Goal: Information Seeking & Learning: Learn about a topic

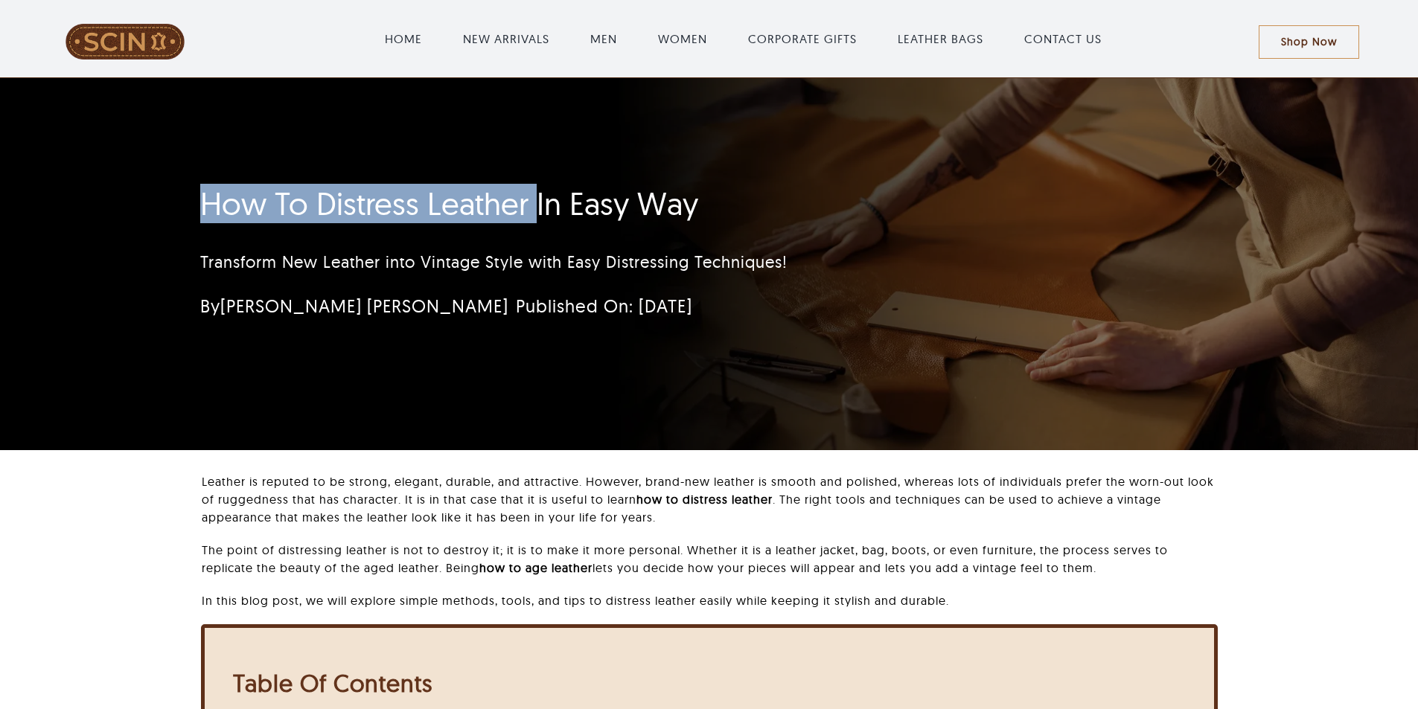
drag, startPoint x: 191, startPoint y: 192, endPoint x: 534, endPoint y: 201, distance: 343.2
click at [534, 201] on div "How To Distress Leather In Easy Way Transform New Leather into Vintage Style wi…" at bounding box center [620, 257] width 881 height 158
copy h1 "How To Distress Leather"
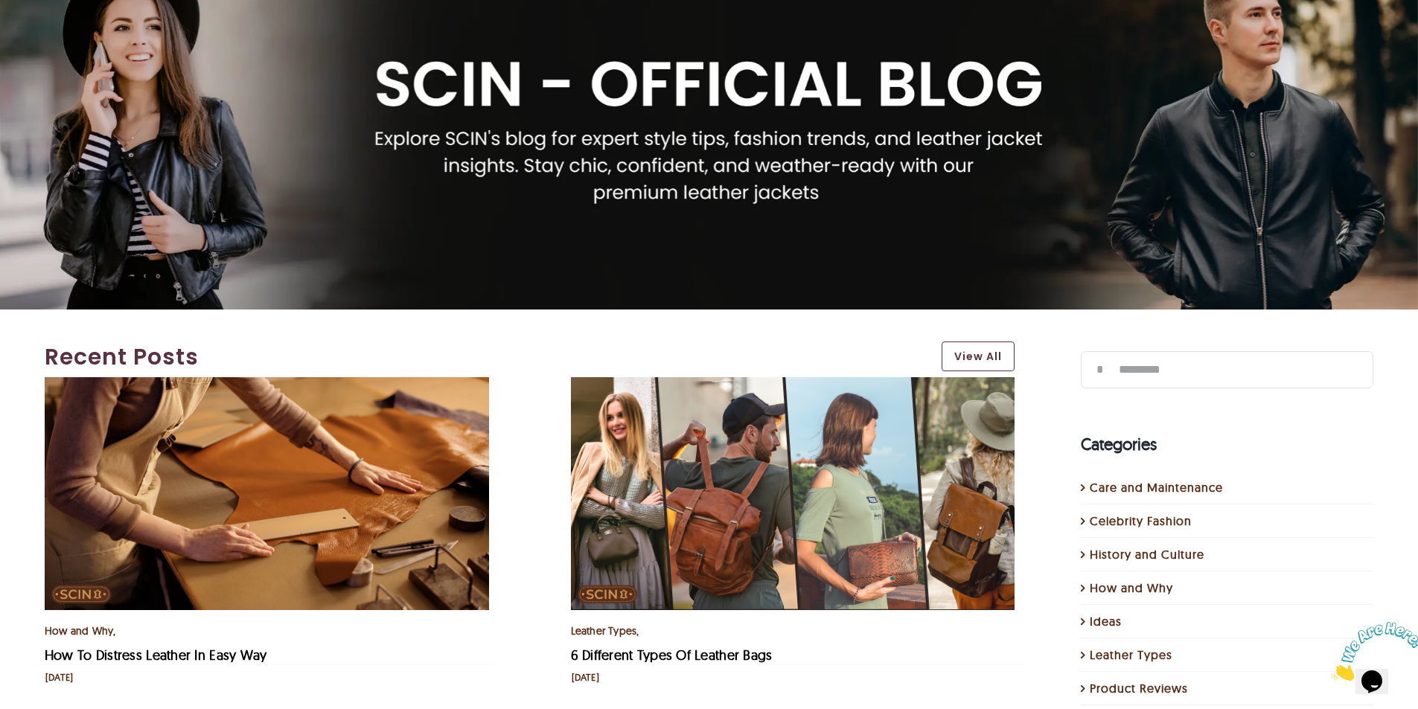
scroll to position [298, 0]
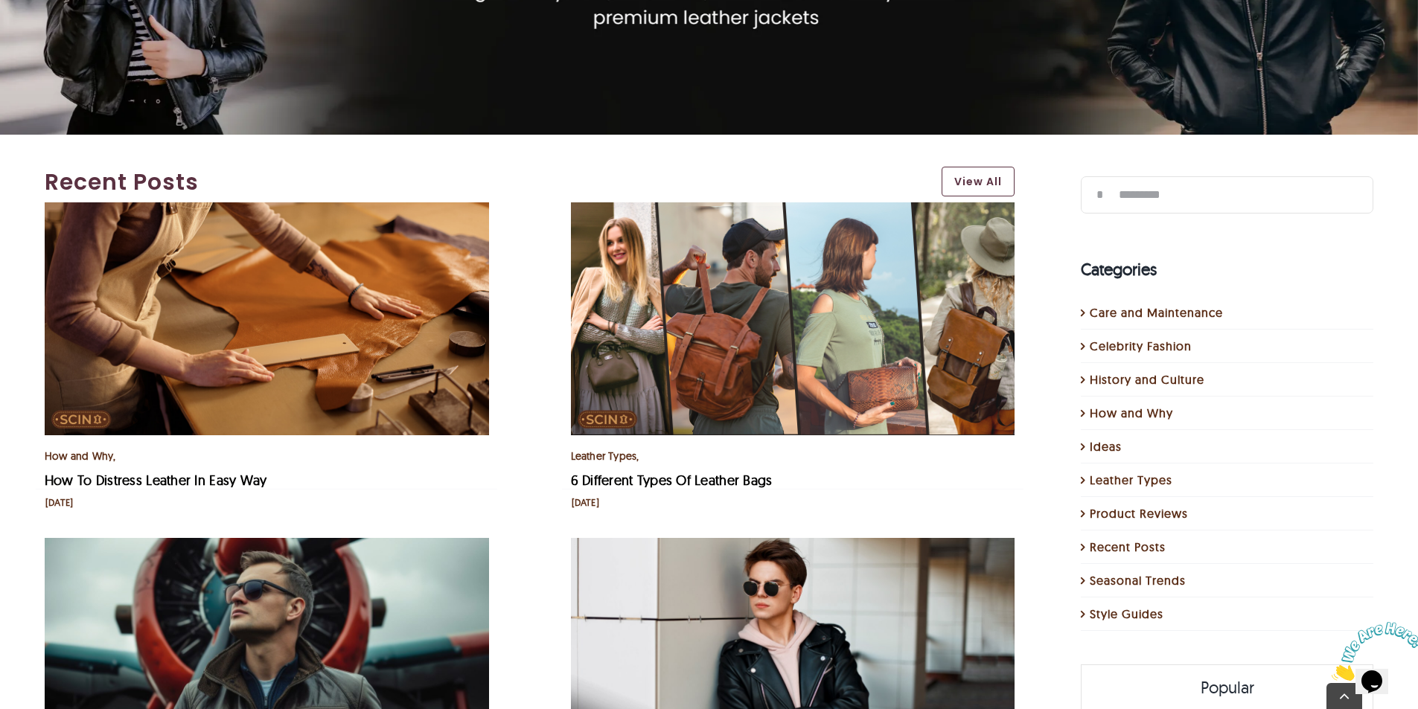
click at [662, 372] on img "6 Different Types Of Leather Bags" at bounding box center [793, 318] width 444 height 233
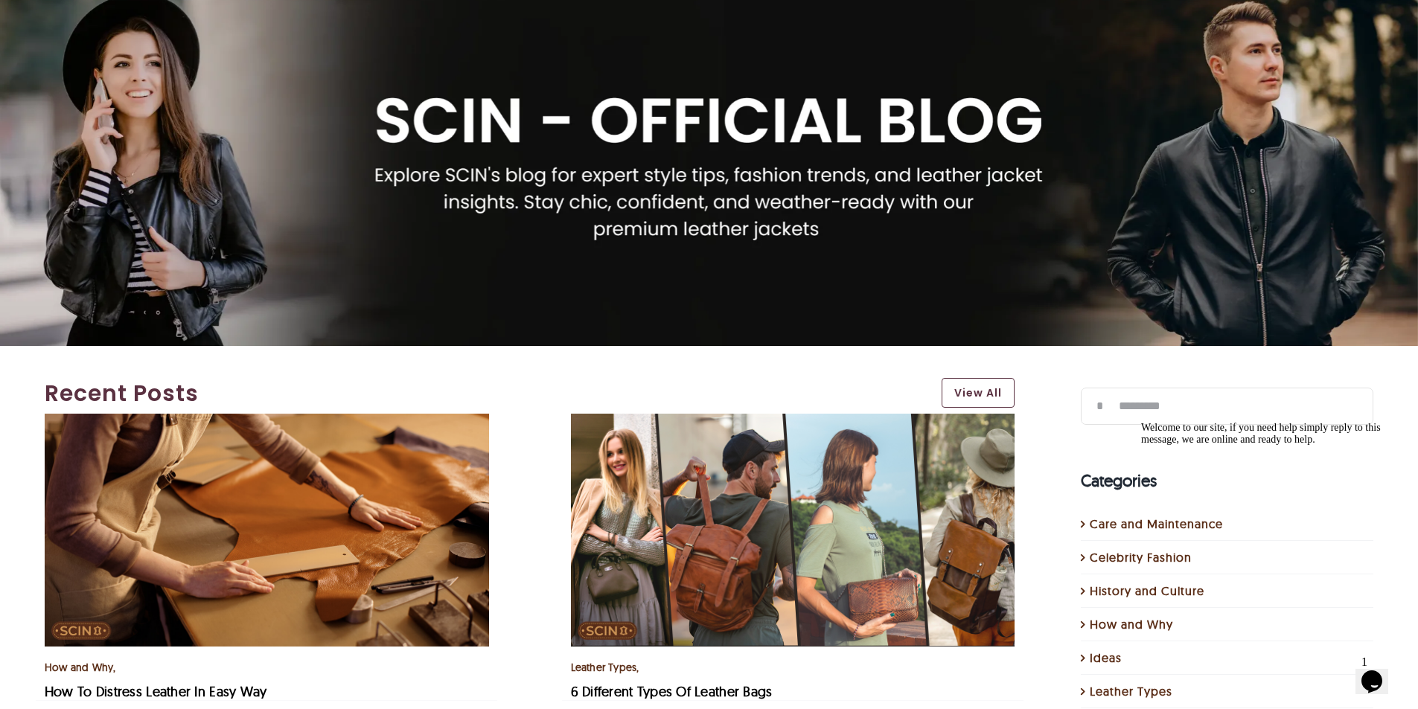
scroll to position [0, 0]
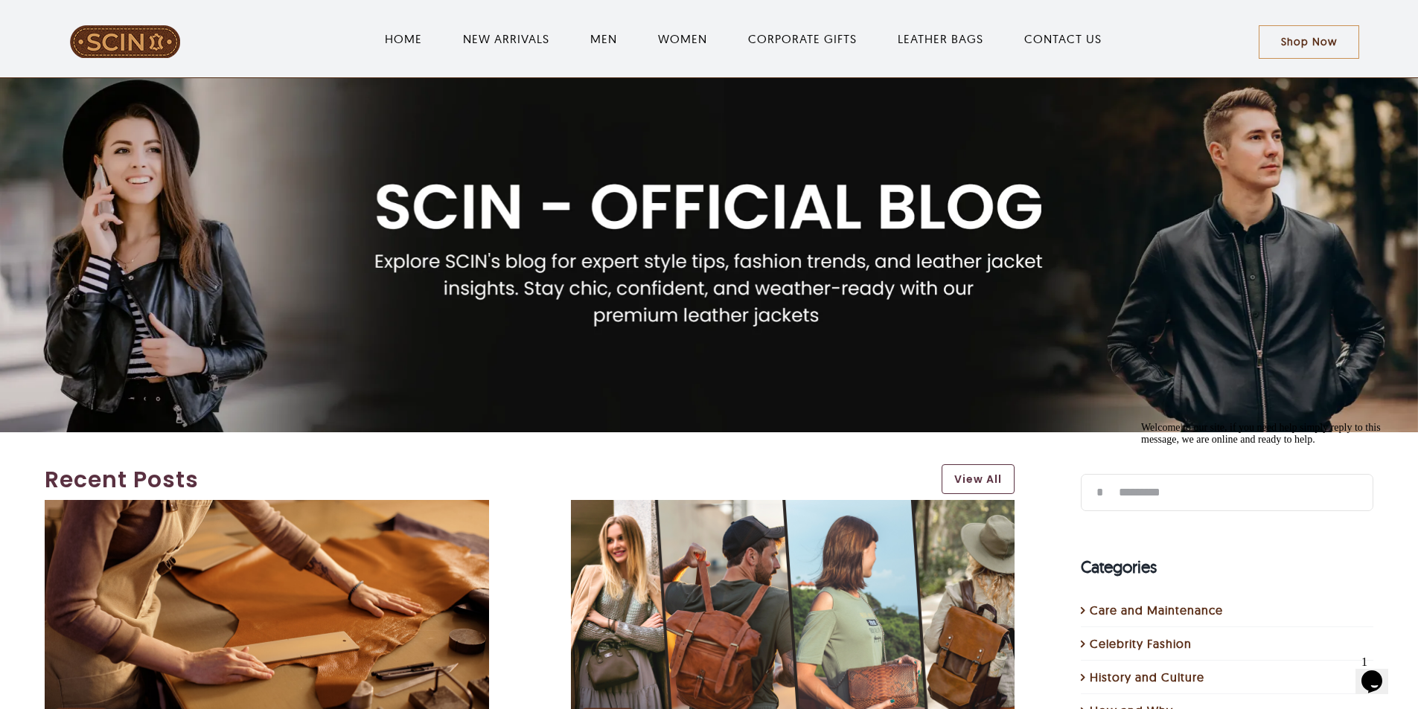
click at [145, 44] on img "LeatherSCIN" at bounding box center [125, 42] width 112 height 34
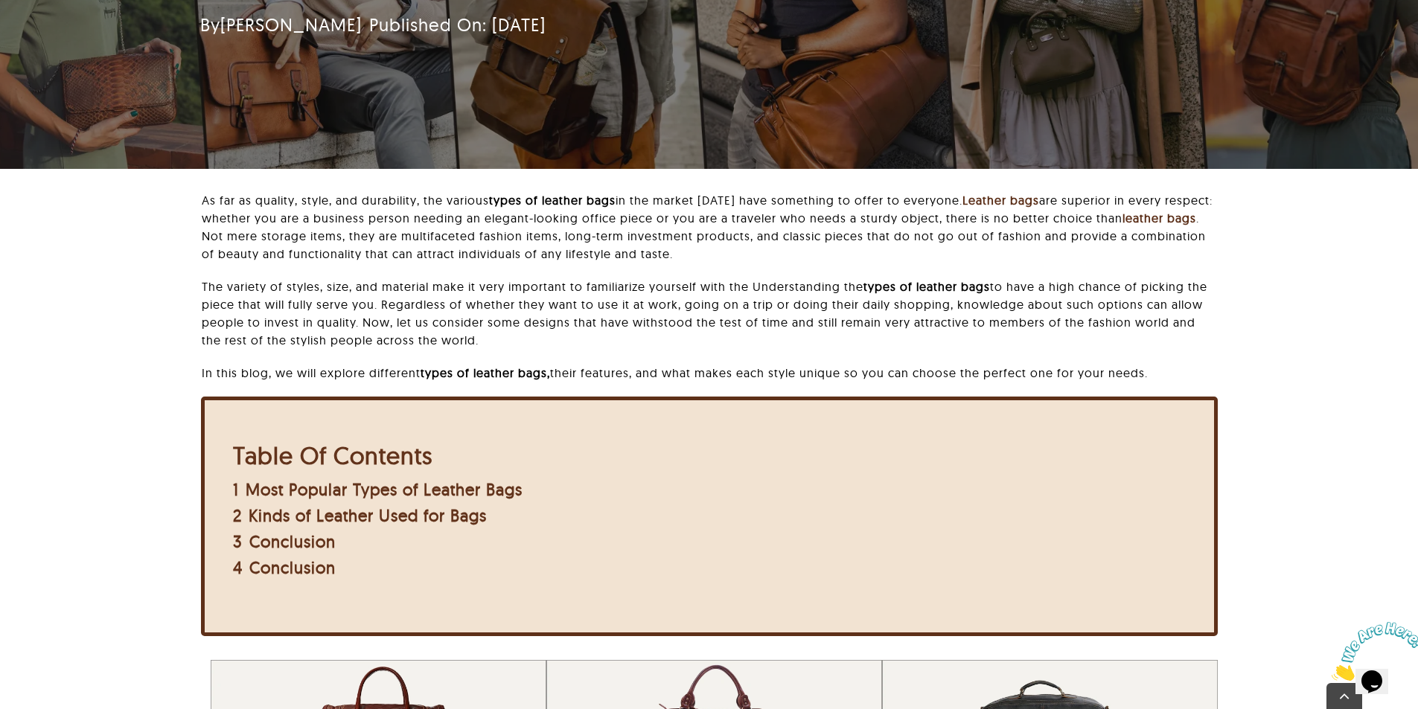
scroll to position [298, 0]
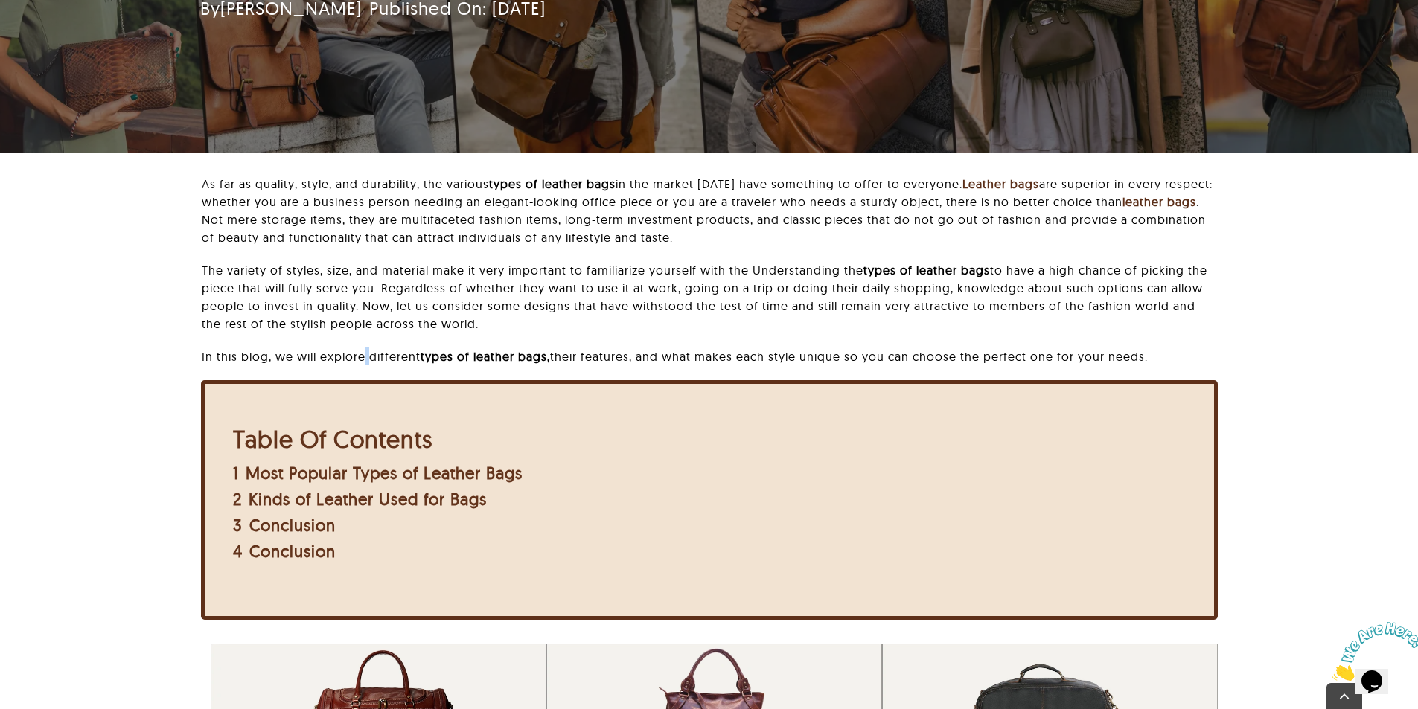
click at [374, 355] on p "In this blog, we will explore different types of leather bags, their features, …" at bounding box center [709, 357] width 1015 height 18
drag, startPoint x: 371, startPoint y: 355, endPoint x: 549, endPoint y: 356, distance: 177.1
click at [549, 356] on p "In this blog, we will explore different types of leather bags, their features, …" at bounding box center [709, 357] width 1015 height 18
copy p "different types of leather bags"
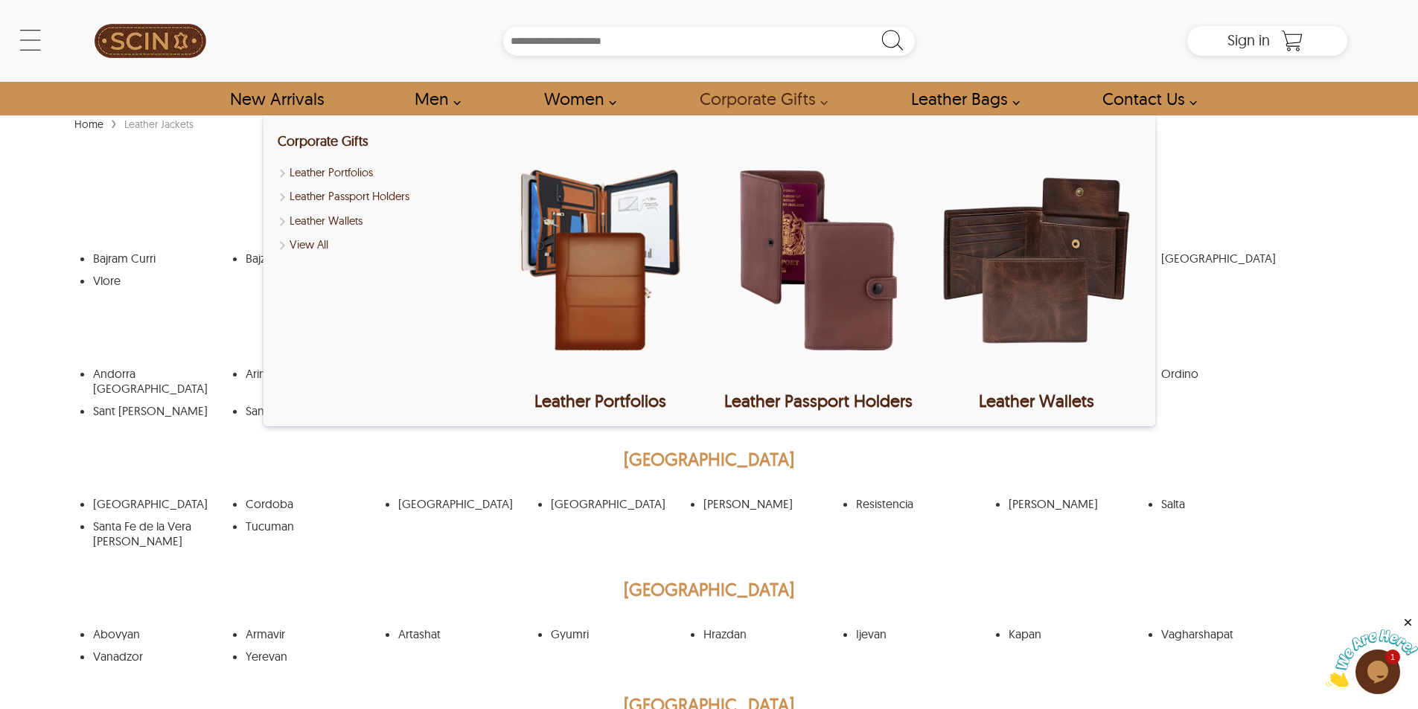
click at [263, 266] on div "Corporate Gifts Leather Portfolios Leather Passport Holders Leather Wallets Vie…" at bounding box center [709, 270] width 892 height 311
click at [248, 257] on link "Bajze" at bounding box center [259, 258] width 27 height 15
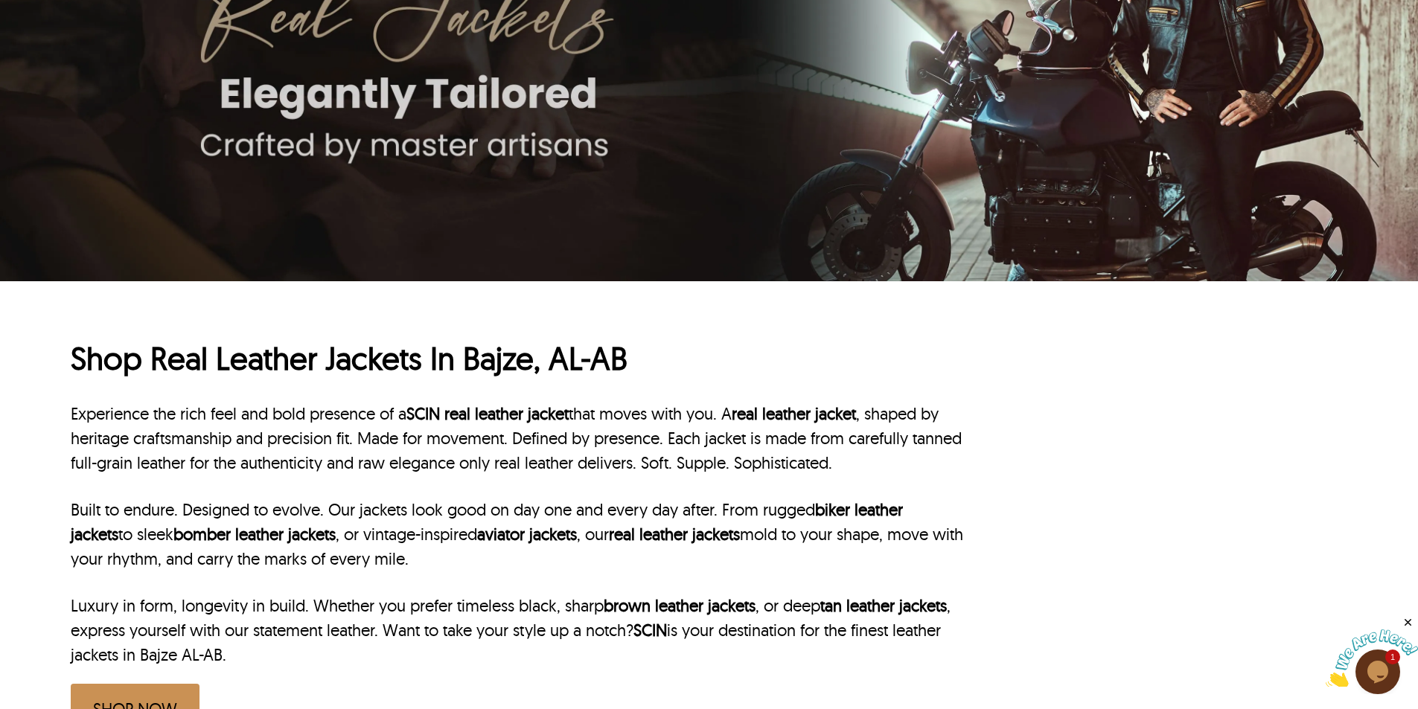
scroll to position [372, 0]
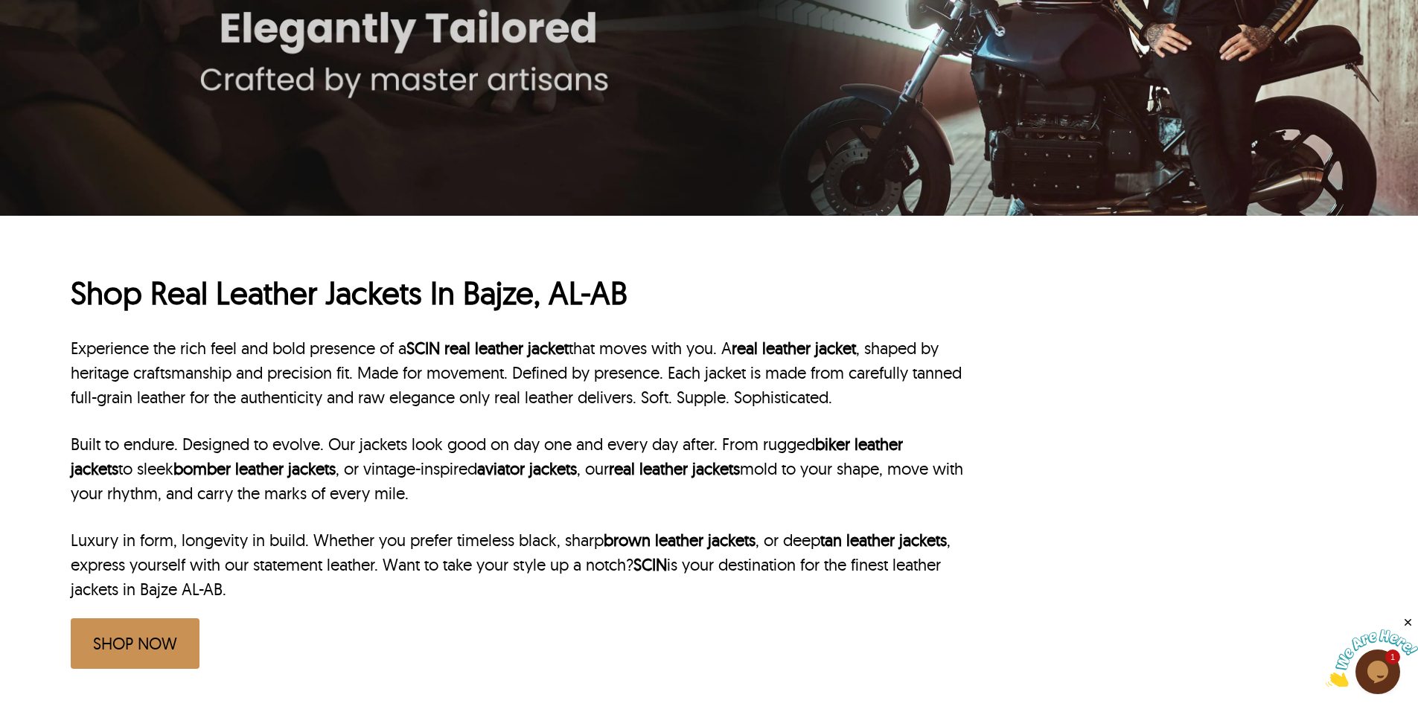
click at [210, 306] on h1 "Shop Real Leather Jackets In Bajze, AL-AB" at bounding box center [517, 293] width 893 height 41
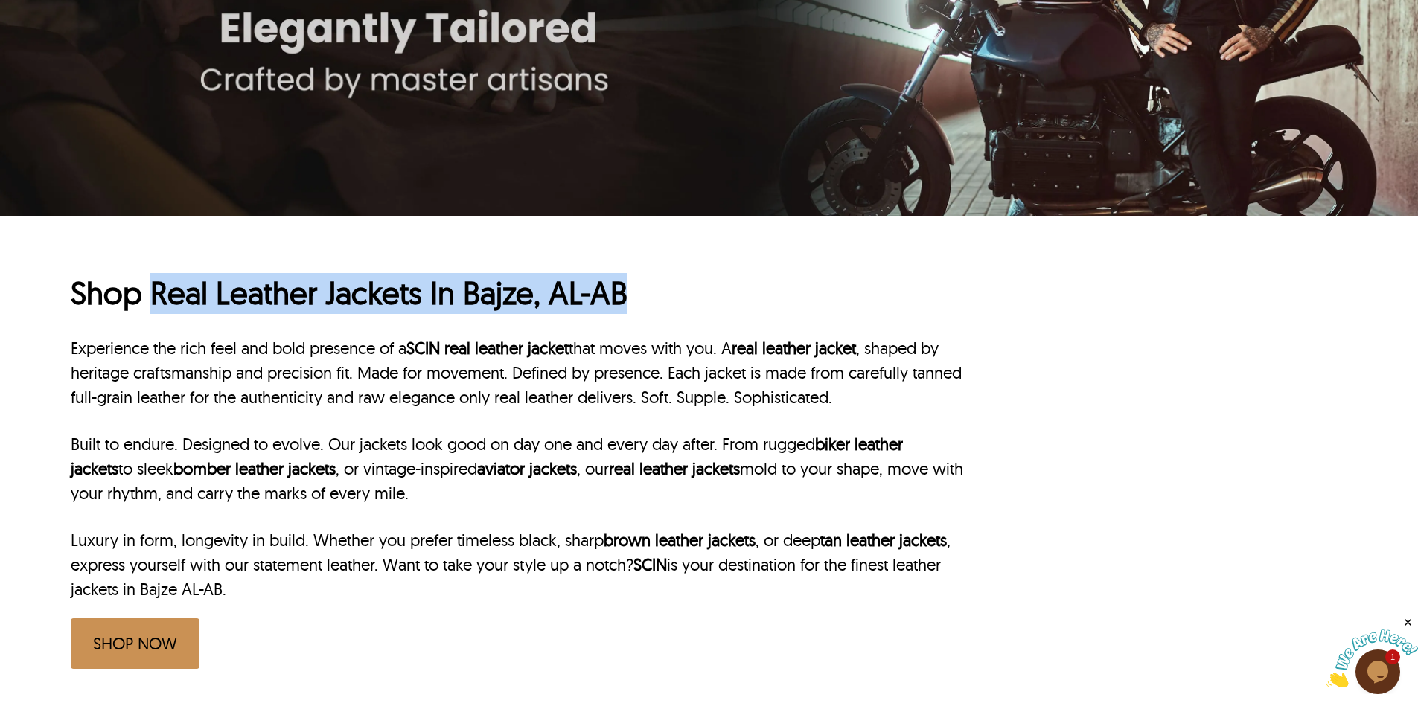
drag, startPoint x: 158, startPoint y: 285, endPoint x: 621, endPoint y: 287, distance: 462.9
click at [621, 287] on h1 "Shop Real Leather Jackets In Bajze, AL-AB" at bounding box center [517, 293] width 893 height 41
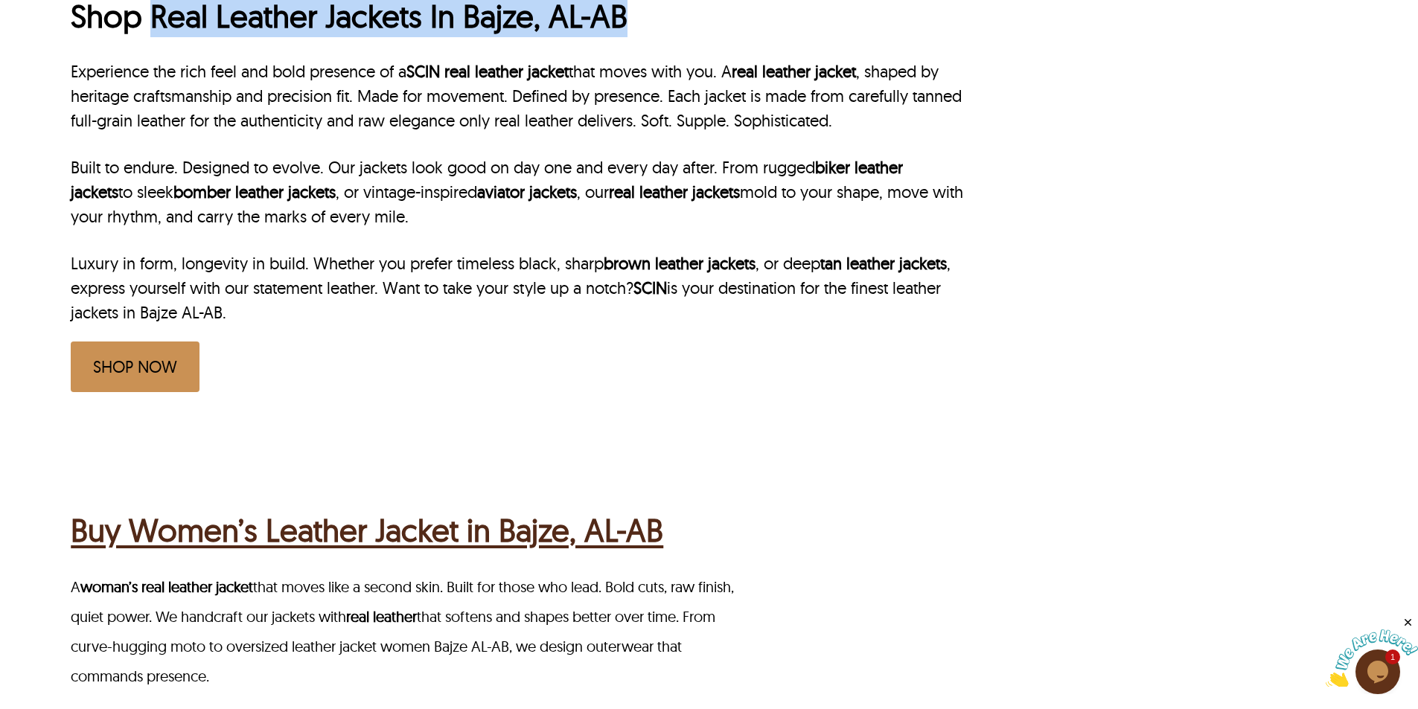
scroll to position [819, 0]
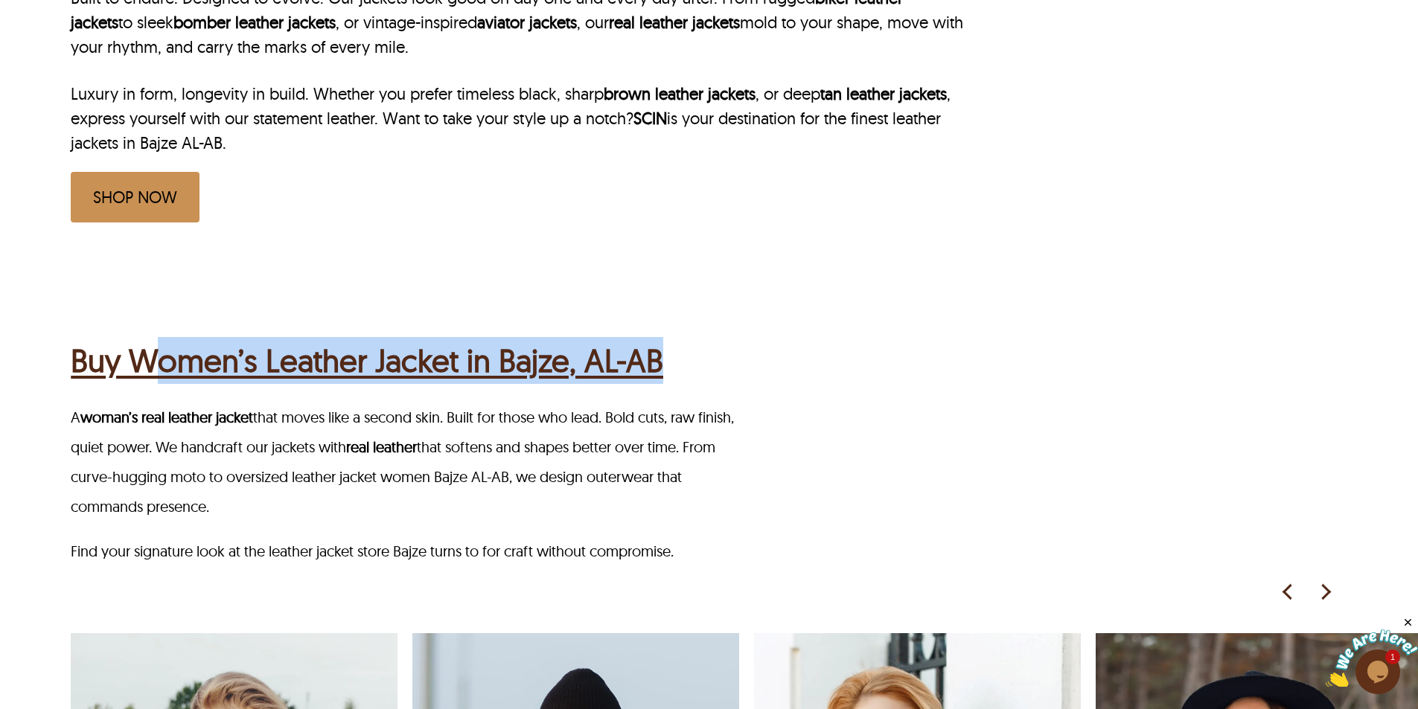
drag, startPoint x: 150, startPoint y: 328, endPoint x: 788, endPoint y: 329, distance: 638.6
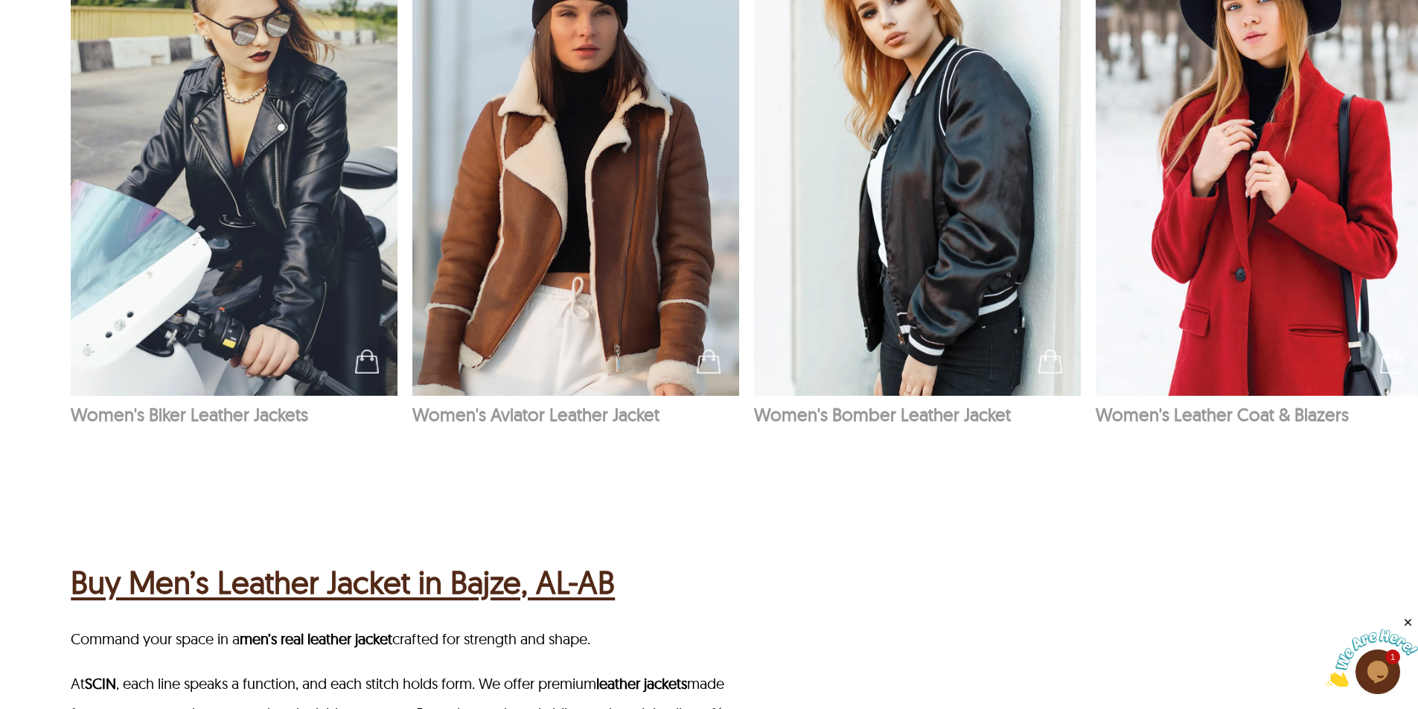
scroll to position [1786, 0]
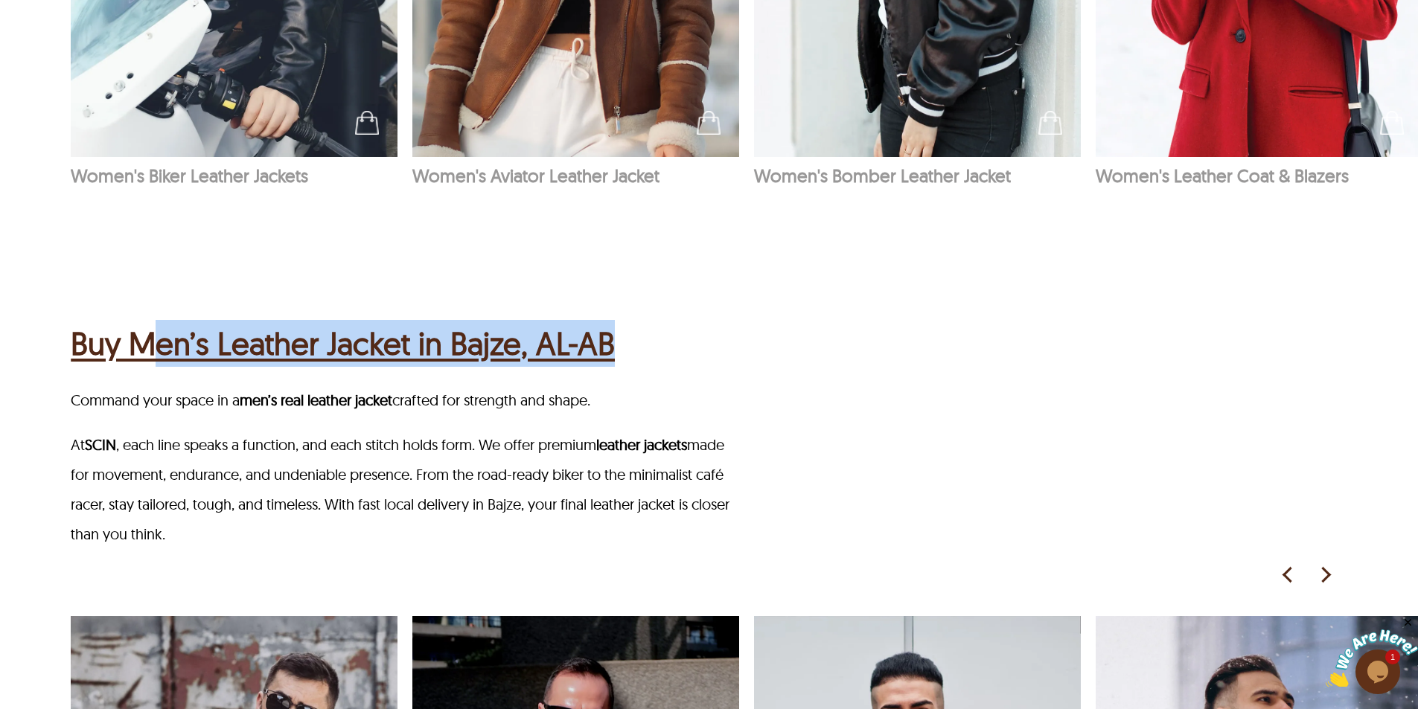
drag, startPoint x: 151, startPoint y: 307, endPoint x: 711, endPoint y: 311, distance: 559.7
click at [711, 311] on div "Buy Men’s Leather Jacket in Bajze, AL-AB Command your space in a men’s real lea…" at bounding box center [744, 722] width 1347 height 950
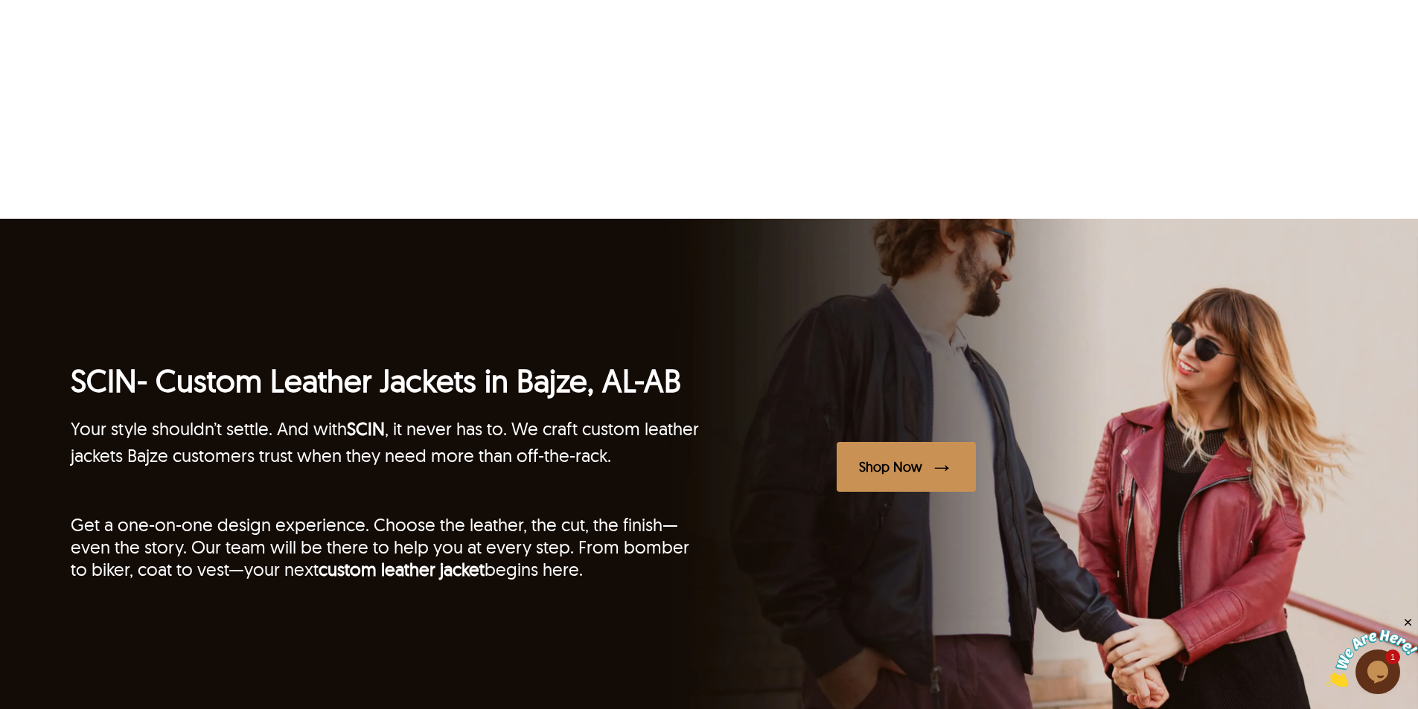
scroll to position [4094, 0]
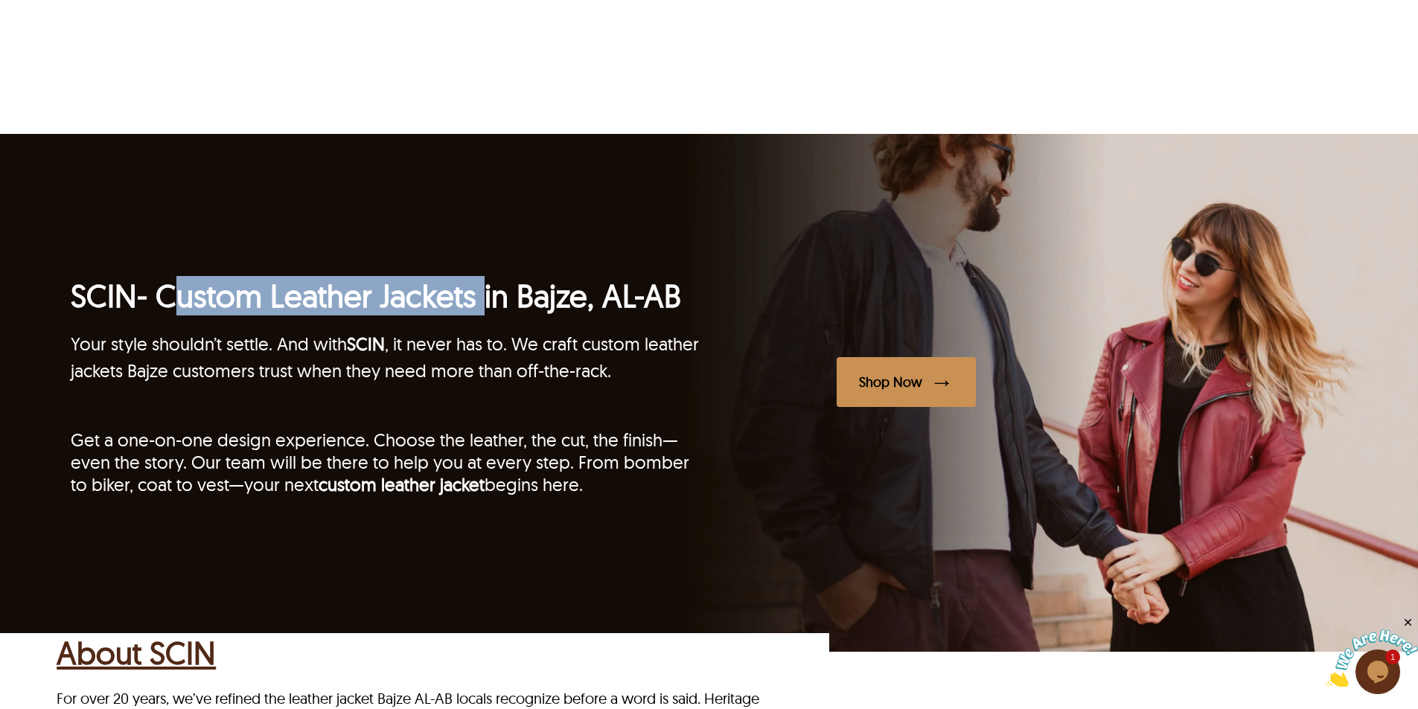
drag, startPoint x: 166, startPoint y: 293, endPoint x: 279, endPoint y: 311, distance: 114.5
click at [485, 307] on h2 "SCIN - Custom Leather Jackets in Bajze, AL-AB" at bounding box center [390, 295] width 638 height 39
click at [232, 311] on h2 "SCIN - Custom Leather Jackets in Bajze, AL-AB" at bounding box center [390, 295] width 638 height 39
drag, startPoint x: 167, startPoint y: 301, endPoint x: 648, endPoint y: 310, distance: 480.9
click at [648, 310] on h2 "SCIN - Custom Leather Jackets in Bajze, AL-AB" at bounding box center [390, 295] width 638 height 39
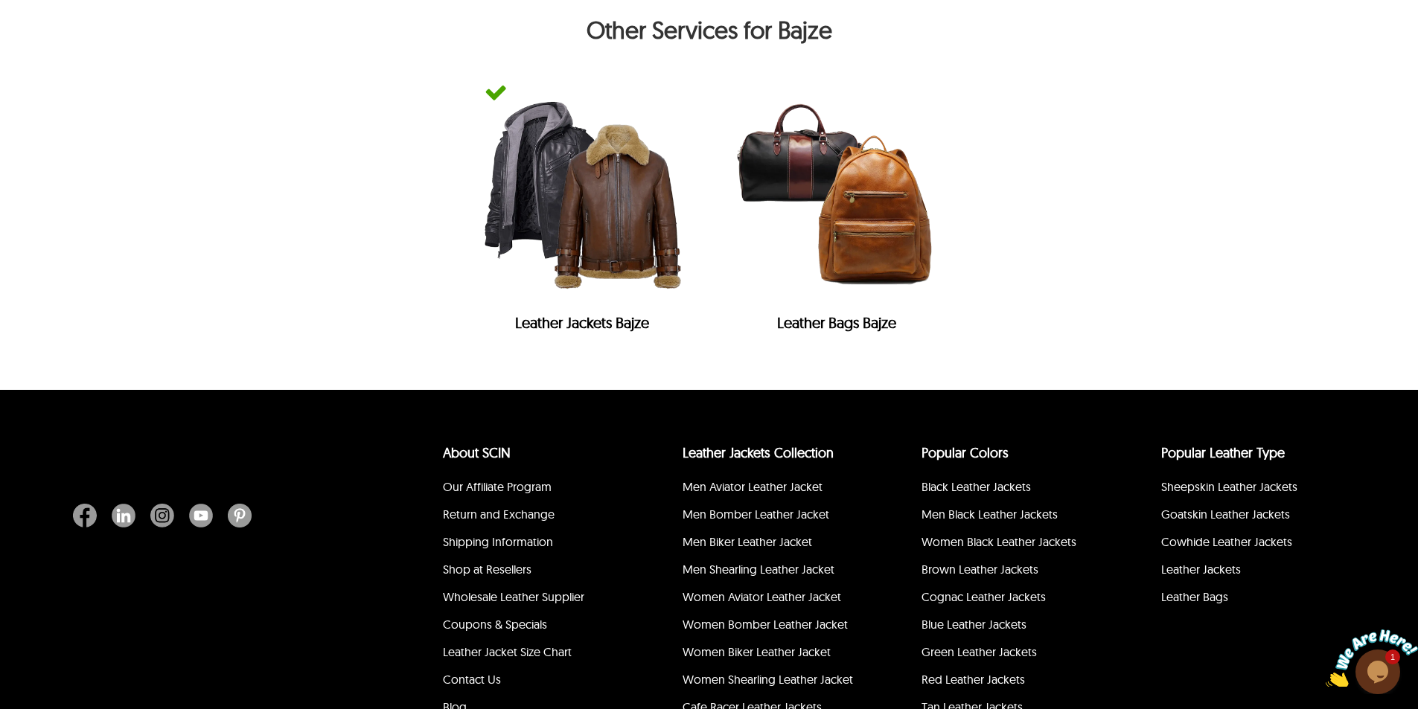
scroll to position [6832, 0]
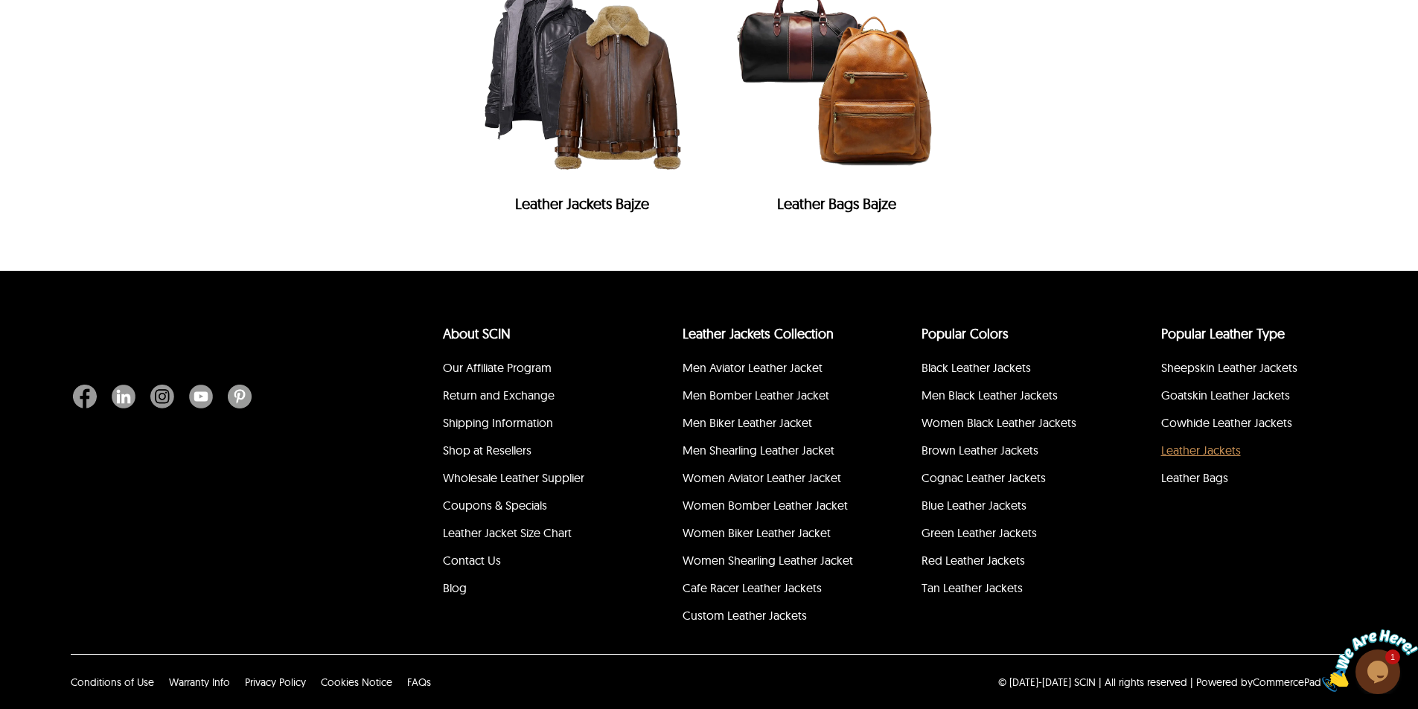
click at [1204, 453] on link "Leather Jackets" at bounding box center [1201, 450] width 80 height 15
click at [1195, 476] on link "Leather Bags" at bounding box center [1194, 477] width 67 height 15
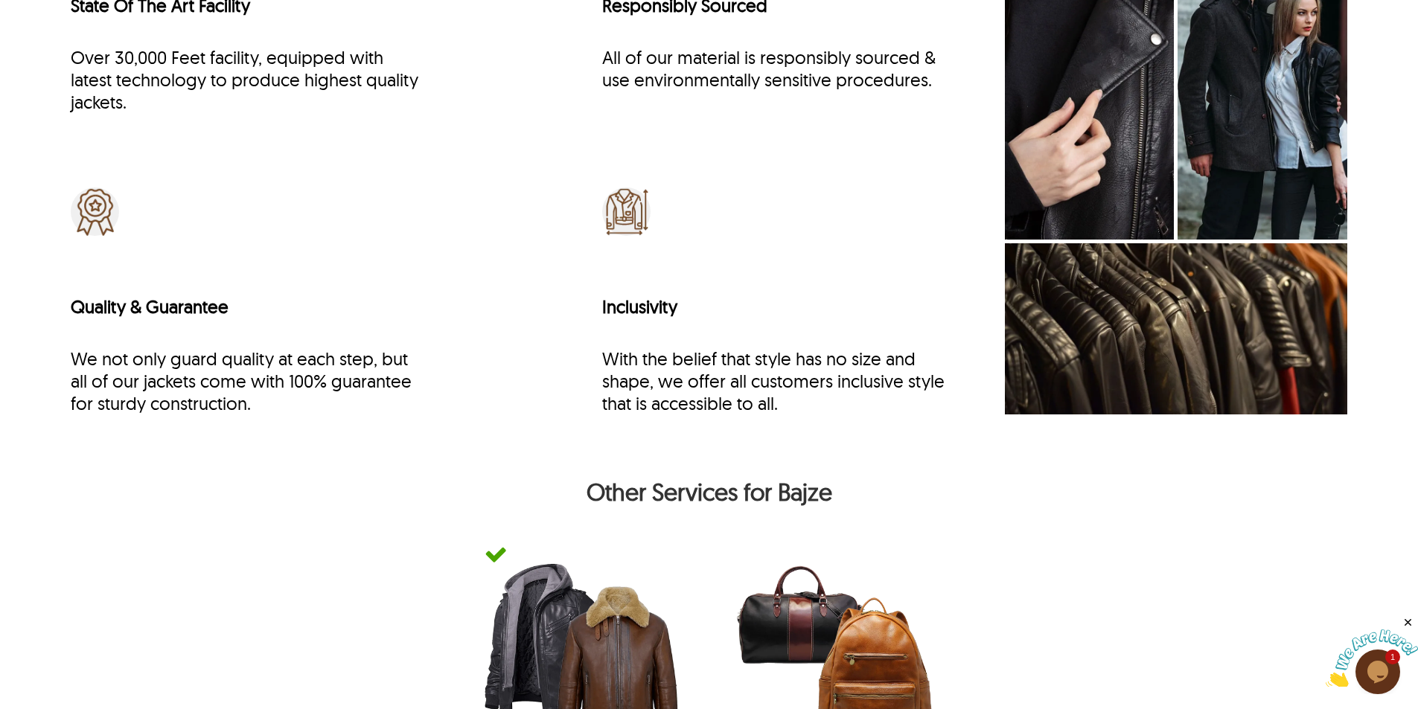
scroll to position [0, 0]
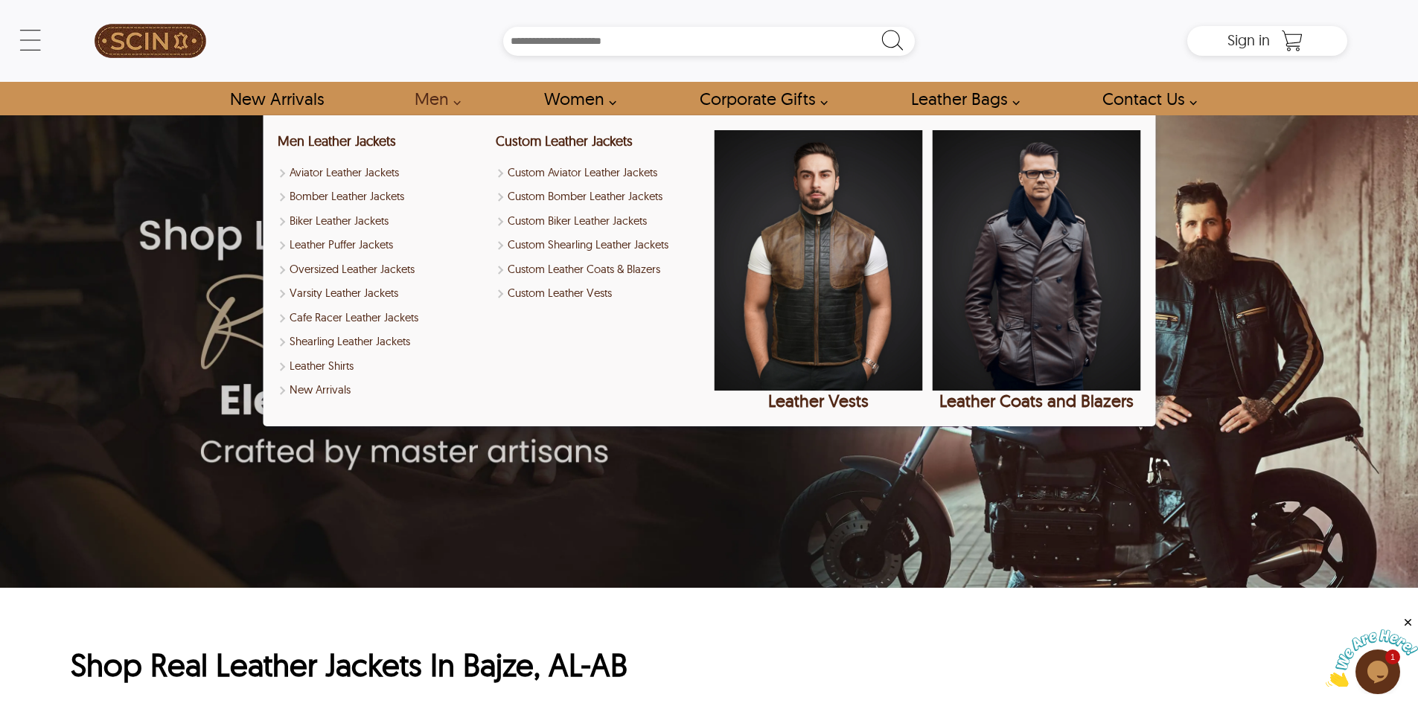
click at [615, 54] on input "Search Box" at bounding box center [709, 41] width 412 height 29
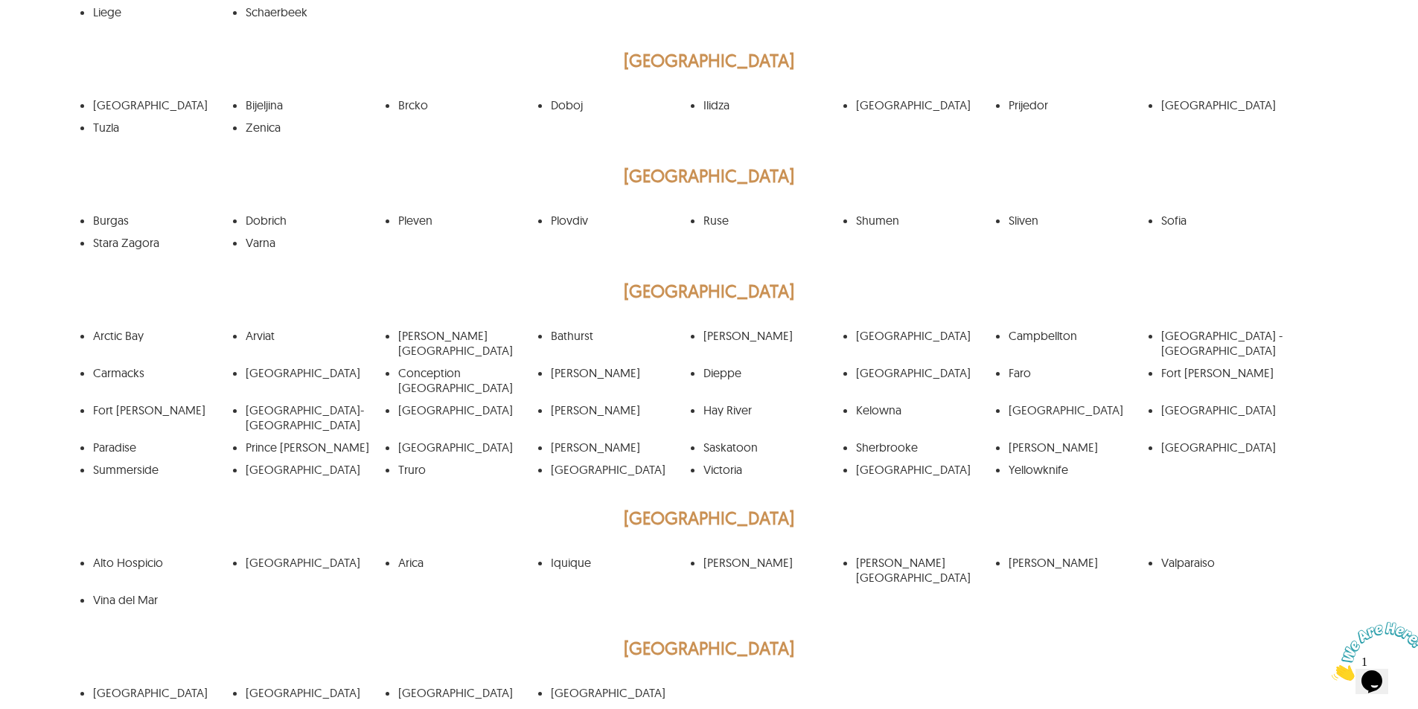
scroll to position [1191, 0]
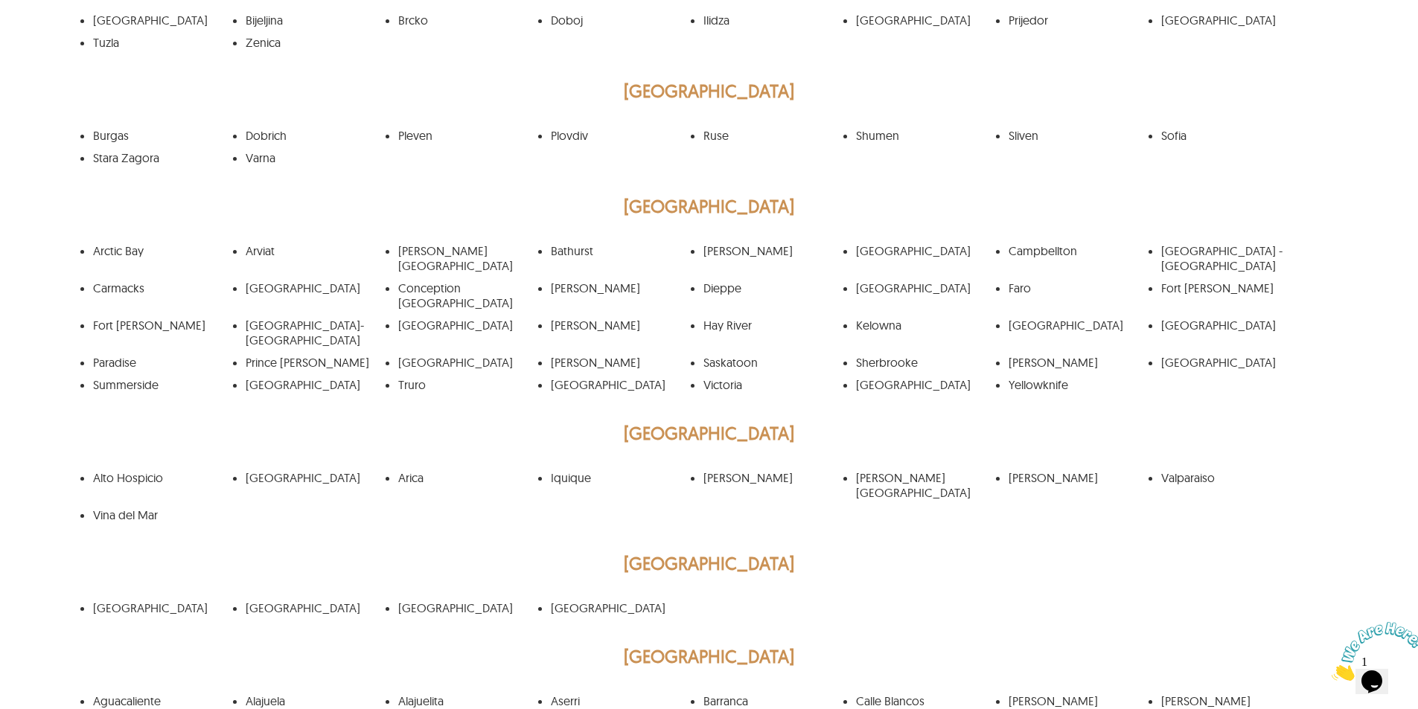
click at [125, 243] on link "Arctic Bay" at bounding box center [118, 250] width 51 height 15
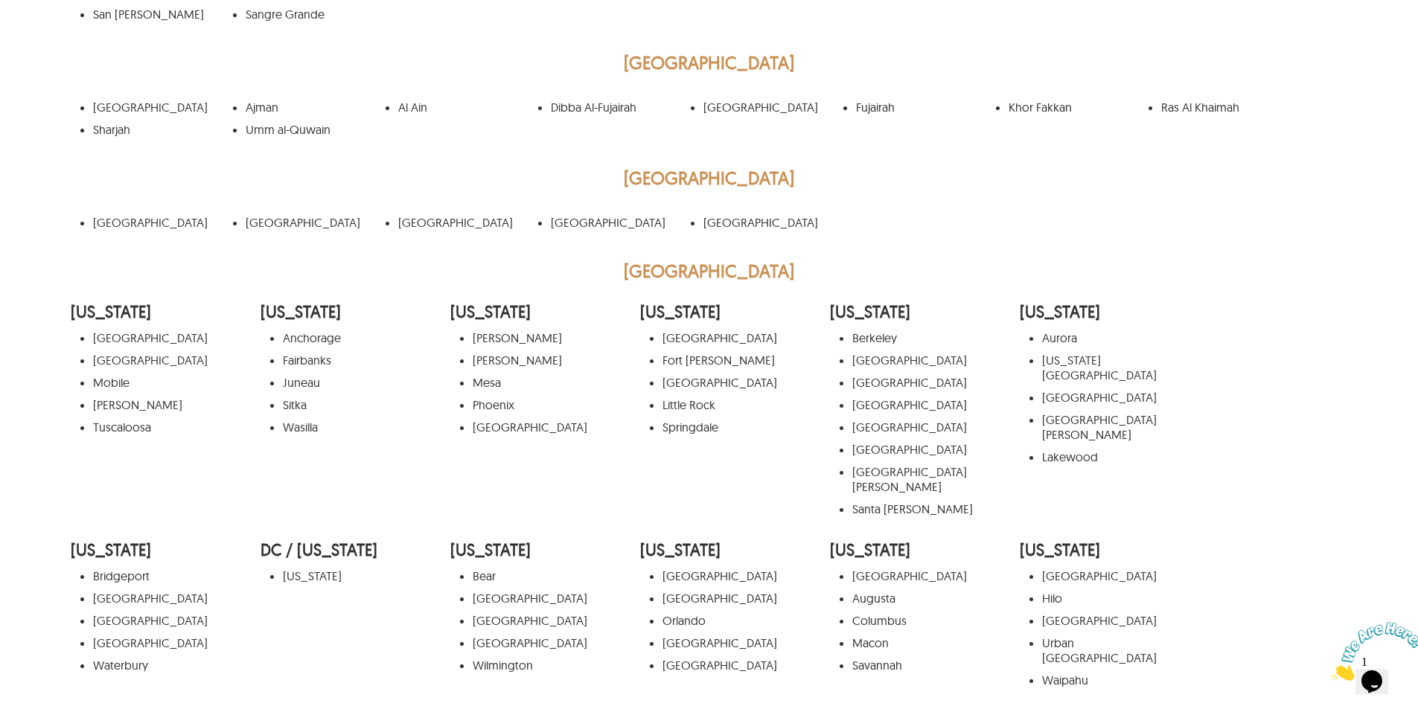
scroll to position [7071, 0]
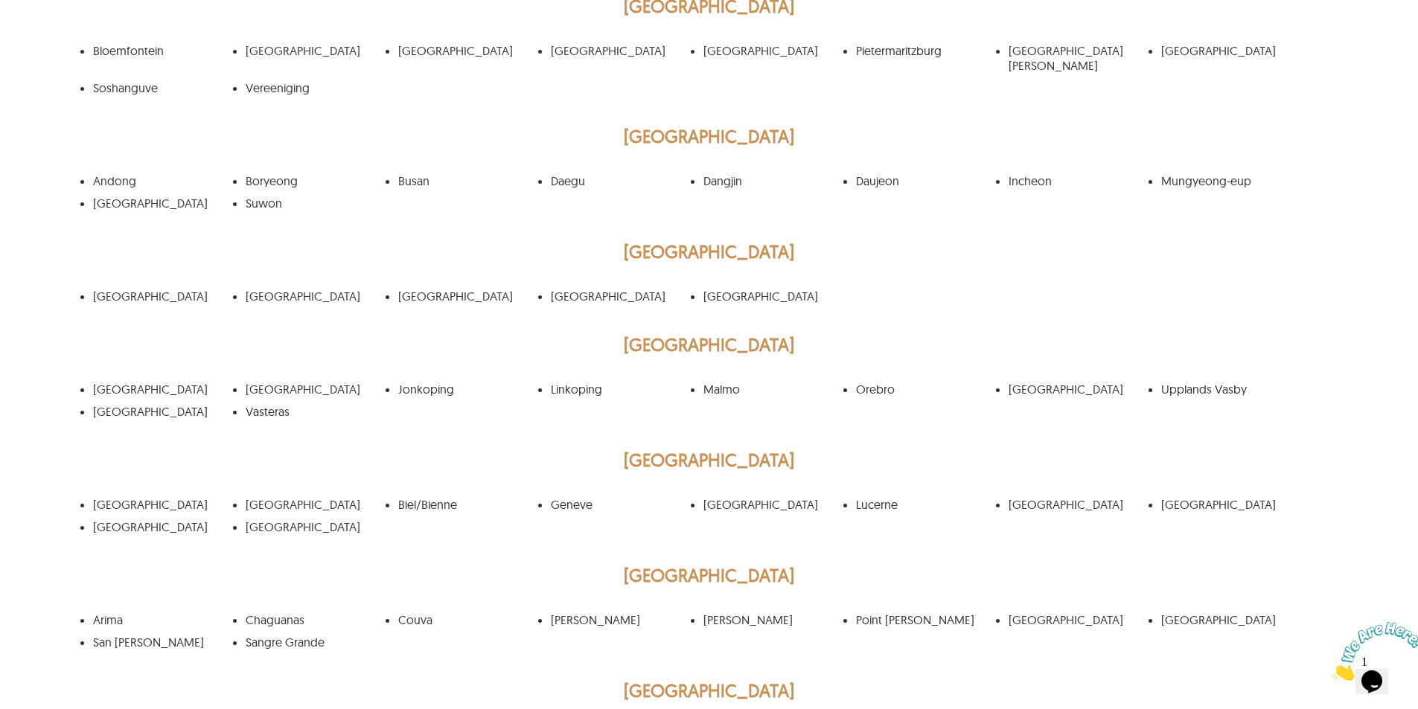
scroll to position [6401, 0]
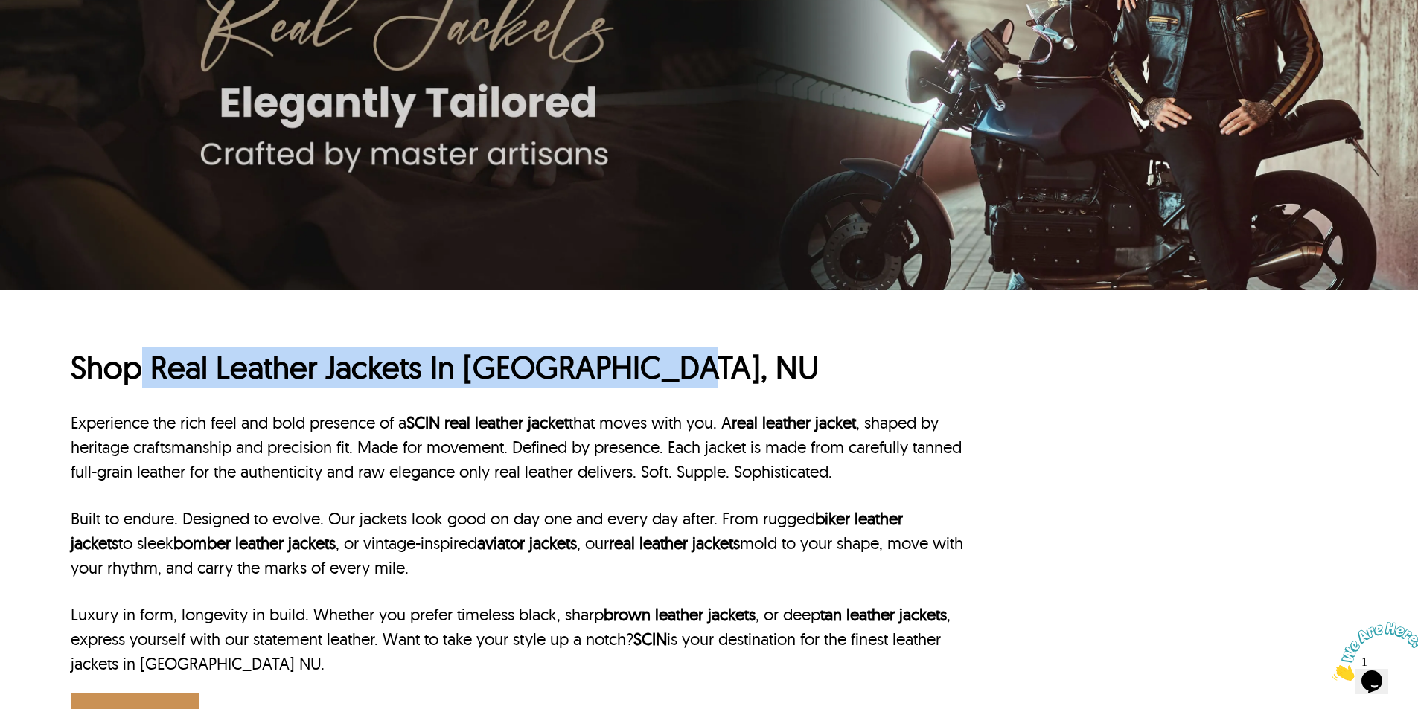
drag, startPoint x: 137, startPoint y: 383, endPoint x: 697, endPoint y: 383, distance: 560.4
click at [697, 383] on h1 "Shop Real Leather Jackets In Arctic Bay, NU" at bounding box center [517, 368] width 893 height 41
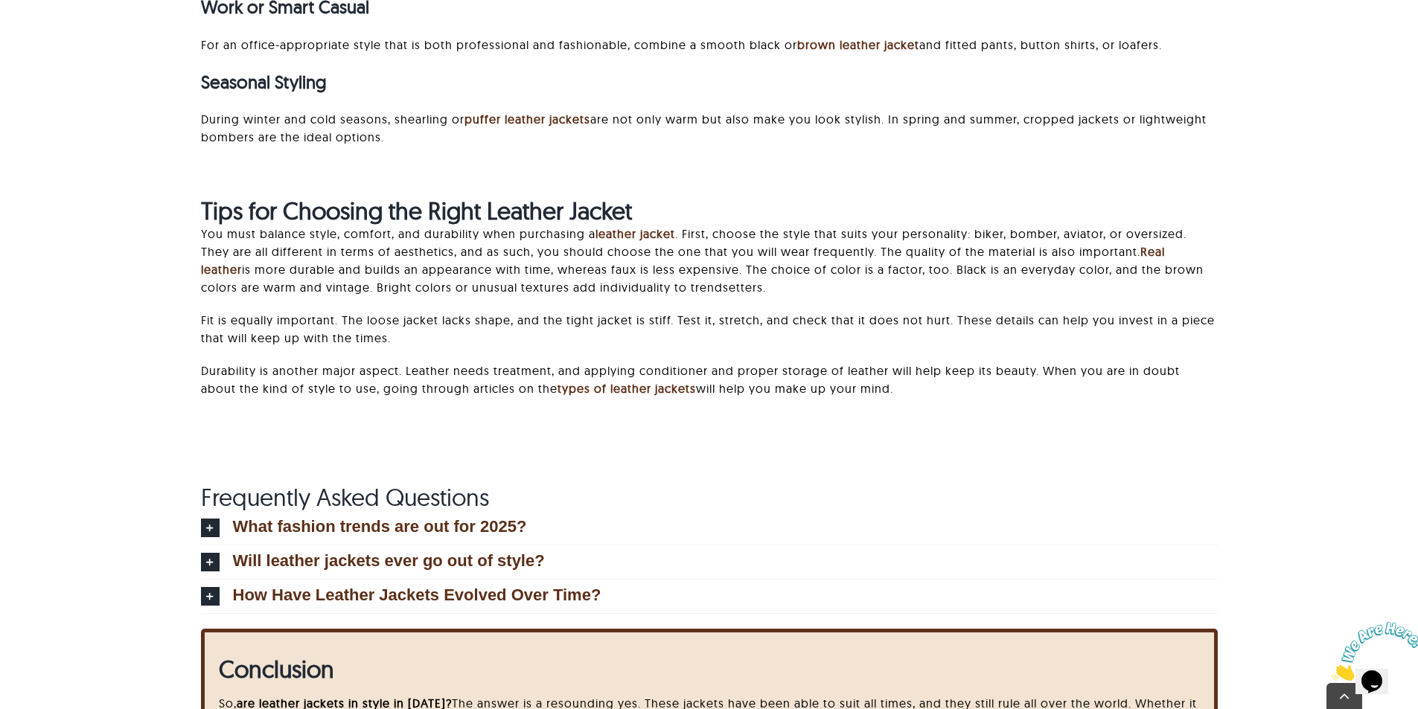
scroll to position [4987, 0]
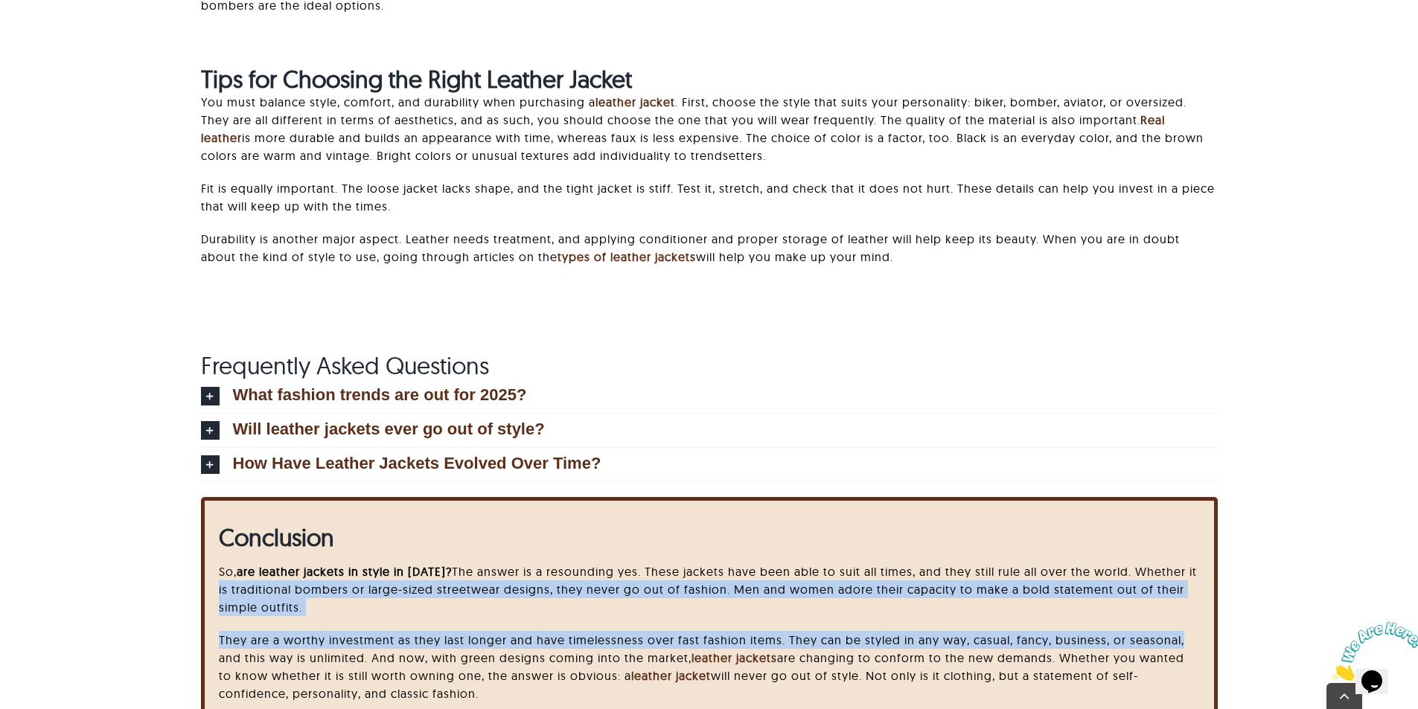
drag, startPoint x: 2743, startPoint y: 1192, endPoint x: 1412, endPoint y: 624, distance: 1447.2
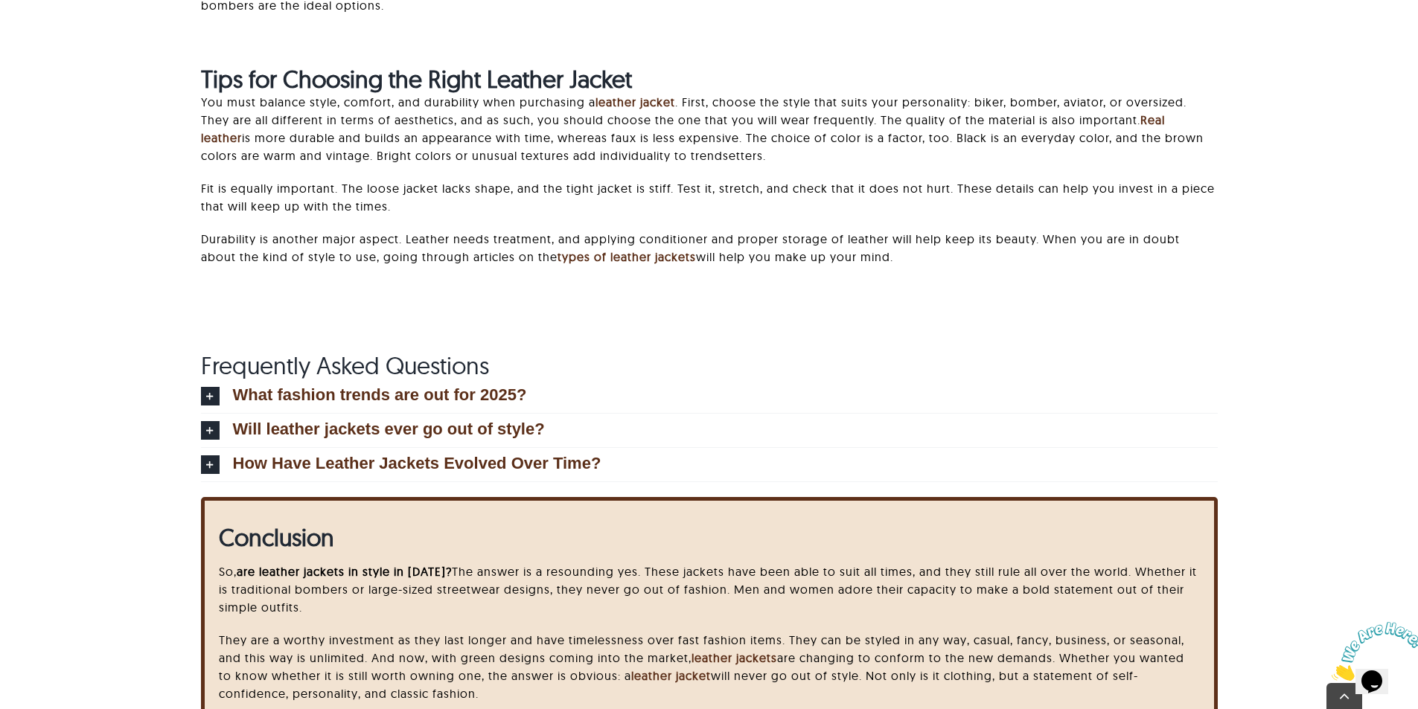
click at [1300, 539] on div "Conclusion So, are leather jackets in style in 2025? The answer is a resounding…" at bounding box center [709, 652] width 1262 height 310
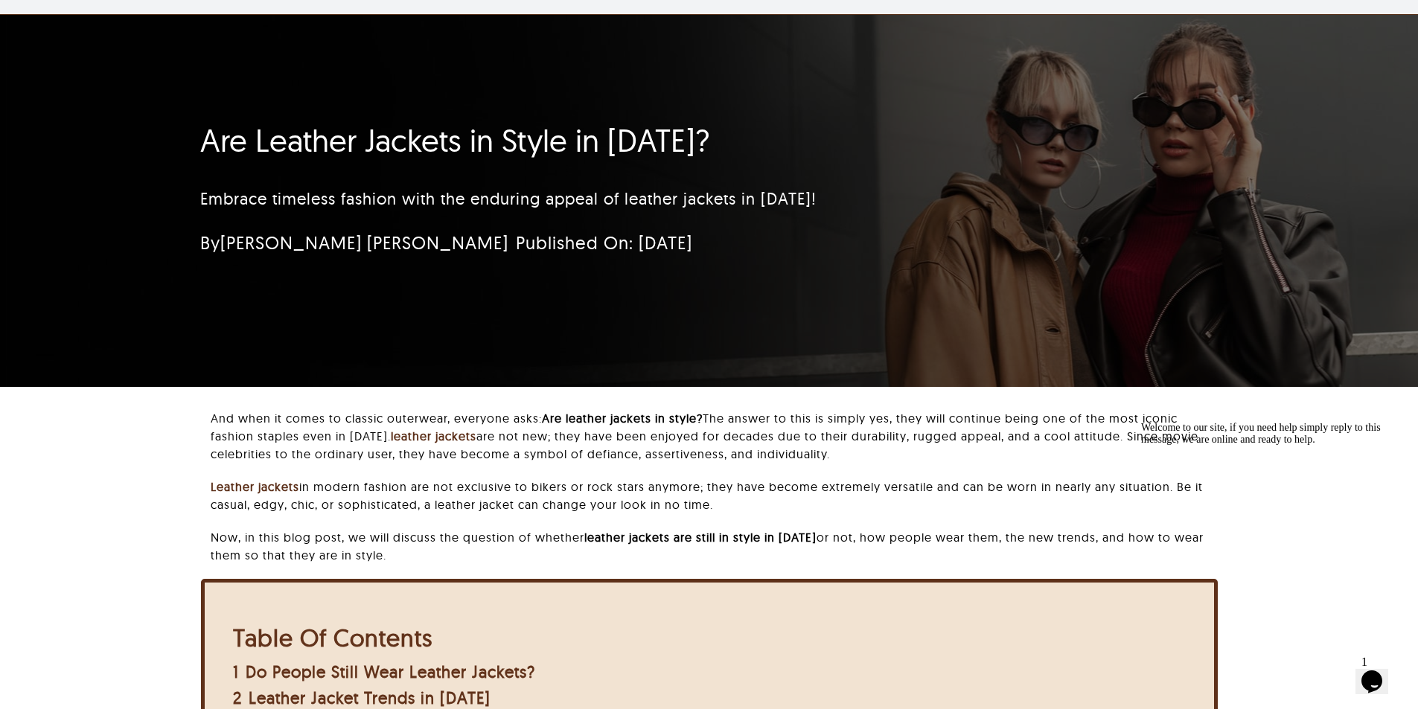
scroll to position [0, 0]
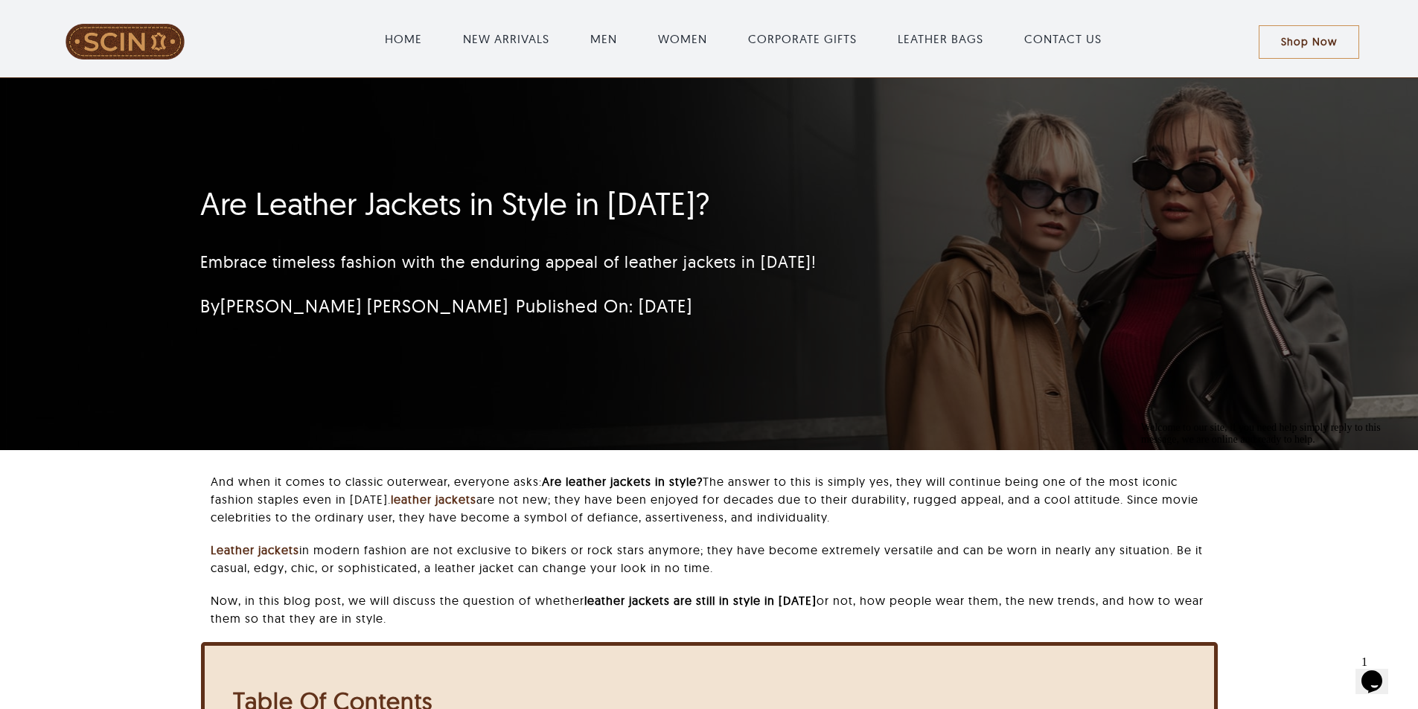
click at [336, 116] on div "Are Leather Jackets in Style in 2025? Embrace timeless fashion with the endurin…" at bounding box center [709, 264] width 1058 height 372
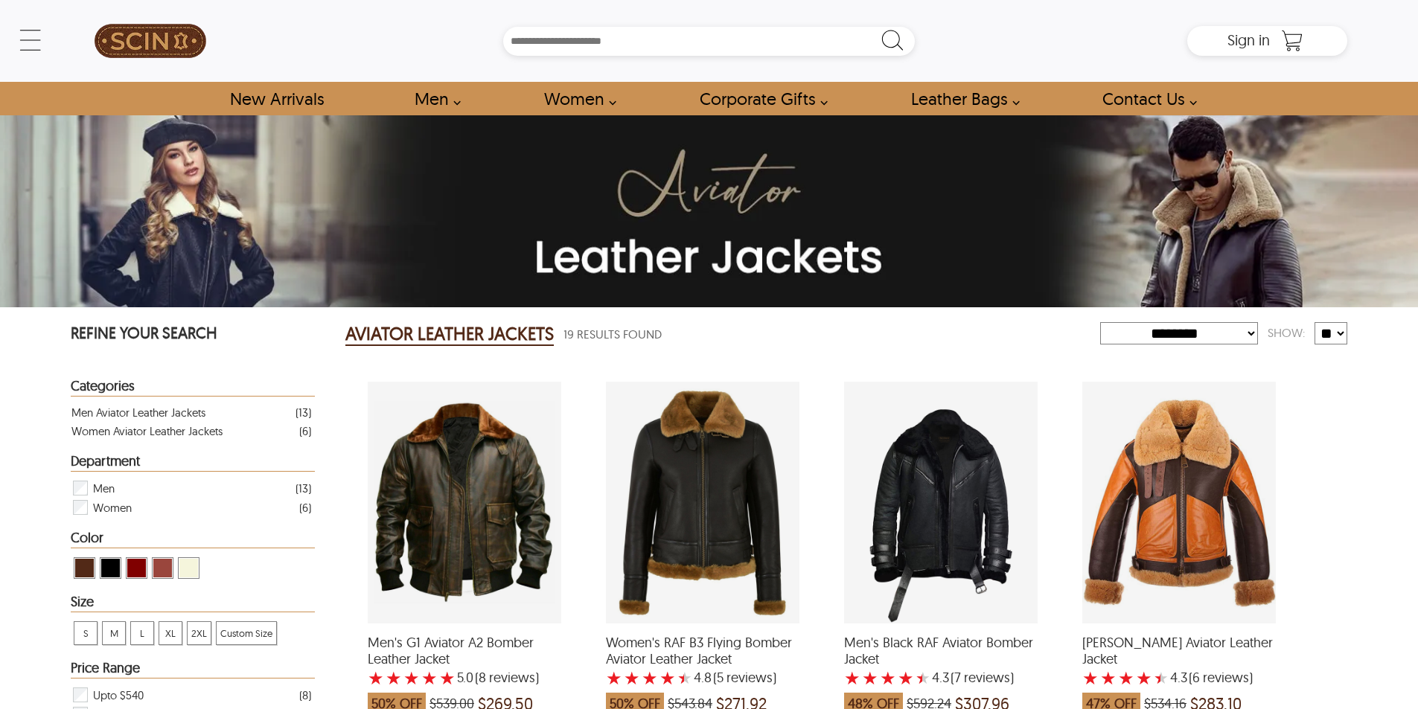
select select "********"
click at [630, 36] on input "Search Box" at bounding box center [709, 41] width 412 height 29
paste input "******"
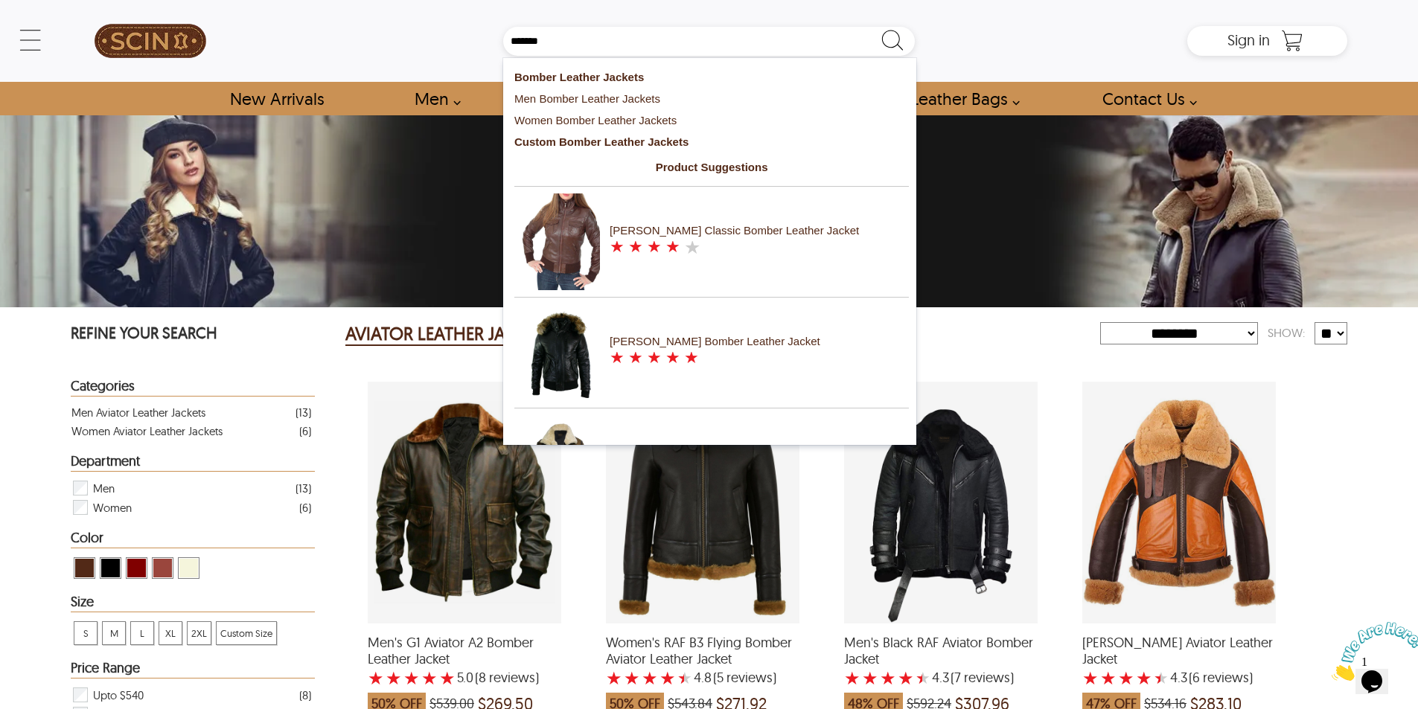
type input "******"
click at [622, 80] on strong "Bomber Leather Jackets" at bounding box center [579, 77] width 130 height 13
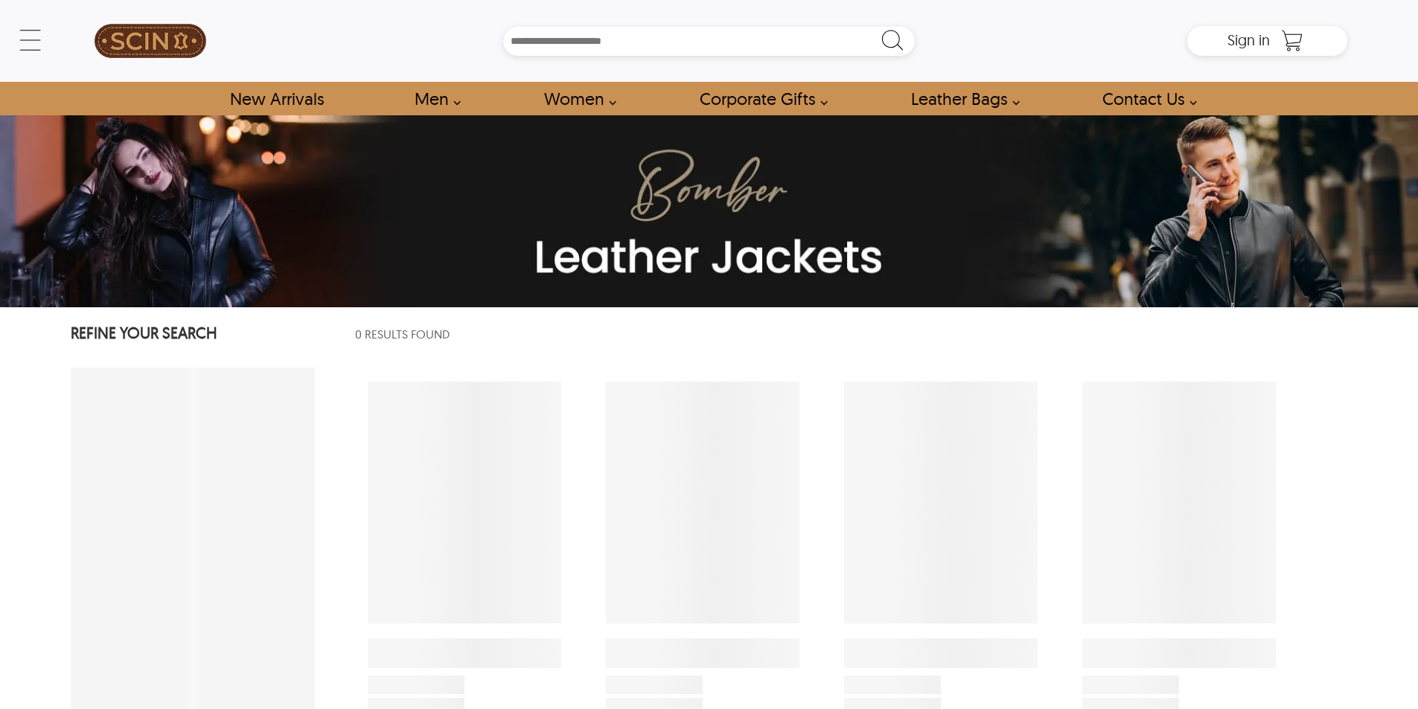
select select "********"
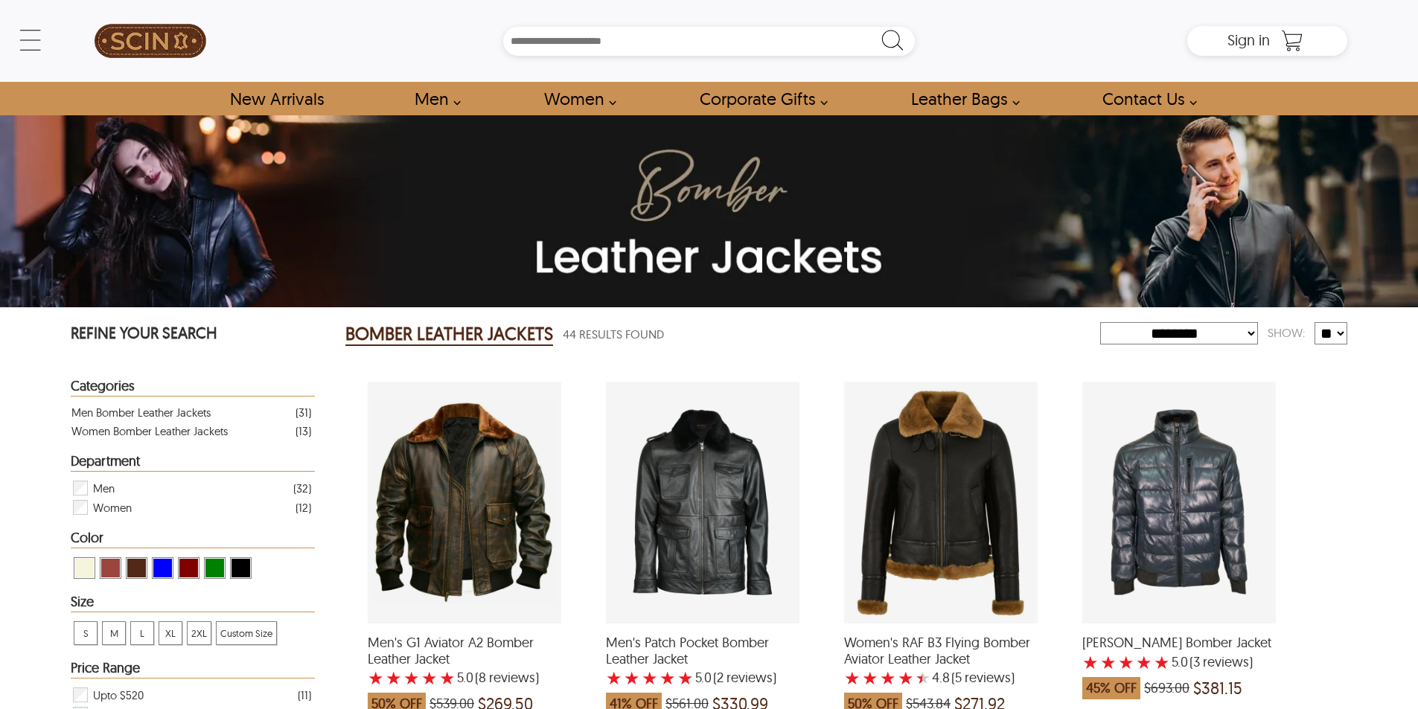
click at [595, 47] on input "Search Box" at bounding box center [709, 41] width 412 height 29
paste input "*****"
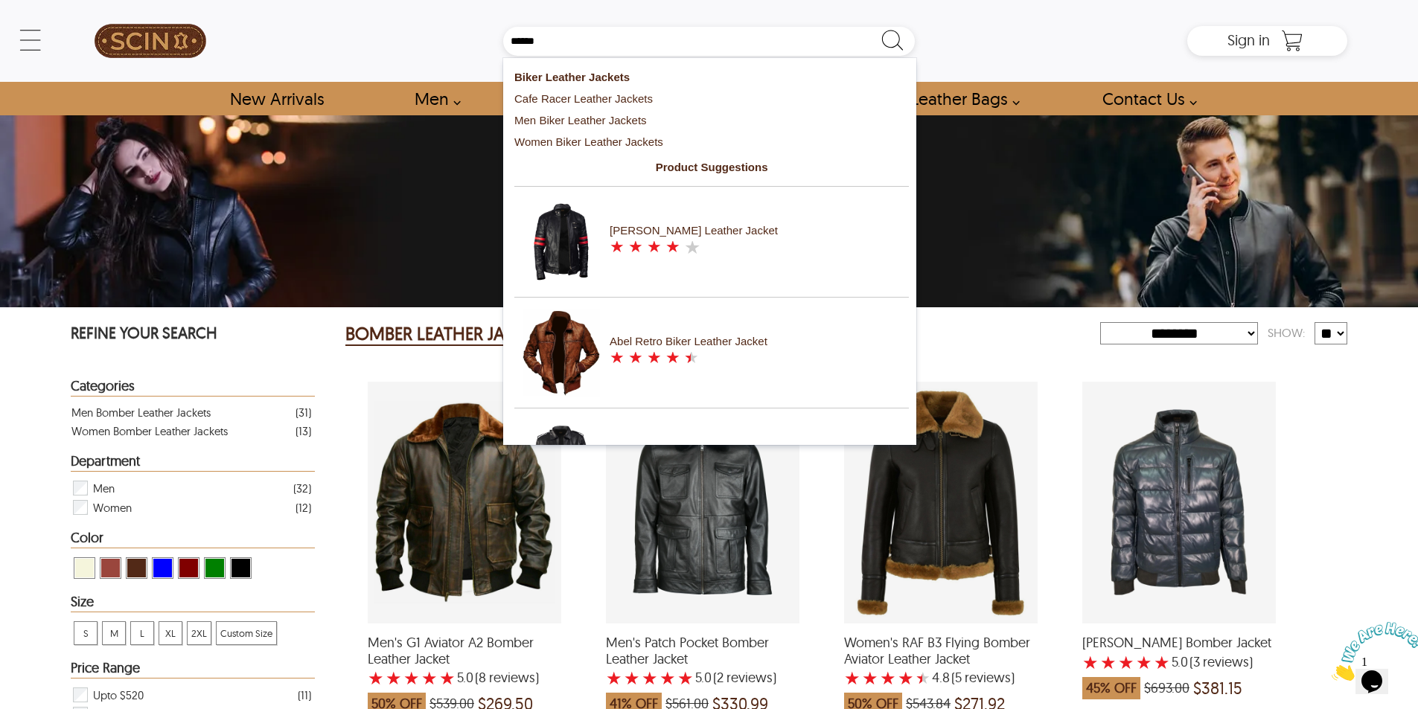
type input "*****"
click at [592, 74] on strong "Biker Leather Jackets" at bounding box center [571, 77] width 115 height 13
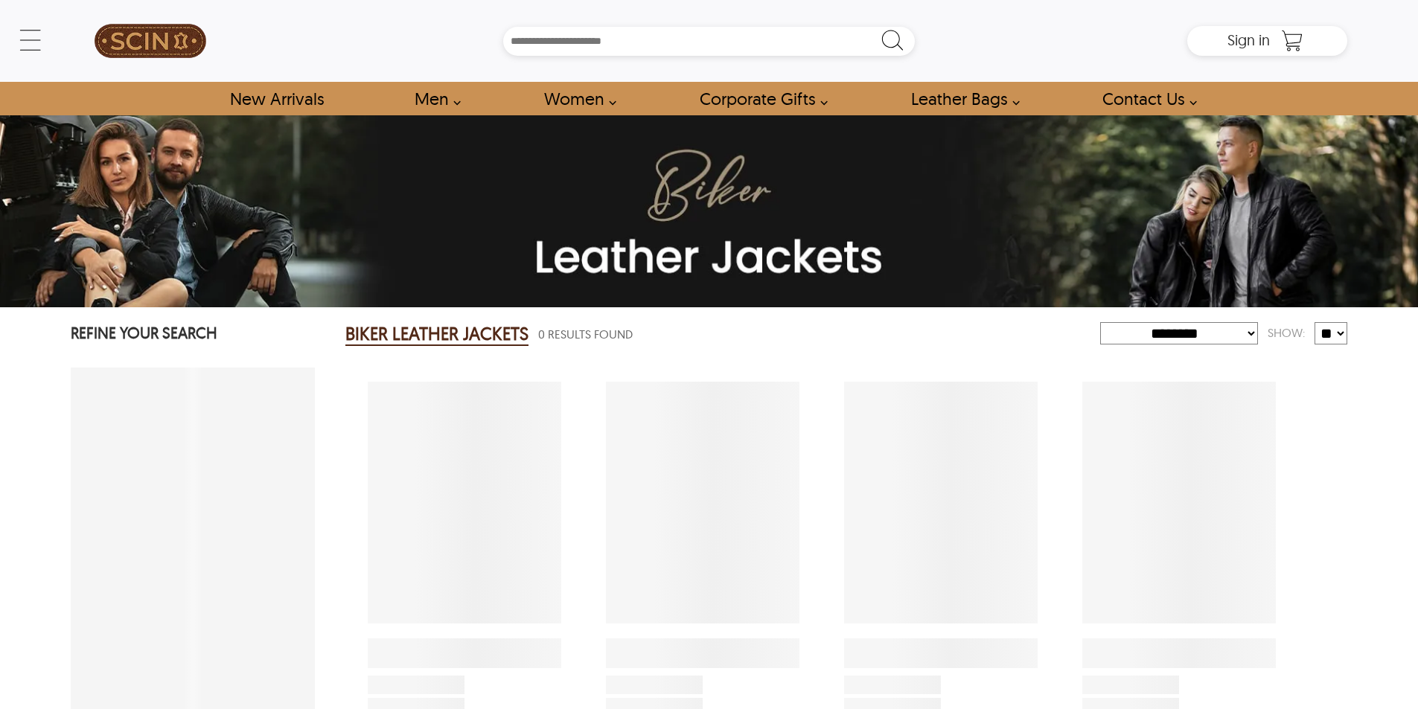
select select "********"
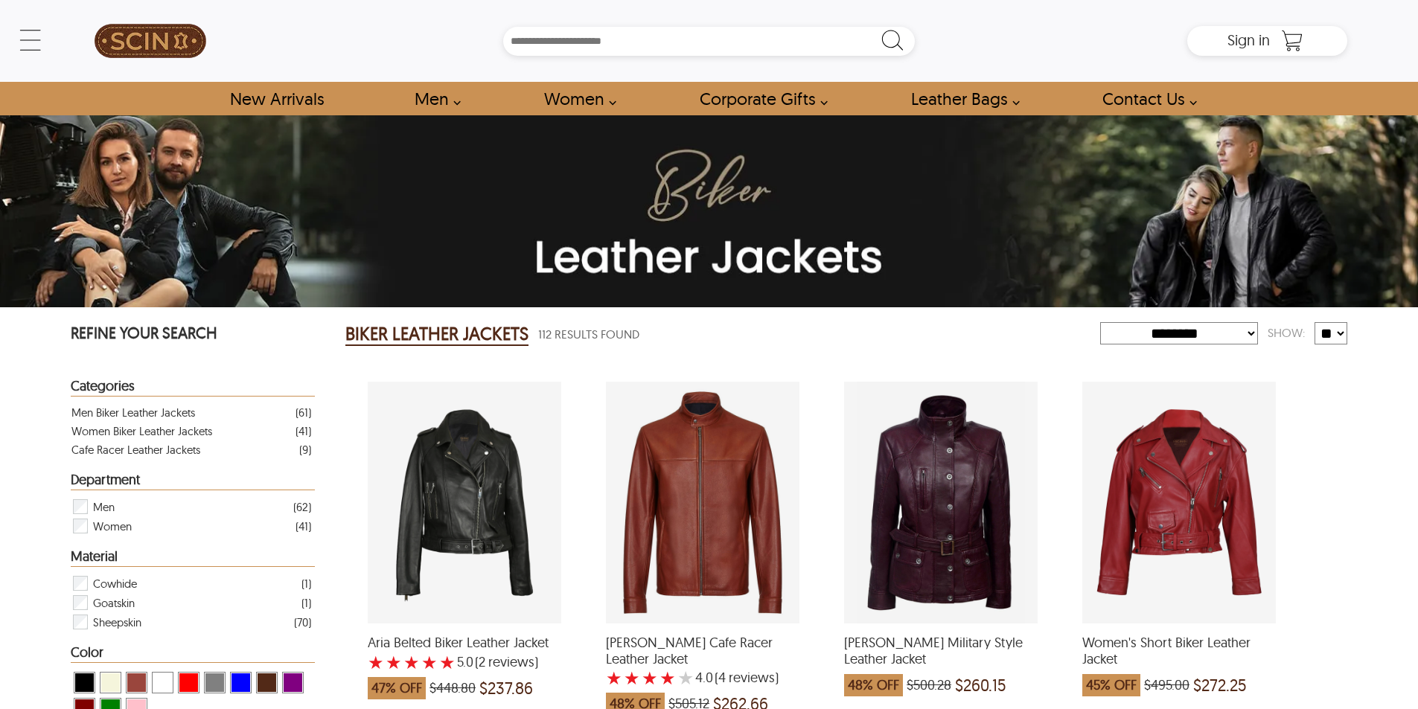
click at [610, 36] on input "Search Box" at bounding box center [709, 41] width 412 height 29
paste input "******"
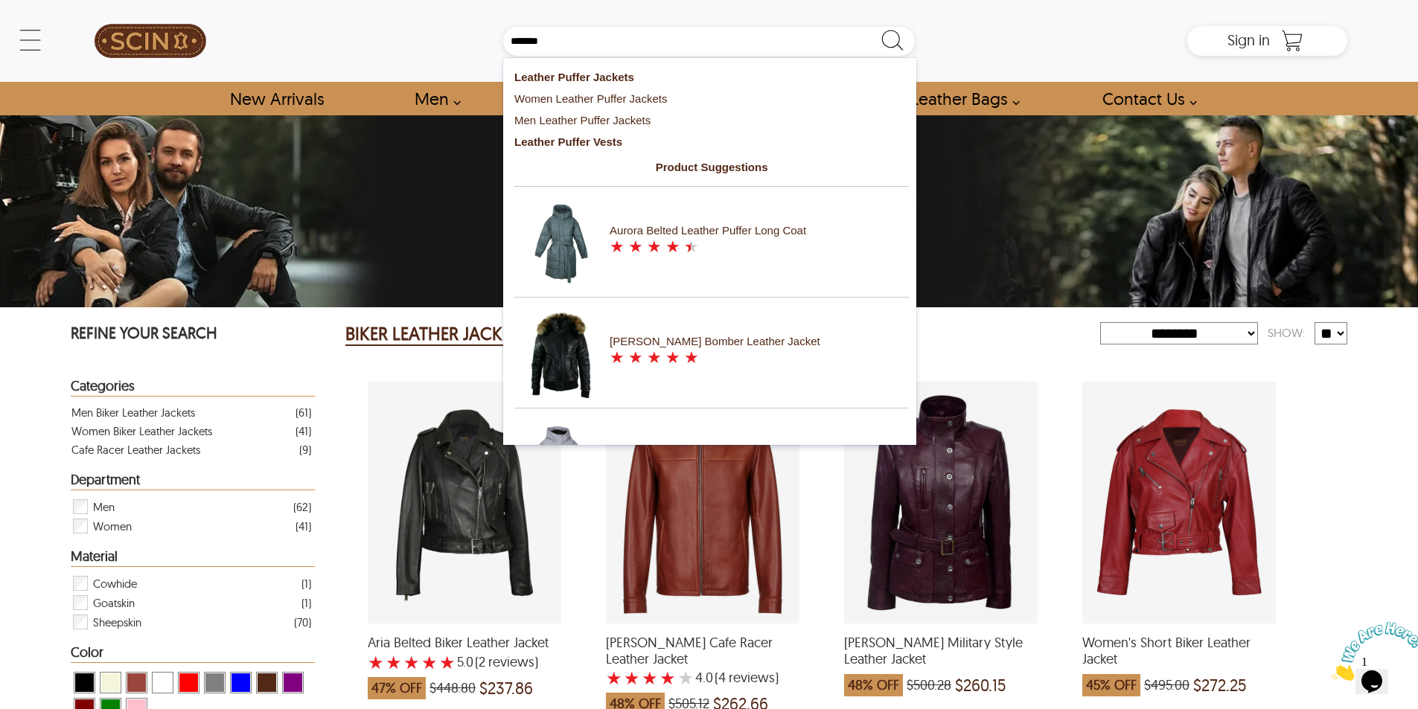
type input "******"
click at [589, 75] on strong "Leather Puffer Jackets" at bounding box center [574, 77] width 120 height 13
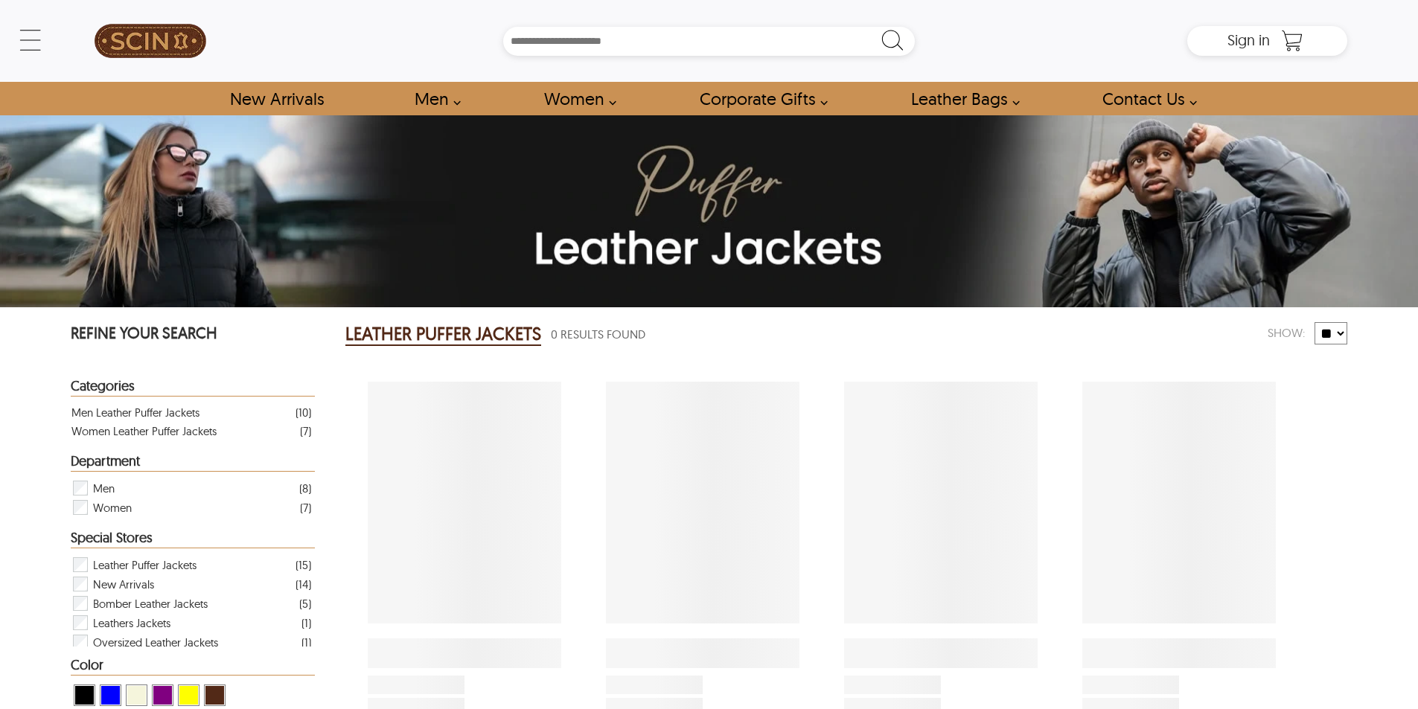
select select "********"
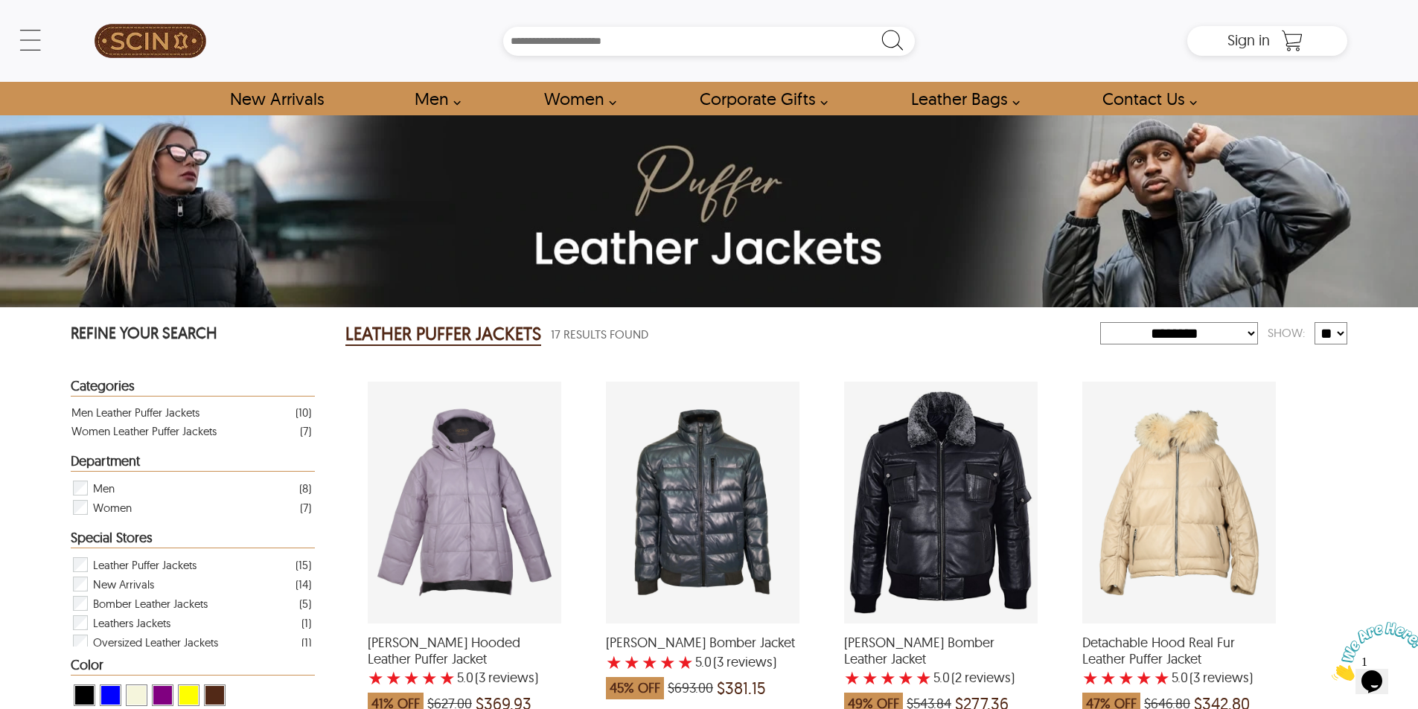
click at [557, 28] on input "Search Box" at bounding box center [709, 41] width 412 height 29
paste input "*********"
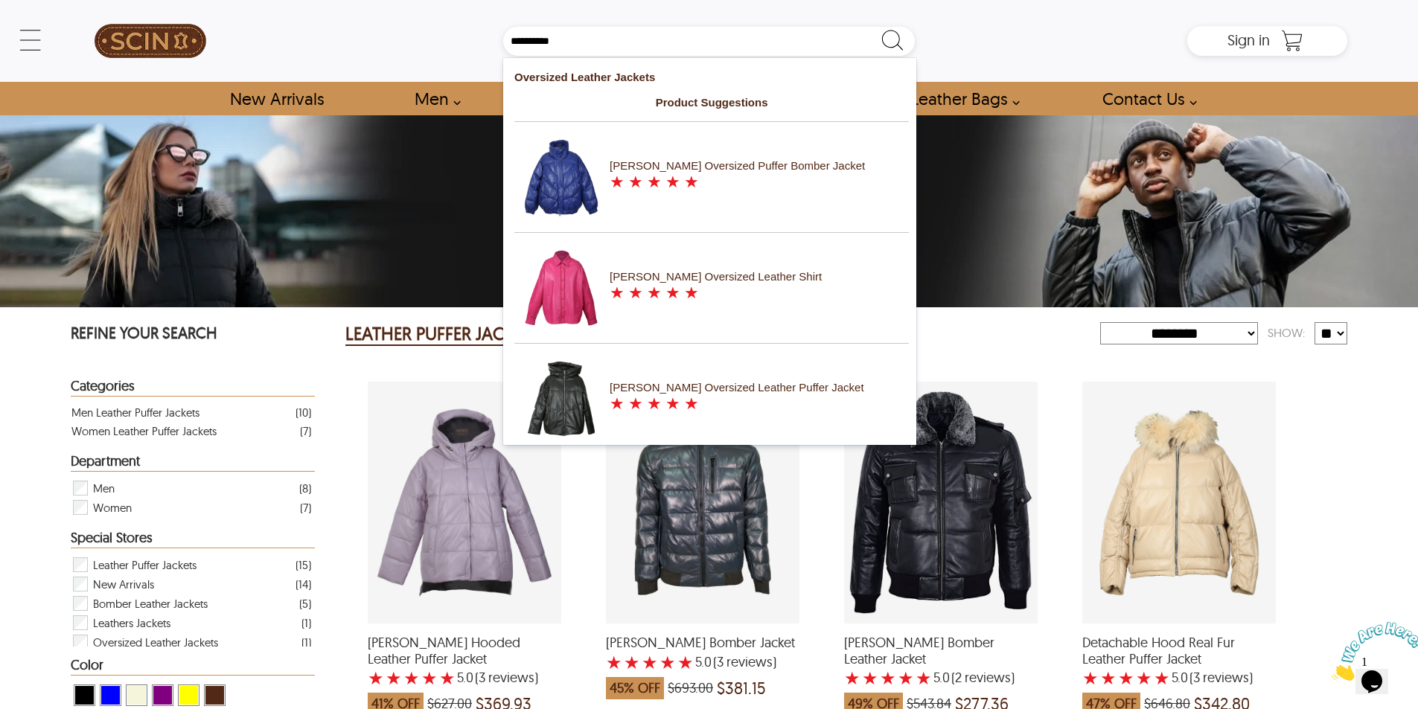
type input "*********"
click at [557, 83] on strong "Oversized Leather Jackets" at bounding box center [584, 77] width 141 height 13
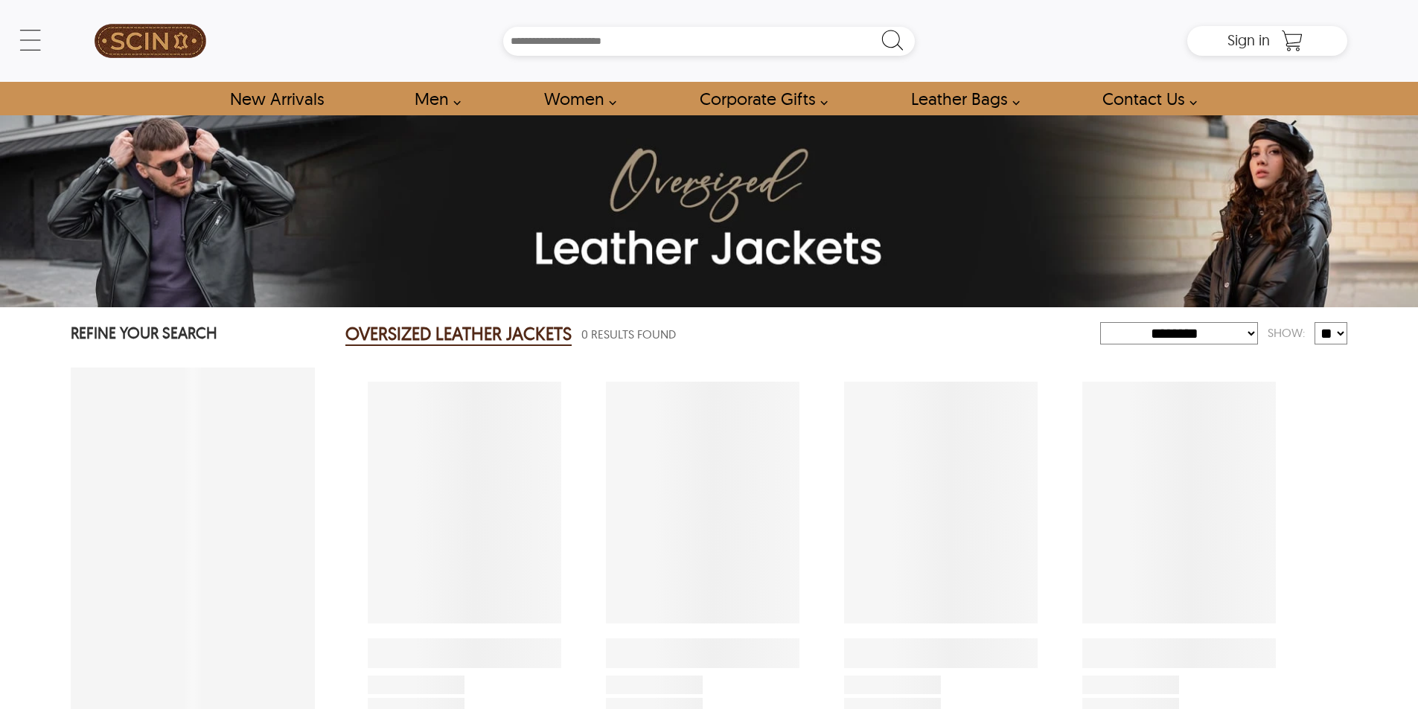
select select "********"
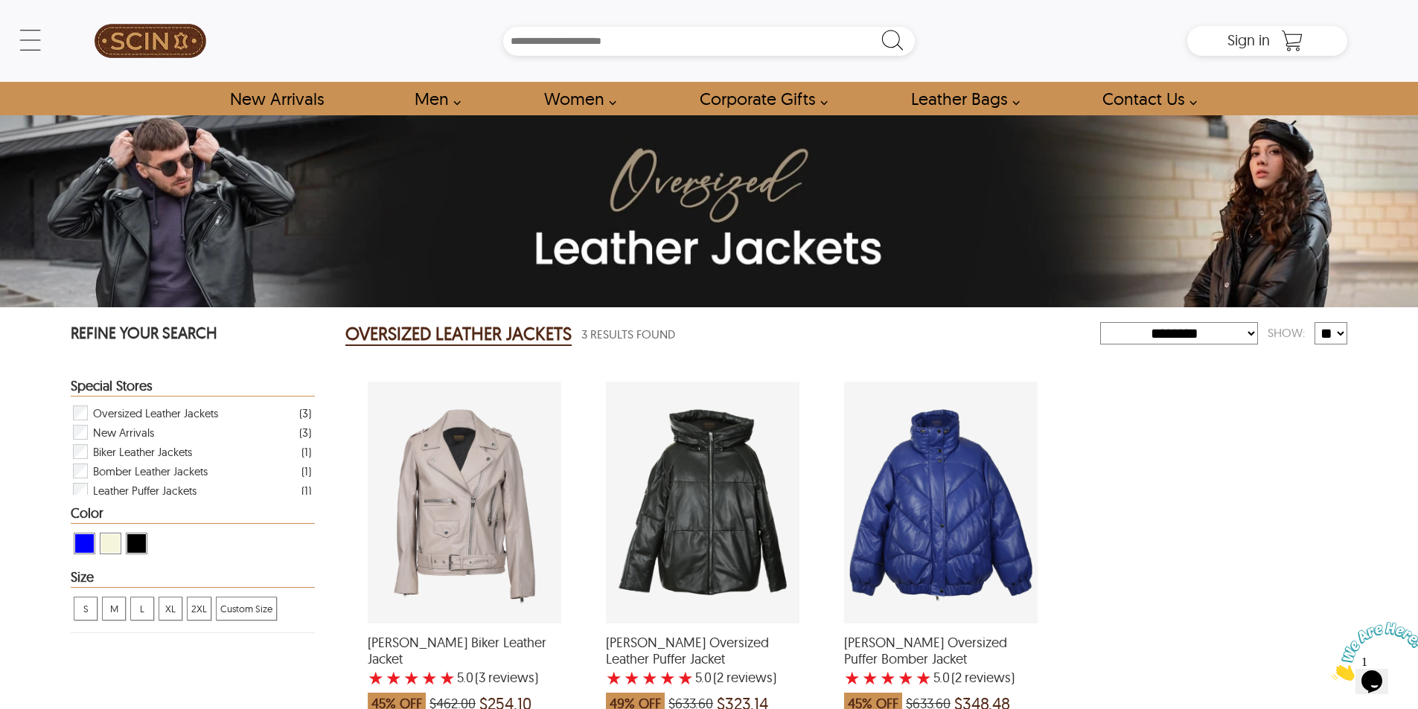
click at [590, 29] on input "Search Box" at bounding box center [709, 41] width 412 height 29
paste input "*******"
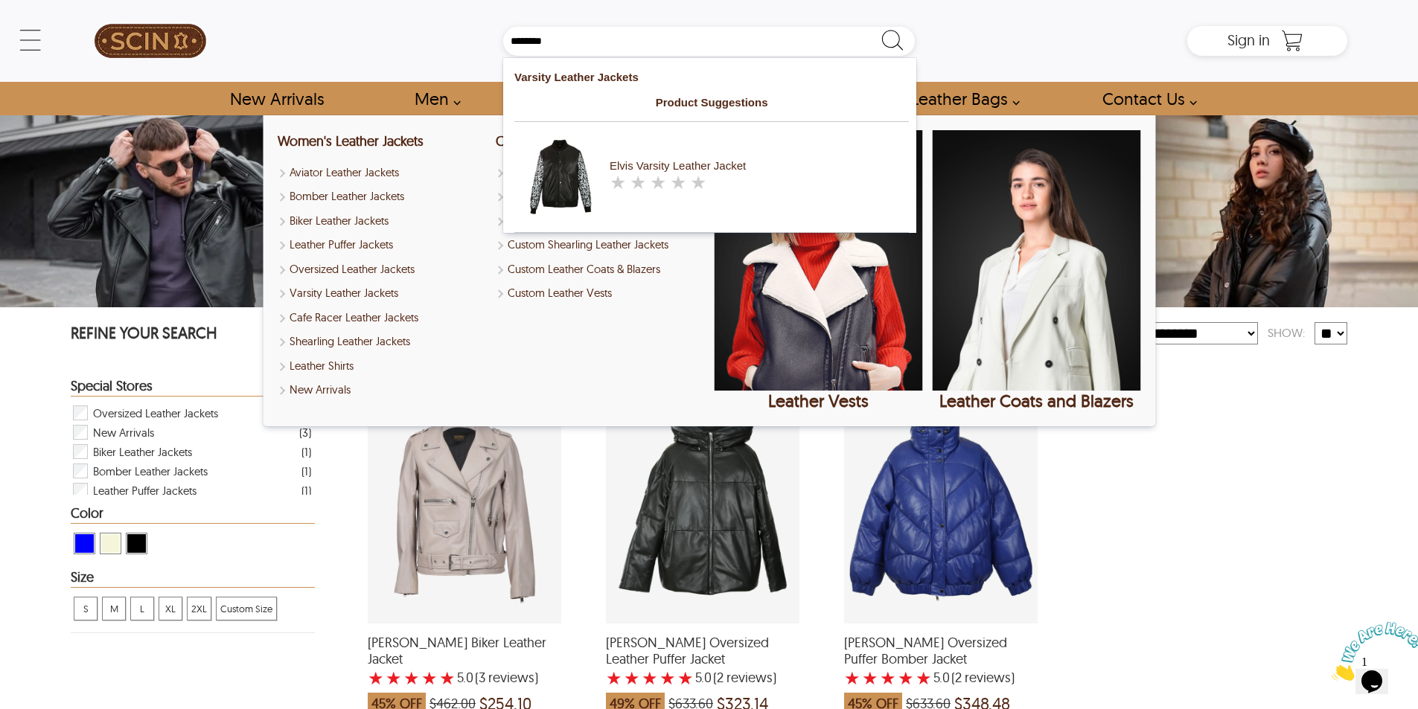
type input "*******"
click at [544, 80] on strong "Varsity Leather Jackets" at bounding box center [576, 77] width 124 height 13
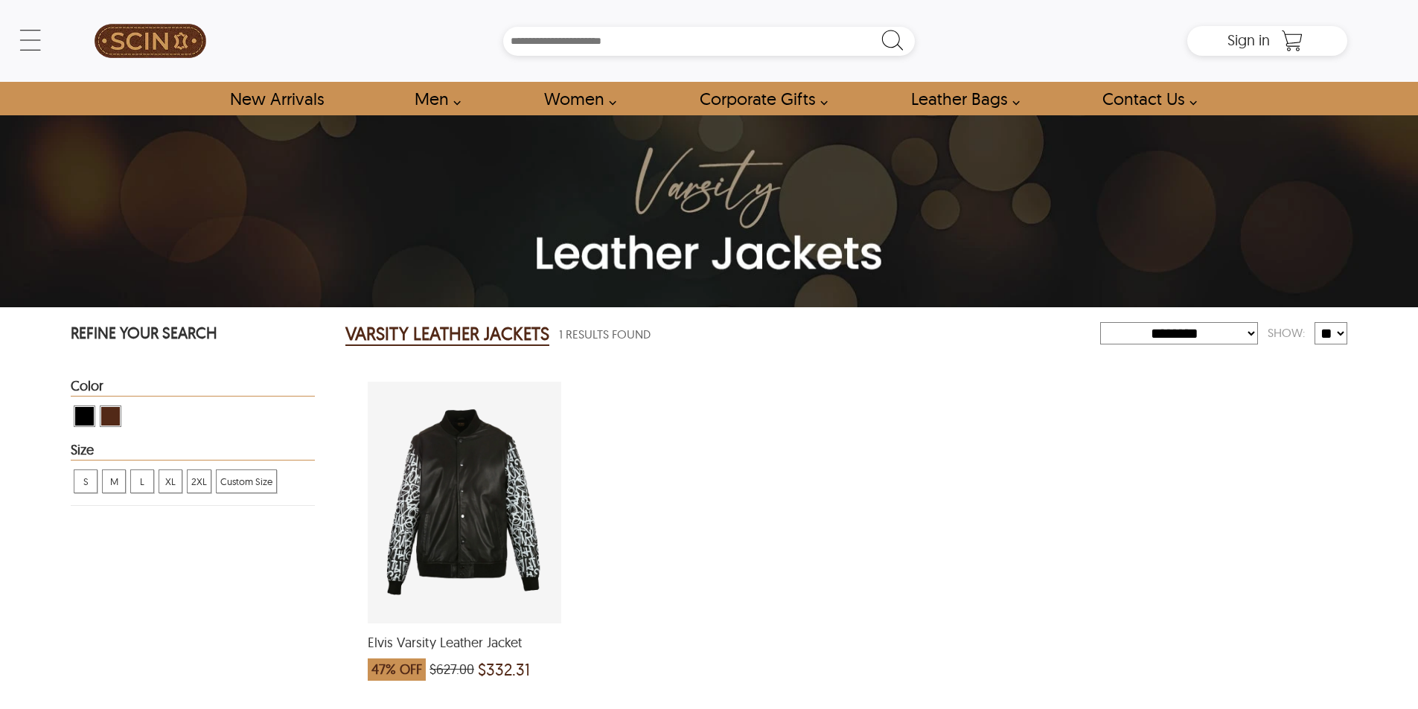
select select "********"
click at [543, 36] on input "Search Box" at bounding box center [709, 41] width 412 height 29
paste input "*********"
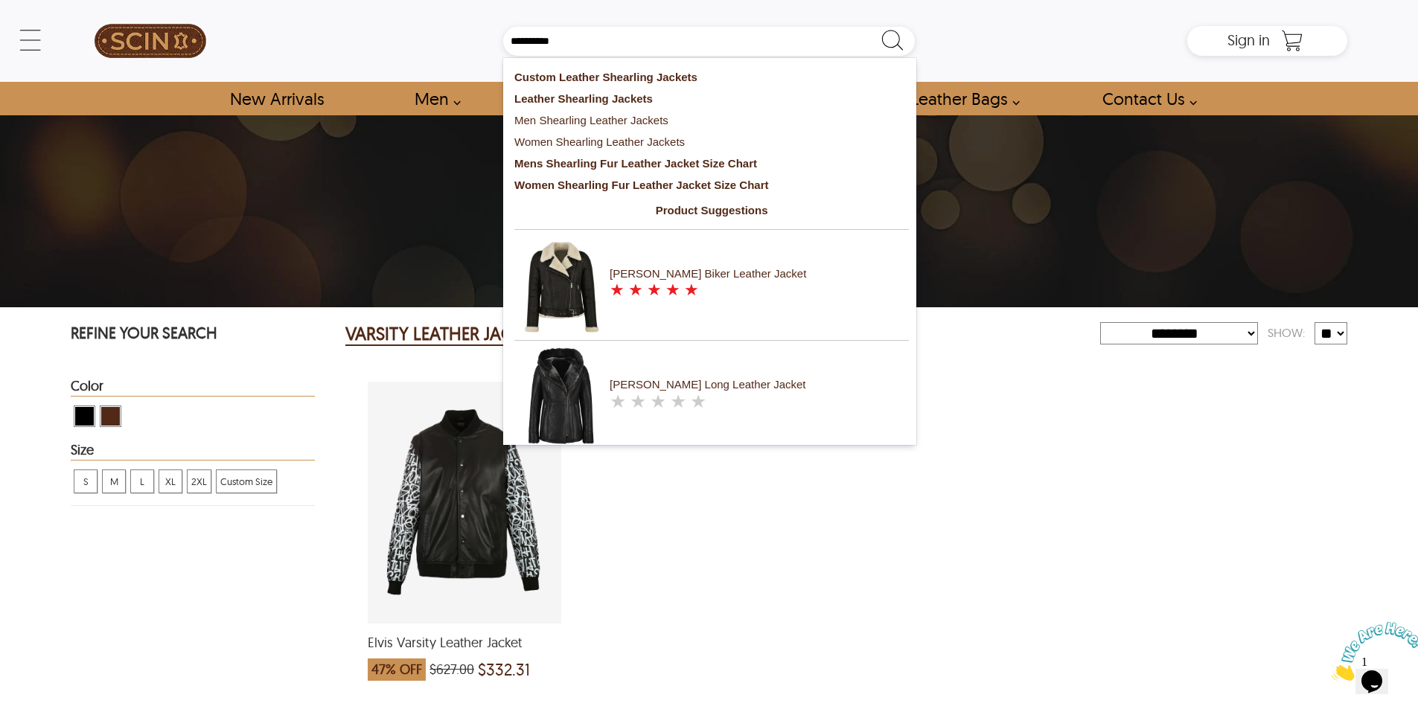
type input "*********"
click at [560, 96] on strong "Leather Shearling Jackets" at bounding box center [583, 98] width 138 height 13
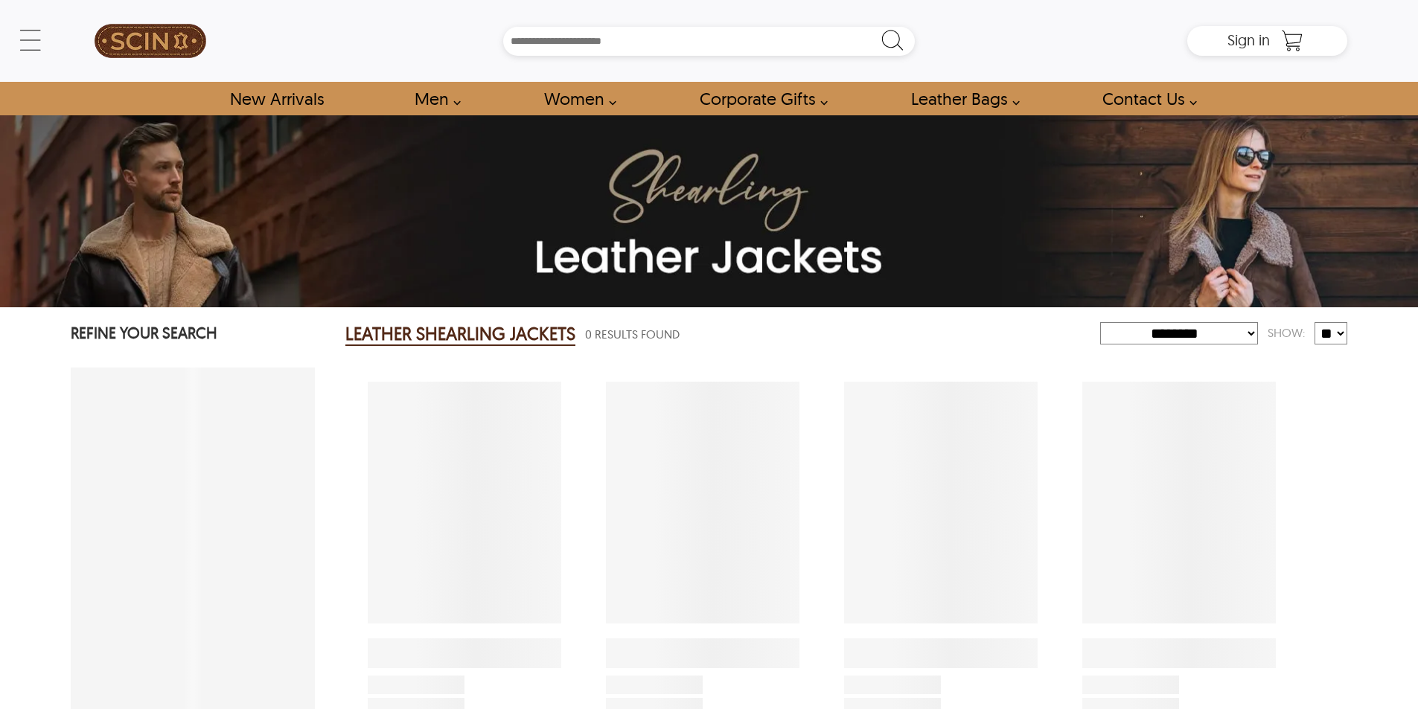
select select "********"
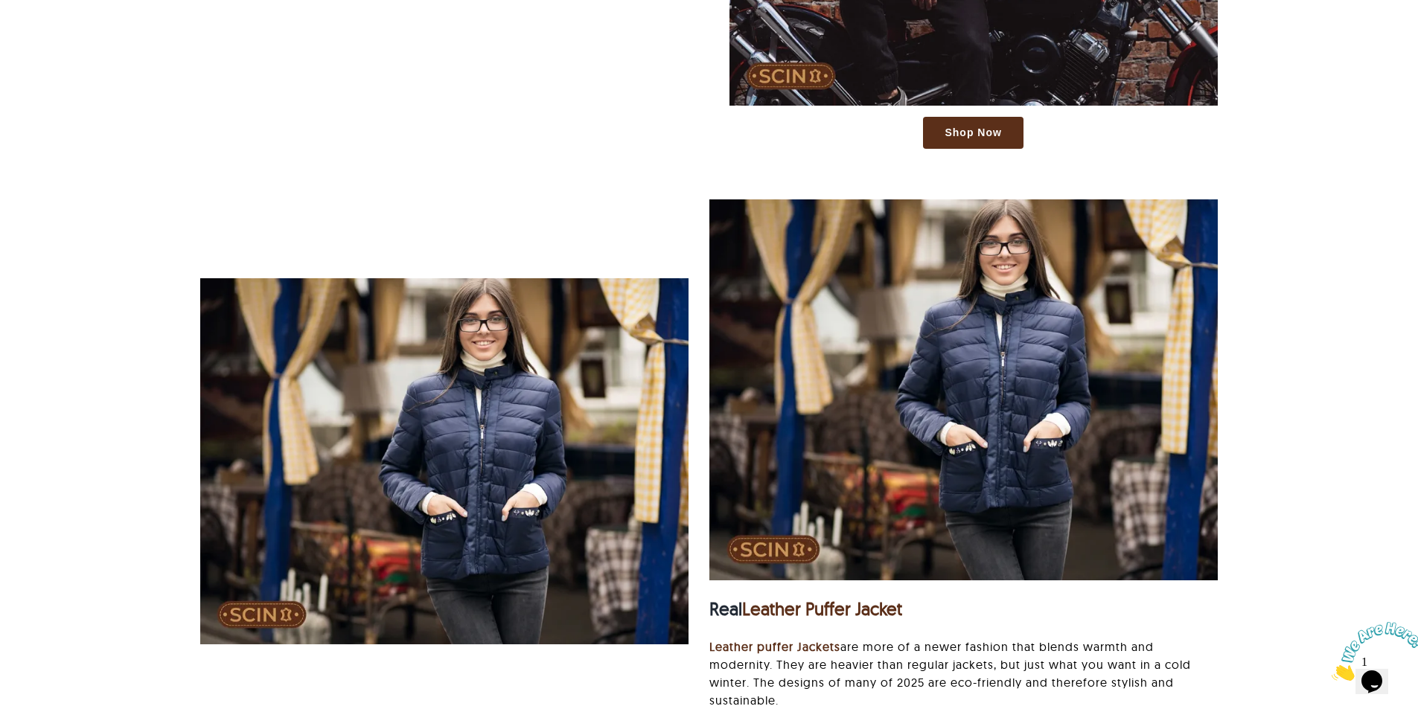
scroll to position [3647, 0]
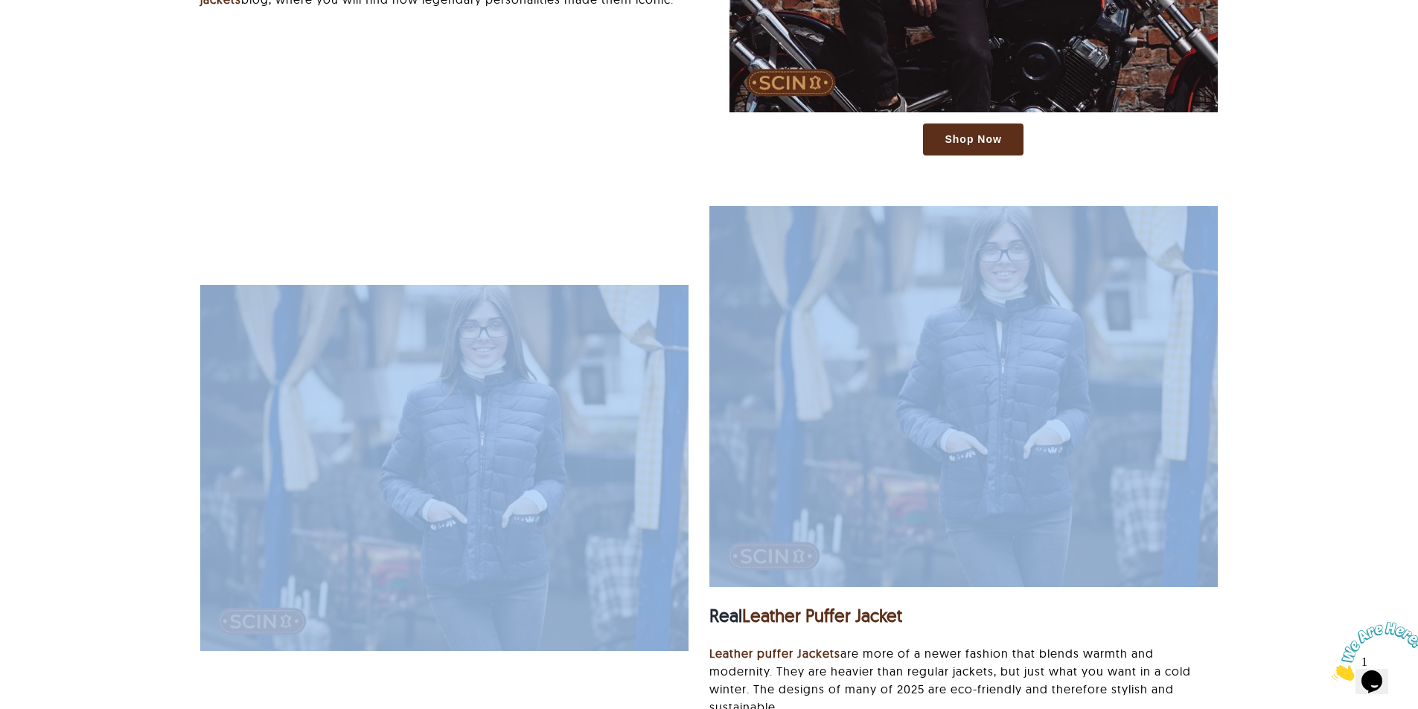
drag, startPoint x: 515, startPoint y: 250, endPoint x: 1276, endPoint y: 366, distance: 769.5
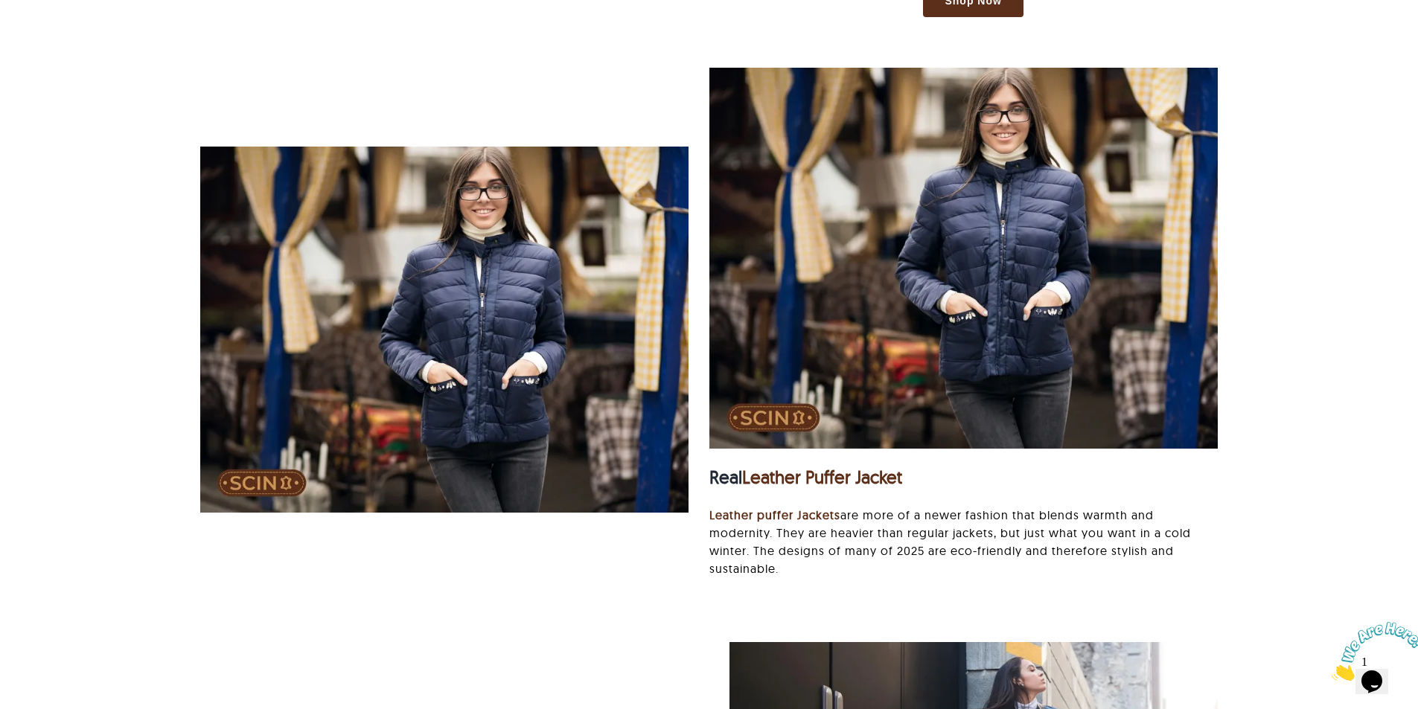
scroll to position [3721, 0]
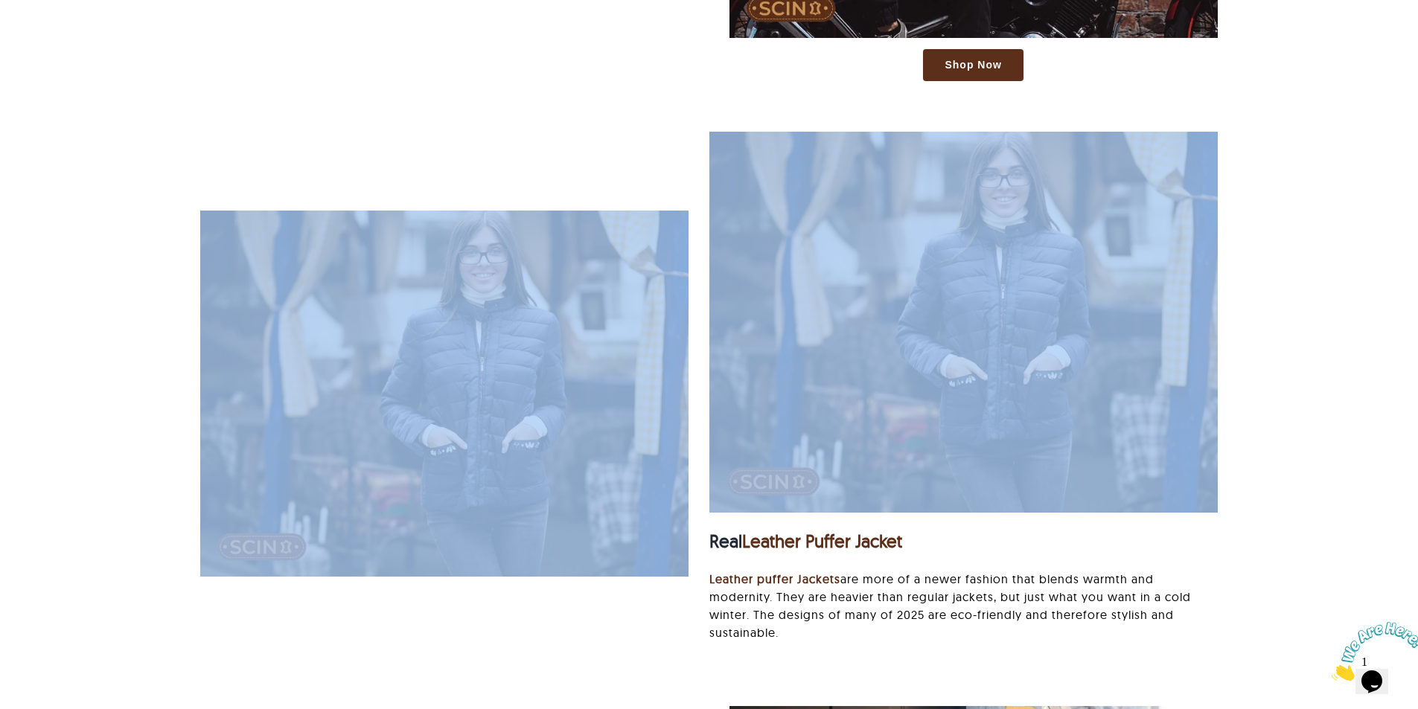
drag, startPoint x: 456, startPoint y: 151, endPoint x: 1257, endPoint y: 269, distance: 810.3
click at [1101, 248] on div "Real Leather Puffer Jacket Leather puffer Jackets are more of a newer fashion t…" at bounding box center [709, 402] width 1058 height 540
click at [1357, 284] on div "And when it comes to classic outerwear, everyone asks: Are leather jackets in s…" at bounding box center [709, 469] width 1329 height 7436
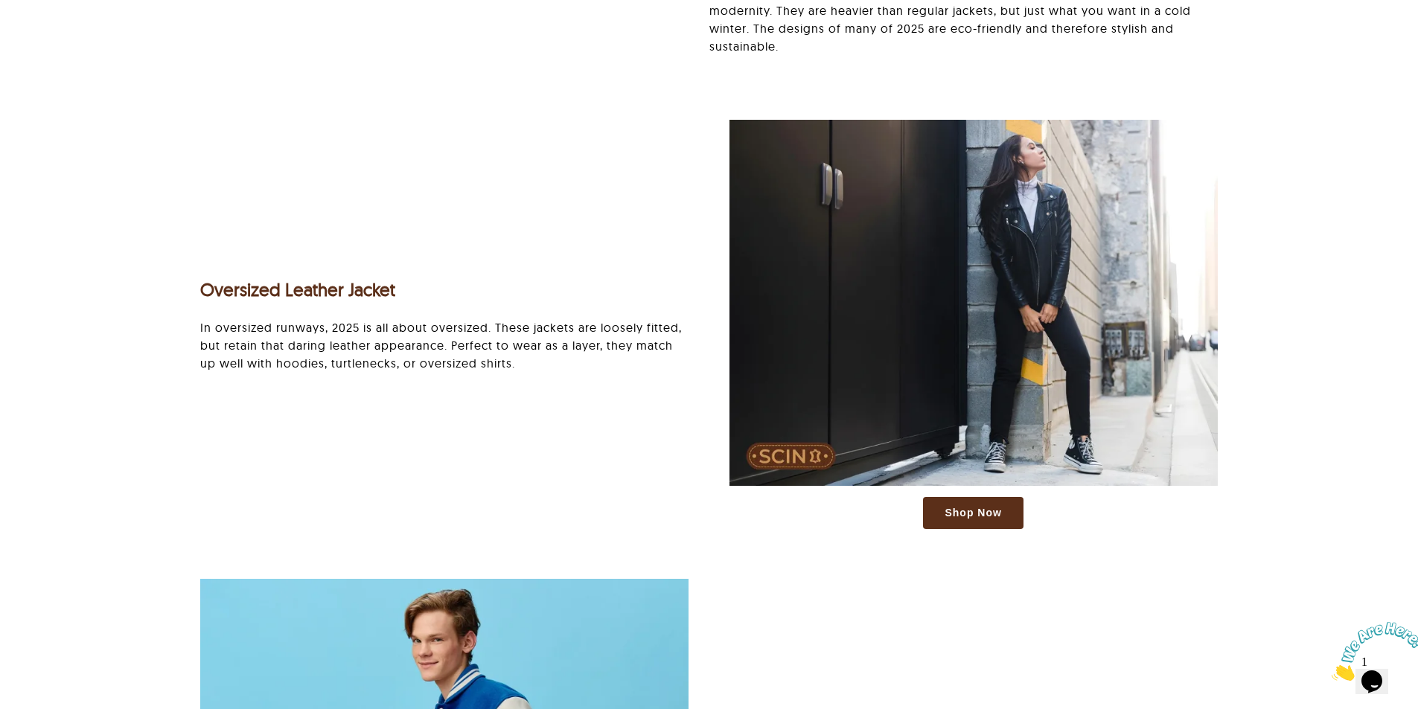
scroll to position [4168, 0]
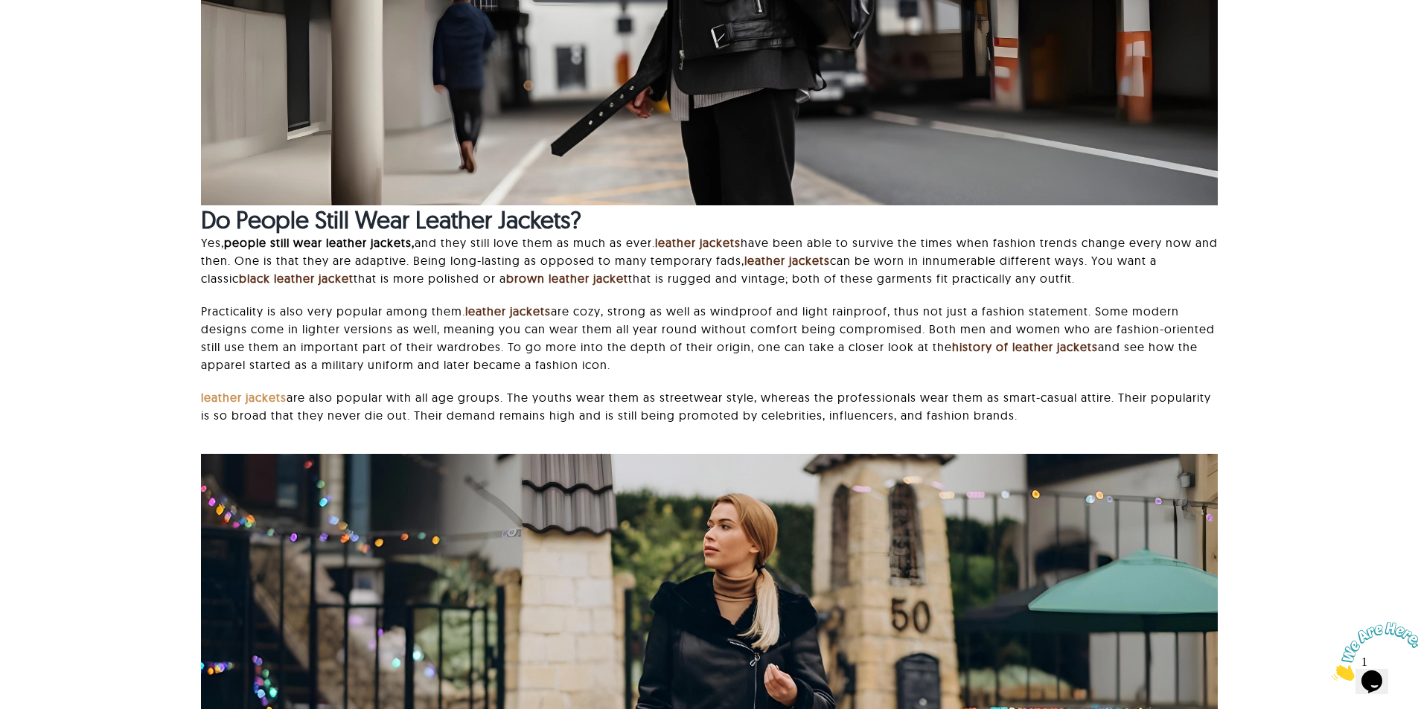
scroll to position [1191, 0]
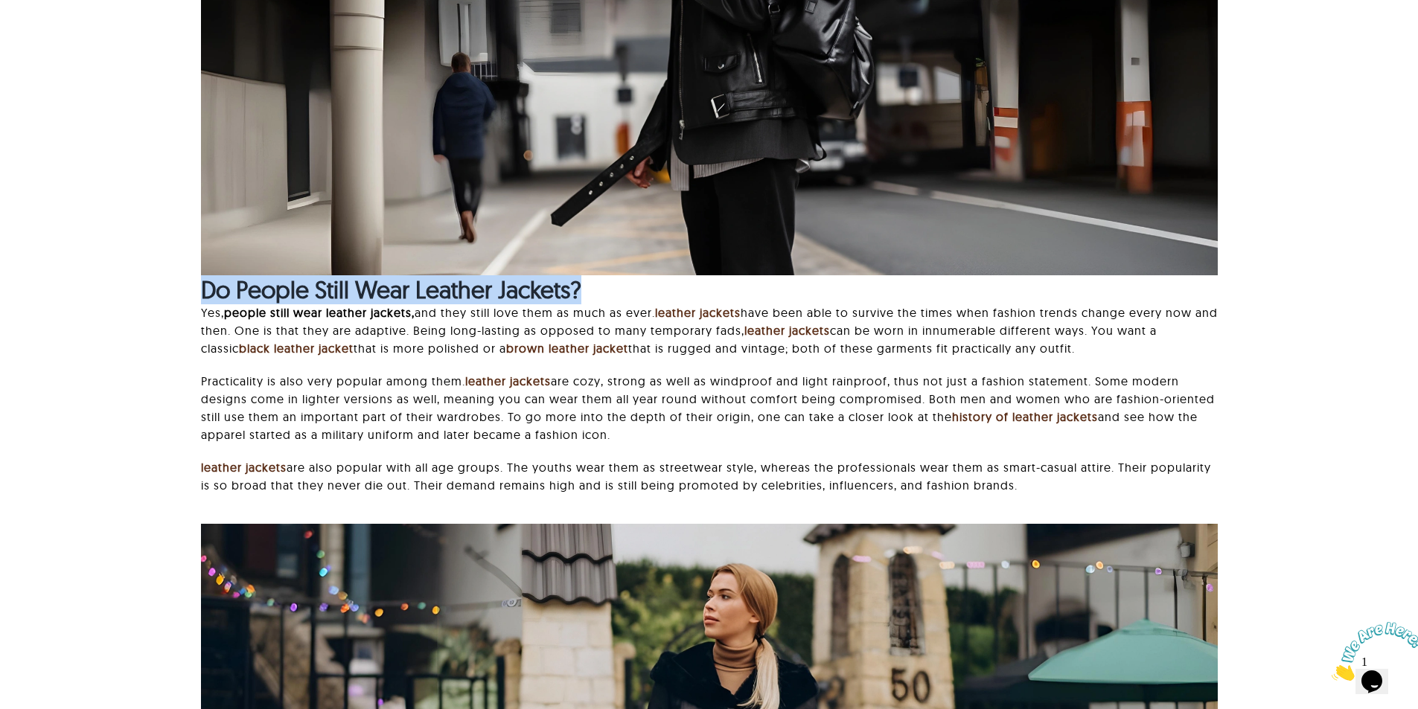
drag, startPoint x: 194, startPoint y: 302, endPoint x: 606, endPoint y: 303, distance: 411.6
click at [606, 303] on div "And when it comes to classic outerwear, everyone asks: Are leather jackets in s…" at bounding box center [709, 273] width 1262 height 1982
click at [606, 303] on h2 "Do People Still Wear Leather Jackets?" at bounding box center [709, 289] width 1017 height 28
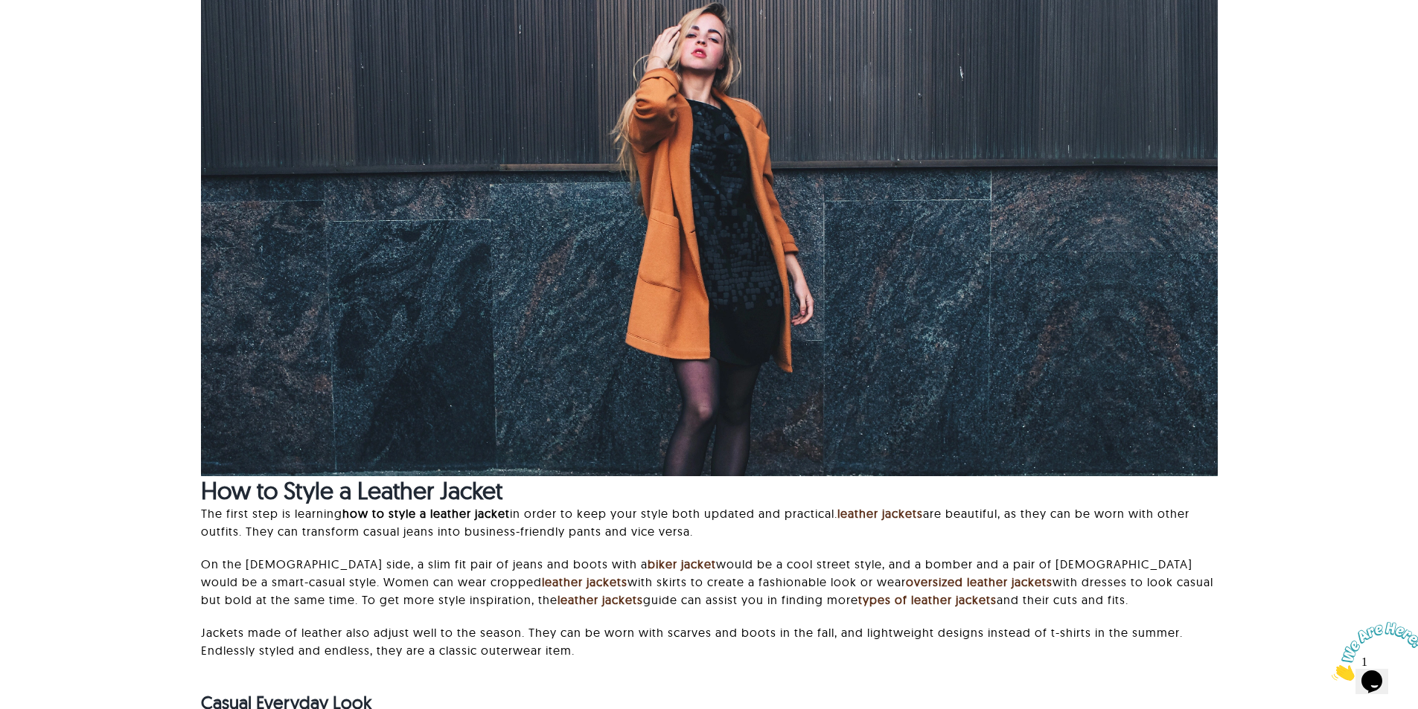
scroll to position [5650, 0]
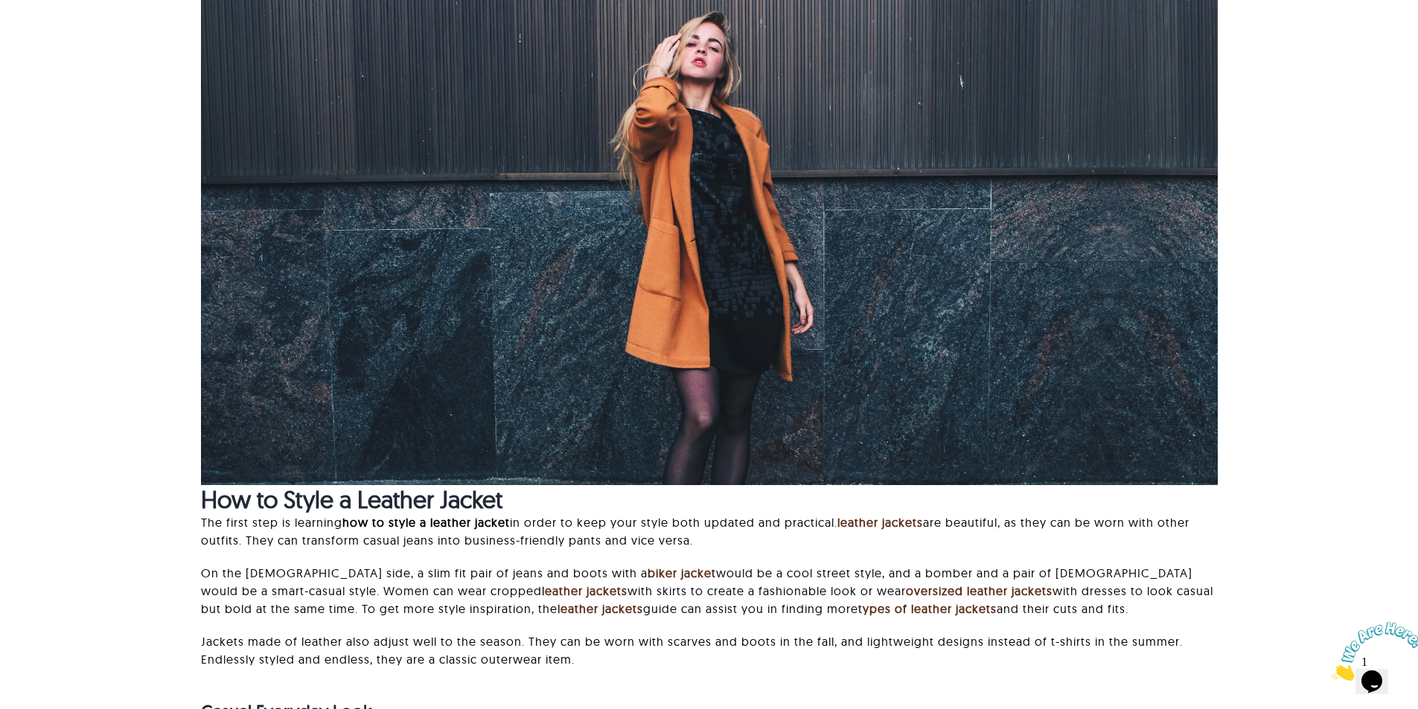
drag, startPoint x: 1406, startPoint y: 624, endPoint x: 2749, endPoint y: 1167, distance: 1448.4
click at [1332, 671] on icon "Close" at bounding box center [1332, 677] width 0 height 13
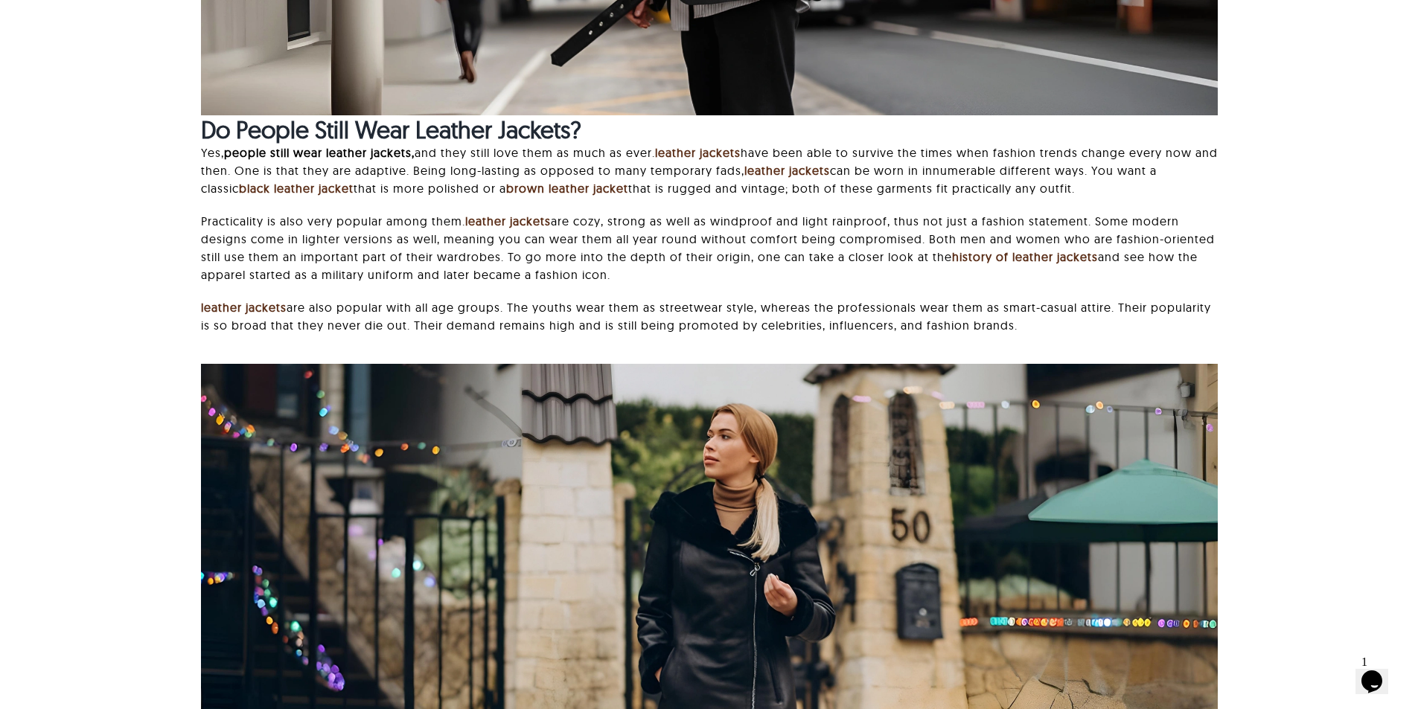
scroll to position [0, 0]
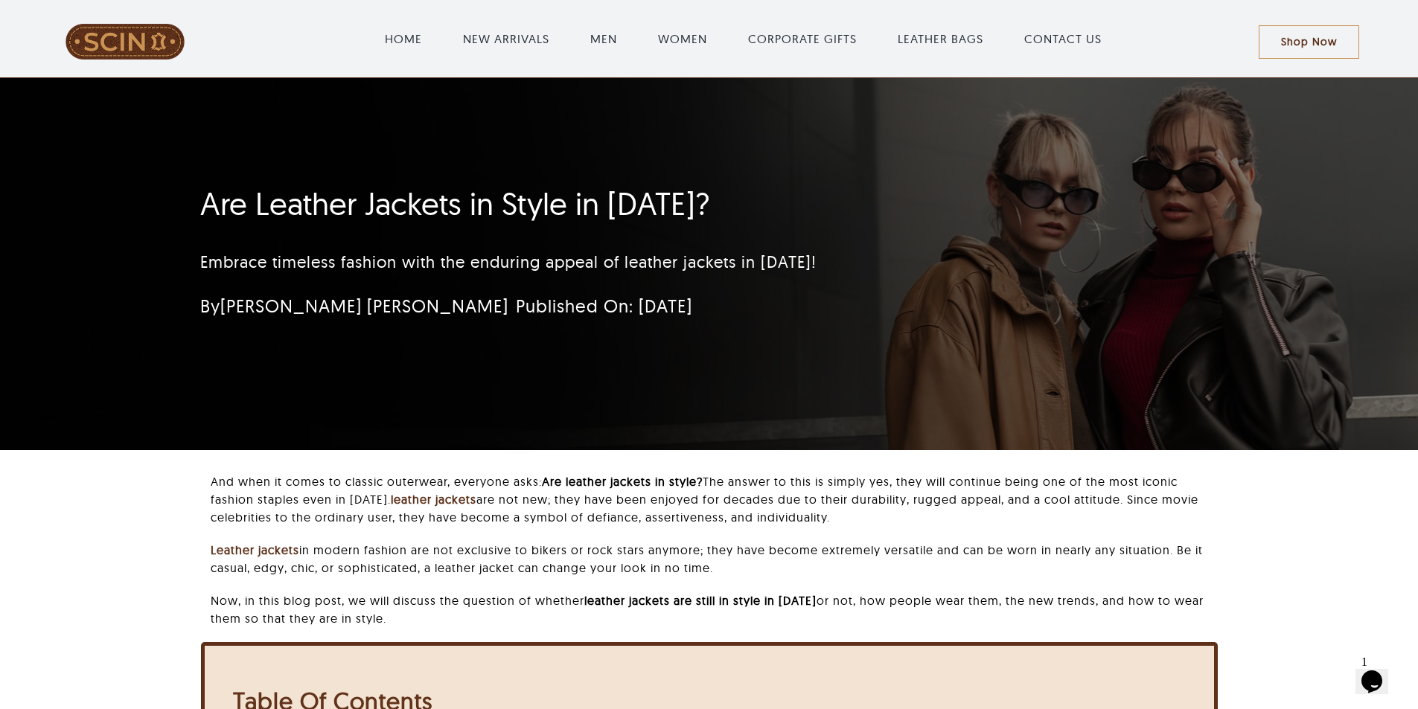
click at [1382, 31] on div "Shop Now" at bounding box center [1328, 41] width 138 height 33
drag, startPoint x: 500, startPoint y: 311, endPoint x: 780, endPoint y: 311, distance: 279.8
click at [780, 311] on div "By Samantha Leonie Published On: August 6, 2024" at bounding box center [554, 306] width 709 height 30
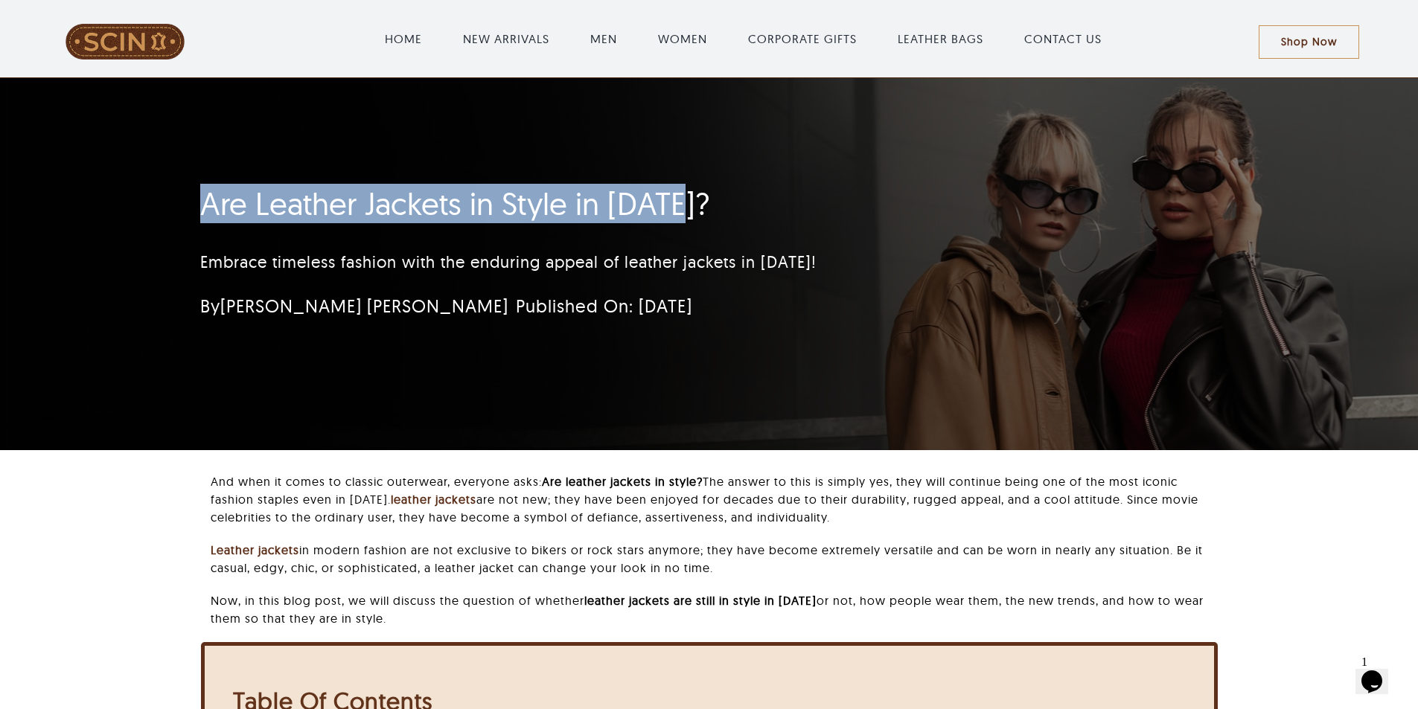
drag, startPoint x: 194, startPoint y: 194, endPoint x: 798, endPoint y: 194, distance: 603.6
click at [798, 194] on div "Are Leather Jackets in Style in 2025? Embrace timeless fashion with the endurin…" at bounding box center [620, 257] width 881 height 158
click at [798, 194] on h1 "Are Leather Jackets in Style in 2025?" at bounding box center [620, 203] width 840 height 37
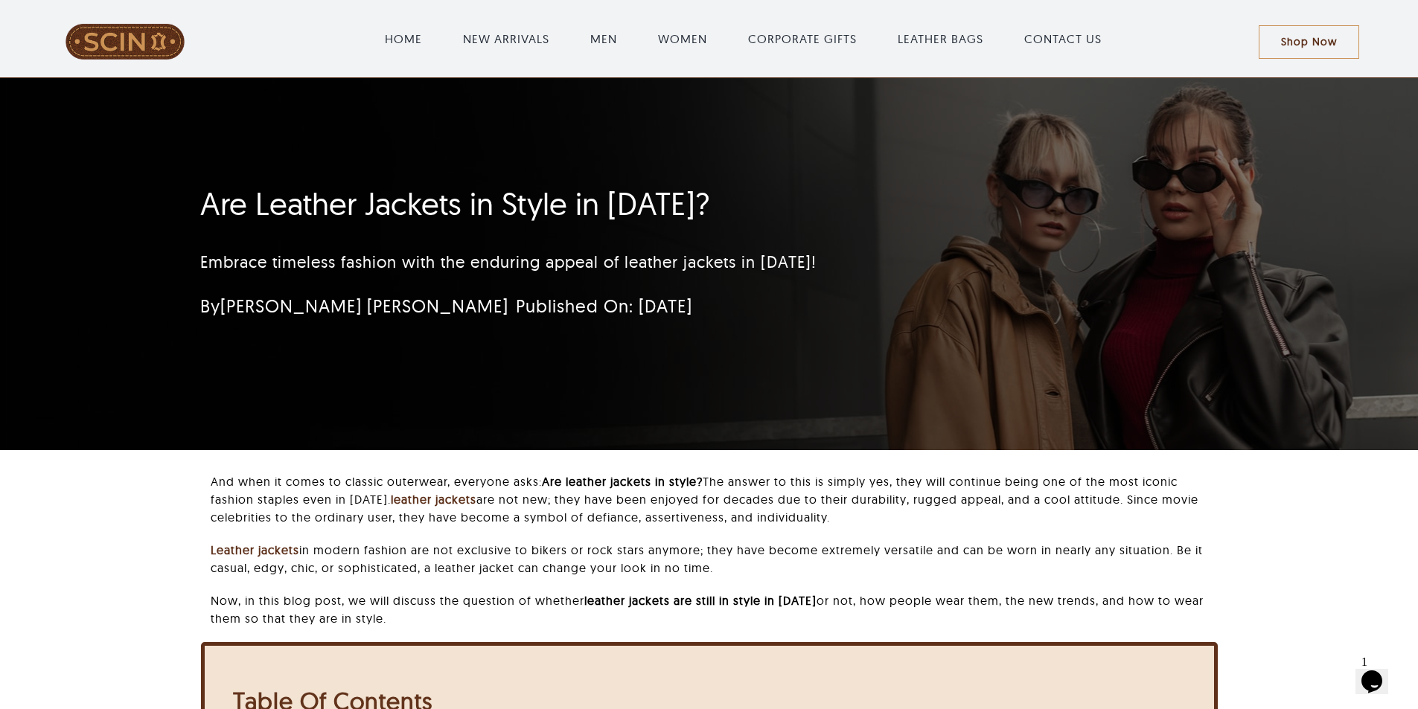
drag, startPoint x: 499, startPoint y: 307, endPoint x: 701, endPoint y: 307, distance: 201.7
click at [701, 307] on div "By Samantha Leonie Published On: August 6, 2024" at bounding box center [554, 306] width 709 height 30
click at [684, 392] on div "Are Leather Jackets in Style in 2025? Embrace timeless fashion with the endurin…" at bounding box center [709, 264] width 1058 height 372
drag, startPoint x: 498, startPoint y: 303, endPoint x: 817, endPoint y: 304, distance: 319.3
click at [813, 303] on div "By Samantha Leonie Published On: August 6, 2024" at bounding box center [554, 306] width 709 height 30
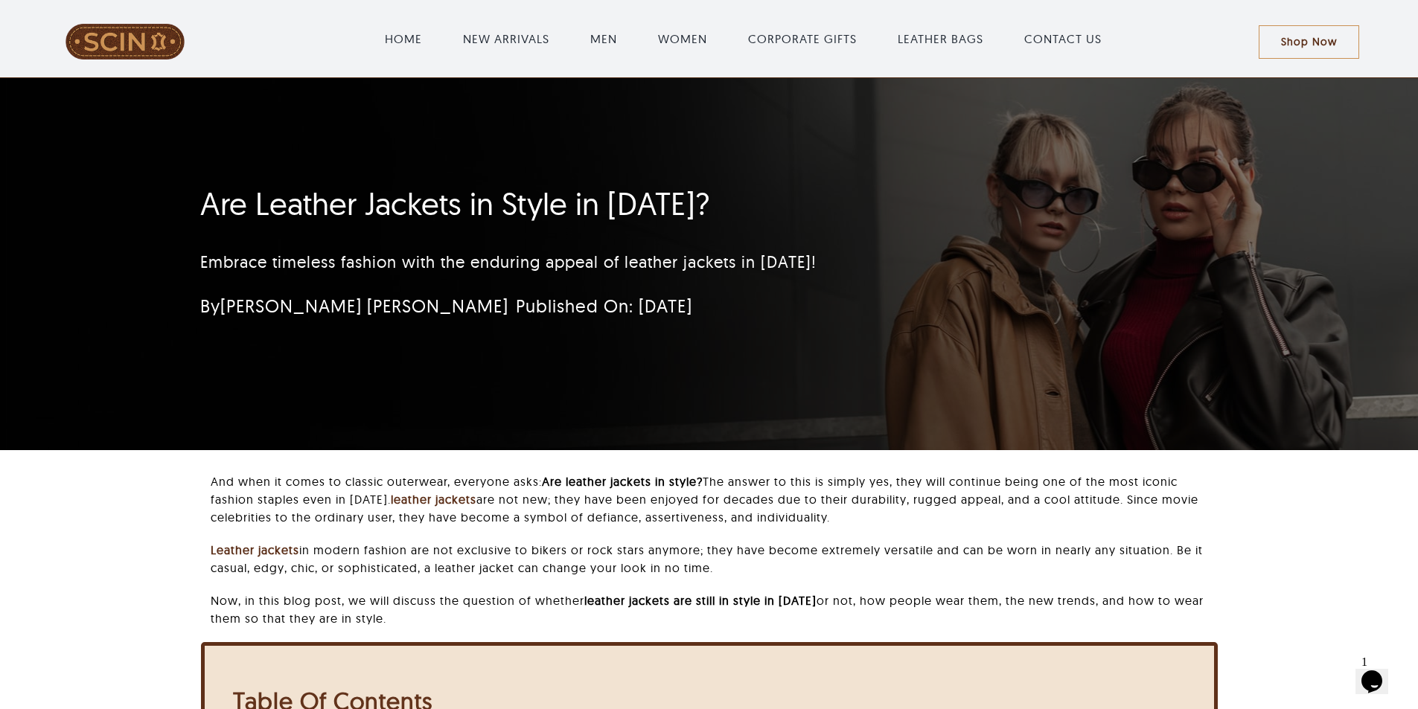
click at [817, 304] on div "By Samantha Leonie Published On: August 6, 2024" at bounding box center [554, 306] width 709 height 30
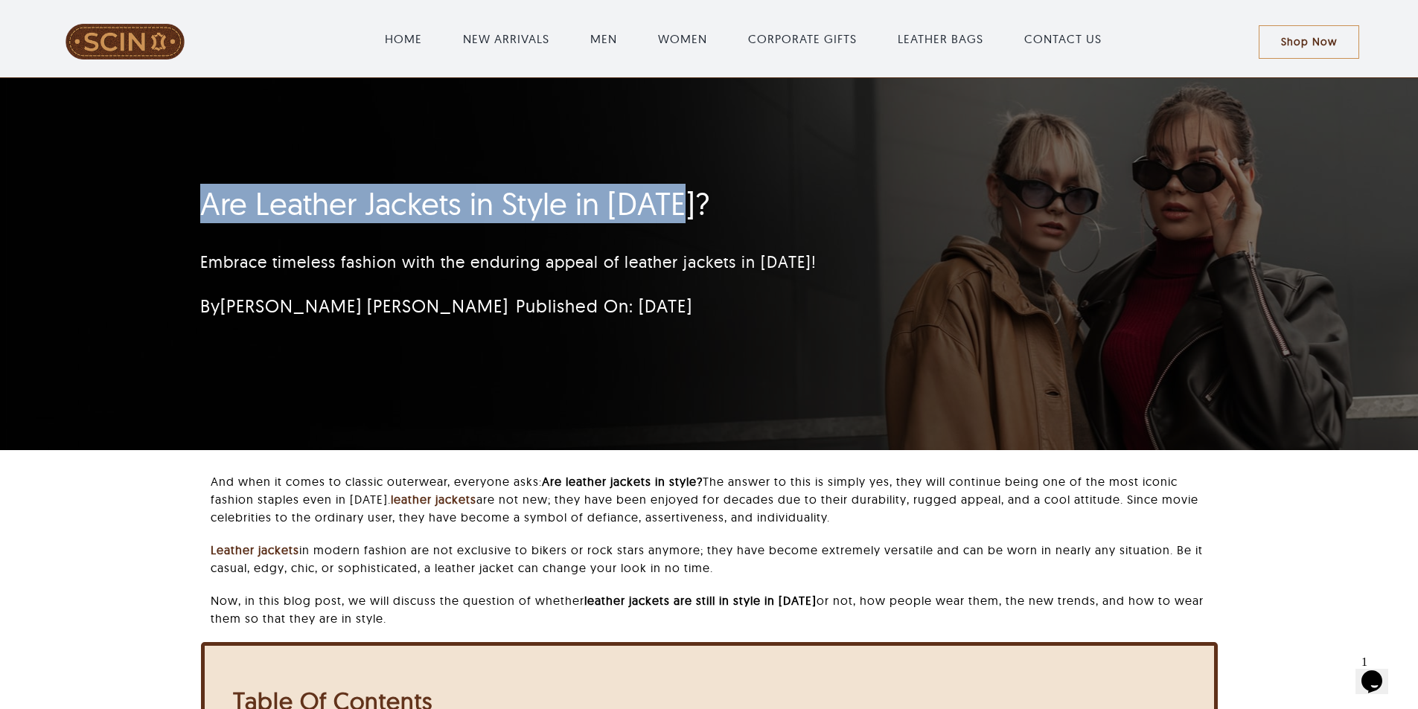
drag, startPoint x: 170, startPoint y: 183, endPoint x: 787, endPoint y: 184, distance: 617.0
click at [787, 184] on div "Are Leather Jackets in Style in 2025? Embrace timeless fashion with the endurin…" at bounding box center [709, 264] width 1418 height 372
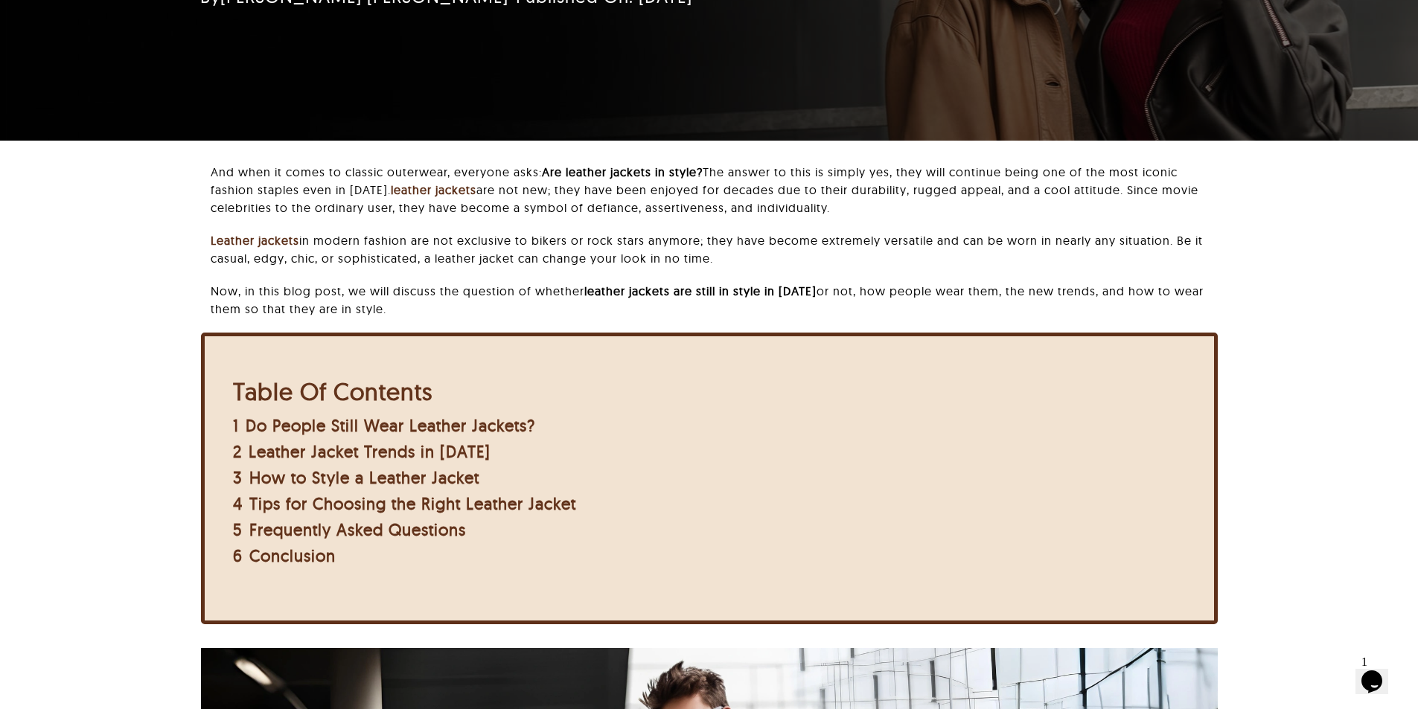
scroll to position [149, 0]
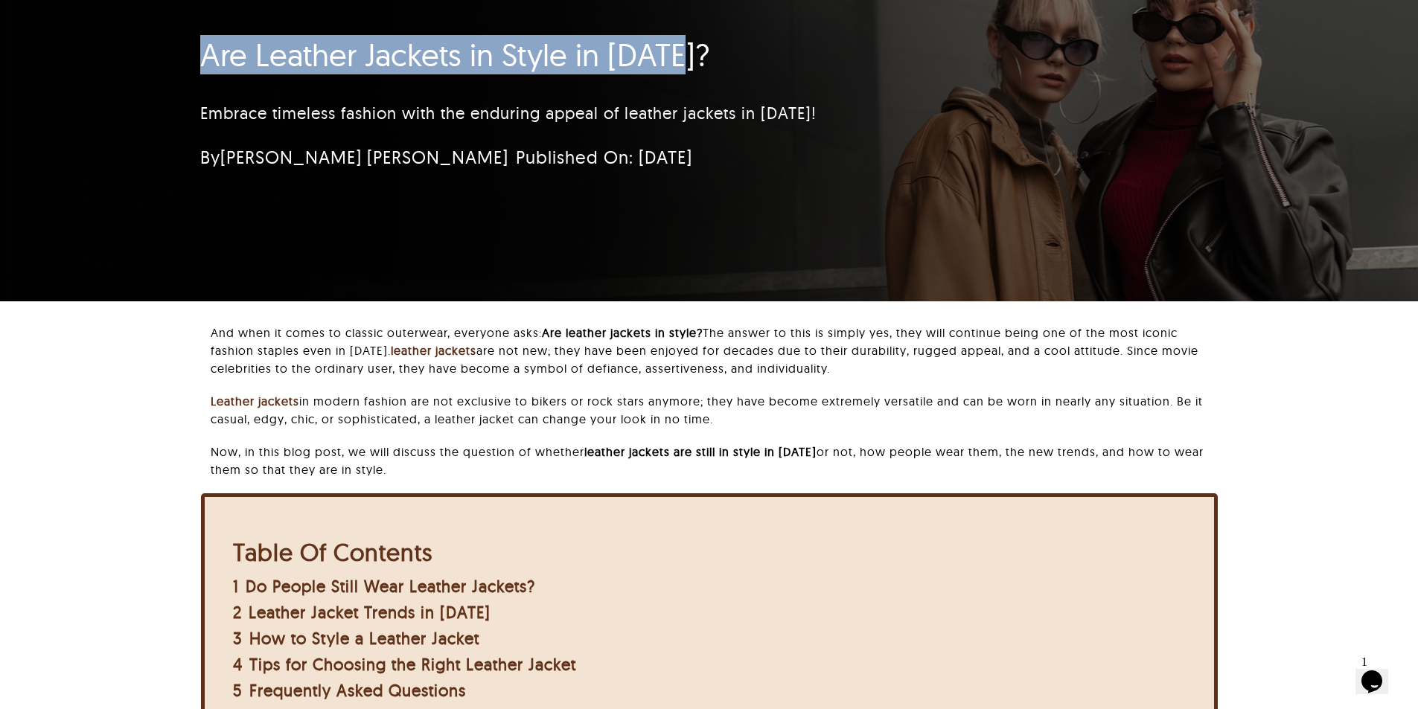
drag, startPoint x: 500, startPoint y: 167, endPoint x: 650, endPoint y: 170, distance: 149.6
click at [642, 165] on div "By Samantha Leonie Published On: August 6, 2024" at bounding box center [554, 157] width 709 height 30
click at [651, 174] on div "By Samantha Leonie Published On: August 6, 2024" at bounding box center [621, 164] width 874 height 45
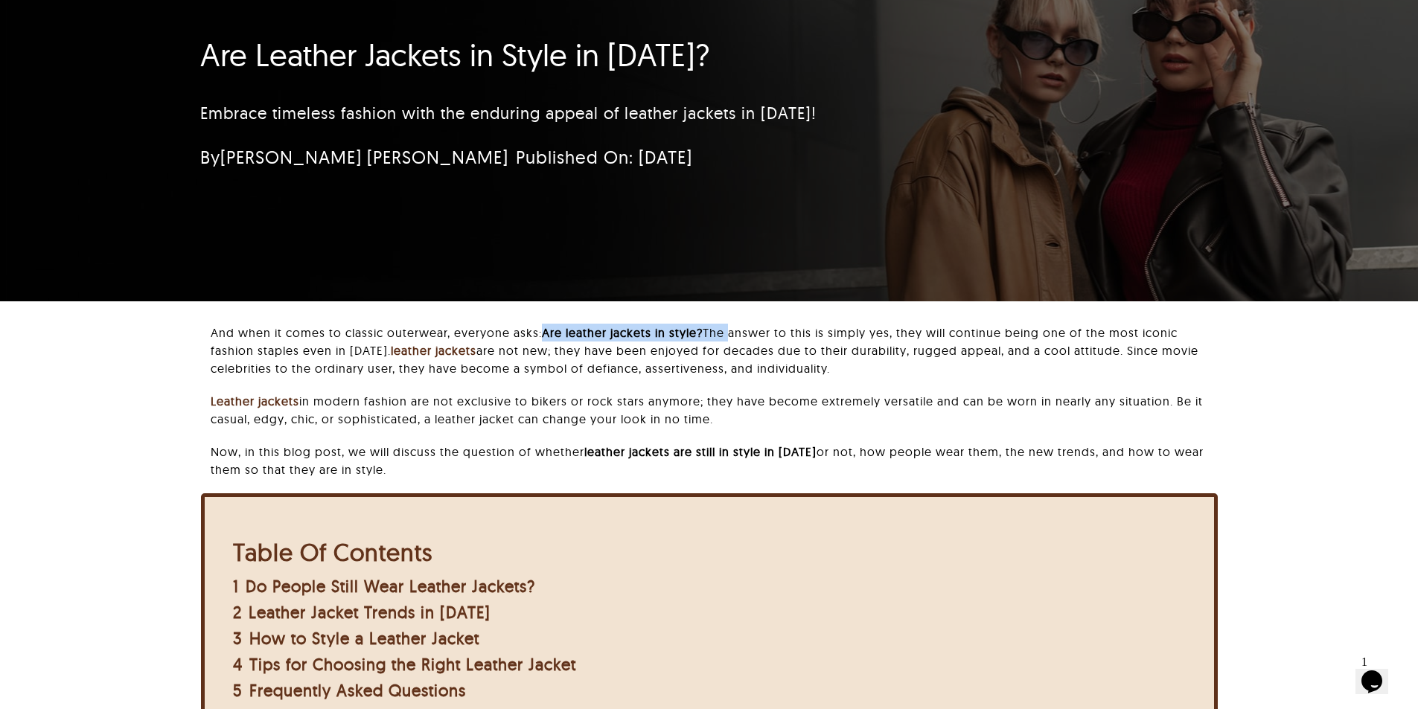
drag, startPoint x: 546, startPoint y: 329, endPoint x: 733, endPoint y: 331, distance: 186.8
click at [733, 331] on p "And when it comes to classic outerwear, everyone asks: Are leather jackets in s…" at bounding box center [714, 351] width 1006 height 54
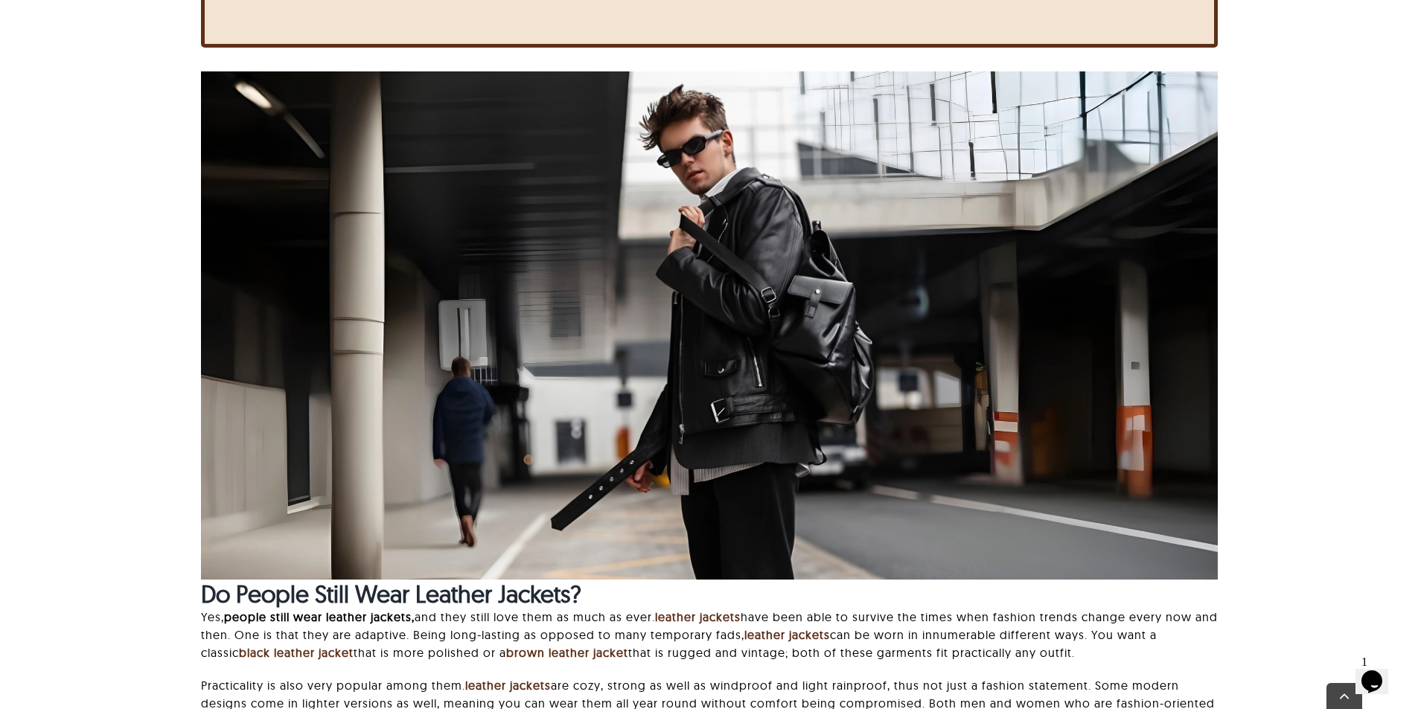
scroll to position [1116, 0]
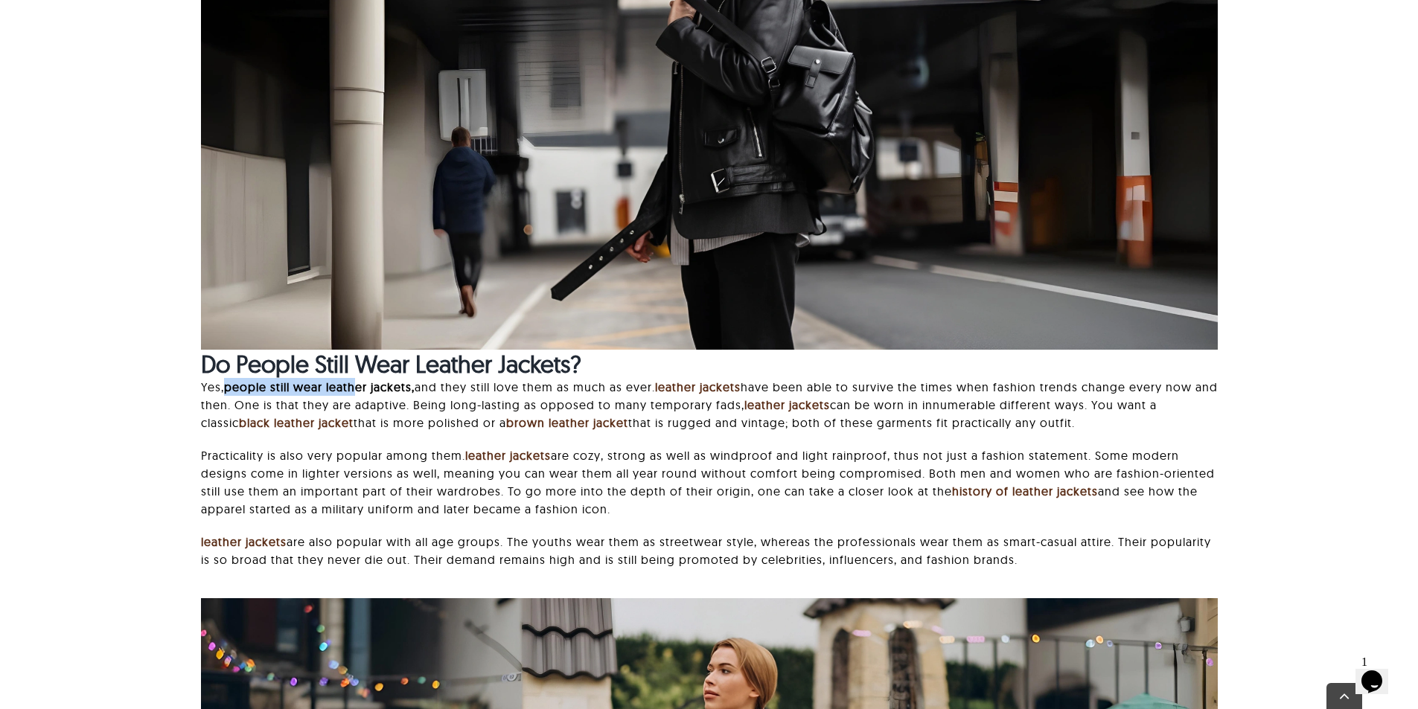
drag, startPoint x: 228, startPoint y: 385, endPoint x: 360, endPoint y: 385, distance: 131.7
click at [360, 385] on strong "people still wear leather jackets," at bounding box center [319, 387] width 191 height 15
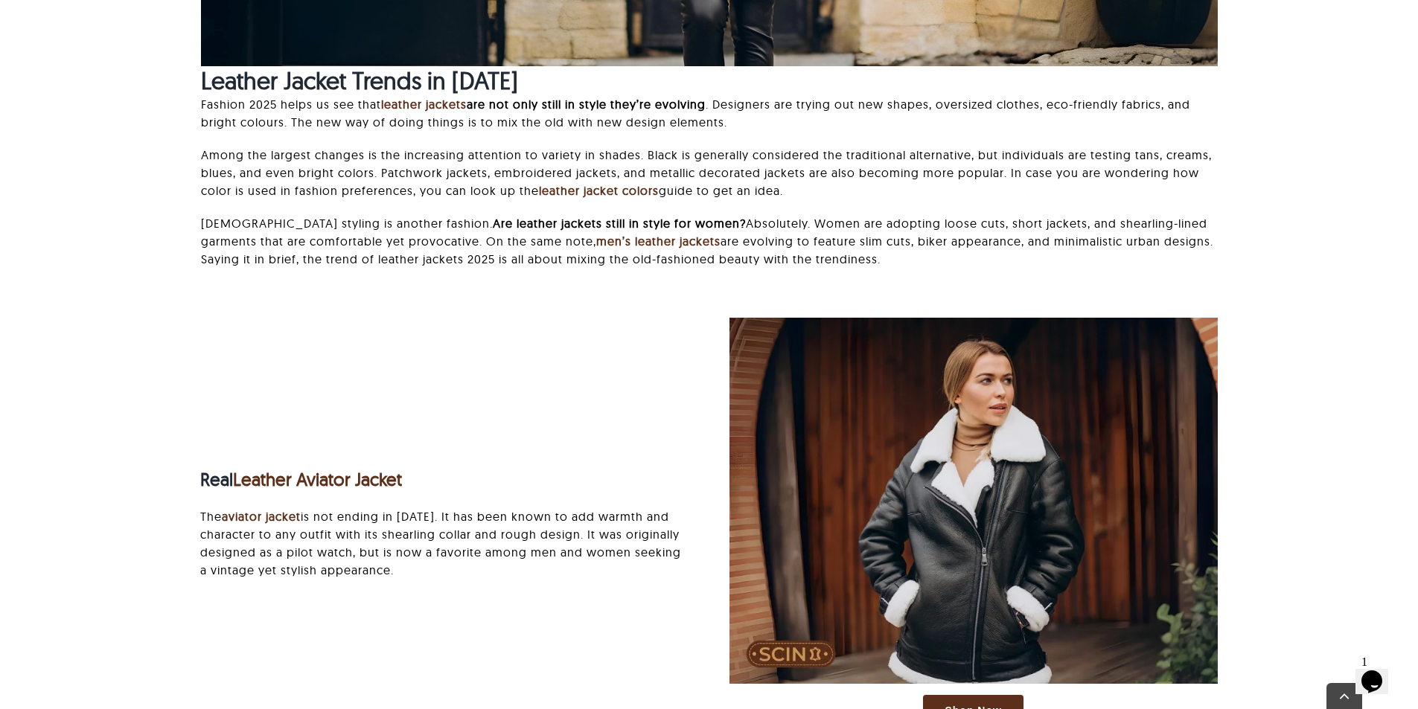
scroll to position [2158, 0]
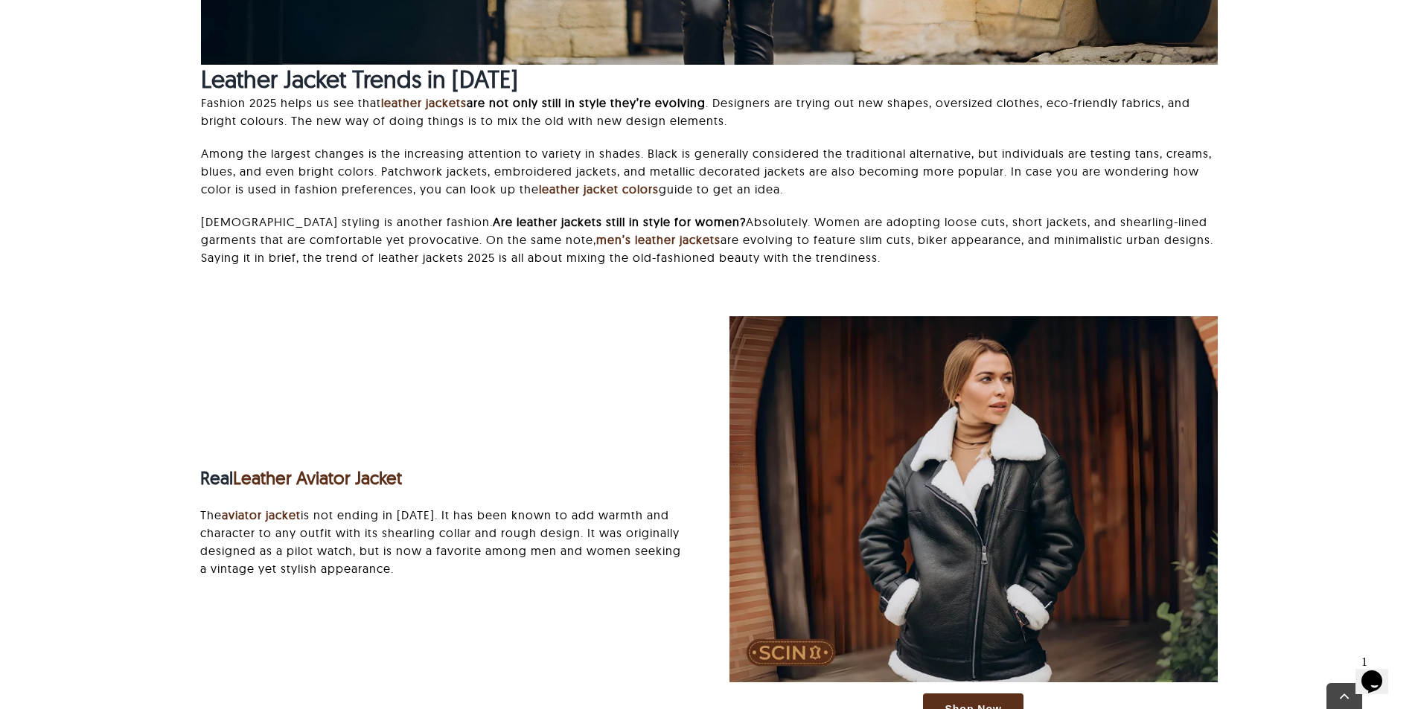
click at [370, 333] on div "Shop Now Real Leather Aviator Jacket The aviator jacket is not ending in 2025. …" at bounding box center [709, 528] width 1058 height 424
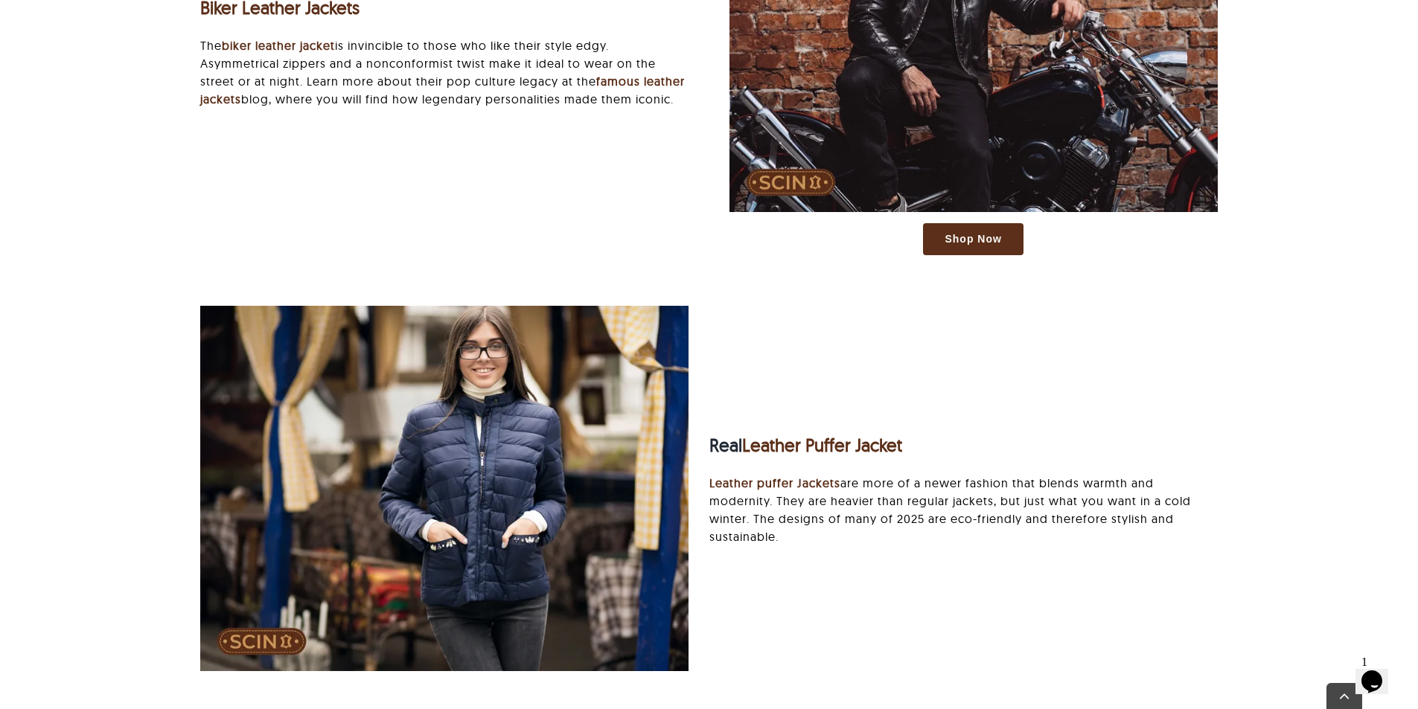
scroll to position [3721, 0]
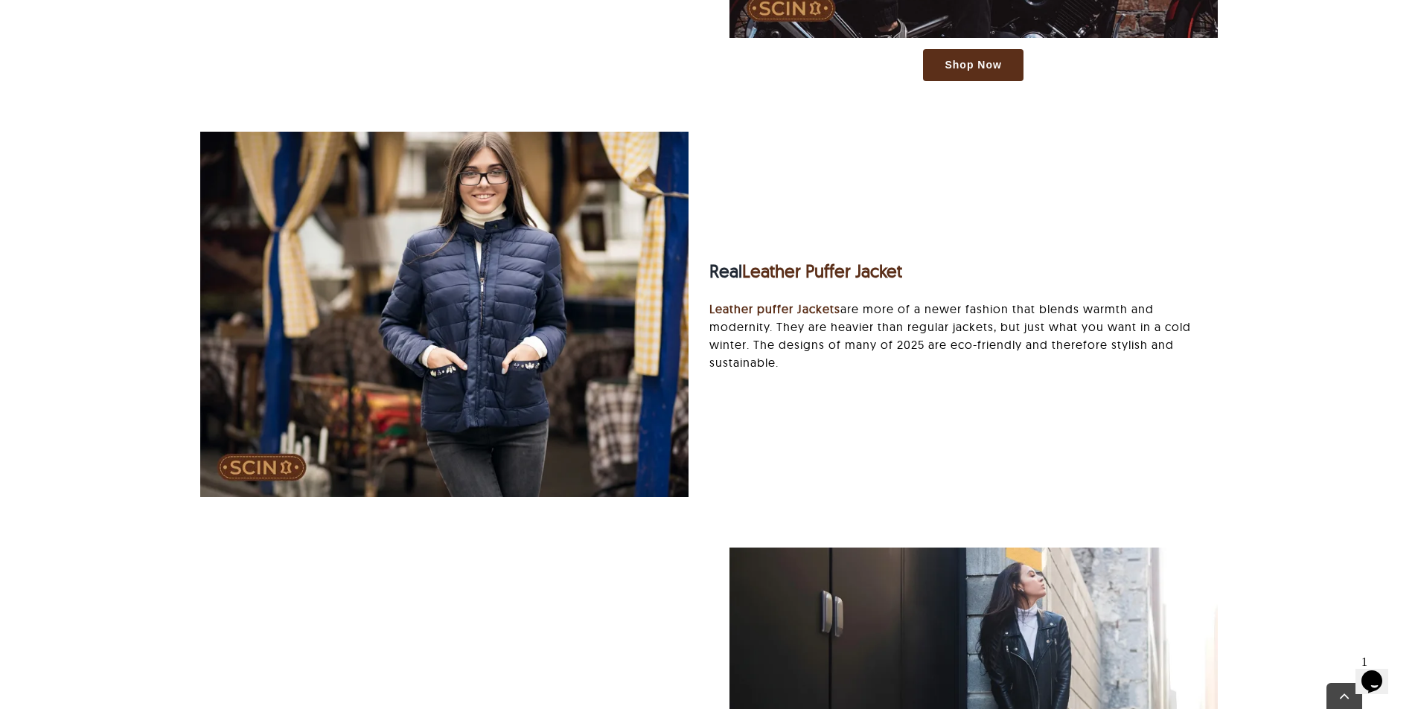
click at [723, 272] on strong "Real" at bounding box center [725, 271] width 33 height 22
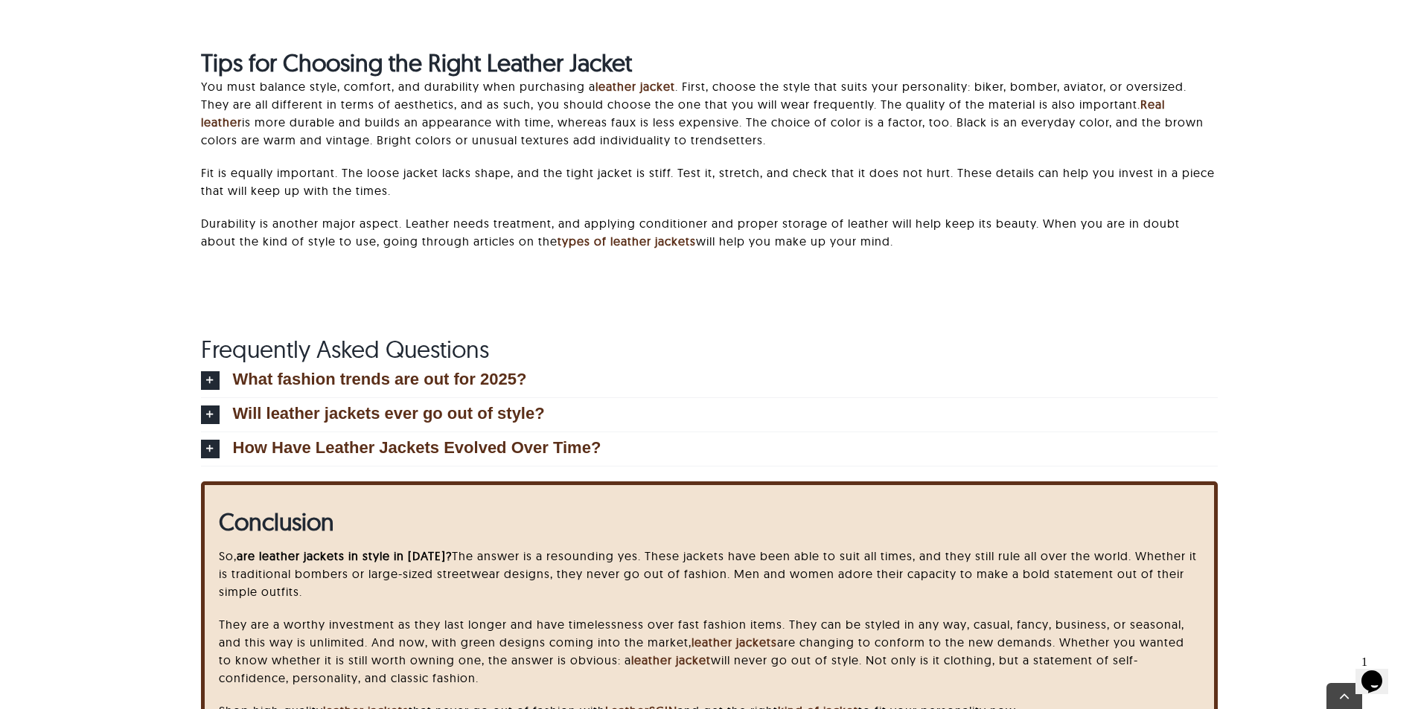
scroll to position [6773, 0]
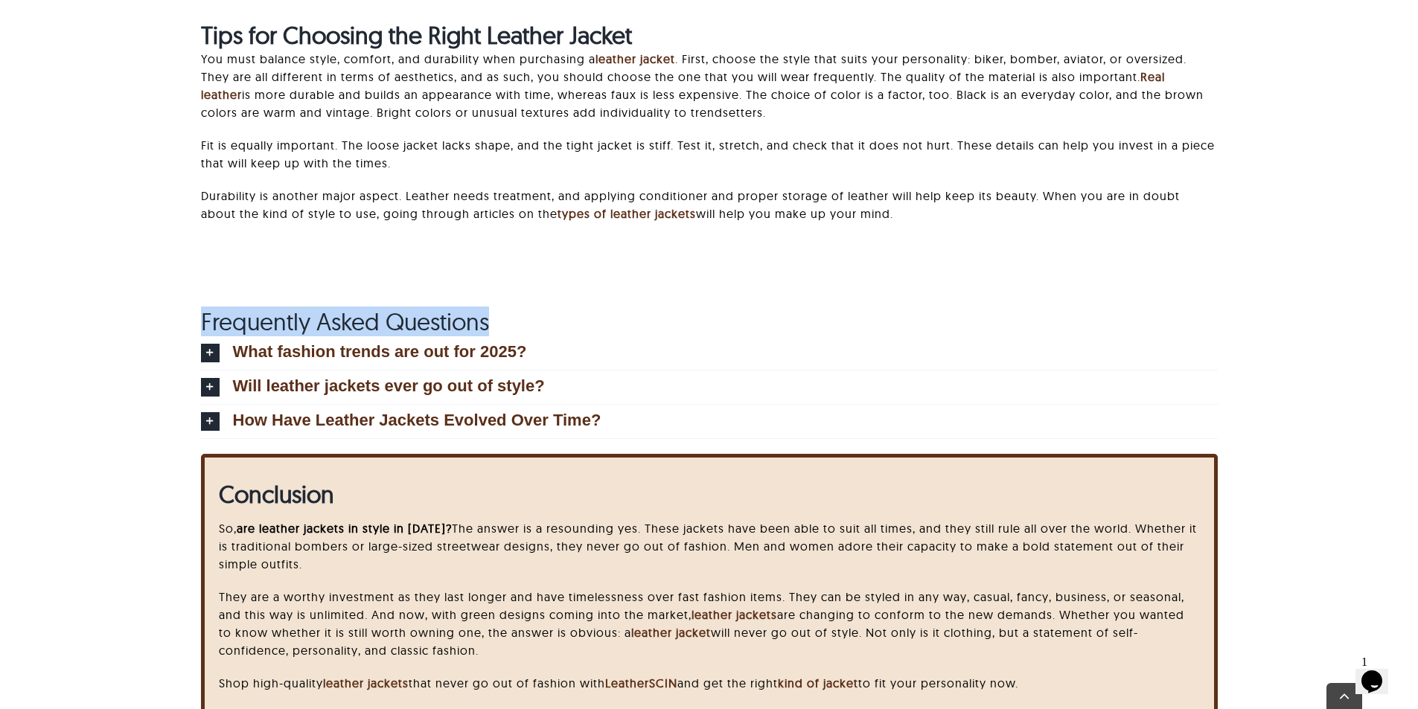
drag, startPoint x: 199, startPoint y: 314, endPoint x: 720, endPoint y: 314, distance: 520.3
click at [720, 314] on h2 "Frequently Asked Questions" at bounding box center [709, 321] width 1017 height 28
click at [429, 328] on span "Frequently Asked Questions" at bounding box center [345, 322] width 288 height 30
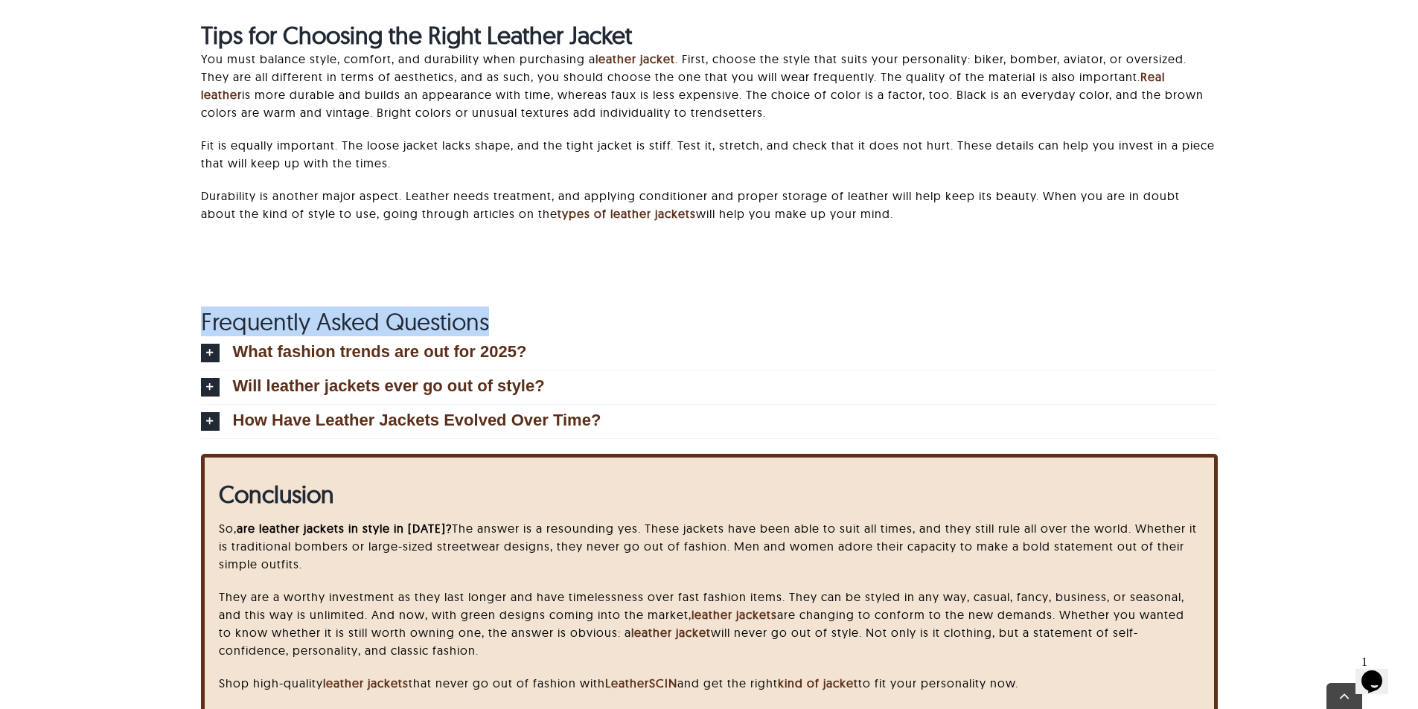
click at [429, 328] on span "Frequently Asked Questions" at bounding box center [345, 322] width 288 height 30
drag, startPoint x: 252, startPoint y: 313, endPoint x: 601, endPoint y: 313, distance: 348.3
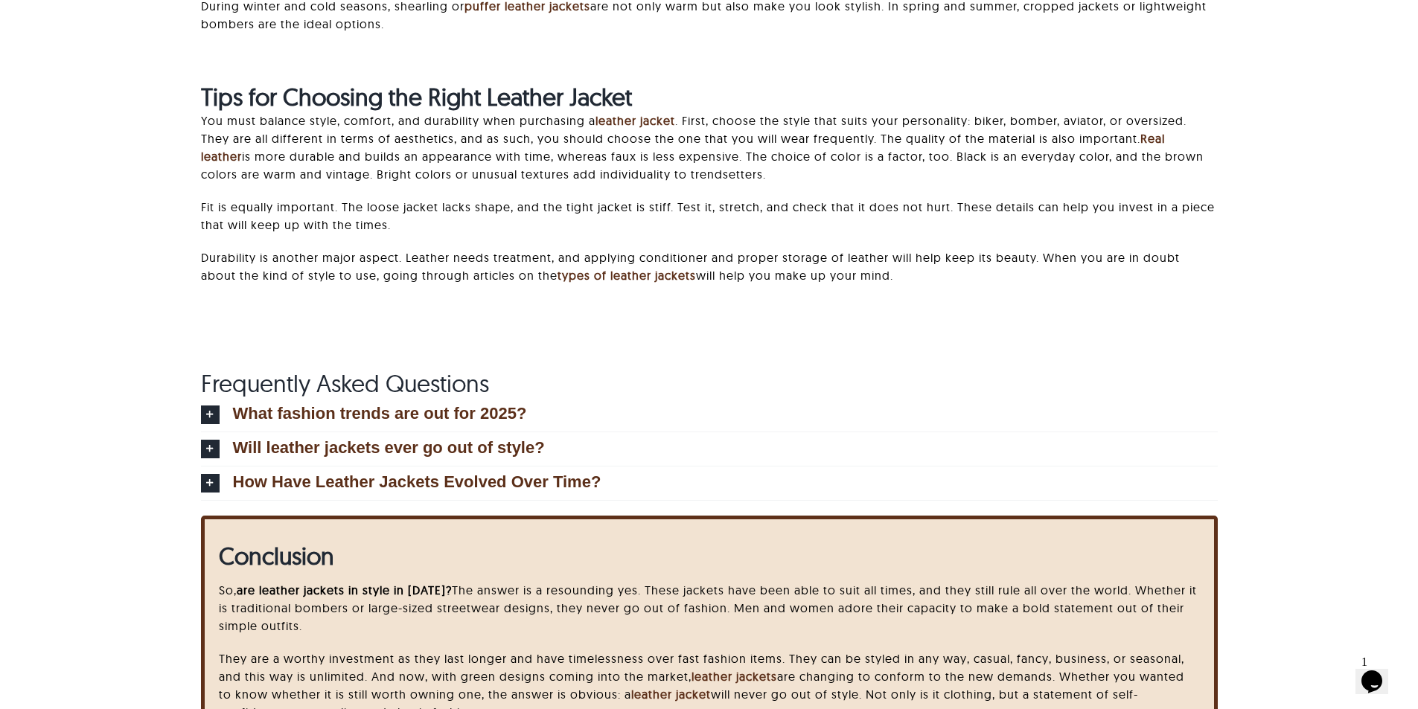
scroll to position [6699, 0]
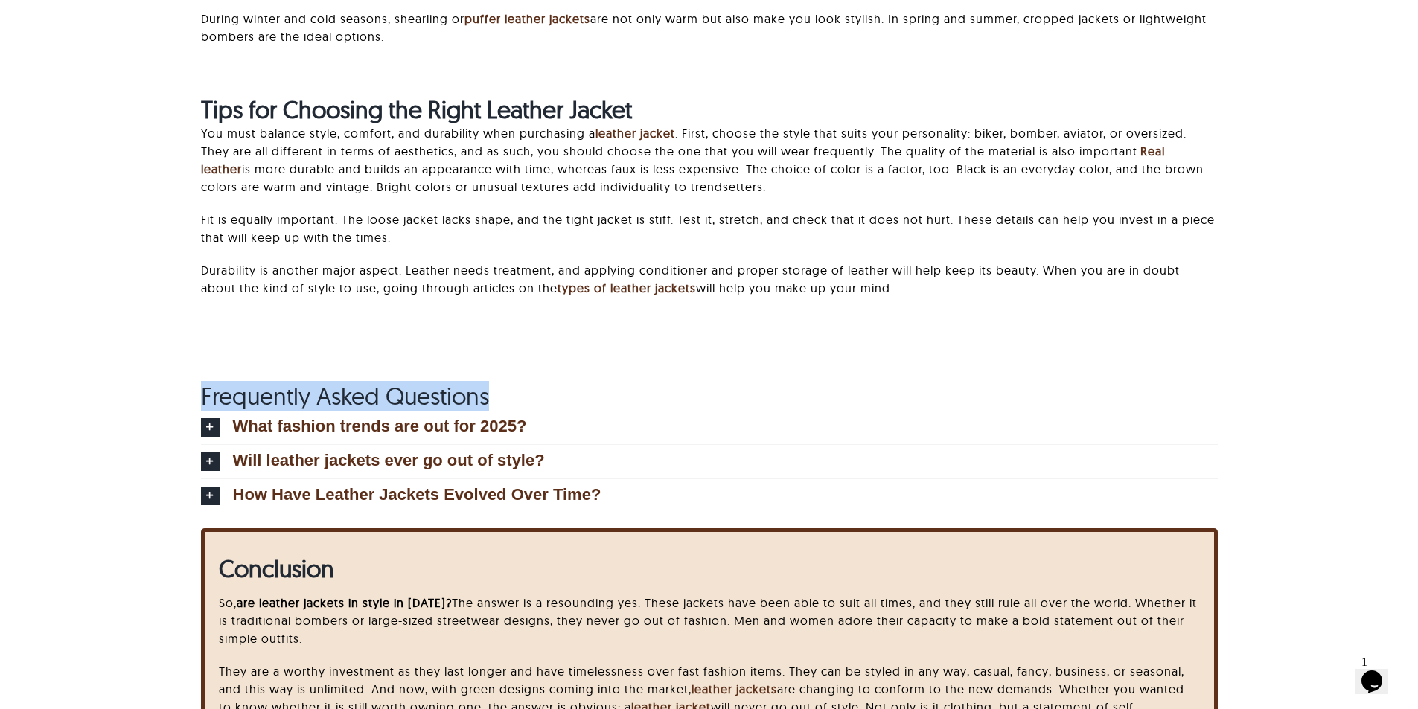
drag, startPoint x: 195, startPoint y: 396, endPoint x: 543, endPoint y: 386, distance: 348.5
click at [543, 386] on h2 "Frequently Asked Questions" at bounding box center [709, 396] width 1017 height 28
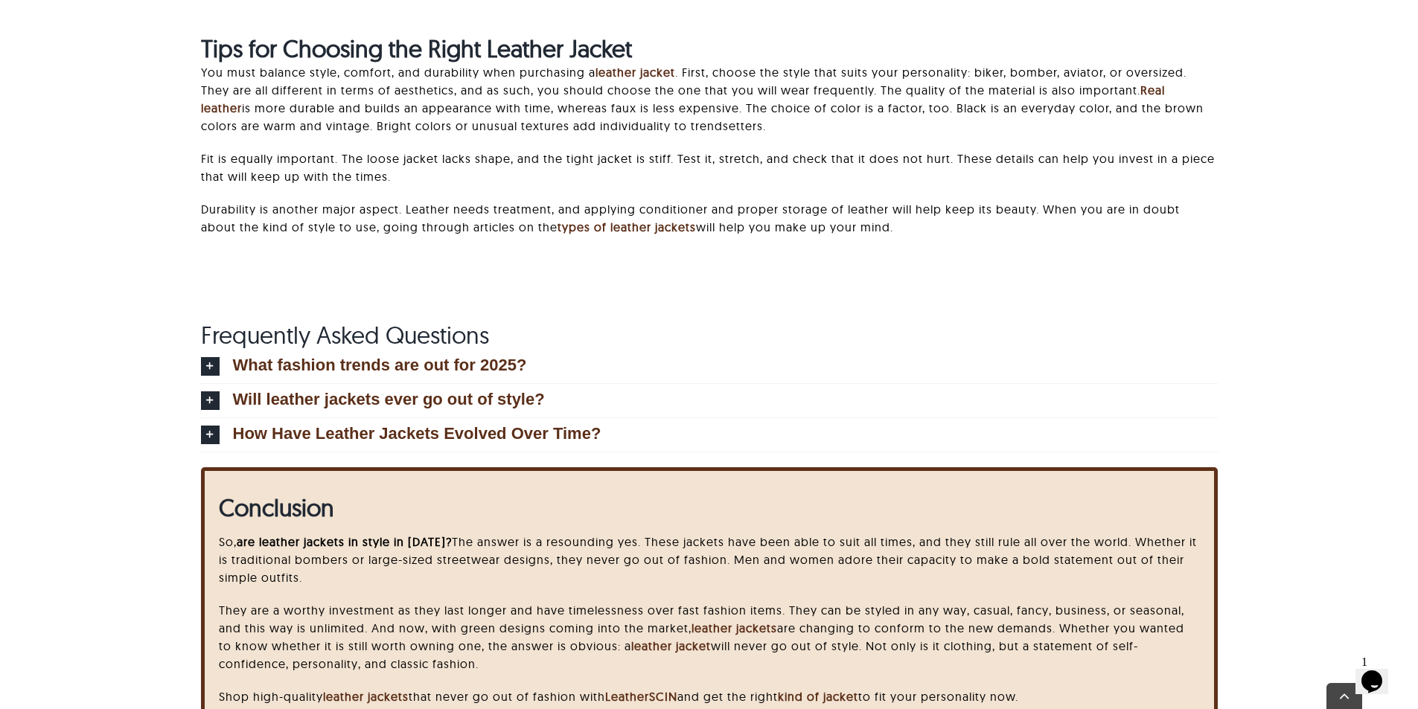
scroll to position [6773, 0]
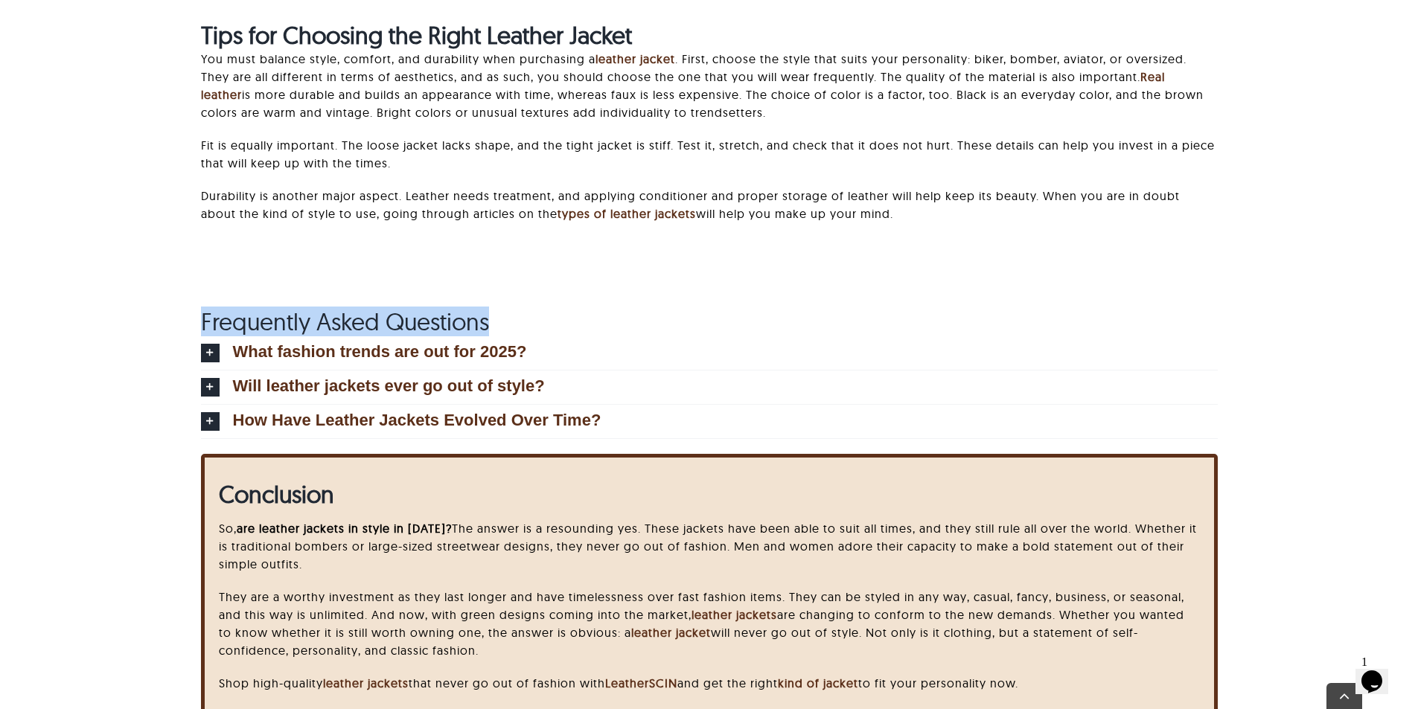
drag, startPoint x: 196, startPoint y: 319, endPoint x: 564, endPoint y: 319, distance: 367.7
click at [426, 322] on span "Frequently Asked Questions" at bounding box center [345, 322] width 288 height 30
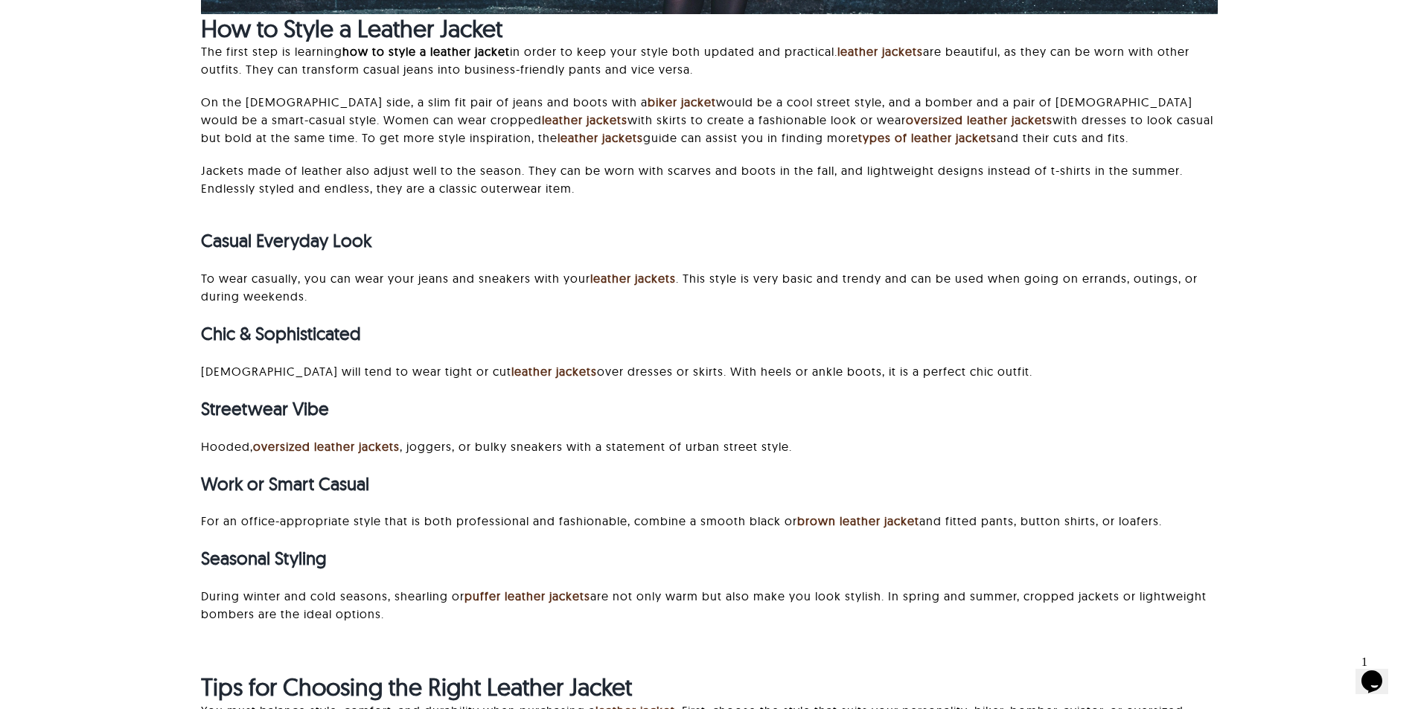
scroll to position [5880, 0]
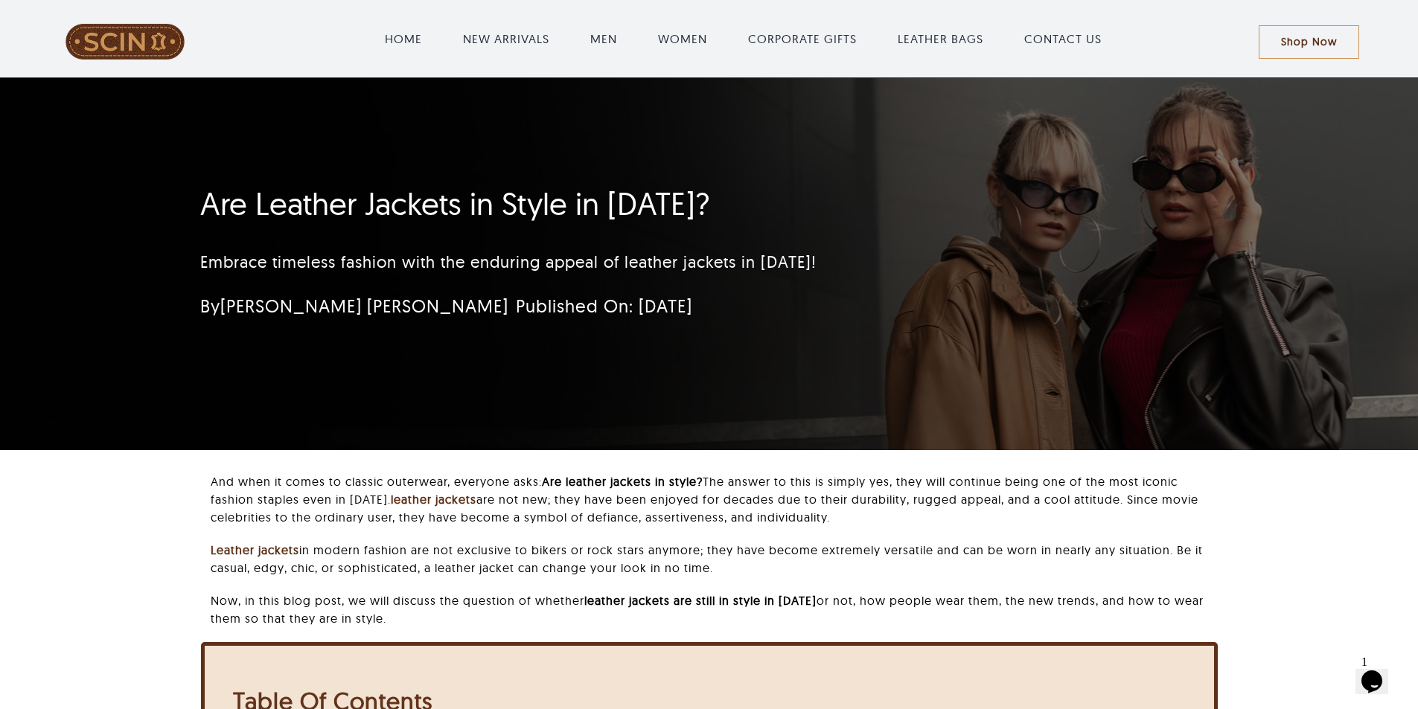
click at [1227, 195] on div "Are Leather Jackets in Style in 2025? Embrace timeless fashion with the endurin…" at bounding box center [709, 264] width 1058 height 372
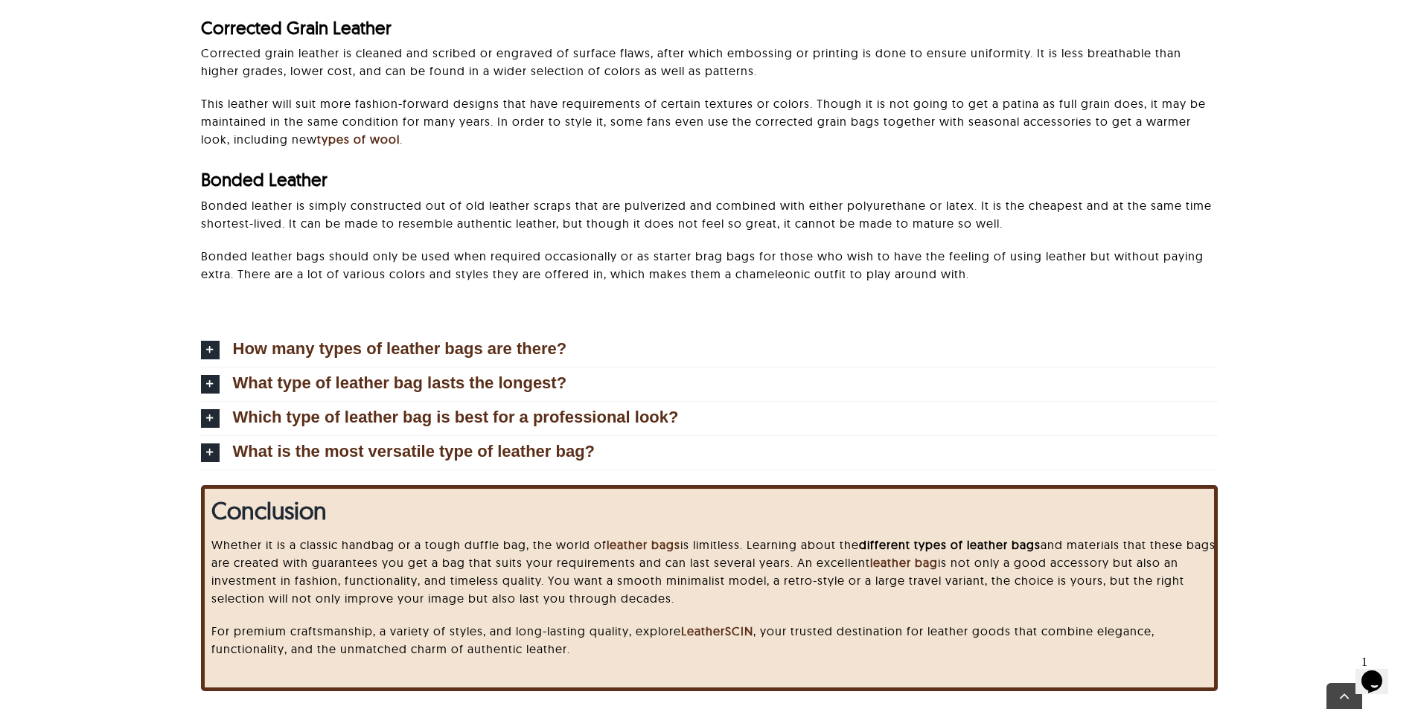
scroll to position [4812, 0]
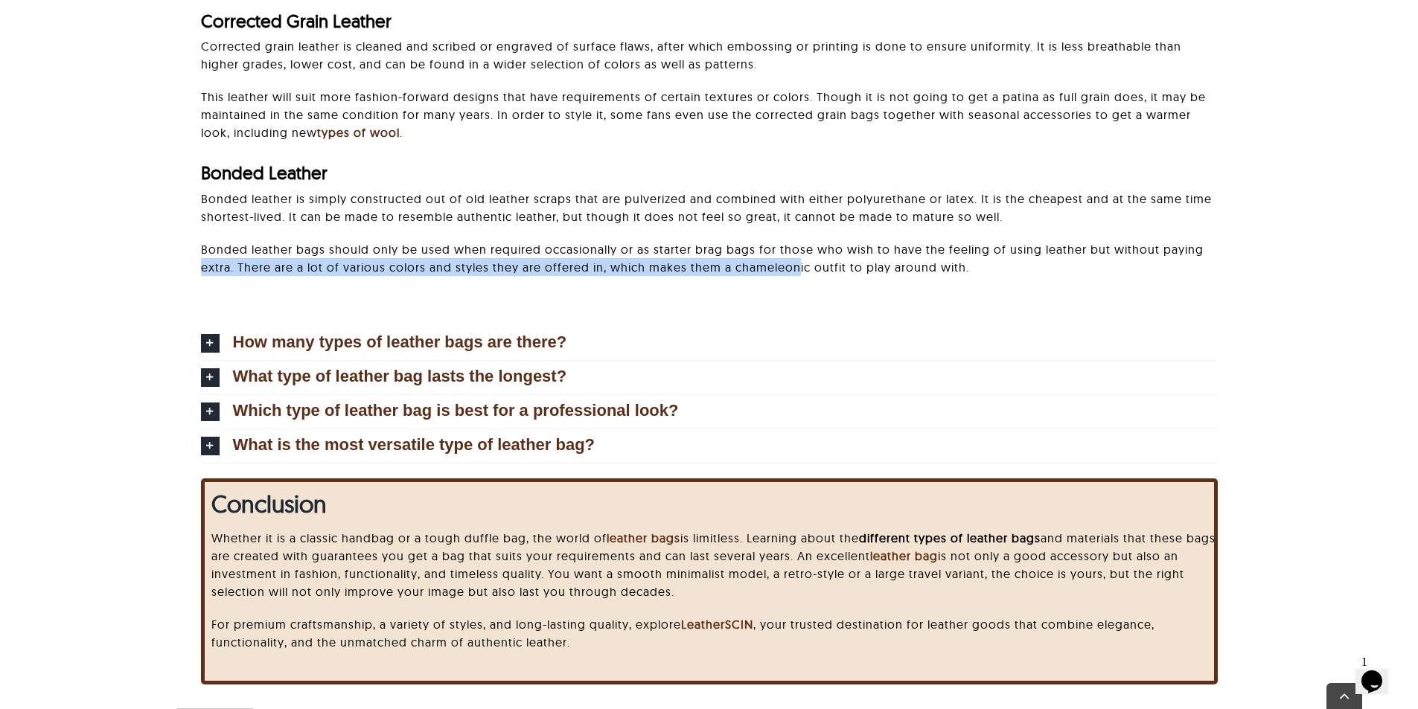
drag, startPoint x: 199, startPoint y: 297, endPoint x: 797, endPoint y: 297, distance: 597.7
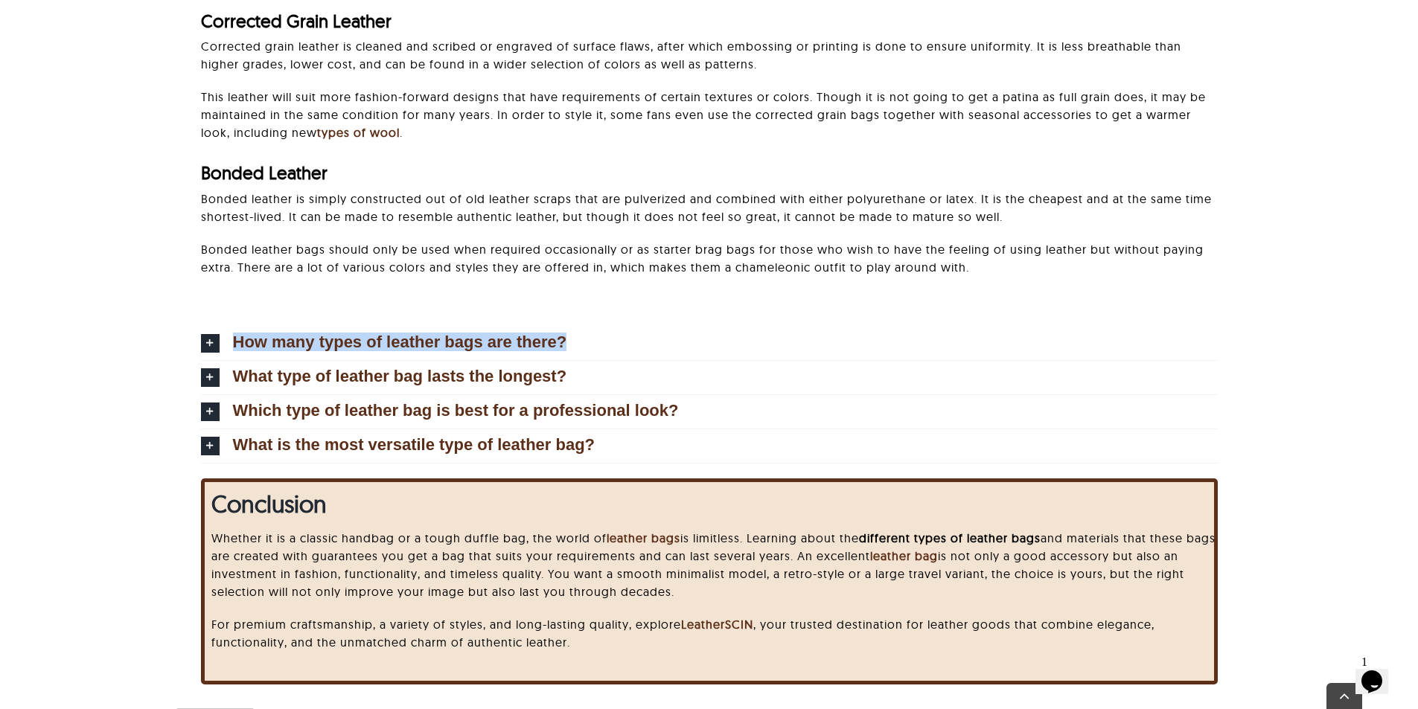
drag, startPoint x: 198, startPoint y: 310, endPoint x: 601, endPoint y: 314, distance: 402.7
click at [601, 314] on div "How many types of leather bags are there? It comes in dozens of styles, totes, …" at bounding box center [709, 392] width 1262 height 172
click at [601, 314] on div "How many types of leather bags are there? It comes in dozens of styles, totes, …" at bounding box center [709, 384] width 1017 height 157
drag, startPoint x: 555, startPoint y: 320, endPoint x: 219, endPoint y: 320, distance: 336.4
click at [219, 320] on div "How many types of leather bags are there? It comes in dozens of styles, totes, …" at bounding box center [709, 384] width 1017 height 157
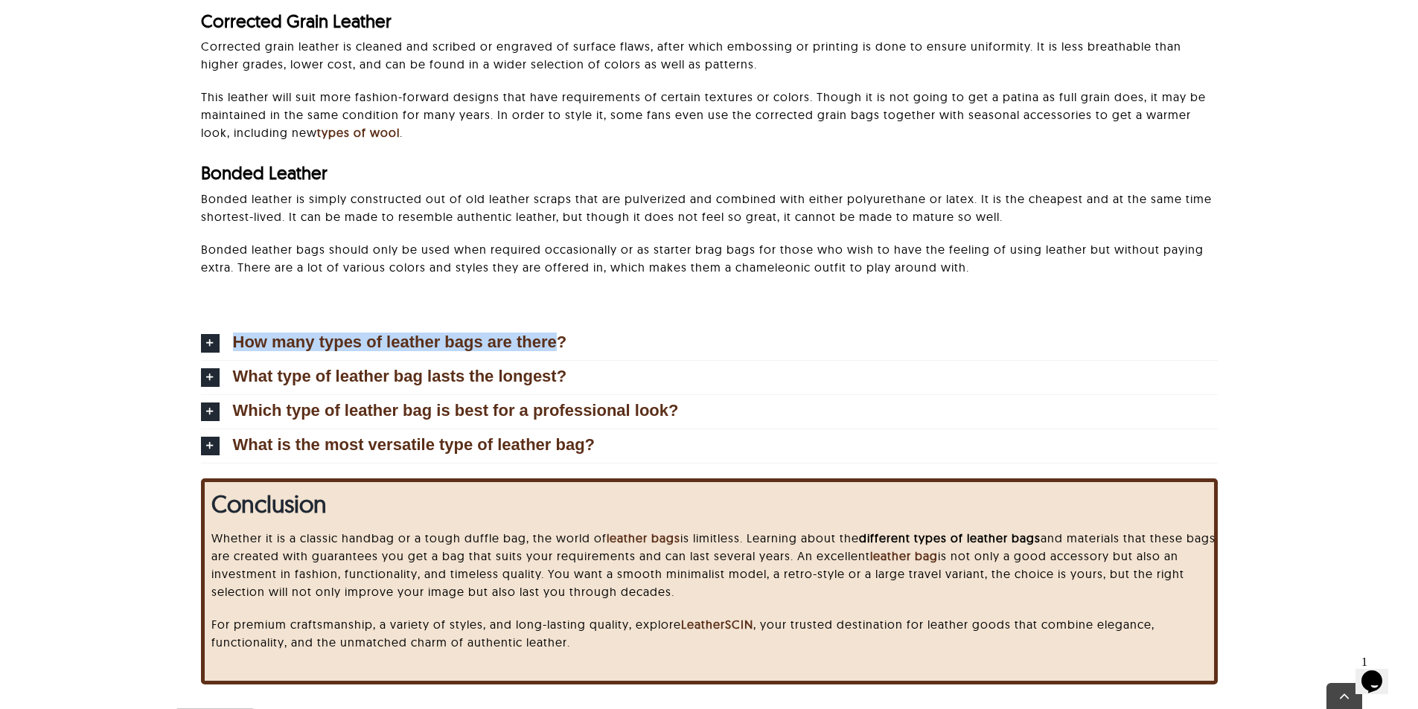
click at [208, 311] on div "How many types of leather bags are there? It comes in dozens of styles, totes, …" at bounding box center [709, 384] width 1017 height 157
drag, startPoint x: 199, startPoint y: 307, endPoint x: 541, endPoint y: 307, distance: 341.6
click at [541, 307] on div "How many types of leather bags are there? It comes in dozens of styles, totes, …" at bounding box center [709, 392] width 1262 height 172
click at [235, 306] on div "How many types of leather bags are there? It comes in dozens of styles, totes, …" at bounding box center [709, 384] width 1017 height 157
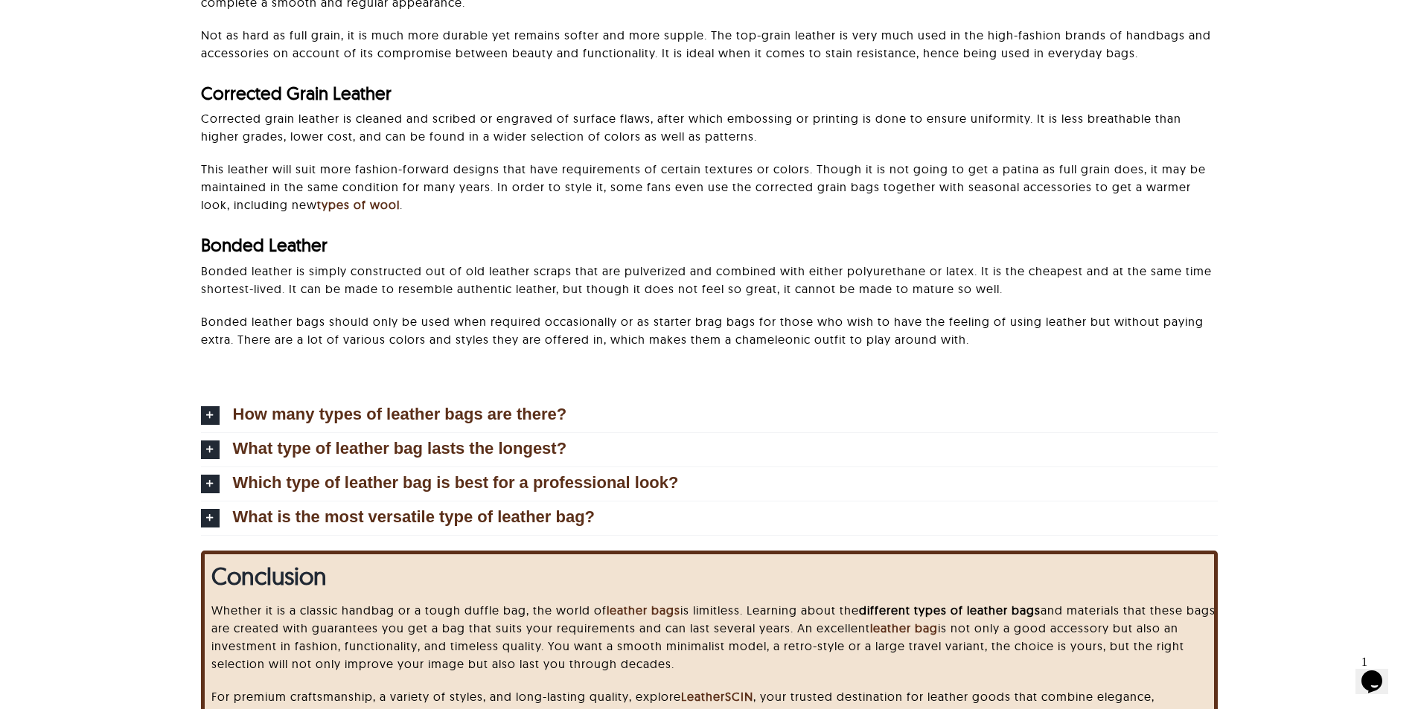
scroll to position [4737, 0]
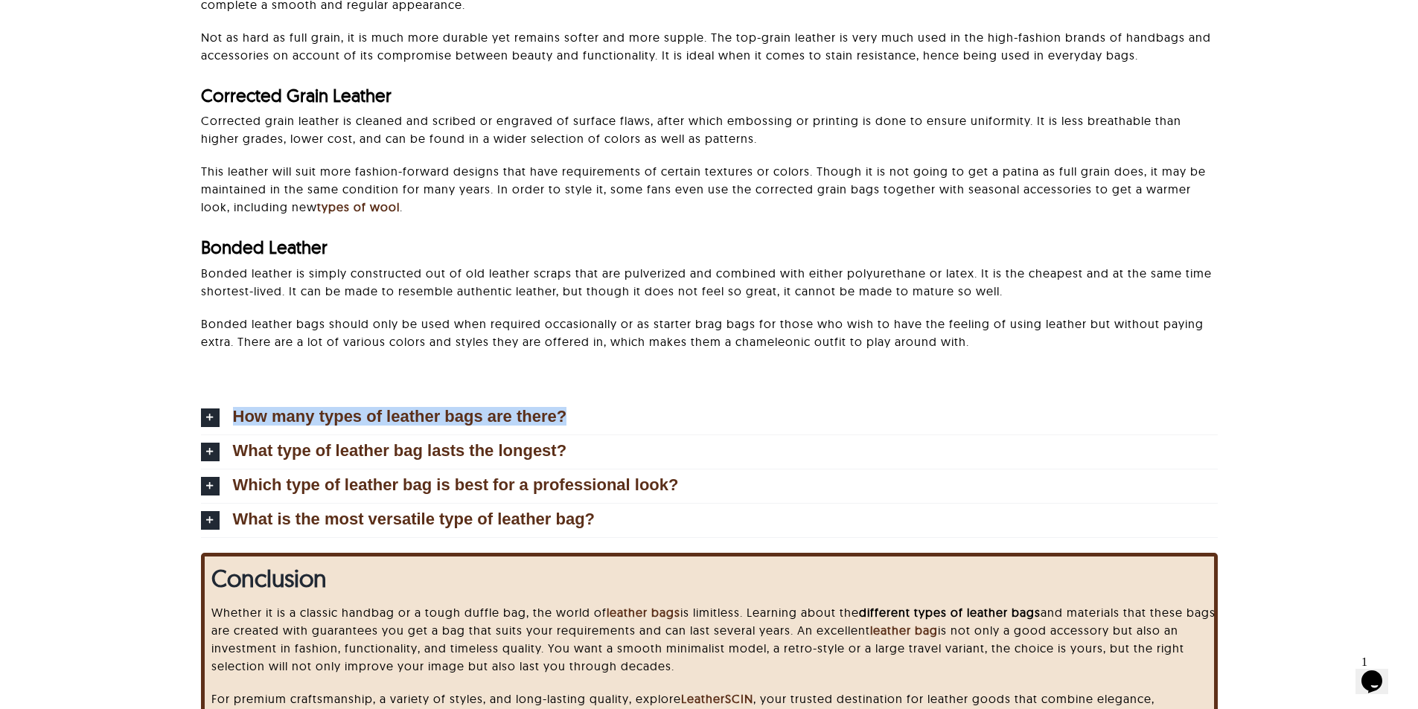
drag, startPoint x: 234, startPoint y: 380, endPoint x: 690, endPoint y: 380, distance: 455.5
click at [690, 380] on div "How many types of leather bags are there? It comes in dozens of styles, totes, …" at bounding box center [709, 466] width 1262 height 172
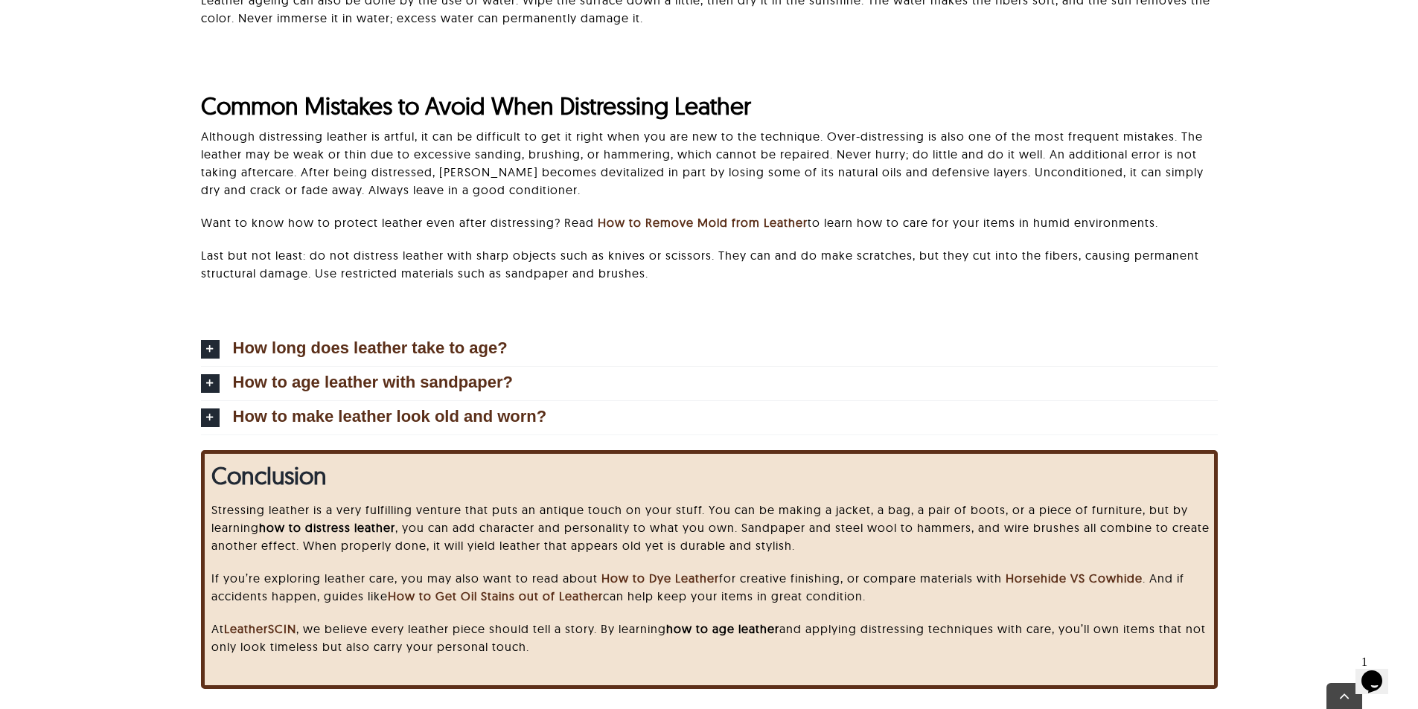
scroll to position [3896, 0]
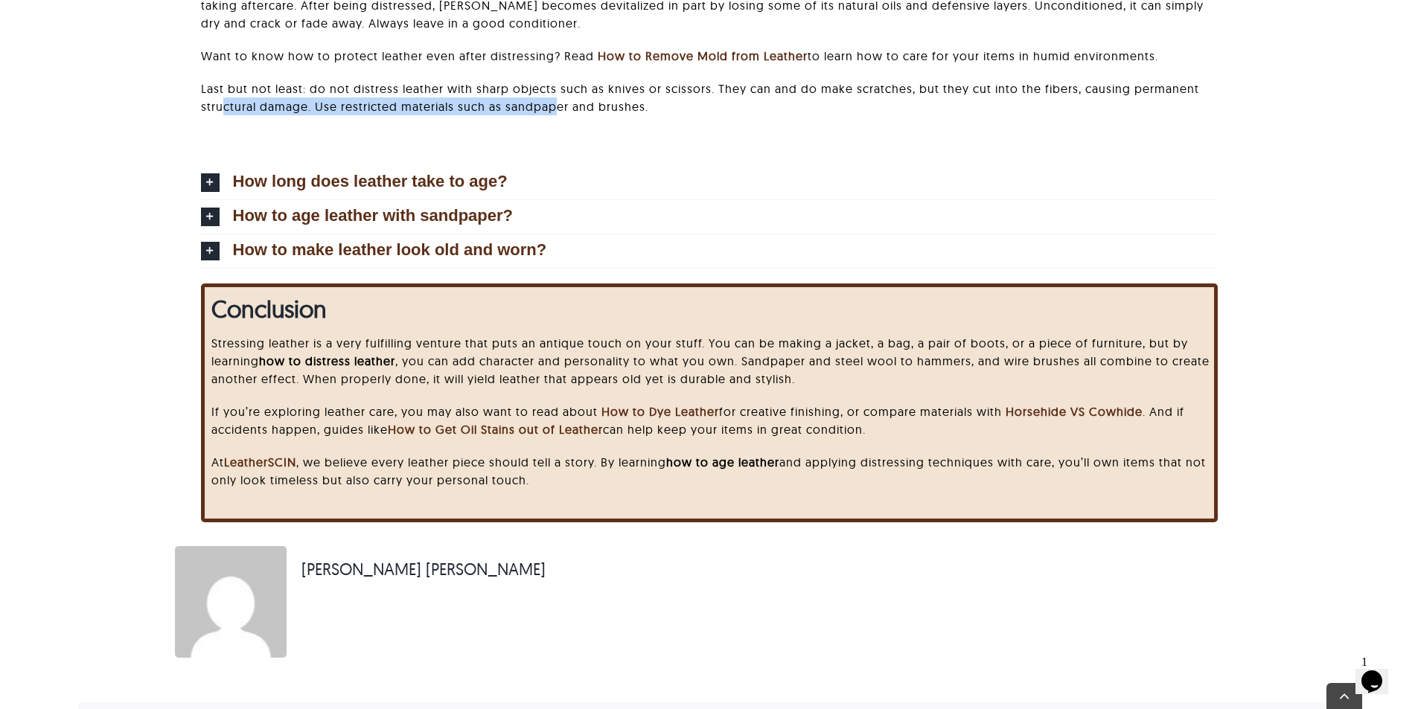
drag, startPoint x: 220, startPoint y: 135, endPoint x: 557, endPoint y: 135, distance: 337.2
click at [557, 135] on div "Common Mistakes to Avoid When Distressing Leather Although distressing leather …" at bounding box center [709, 18] width 1017 height 256
click at [551, 147] on div "How long does leather take to age? Of course, leather may require years to beco…" at bounding box center [709, 206] width 1017 height 123
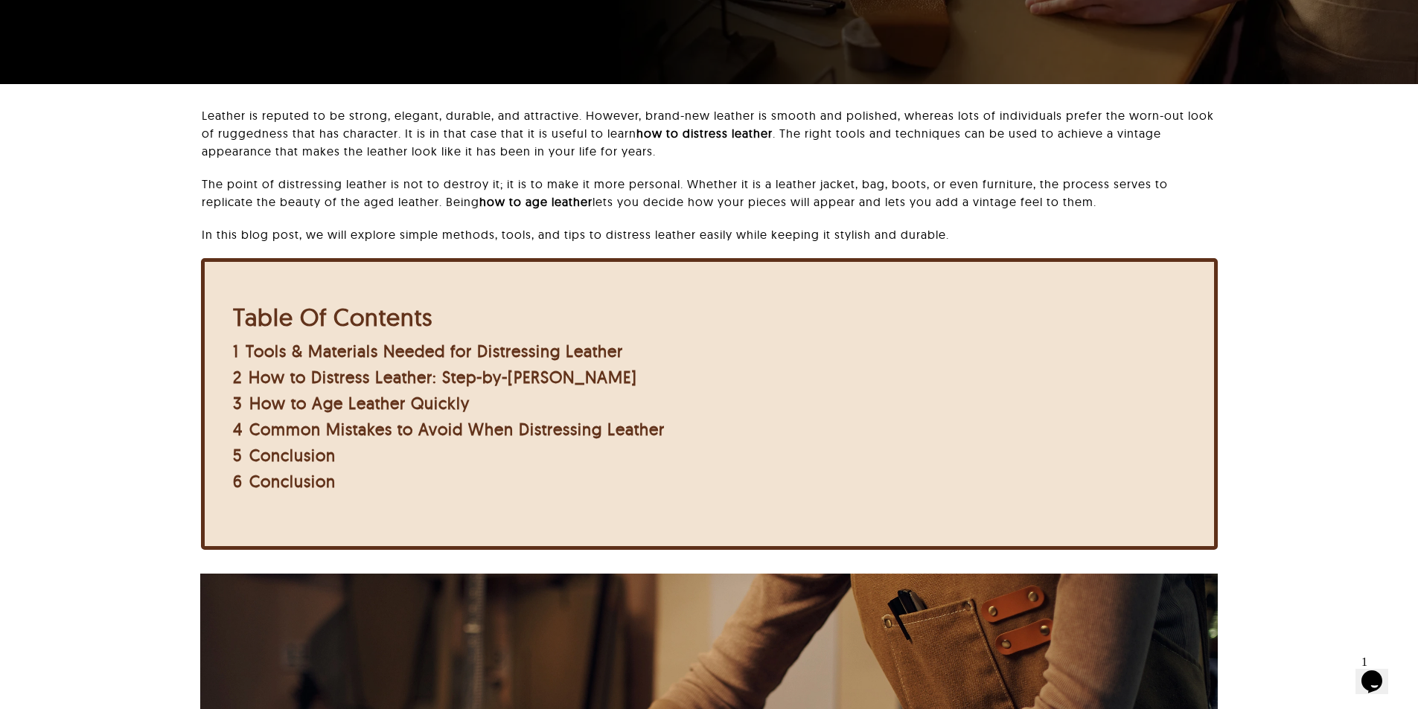
scroll to position [223, 0]
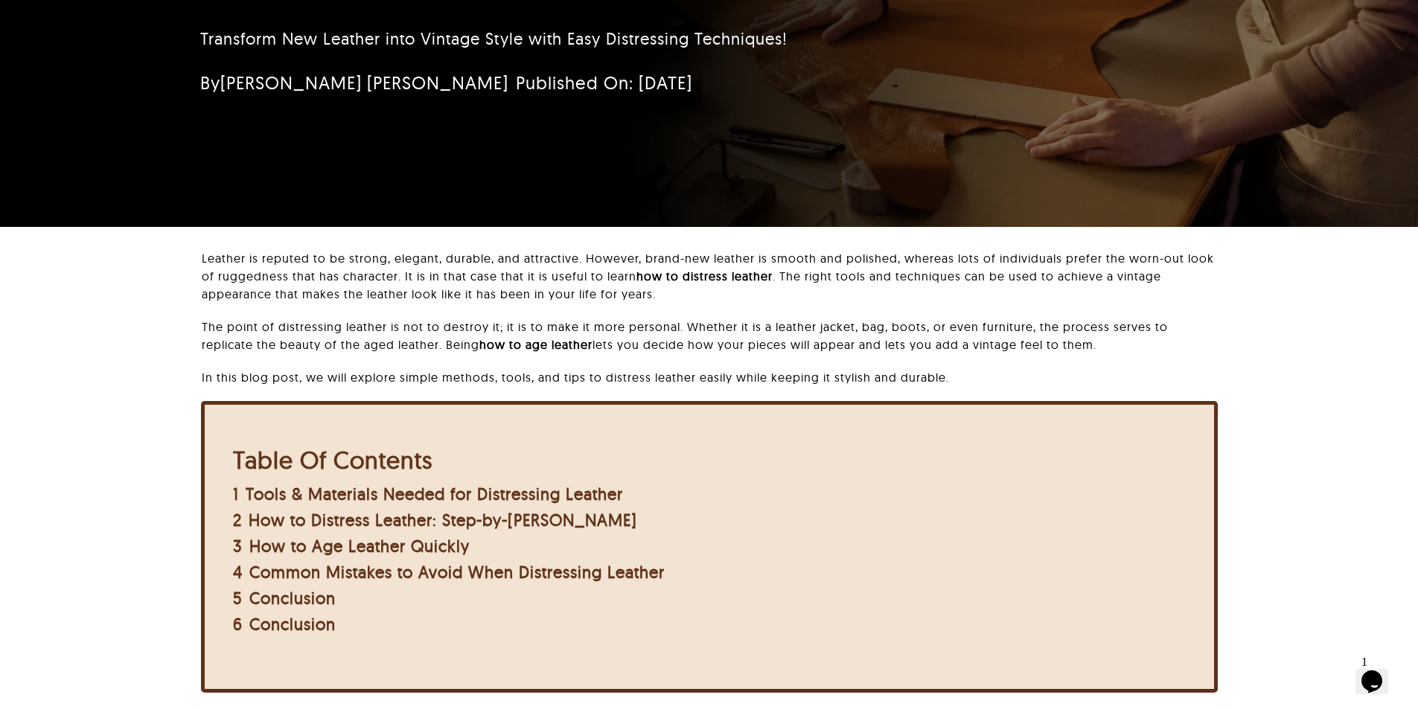
click at [482, 345] on p "The point of distressing leather is not to destroy it; it is to make it more pe…" at bounding box center [709, 336] width 1015 height 36
click at [482, 345] on strong "how to age leather" at bounding box center [535, 344] width 113 height 15
click at [483, 345] on strong "how to age leather" at bounding box center [535, 344] width 113 height 15
drag, startPoint x: 484, startPoint y: 345, endPoint x: 581, endPoint y: 343, distance: 96.8
click at [581, 343] on strong "how to age leather" at bounding box center [535, 344] width 113 height 15
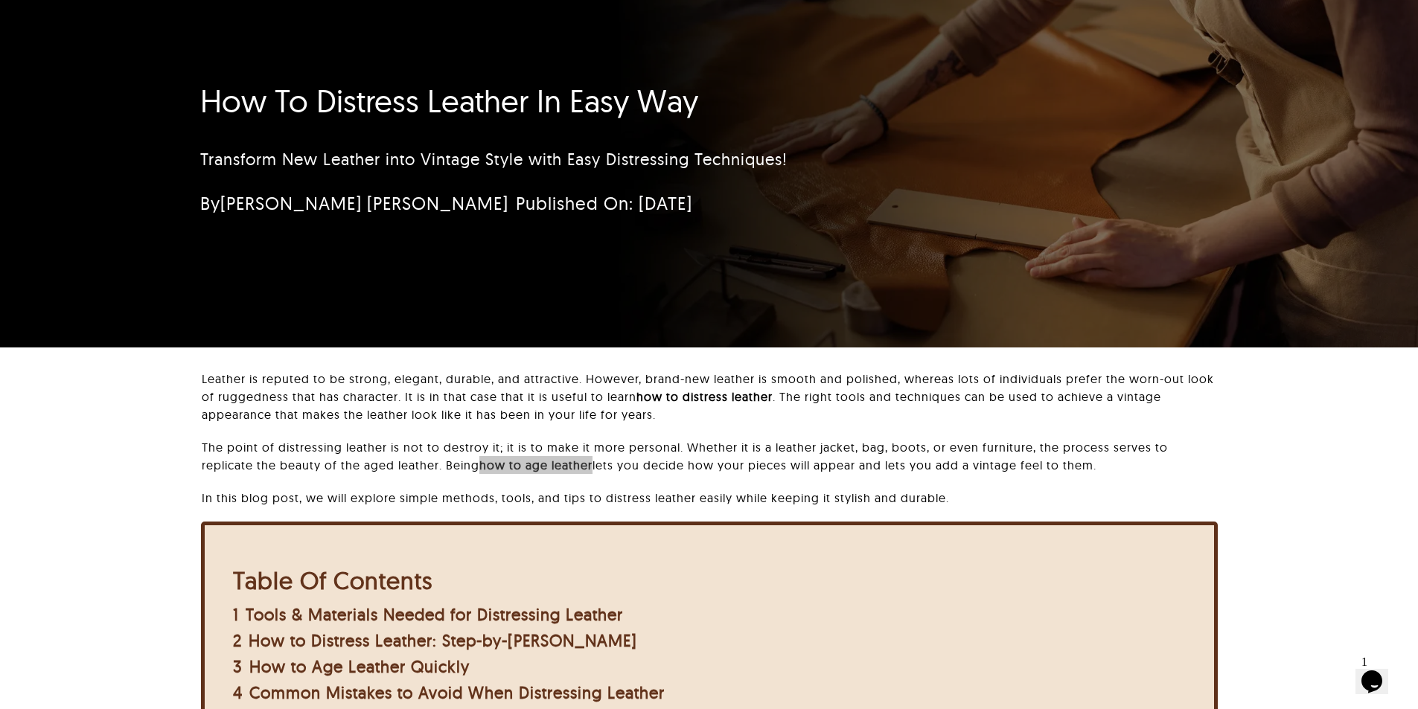
scroll to position [0, 0]
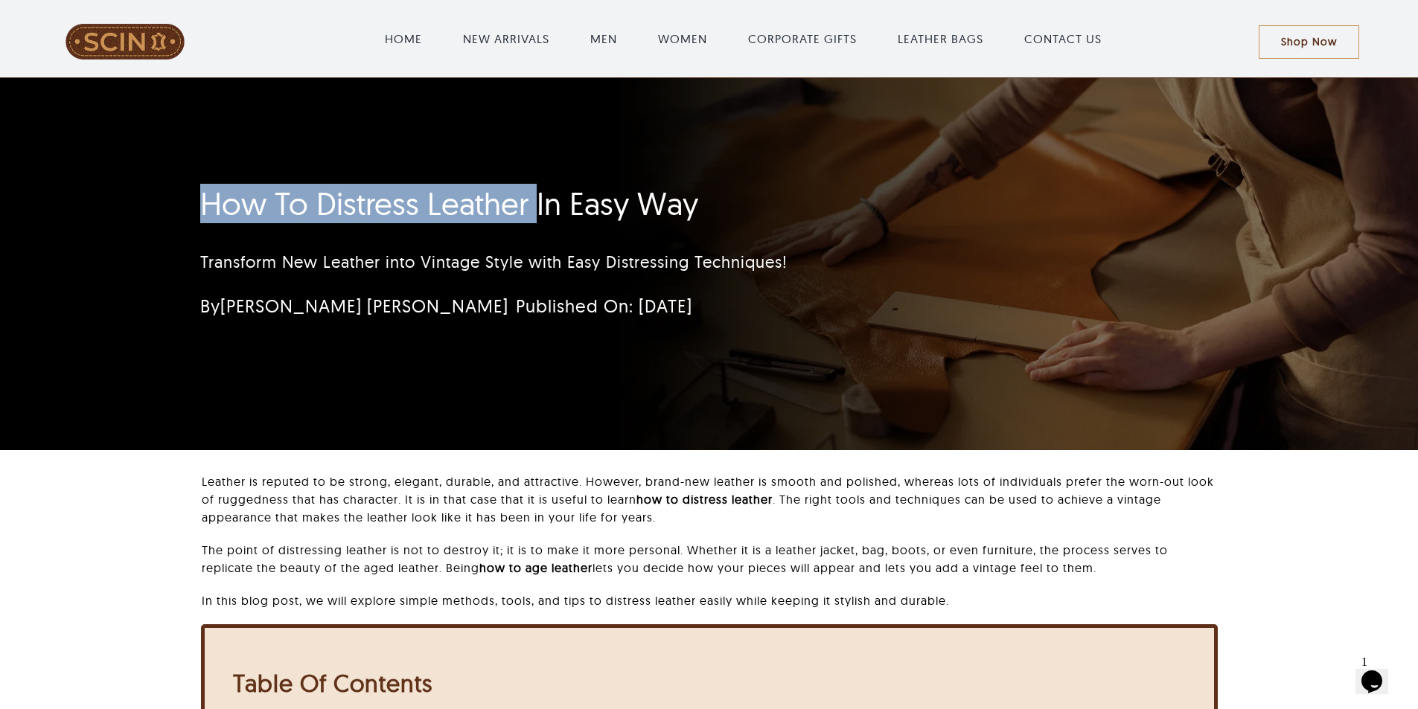
drag, startPoint x: 203, startPoint y: 200, endPoint x: 533, endPoint y: 194, distance: 329.8
click at [533, 194] on div "How To Distress Leather In Easy Way Transform New Leather into Vintage Style wi…" at bounding box center [620, 257] width 881 height 158
copy h1 "How To Distress Leather"
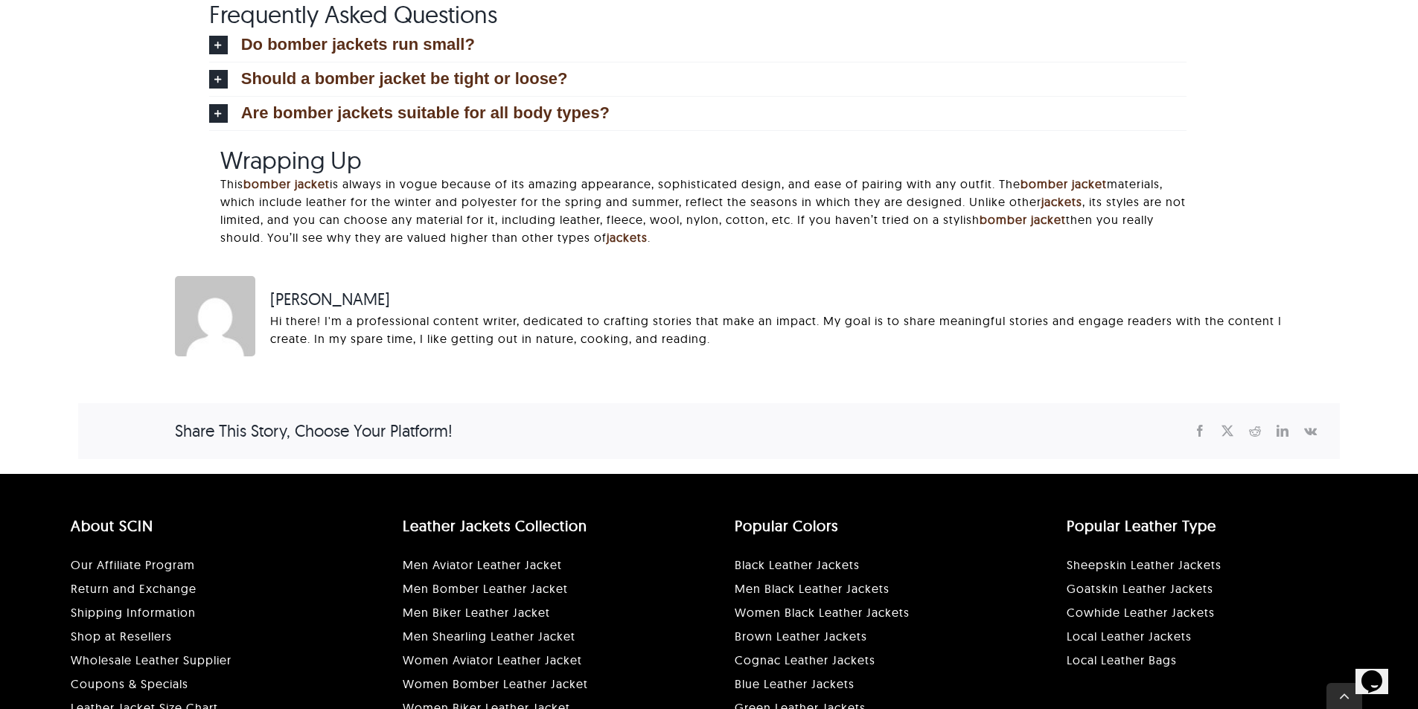
scroll to position [3745, 0]
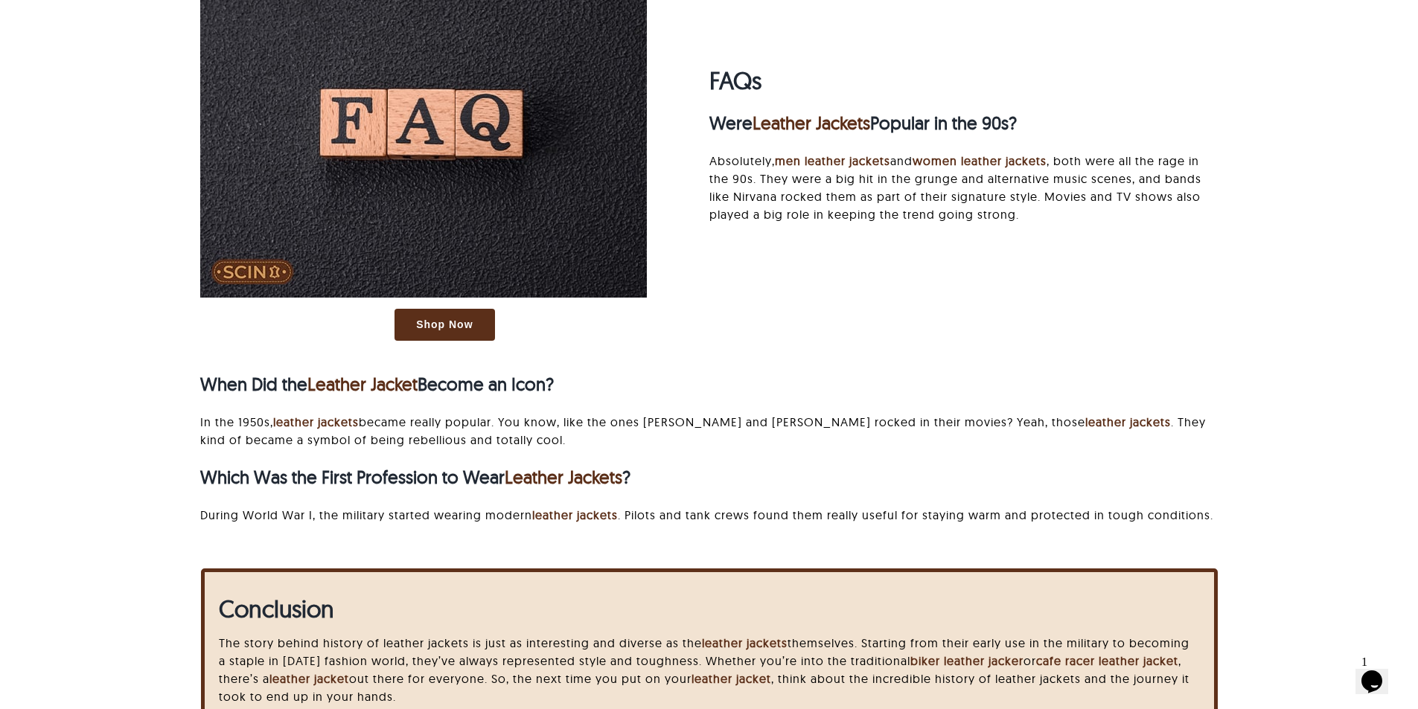
scroll to position [4469, 0]
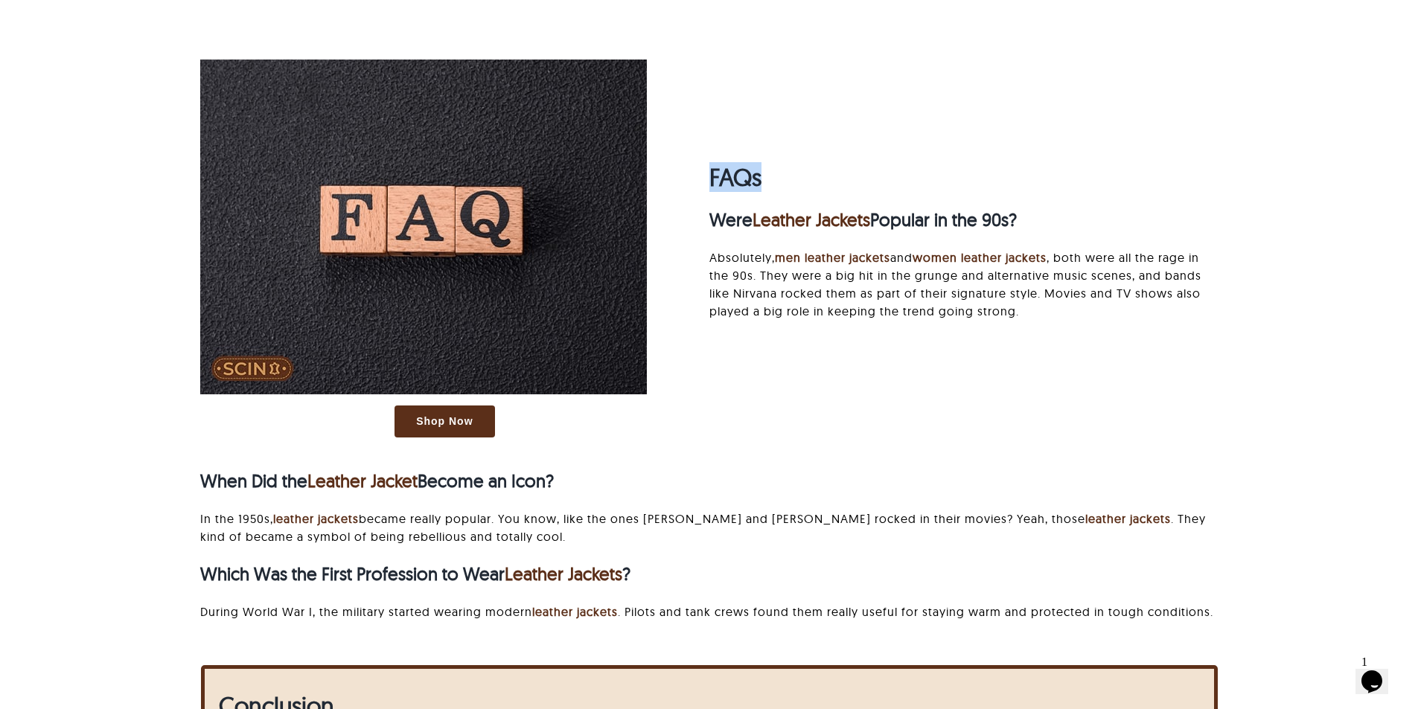
drag, startPoint x: 712, startPoint y: 202, endPoint x: 872, endPoint y: 203, distance: 160.8
click at [872, 191] on h2 "FAQs" at bounding box center [963, 177] width 508 height 28
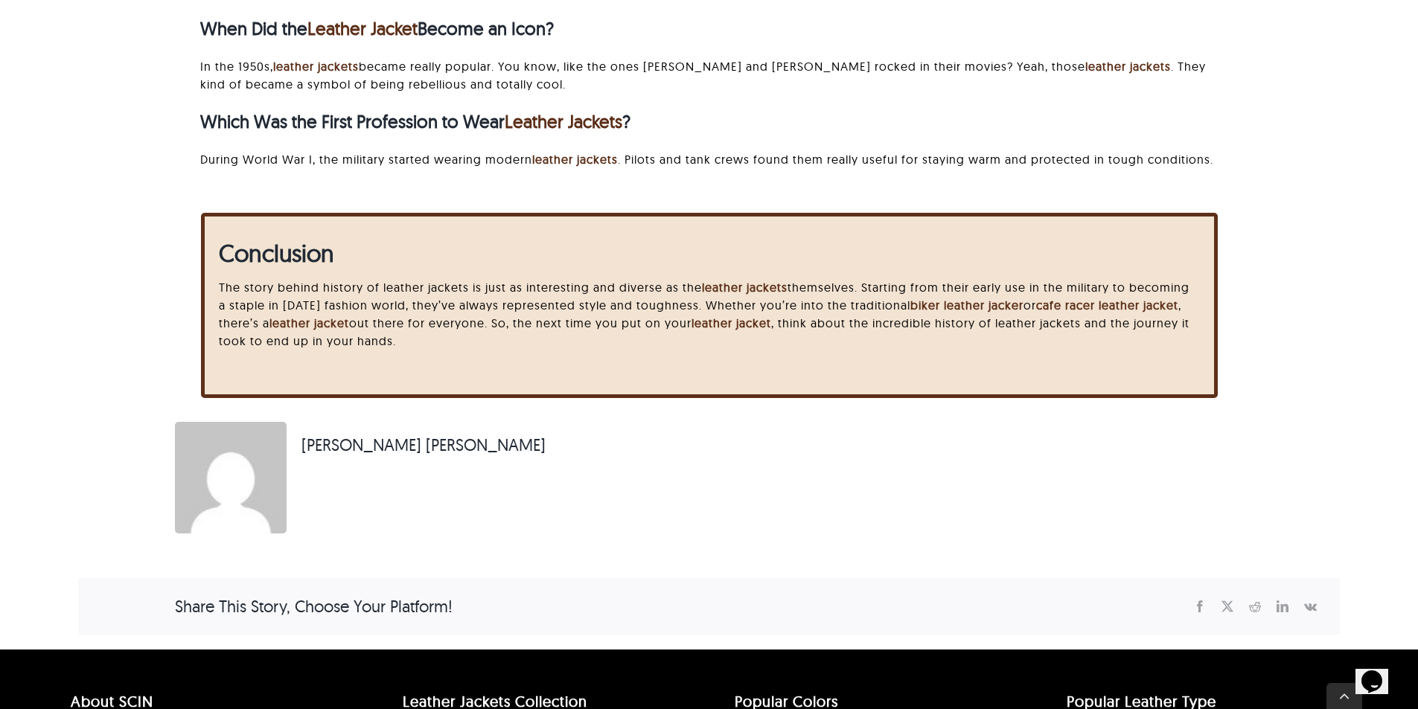
scroll to position [5139, 0]
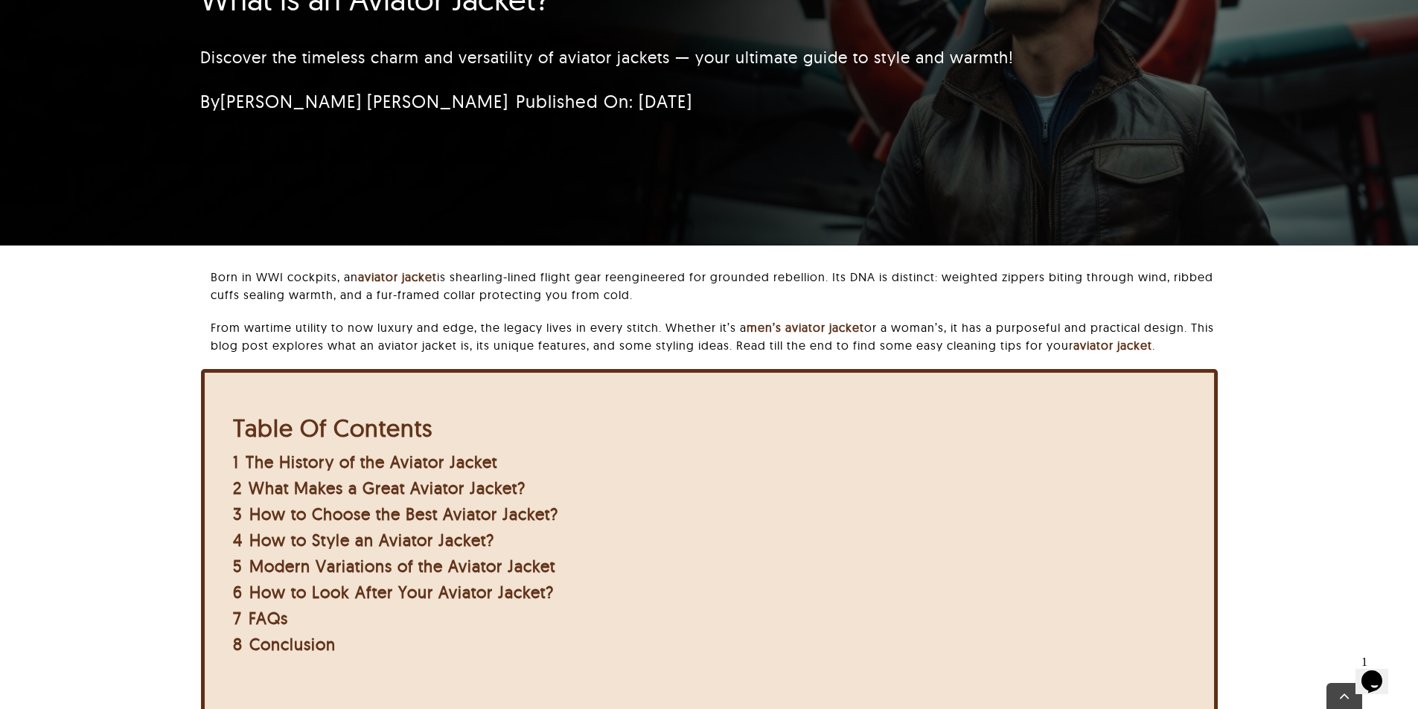
scroll to position [447, 0]
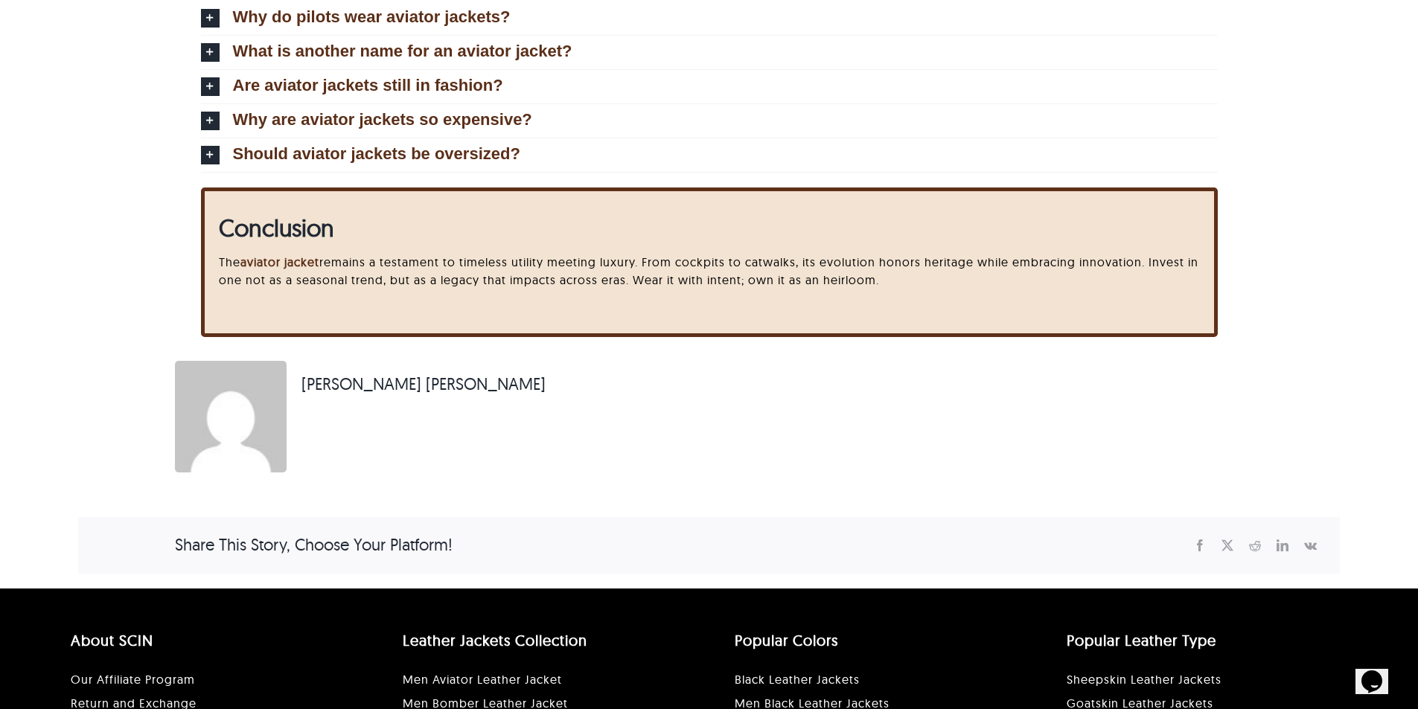
scroll to position [4906, 0]
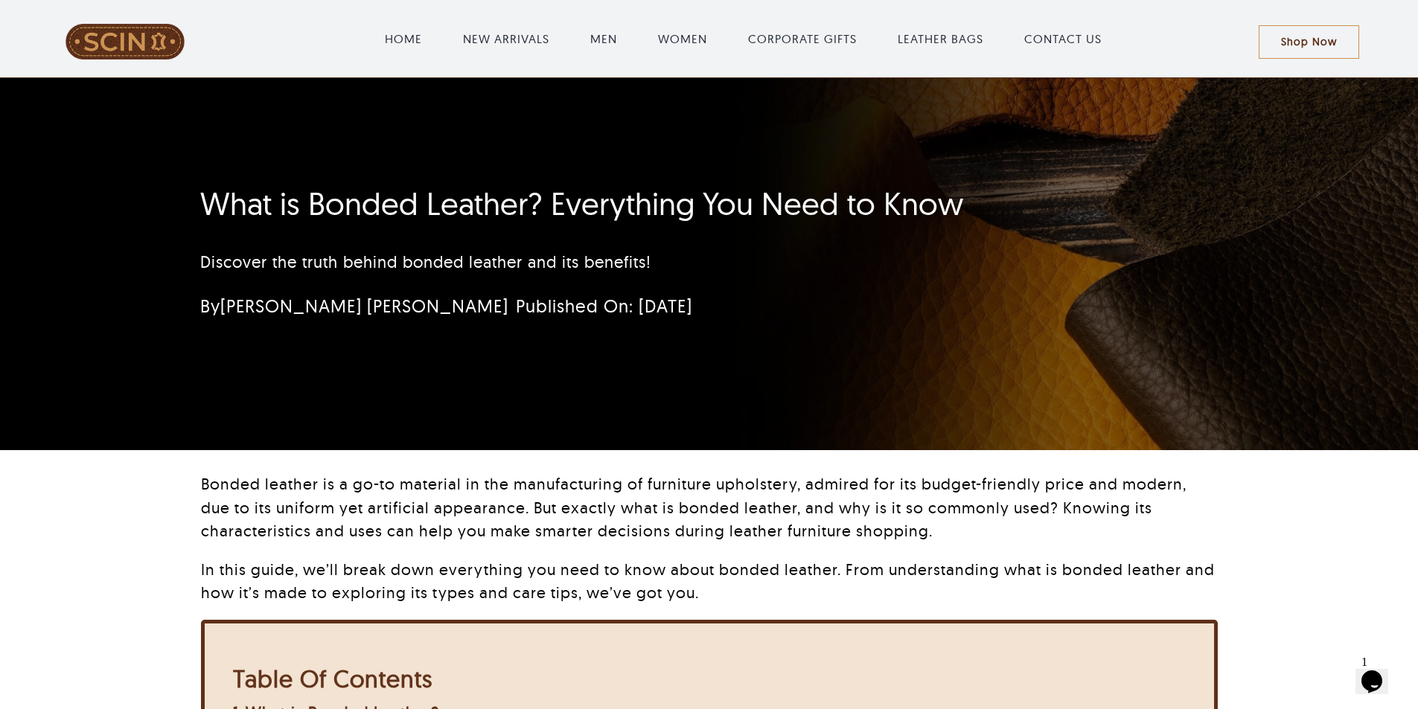
click at [1149, 186] on div "What is Bonded Leather? Everything You Need to Know Discover the truth behind b…" at bounding box center [709, 264] width 1058 height 372
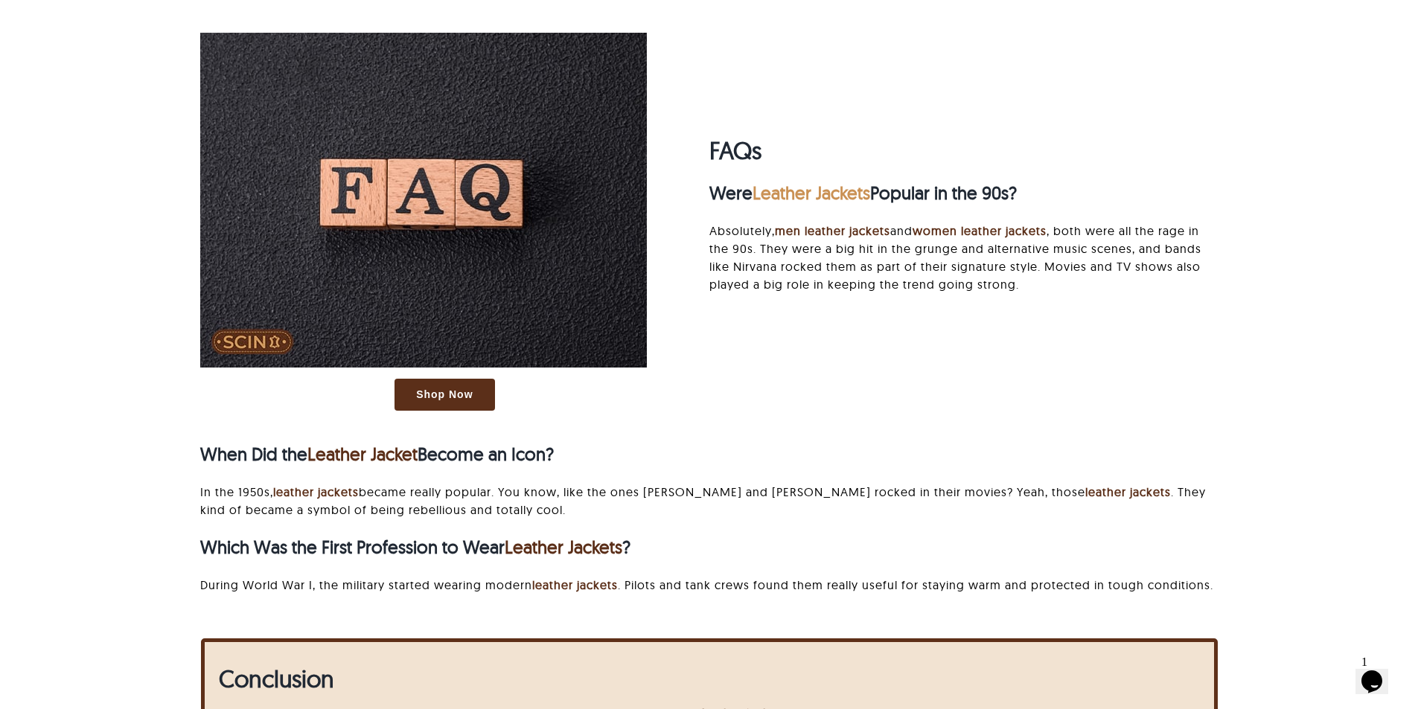
scroll to position [4469, 0]
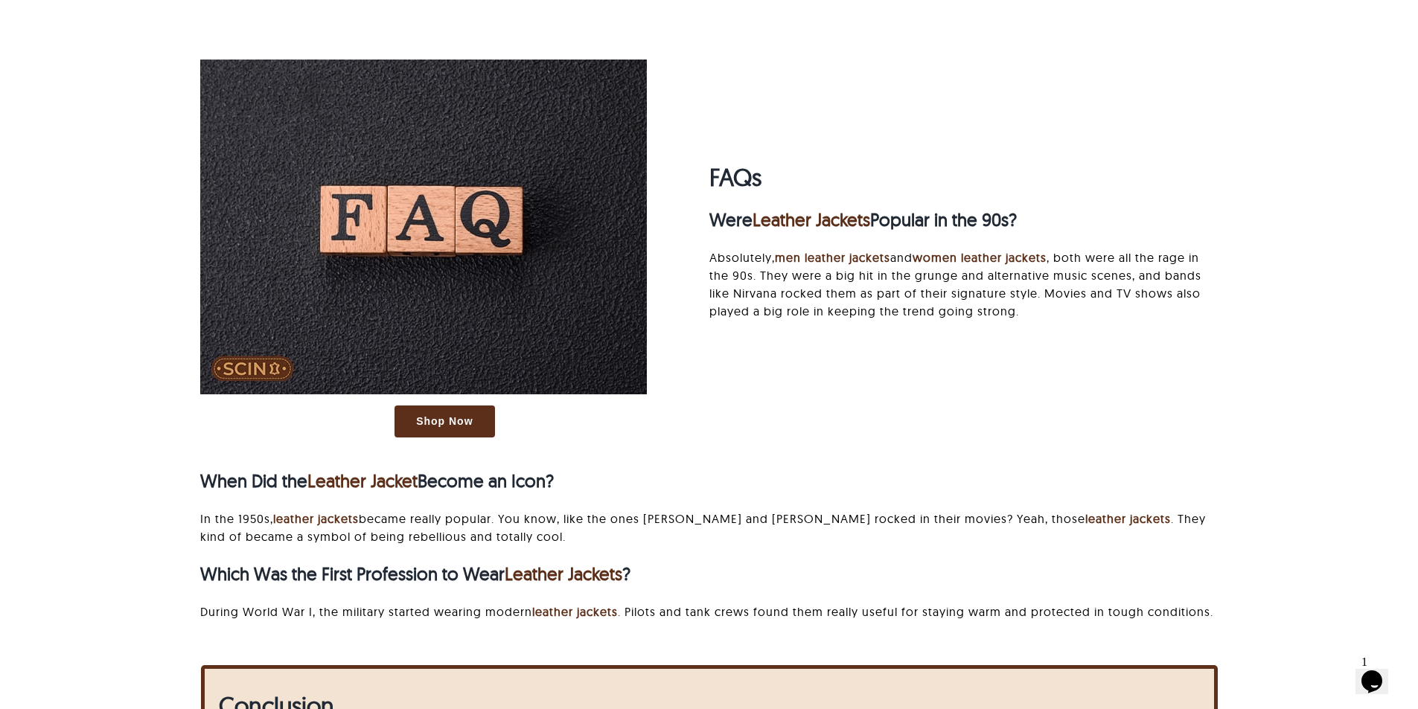
click at [717, 192] on strong "FAQs" at bounding box center [735, 177] width 52 height 30
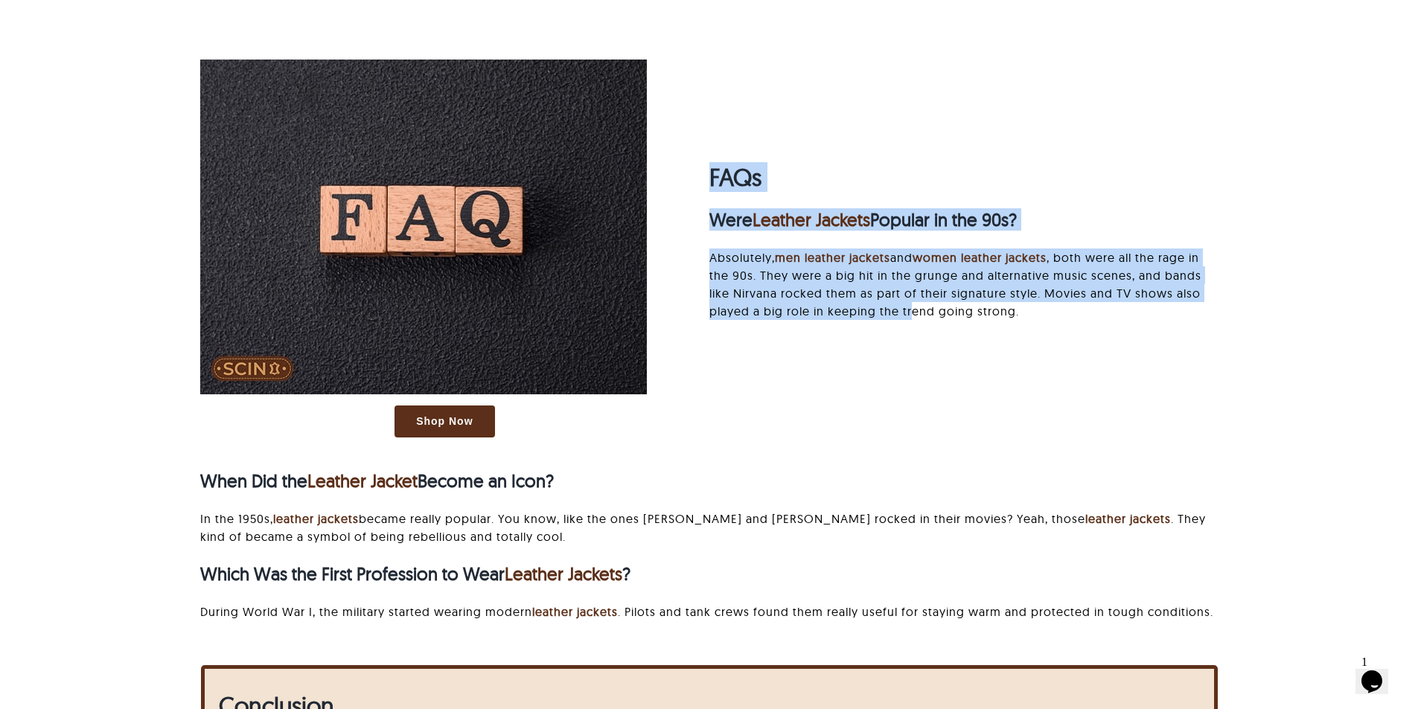
drag, startPoint x: 710, startPoint y: 206, endPoint x: 912, endPoint y: 366, distance: 257.5
click at [912, 335] on div "FAQs Were Leather Jackets Popular in the 90s? Absolutely, men leather jackets a…" at bounding box center [963, 249] width 508 height 172
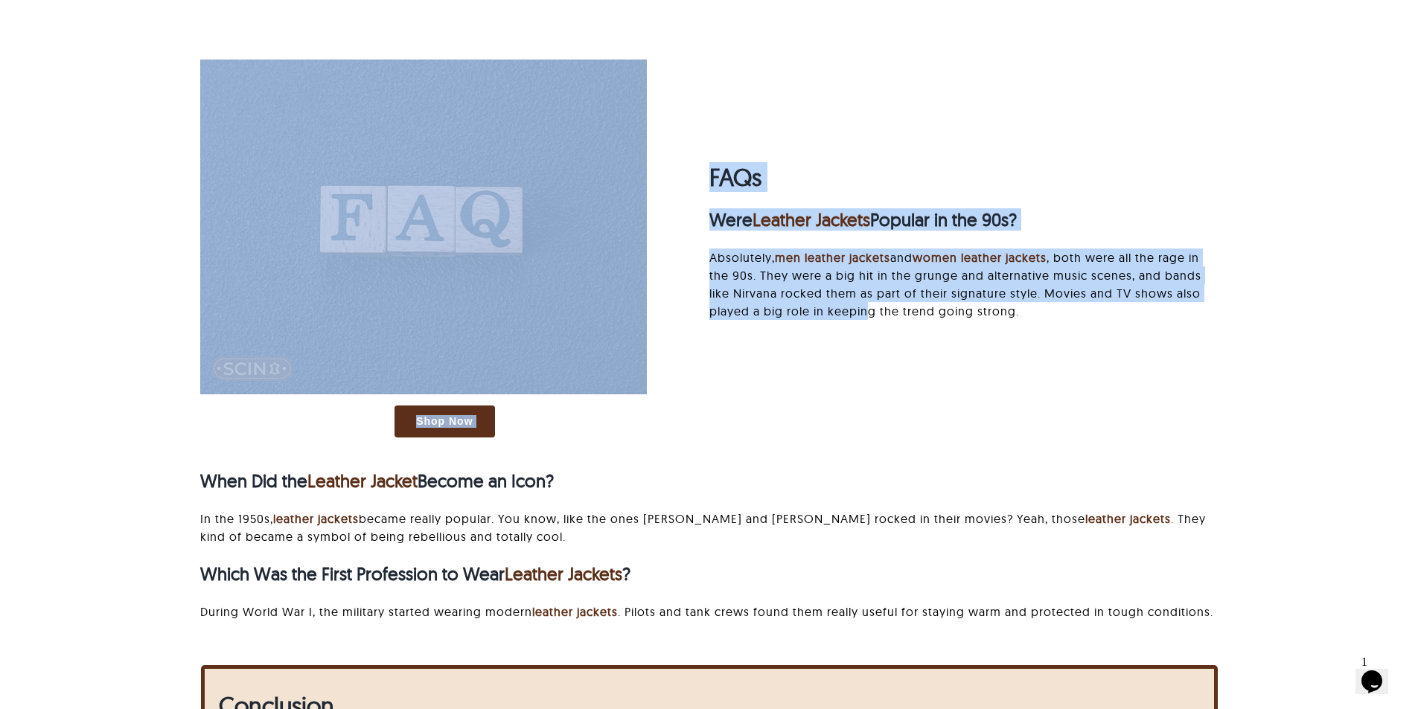
drag, startPoint x: 702, startPoint y: 216, endPoint x: 869, endPoint y: 388, distance: 240.0
click at [869, 388] on div "Shop Now FAQs Were Leather Jackets Popular in the 90s? Absolutely, men leather …" at bounding box center [709, 355] width 1058 height 591
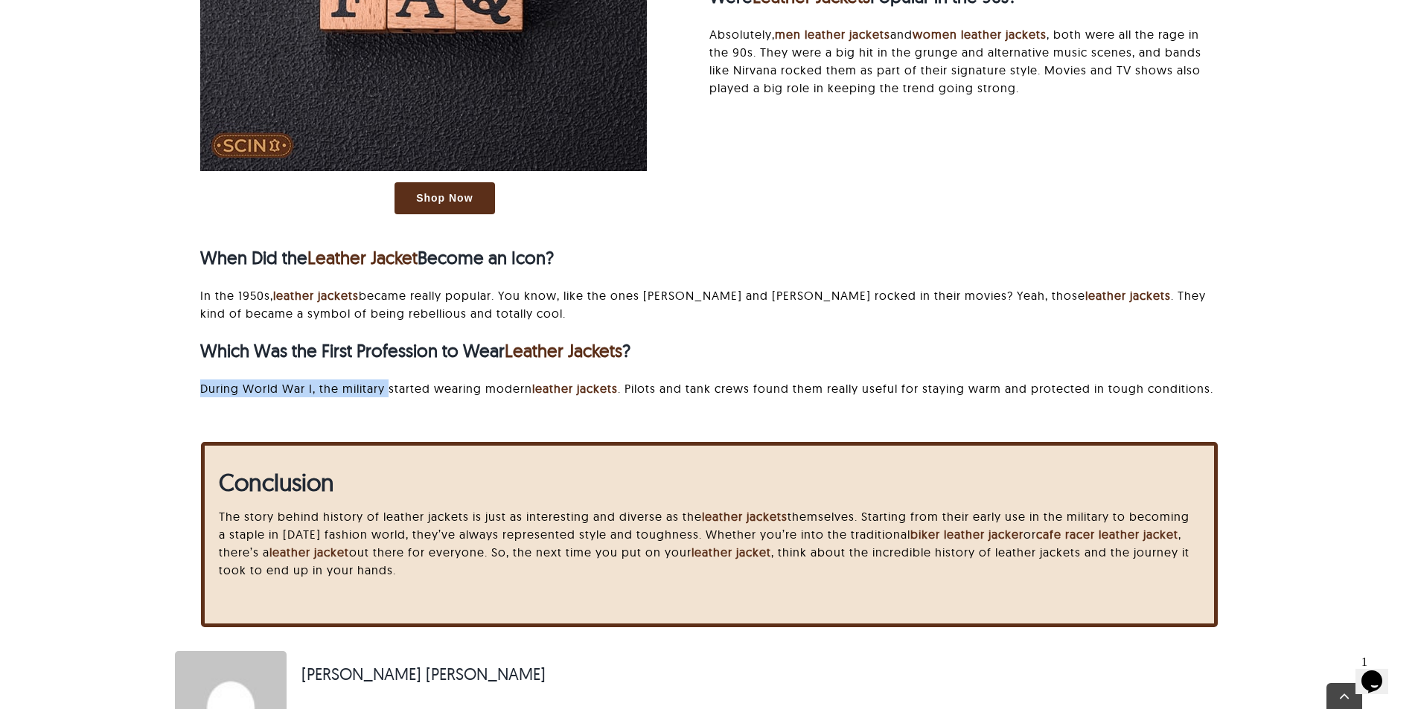
drag, startPoint x: 179, startPoint y: 462, endPoint x: 248, endPoint y: 457, distance: 69.4
click at [245, 427] on div "Shop Now FAQs Were Leather Jackets Popular in the 90s? Absolutely, men leather …" at bounding box center [709, 131] width 1058 height 591
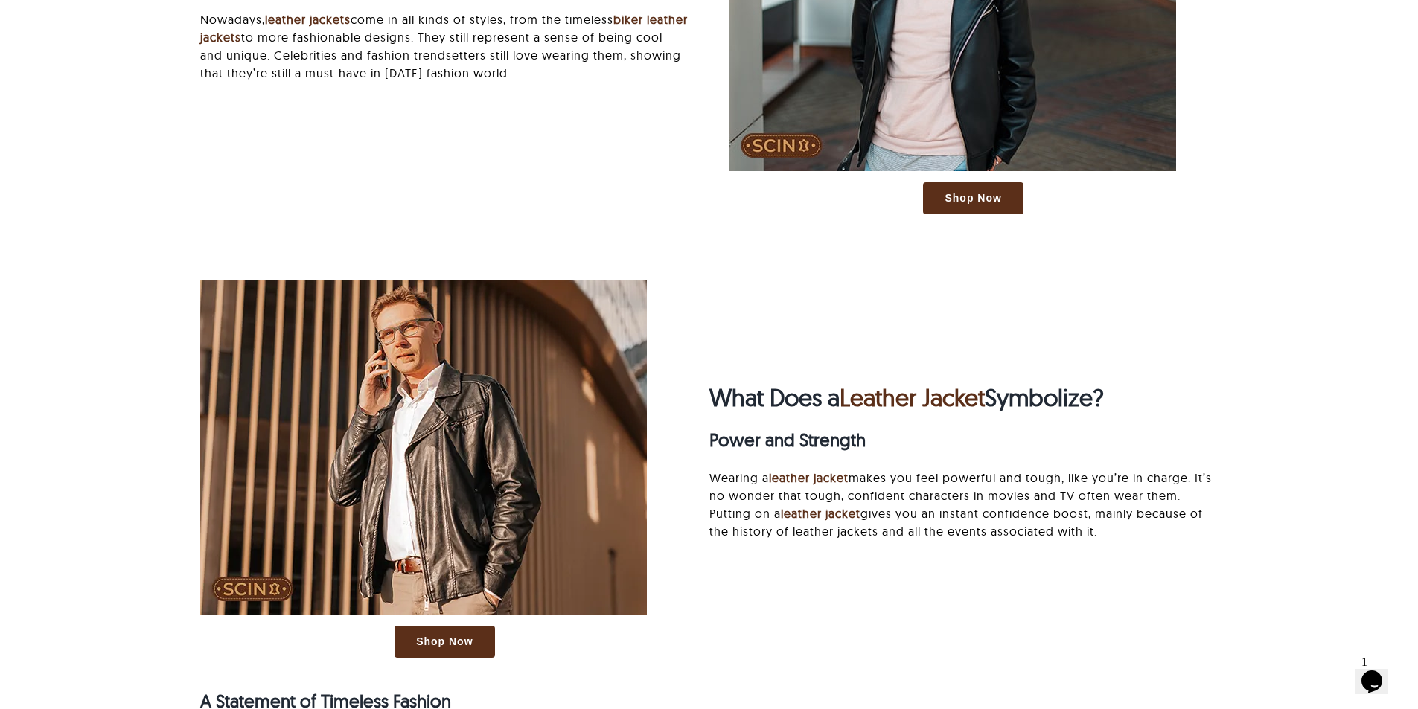
scroll to position [3055, 0]
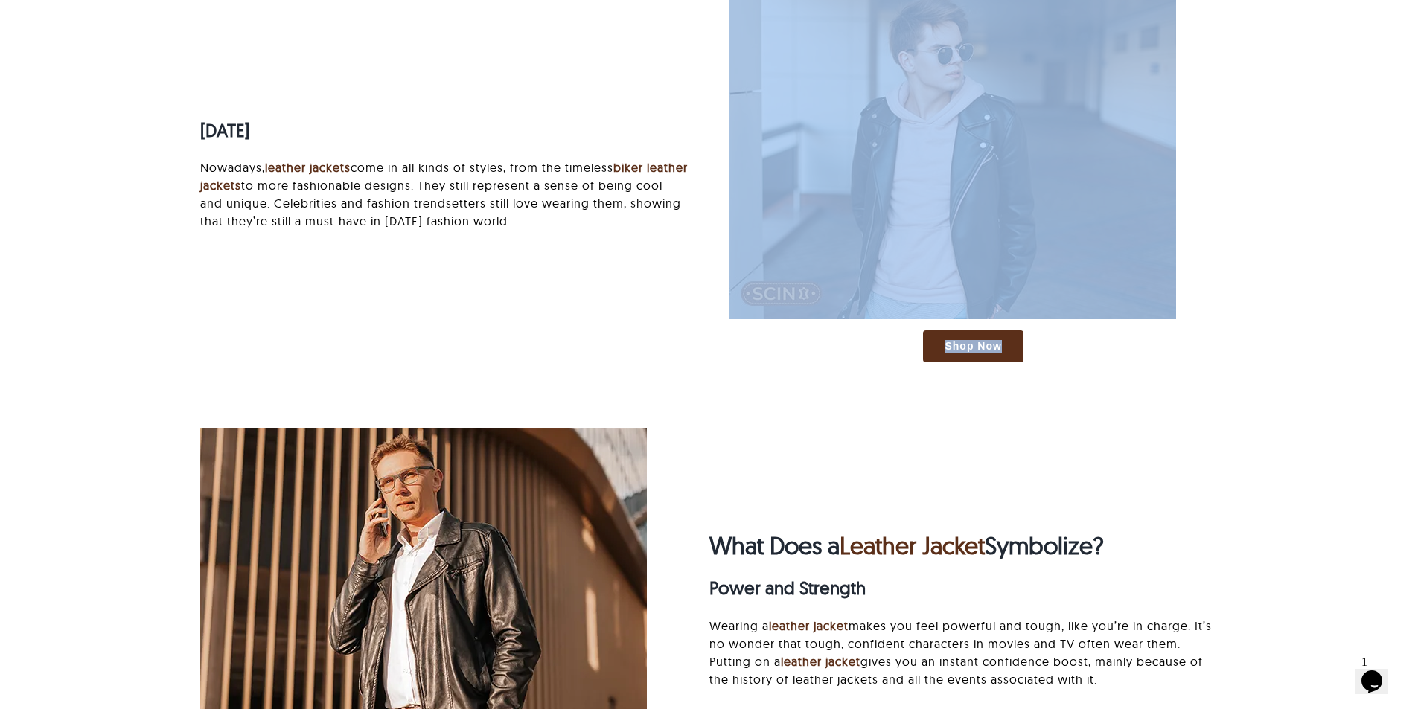
drag, startPoint x: 1417, startPoint y: 362, endPoint x: 1417, endPoint y: 341, distance: 20.8
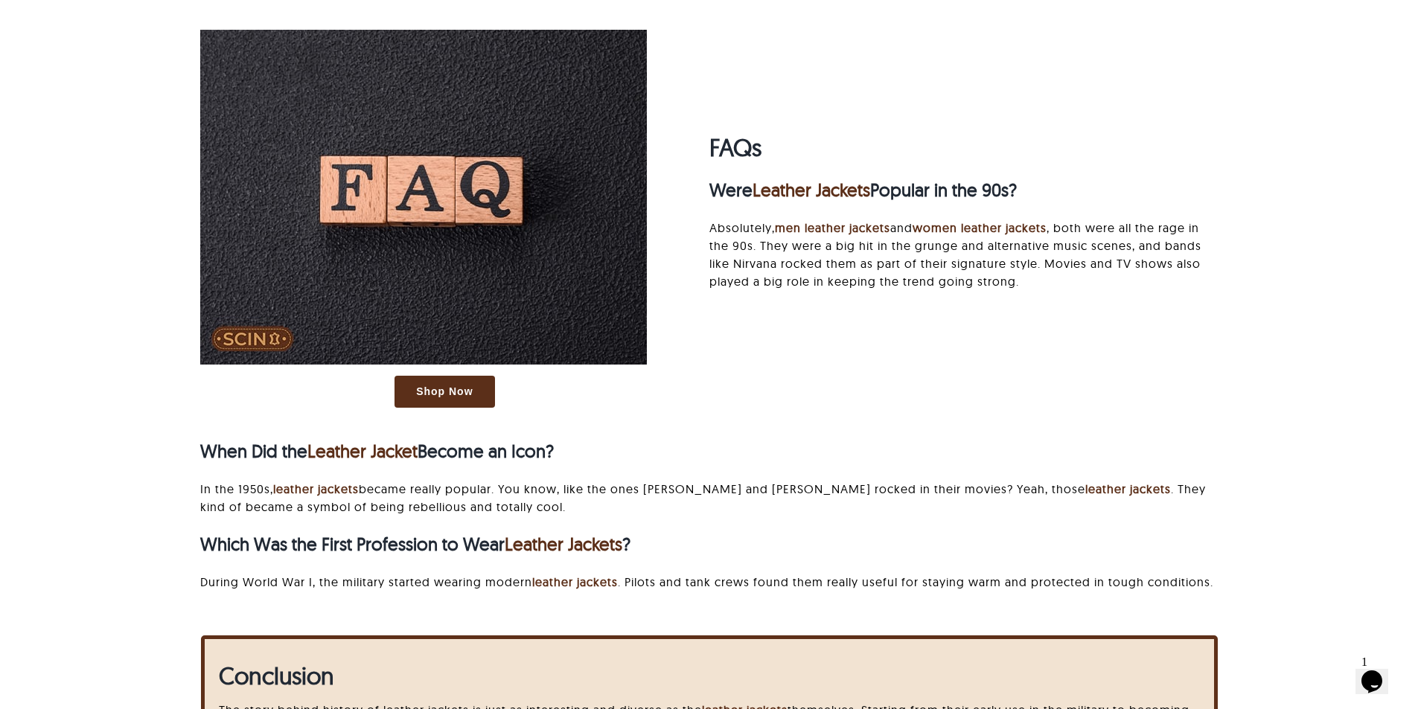
scroll to position [4498, 0]
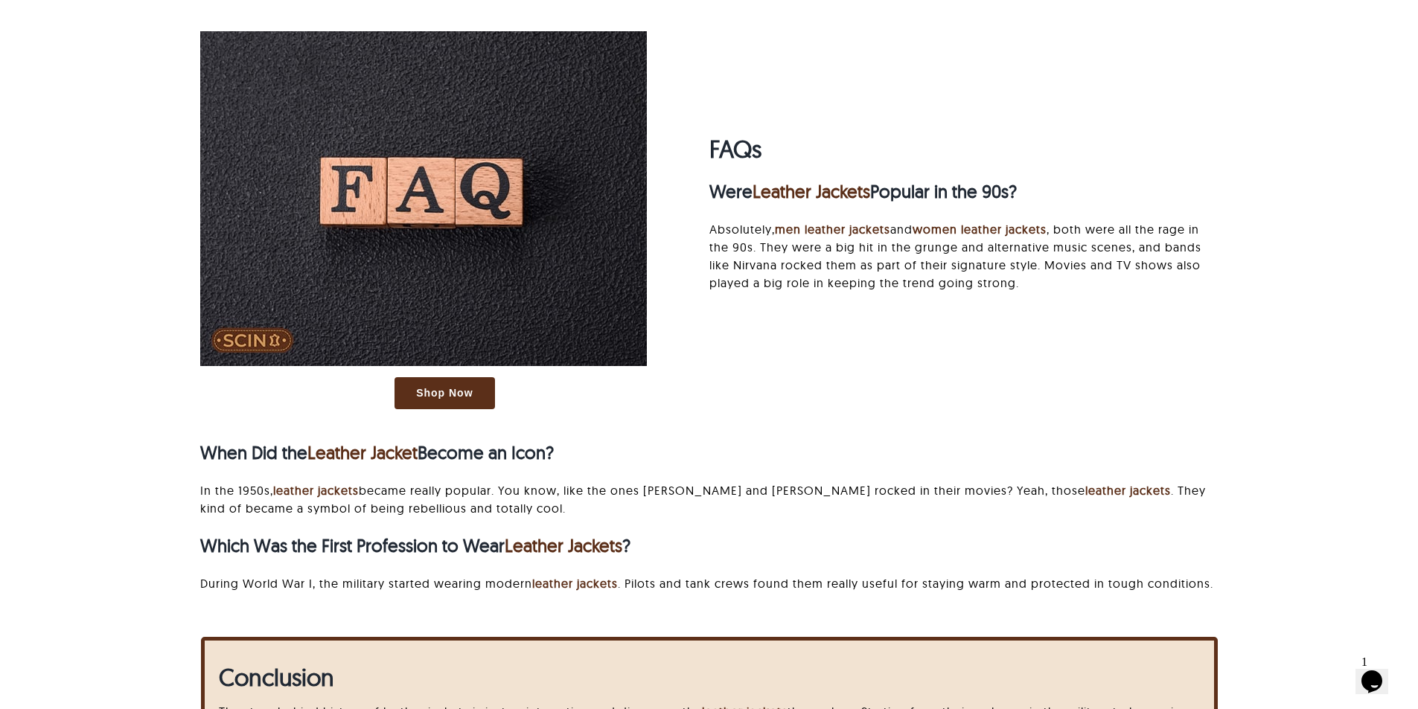
drag, startPoint x: 697, startPoint y: 180, endPoint x: 1176, endPoint y: 223, distance: 481.3
click at [1176, 223] on div "Shop Now FAQs Were Leather Jackets Popular in the 90s? Absolutely, men leather …" at bounding box center [709, 326] width 1058 height 591
click at [891, 369] on div "Shop Now FAQs Were Leather Jackets Popular in the 90s? Absolutely, men leather …" at bounding box center [709, 326] width 1058 height 591
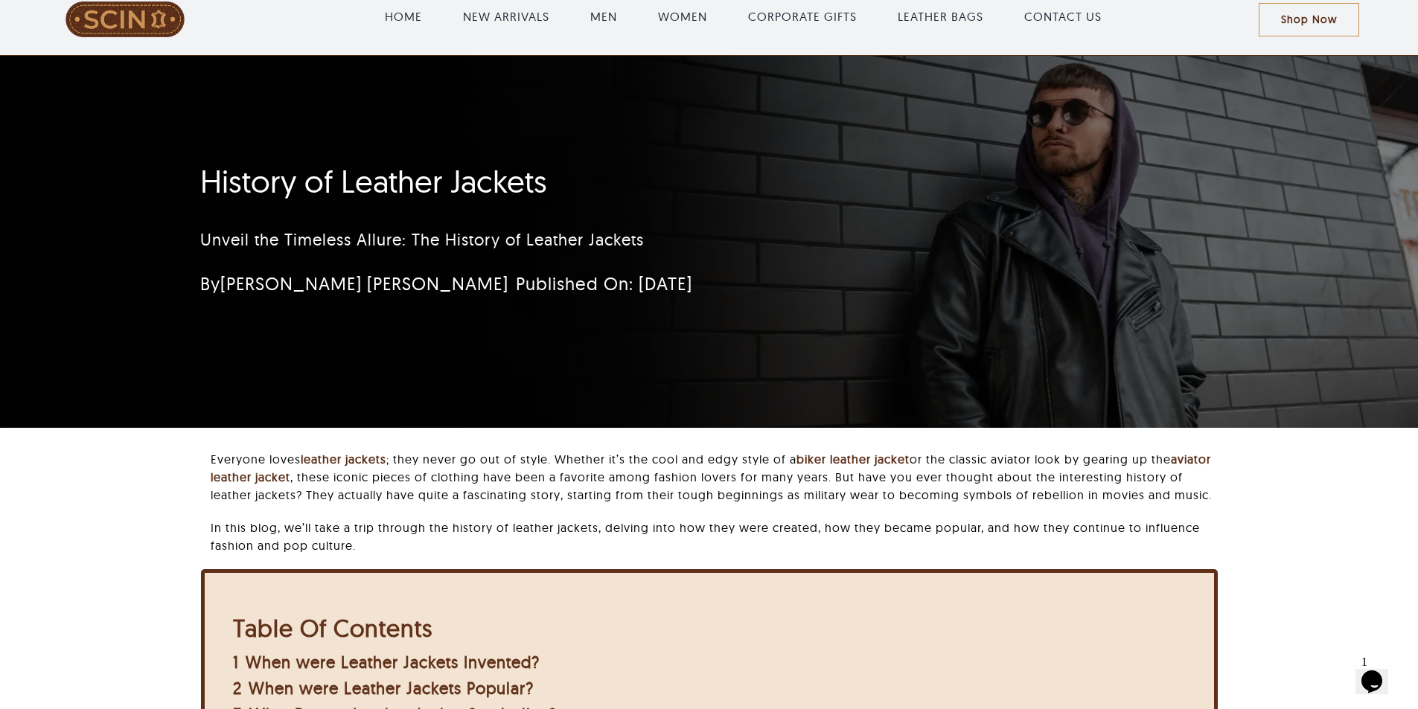
scroll to position [0, 0]
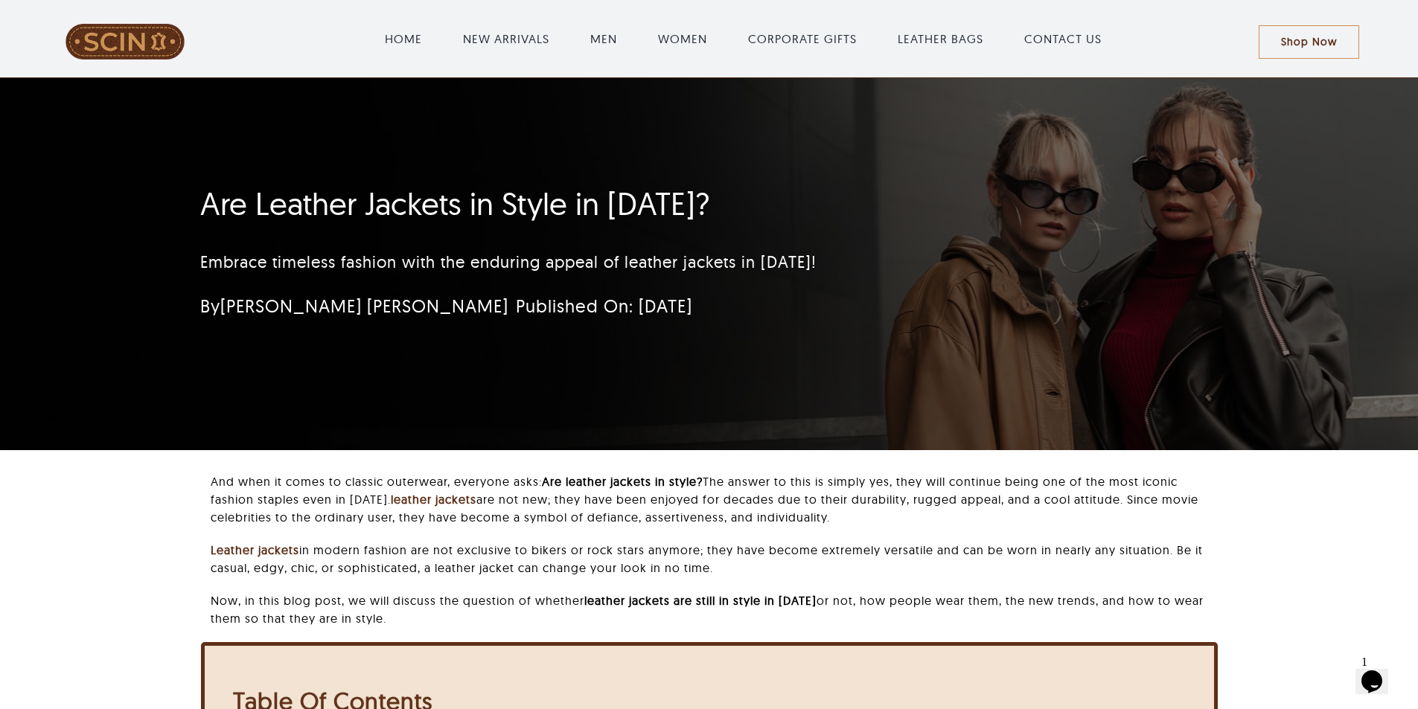
click at [849, 124] on div "Are Leather Jackets in Style in 2025? Embrace timeless fashion with the endurin…" at bounding box center [709, 264] width 1058 height 372
click at [911, 327] on div "By Samantha Leonie Published On: August 6, 2024" at bounding box center [621, 313] width 874 height 45
click at [516, 309] on span "Published On: [DATE]" at bounding box center [604, 306] width 176 height 22
click at [903, 417] on div "Are Leather Jackets in Style in [DATE]? Embrace timeless fashion with the endur…" at bounding box center [709, 264] width 1058 height 372
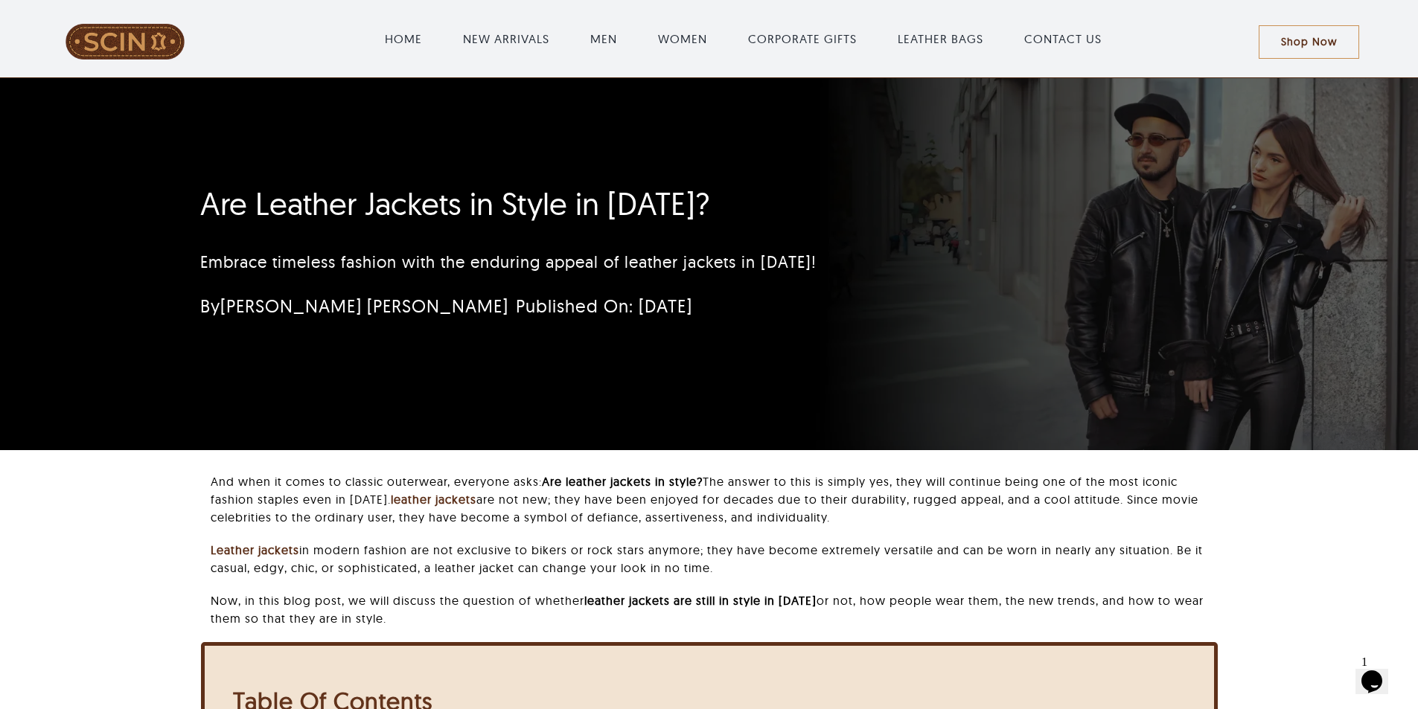
drag, startPoint x: 519, startPoint y: 300, endPoint x: 883, endPoint y: 387, distance: 375.0
click at [709, 300] on div "By Samantha Leonie Published On: September 16, 2024" at bounding box center [554, 306] width 709 height 30
click at [832, 377] on div "Are Leather Jackets in Style in 2025? Embrace timeless fashion with the endurin…" at bounding box center [709, 264] width 1058 height 372
click at [516, 300] on span "Published On: September 16, 2024" at bounding box center [604, 306] width 176 height 22
drag, startPoint x: 499, startPoint y: 310, endPoint x: 735, endPoint y: 310, distance: 235.9
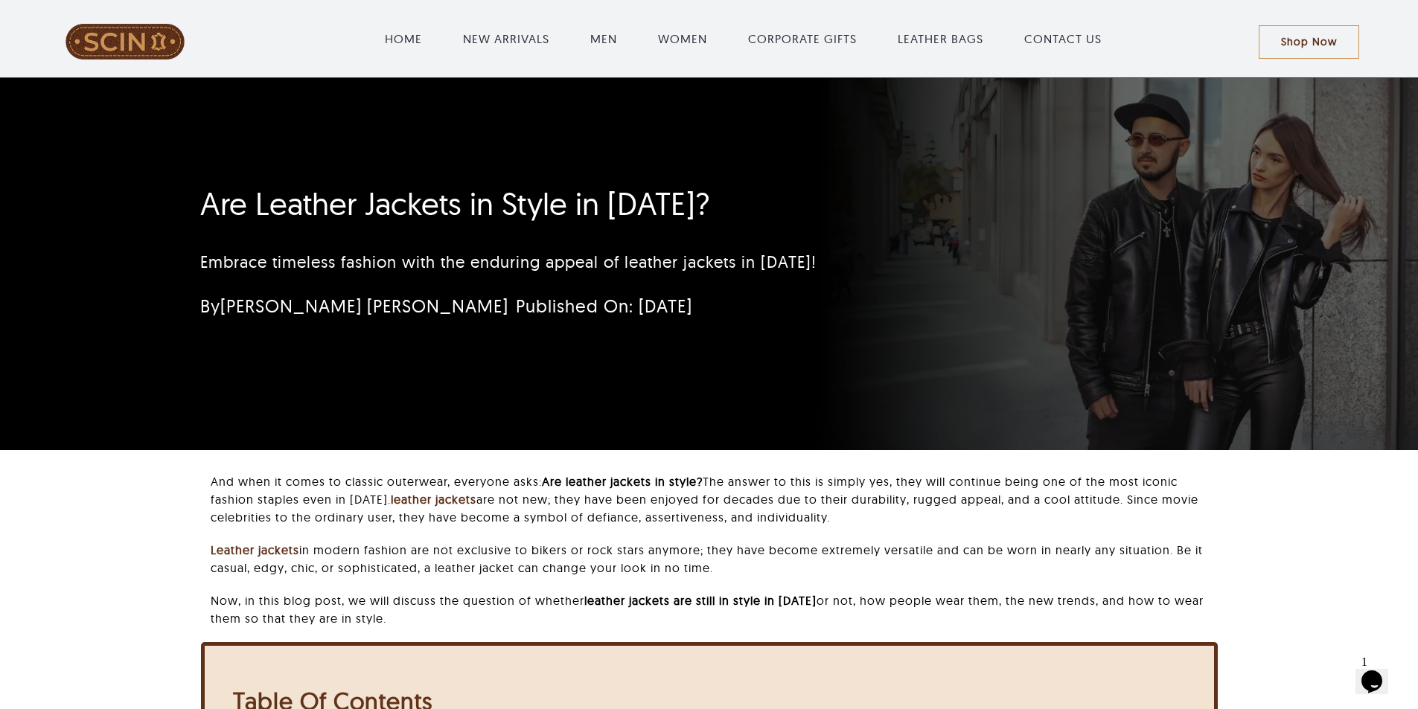
click at [735, 310] on div "By Samantha Leonie Published On: September 16, 2024" at bounding box center [554, 306] width 709 height 30
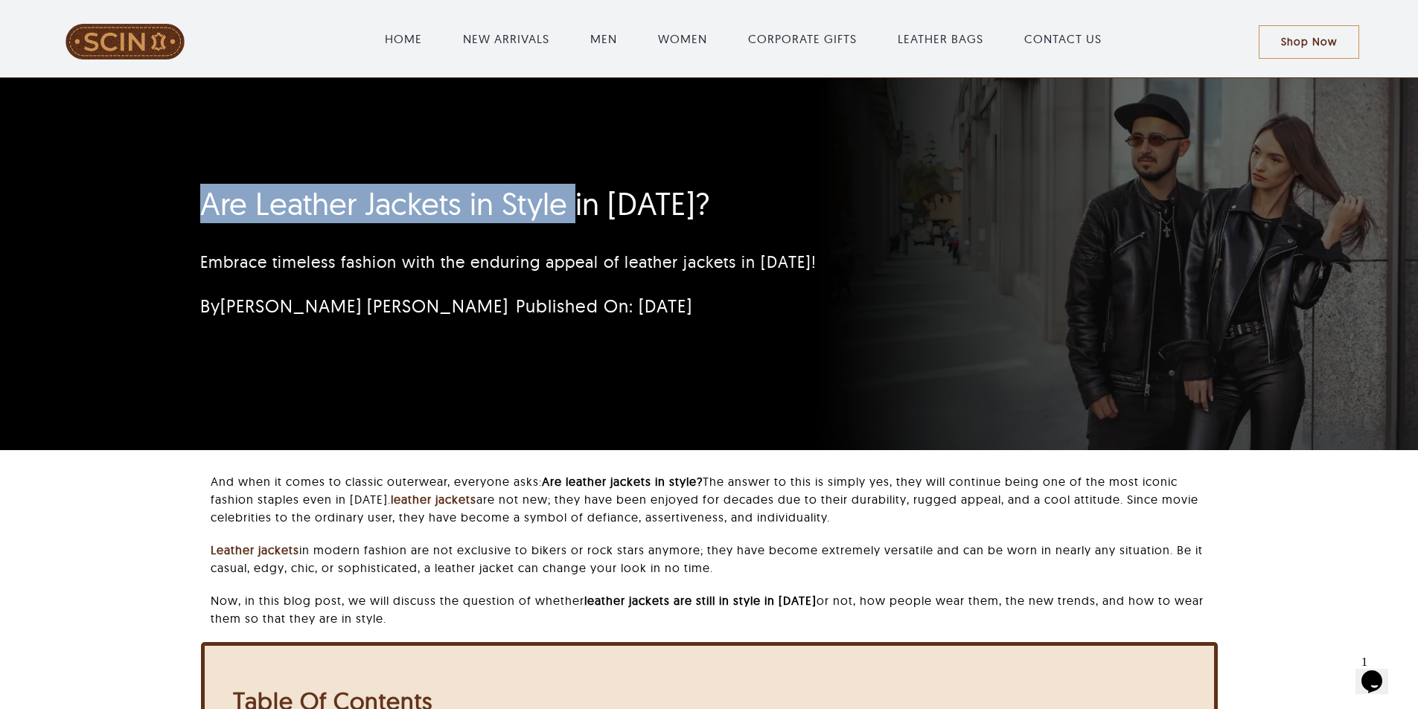
drag, startPoint x: 180, startPoint y: 207, endPoint x: 568, endPoint y: 212, distance: 387.8
click at [569, 213] on div "Are Leather Jackets in Style in 2025? Embrace timeless fashion with the endurin…" at bounding box center [709, 264] width 1418 height 372
click at [567, 211] on h1 "Are Leather Jackets in Style in 2025?" at bounding box center [620, 203] width 840 height 37
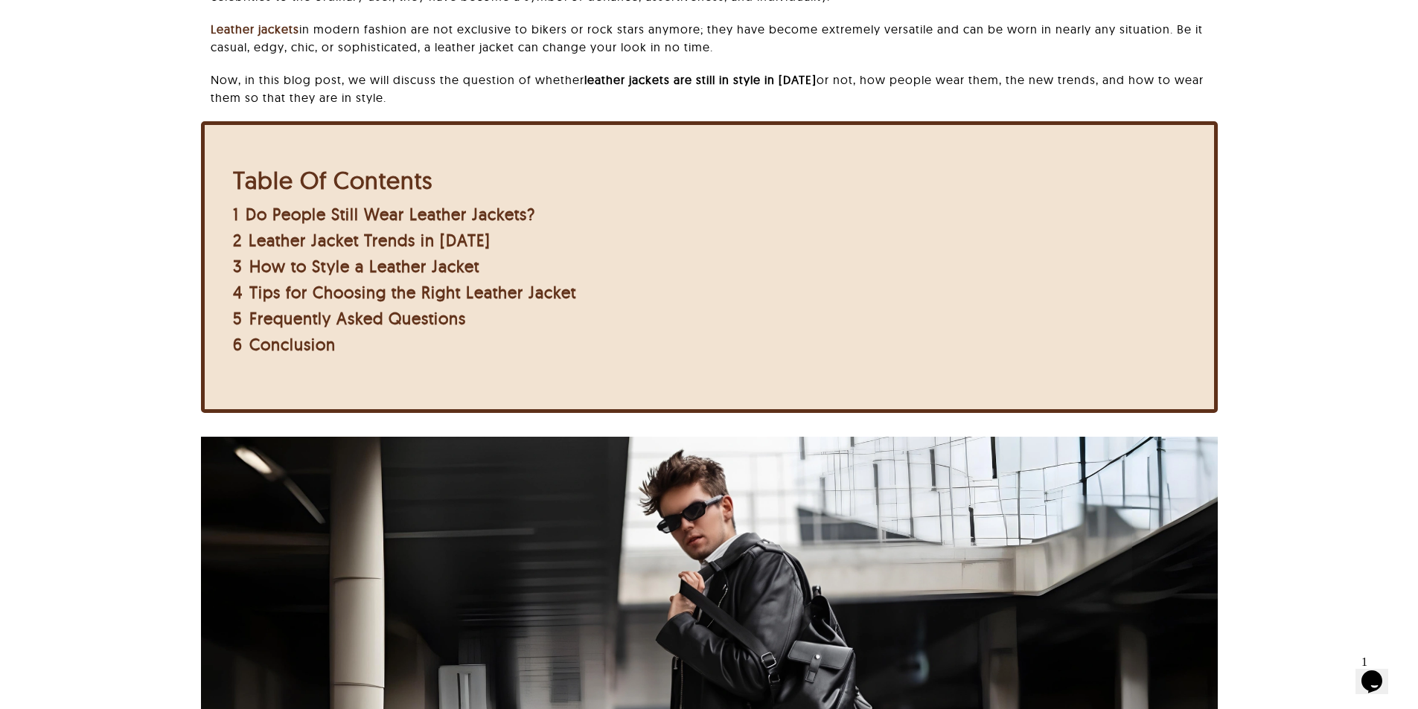
scroll to position [149, 0]
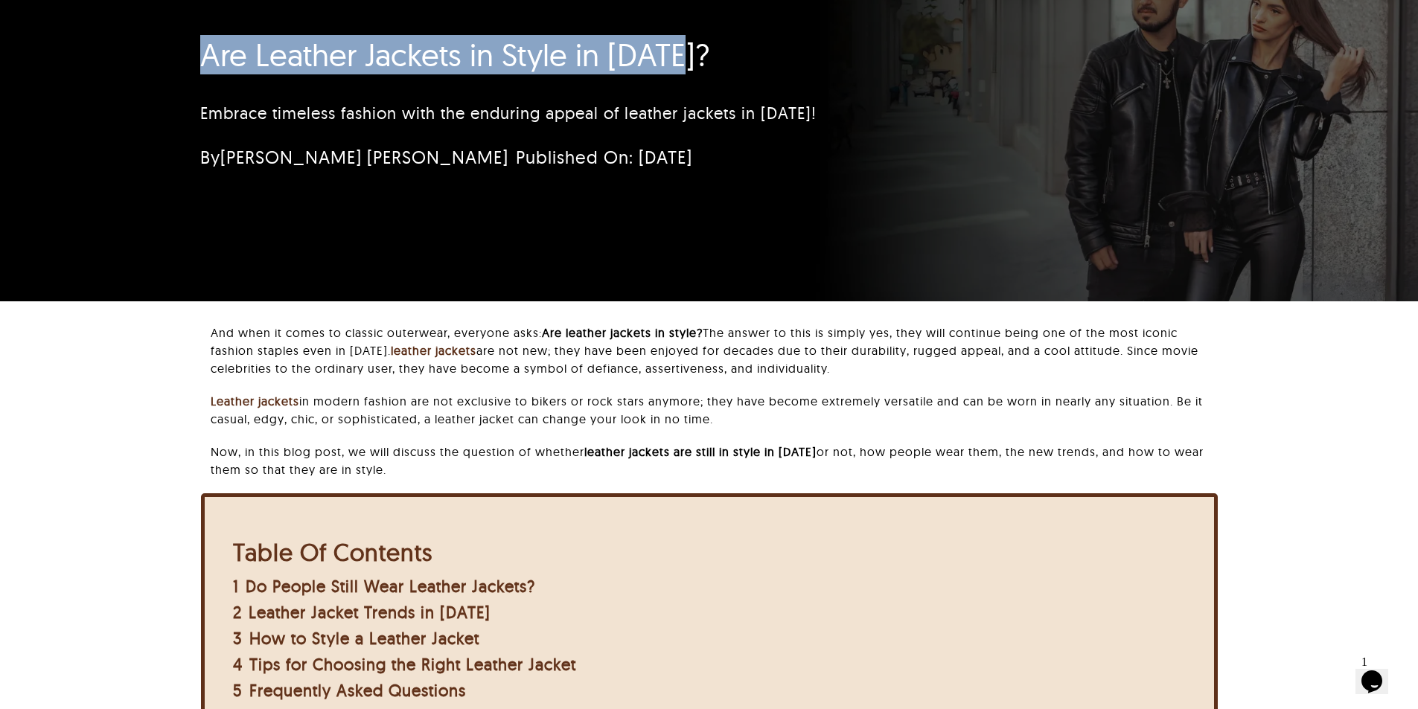
drag, startPoint x: 194, startPoint y: 50, endPoint x: 726, endPoint y: 50, distance: 531.4
click at [726, 50] on div "Are Leather Jackets in Style in 2025? Embrace timeless fashion with the endurin…" at bounding box center [620, 108] width 881 height 158
copy h1 "Are Leather Jackets in Style in 2025?"
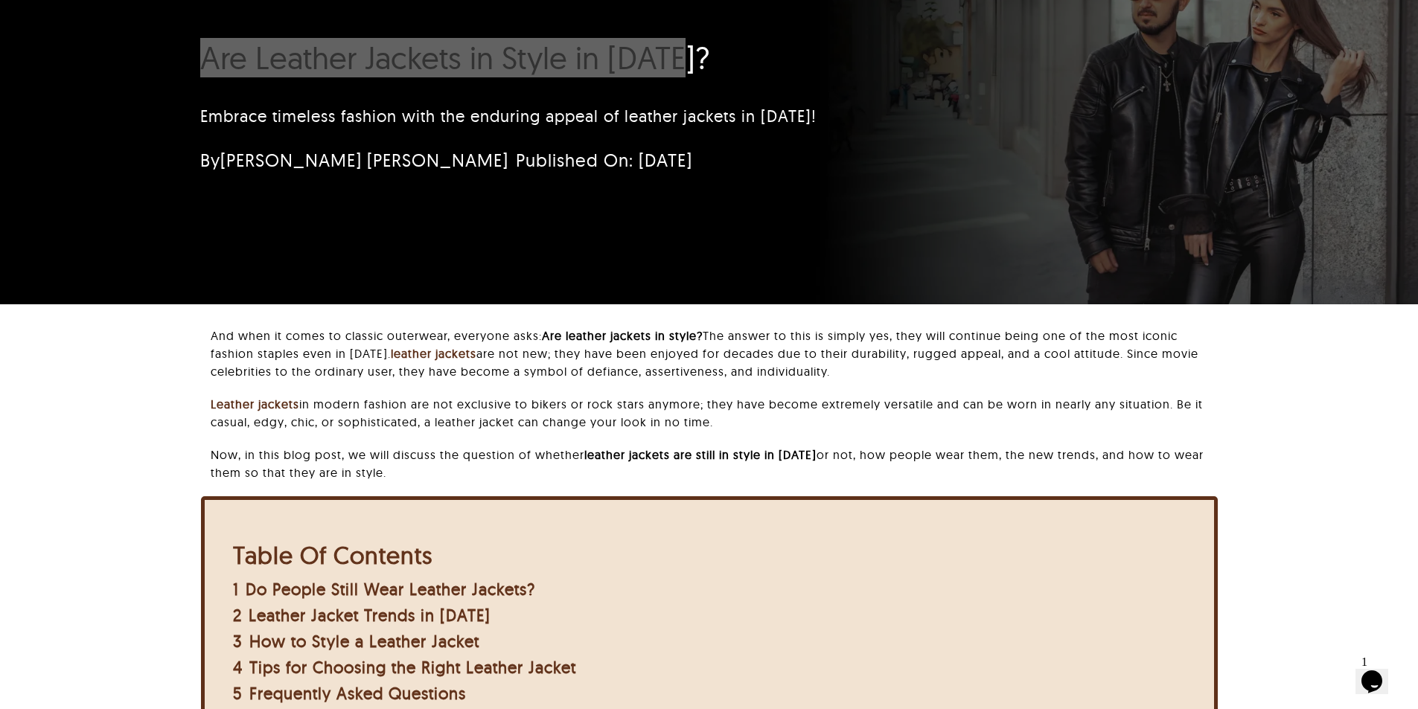
scroll to position [0, 0]
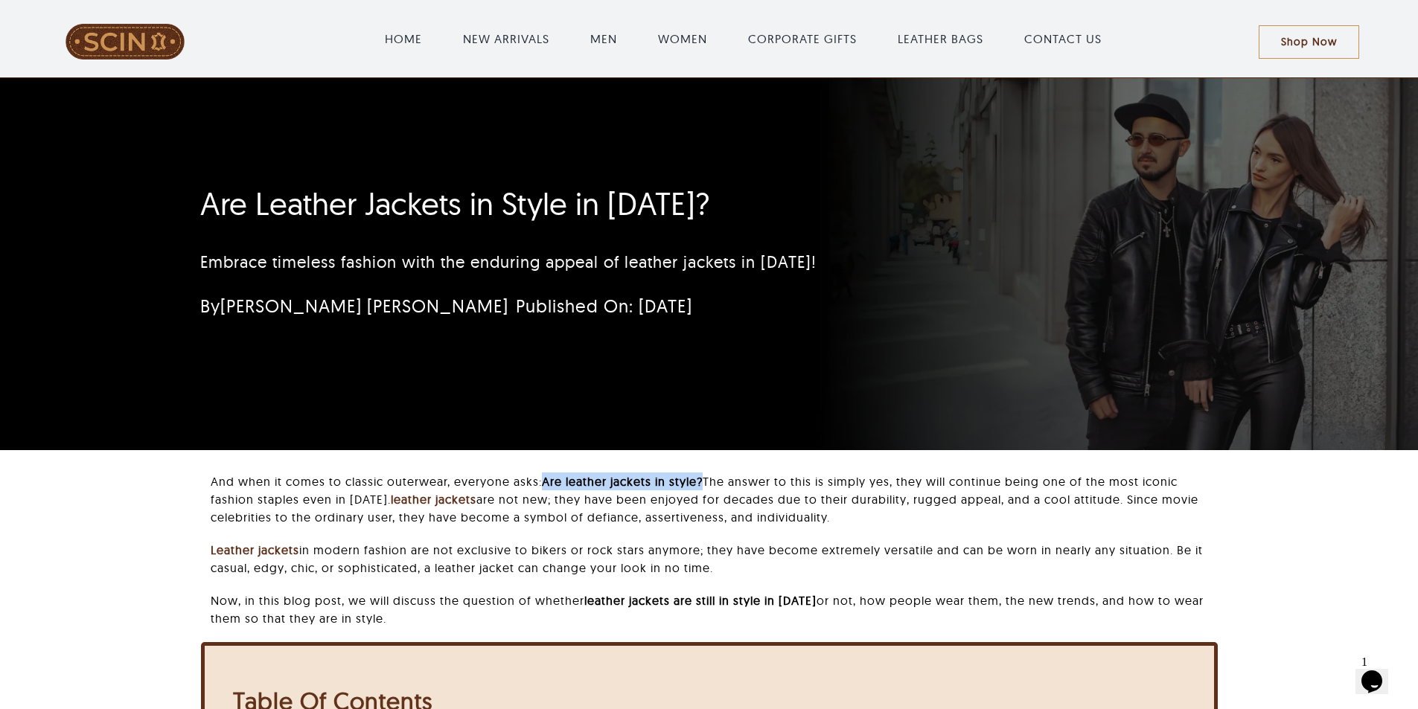
drag, startPoint x: 546, startPoint y: 478, endPoint x: 705, endPoint y: 479, distance: 158.5
click at [703, 479] on b "Are leather jackets in style?" at bounding box center [622, 481] width 161 height 15
copy b "Are leather jackets in style?"
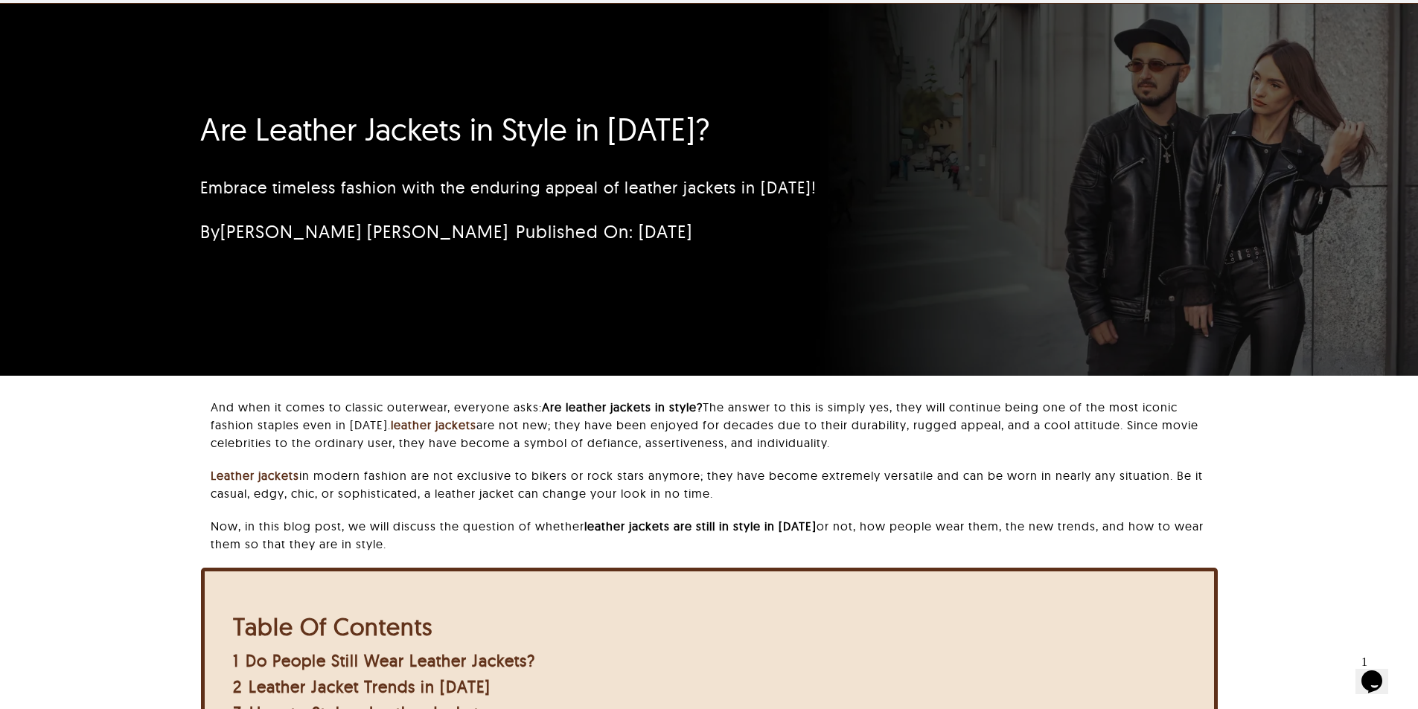
click at [504, 415] on p "And when it comes to classic outerwear, everyone asks: Are leather jackets in s…" at bounding box center [714, 425] width 1006 height 54
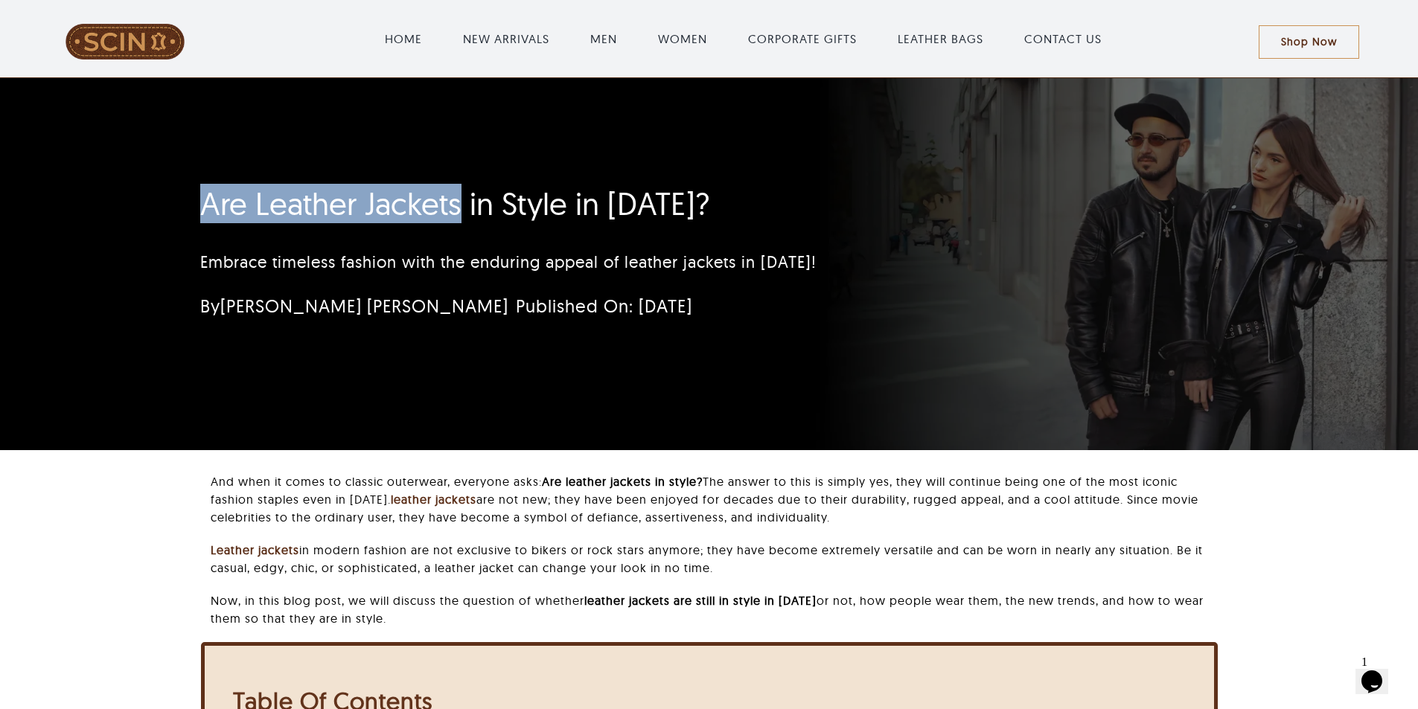
drag, startPoint x: 190, startPoint y: 205, endPoint x: 459, endPoint y: 203, distance: 269.4
click at [459, 203] on div "Are Leather Jackets in Style in 2025? Embrace timeless fashion with the endurin…" at bounding box center [620, 257] width 881 height 158
copy h1 "Are Leather Jackets"
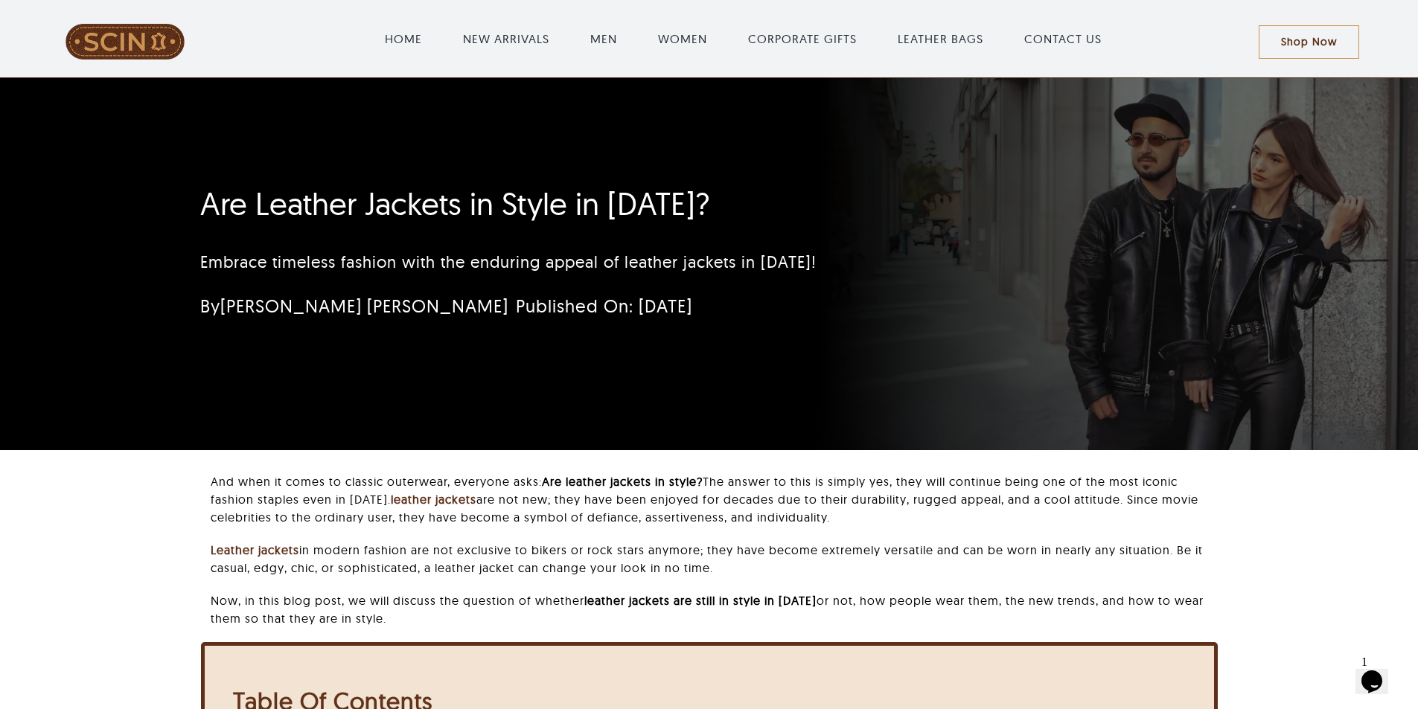
click at [188, 438] on div "Are Leather Jackets in Style in 2025? Embrace timeless fashion with the endurin…" at bounding box center [709, 264] width 1058 height 372
click at [592, 247] on div "Embrace timeless fashion with the enduring appeal of leather jackets in 2025!" at bounding box center [620, 262] width 840 height 57
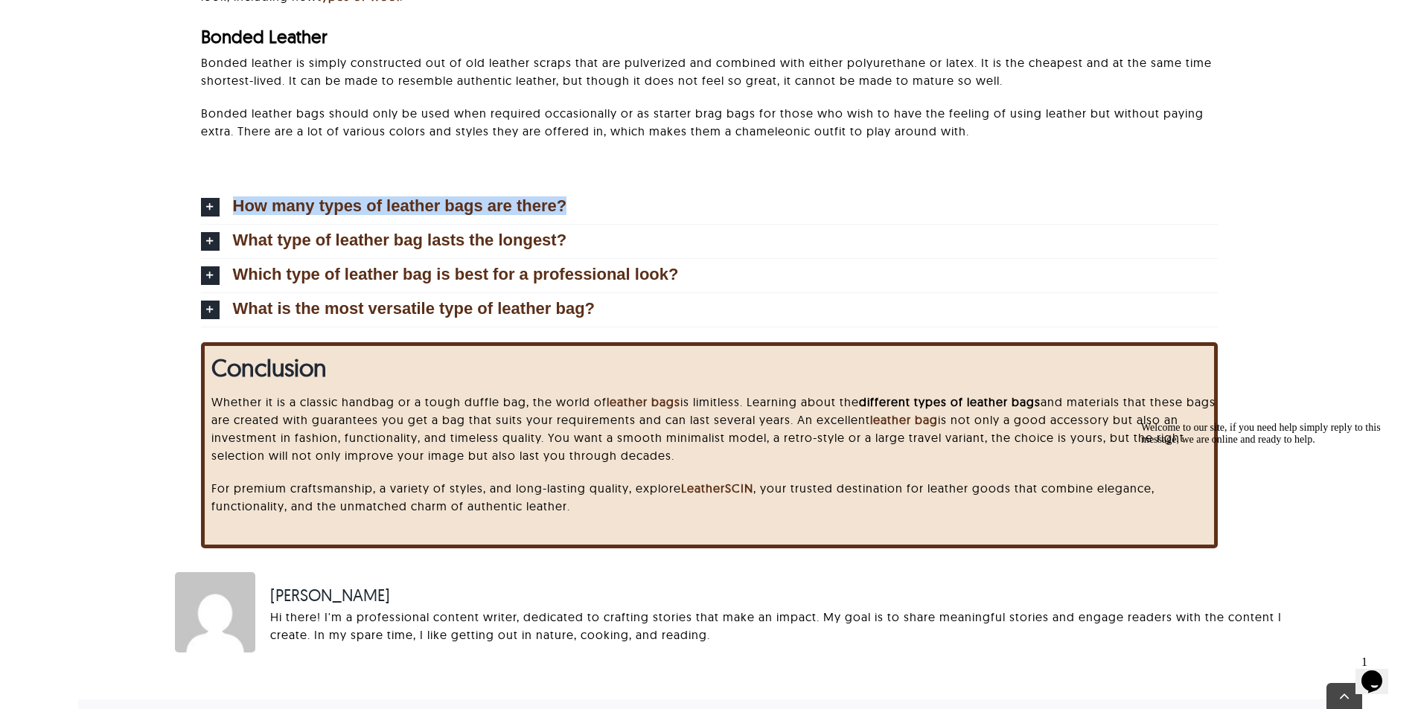
scroll to position [4961, 0]
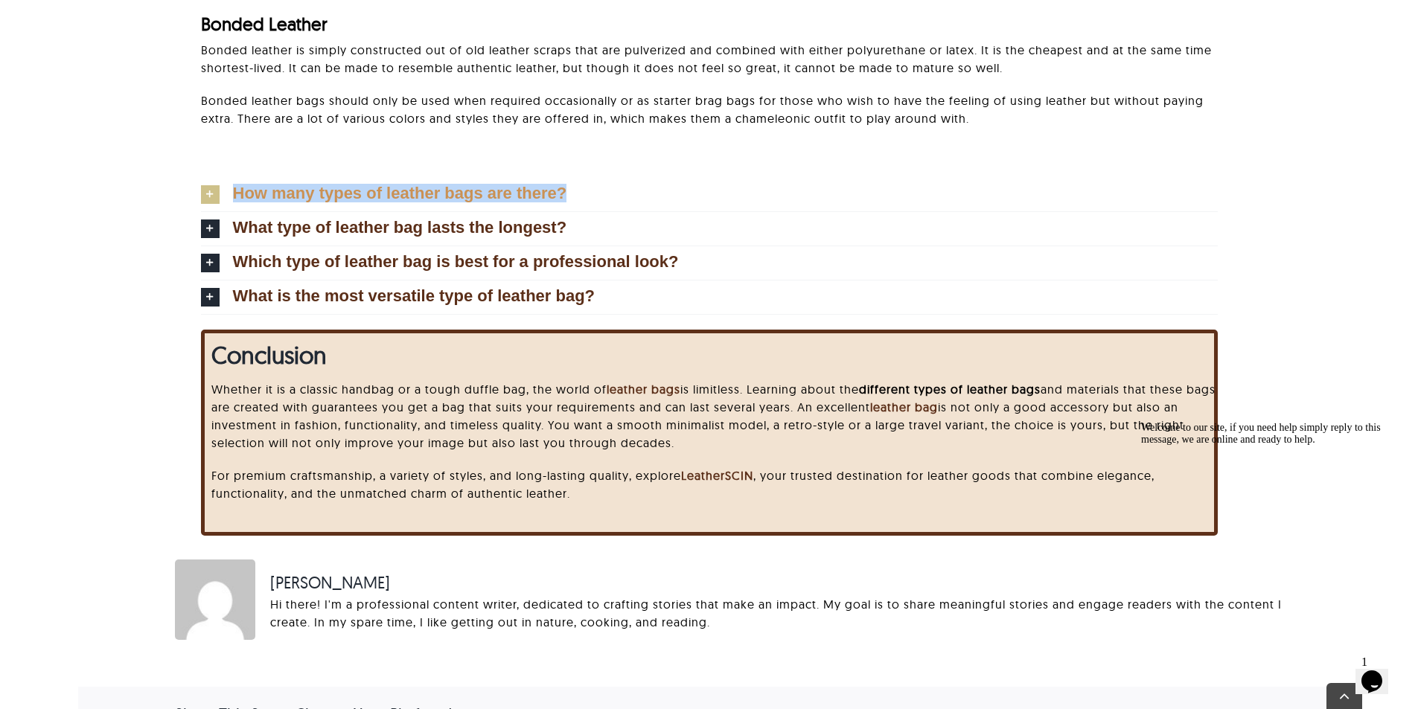
click at [479, 195] on span "How many types of leather bags are there?" at bounding box center [400, 193] width 334 height 16
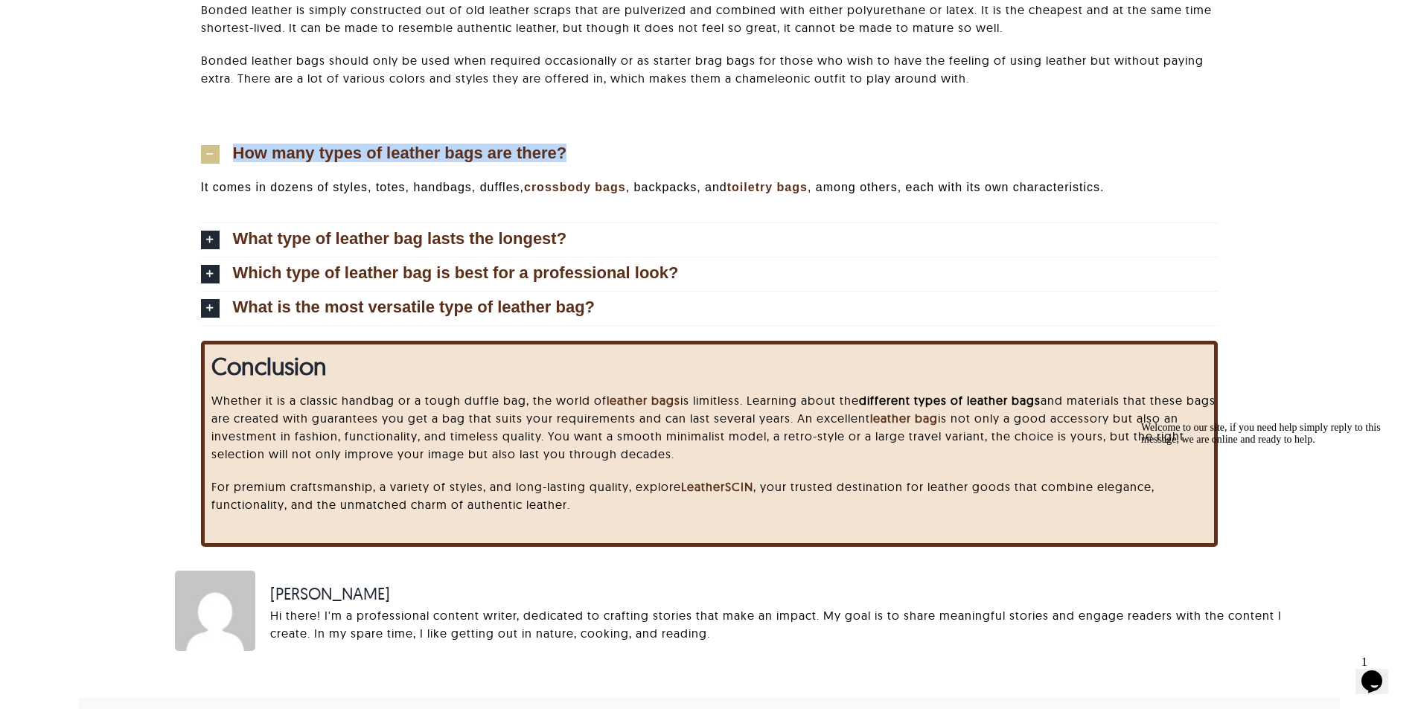
scroll to position [5035, 0]
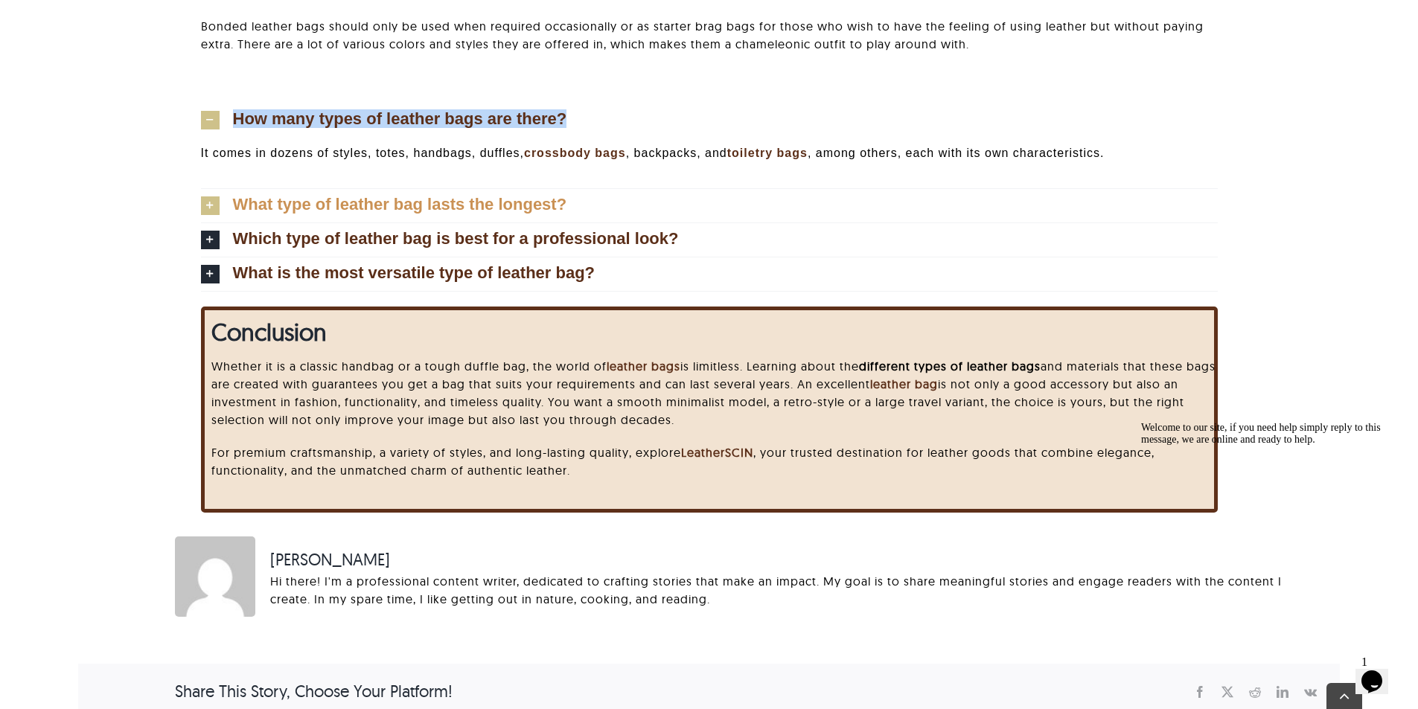
click at [468, 192] on link "What type of leather bag lasts the longest?" at bounding box center [709, 205] width 1017 height 33
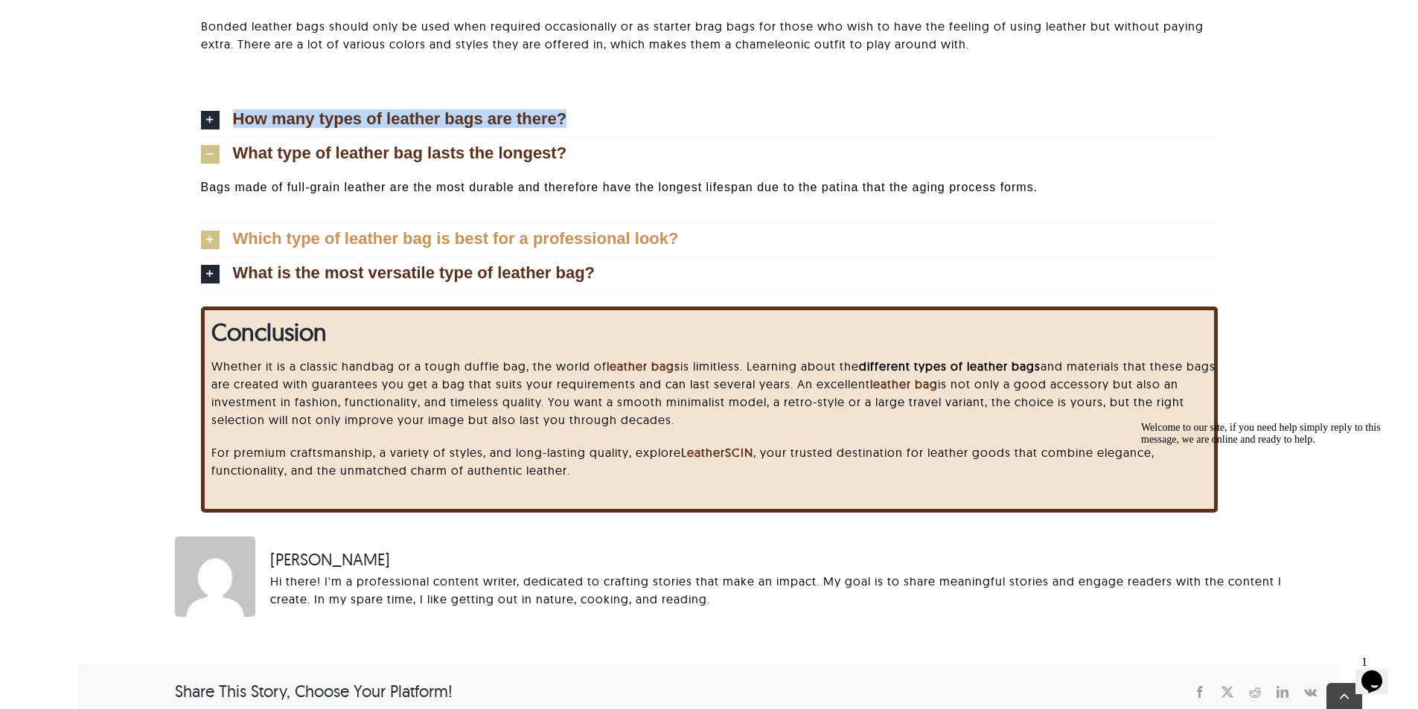
click at [476, 249] on link "Which type of leather bag is best for a professional look?" at bounding box center [709, 239] width 1017 height 33
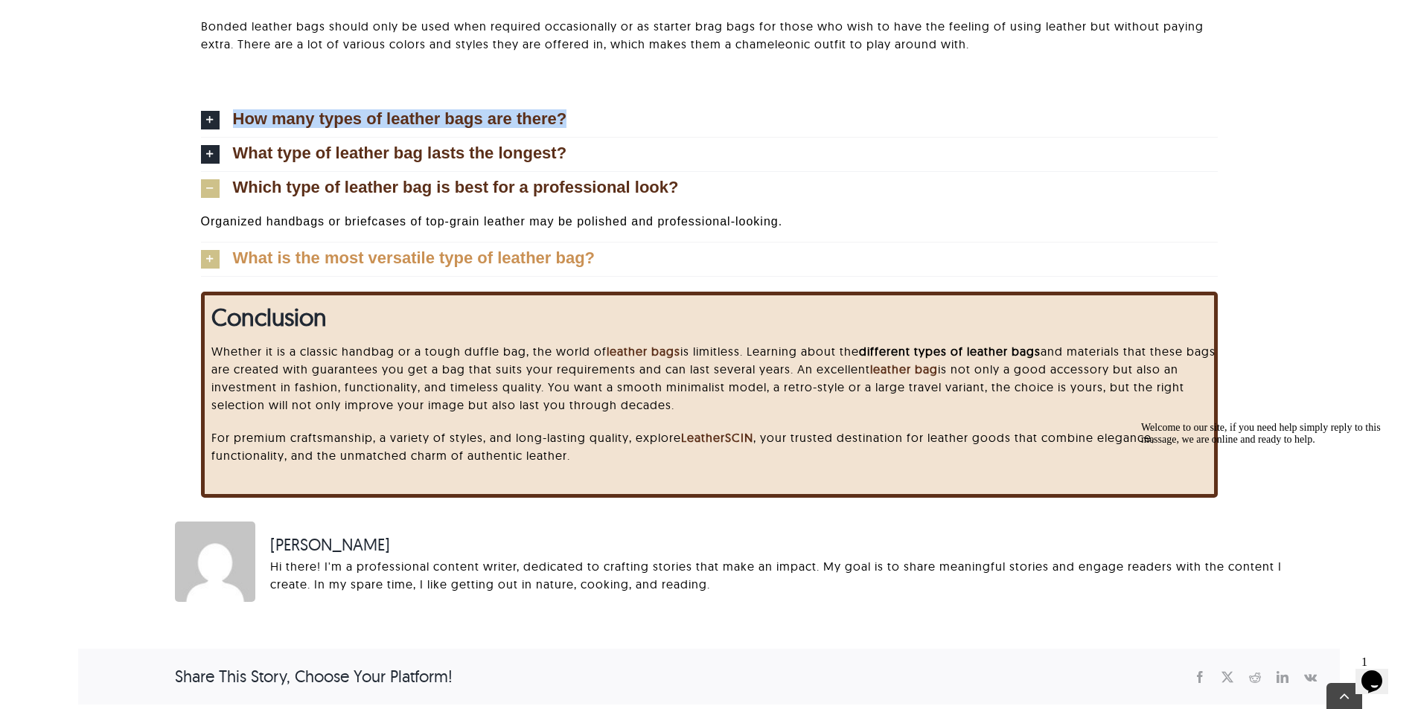
click at [477, 260] on span "What is the most versatile type of leather bag?" at bounding box center [414, 258] width 362 height 16
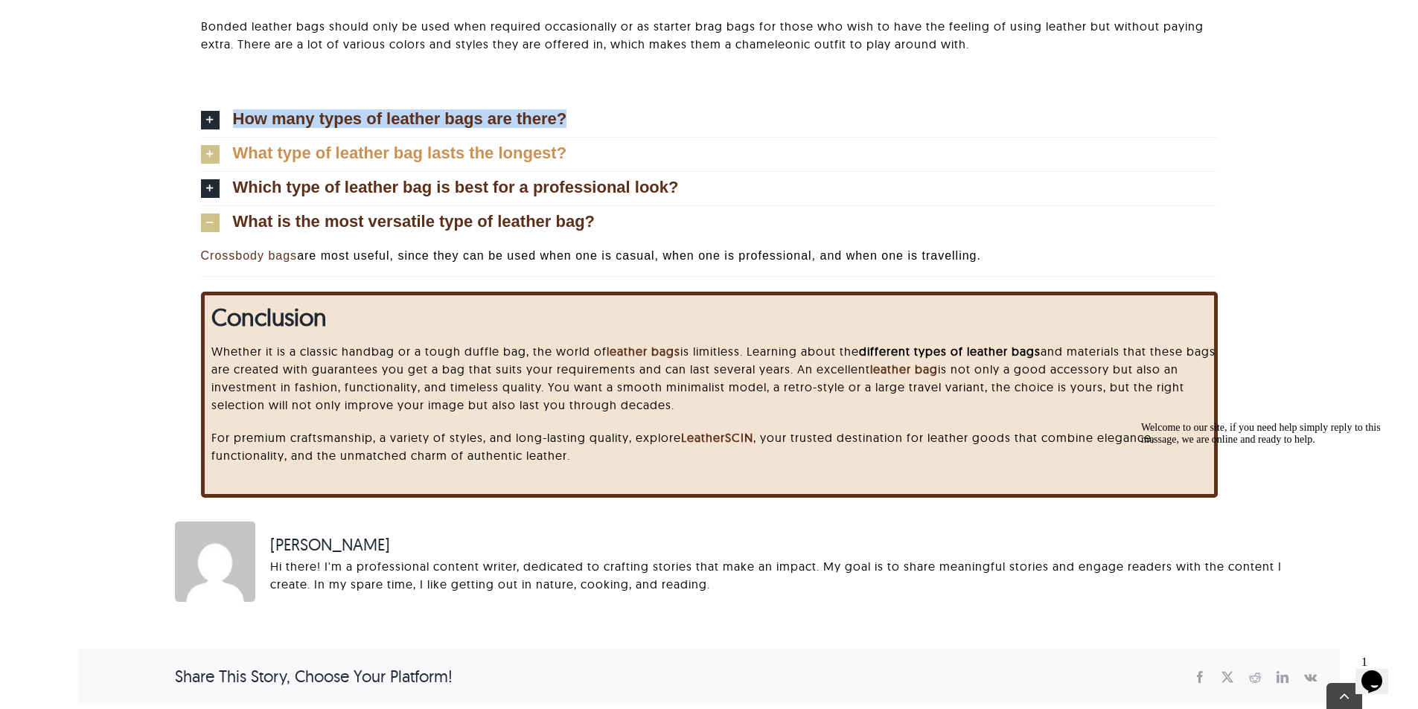
click at [340, 156] on span "What type of leather bag lasts the longest?" at bounding box center [400, 153] width 334 height 16
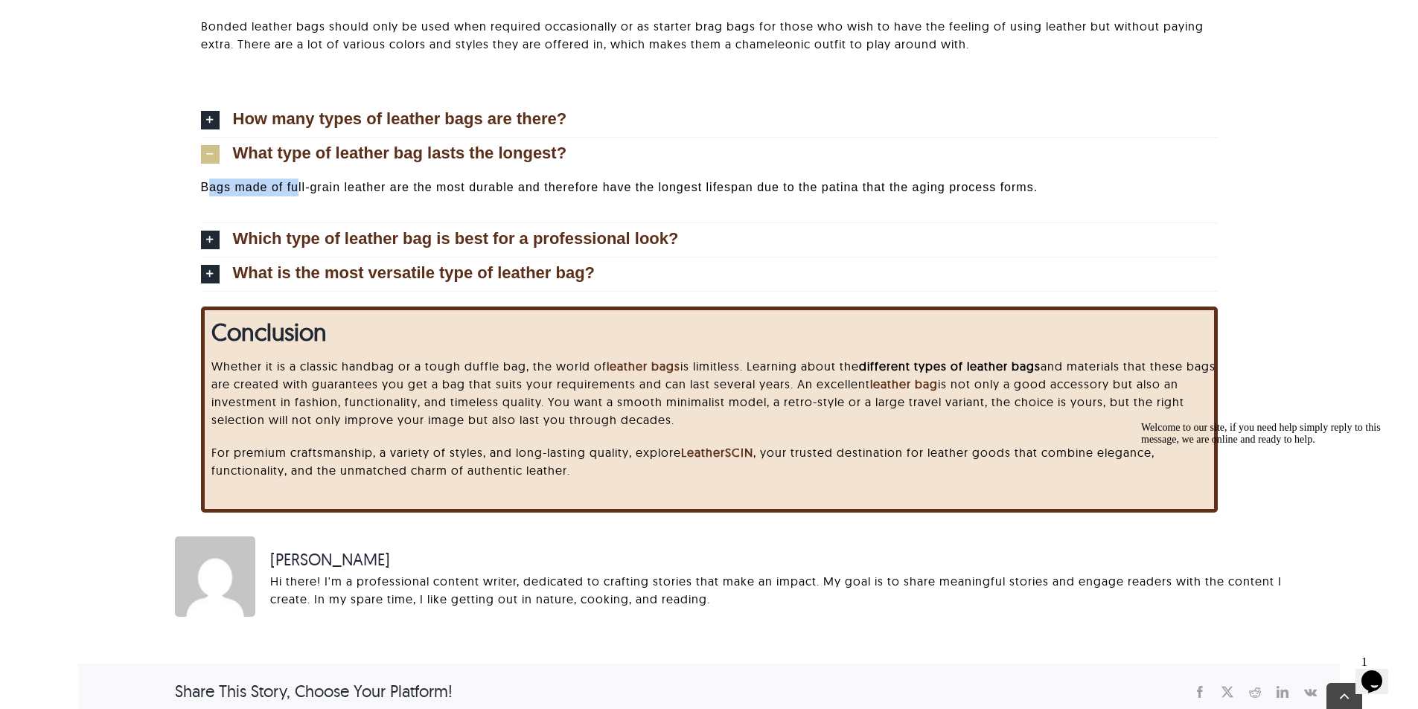
drag, startPoint x: 208, startPoint y: 187, endPoint x: 297, endPoint y: 190, distance: 88.6
click at [297, 190] on p "Bags made of full-grain leather are the most durable and therefore have the lon…" at bounding box center [709, 188] width 1017 height 18
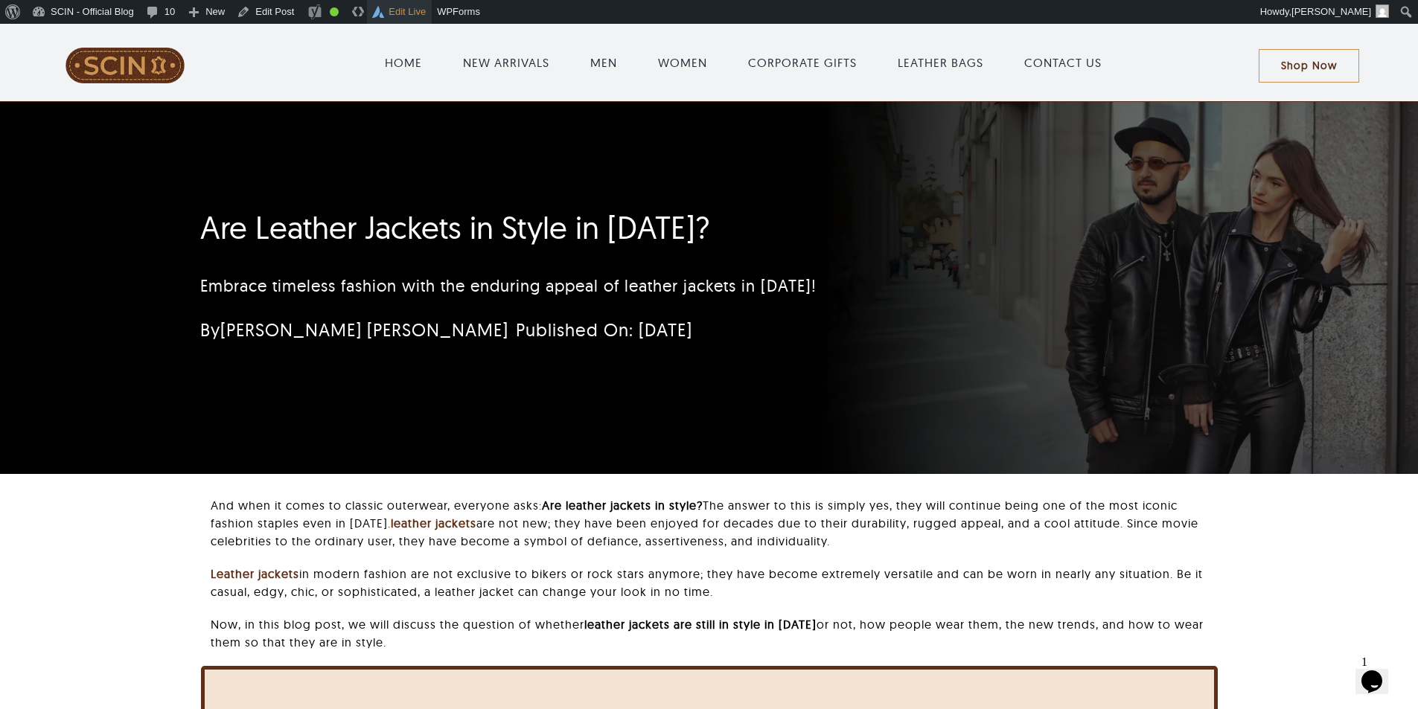
click at [403, 22] on link "Edit Live" at bounding box center [399, 12] width 65 height 24
click at [268, 19] on link "Edit Post" at bounding box center [265, 12] width 69 height 24
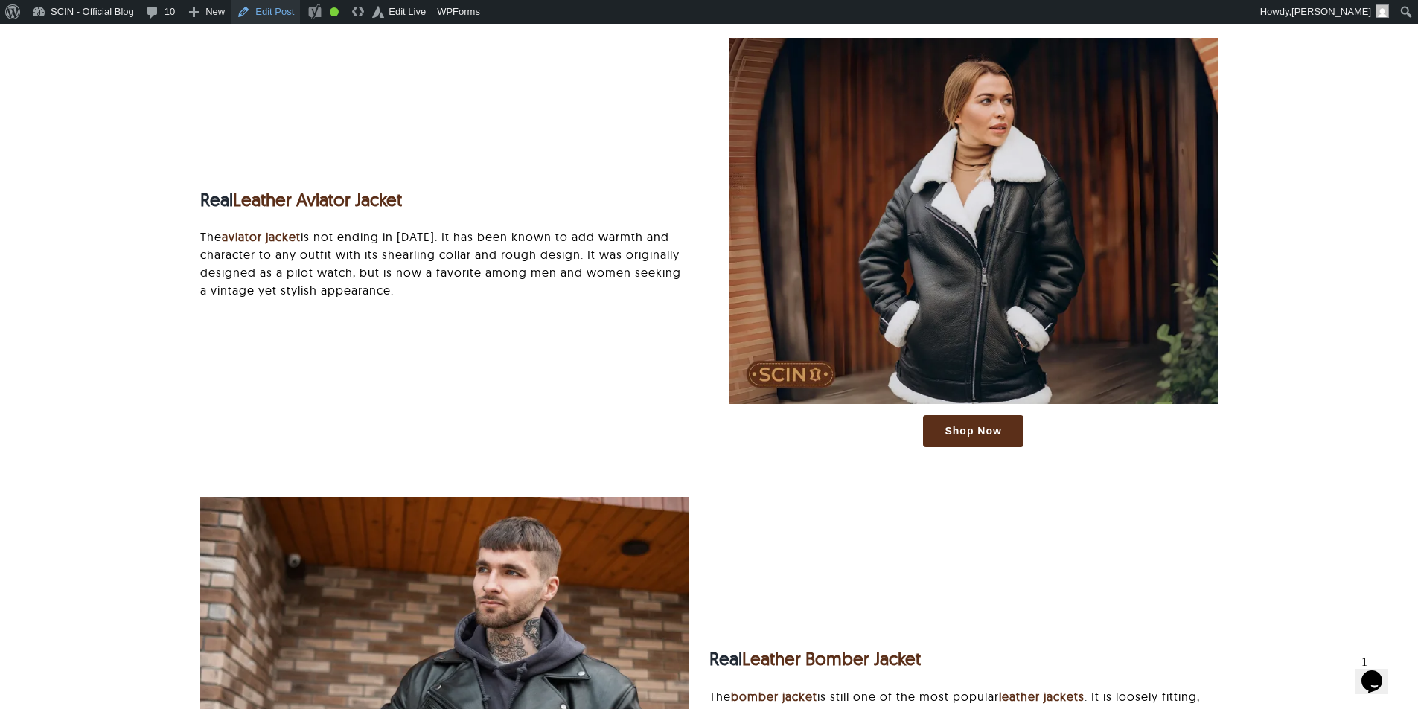
scroll to position [2307, 0]
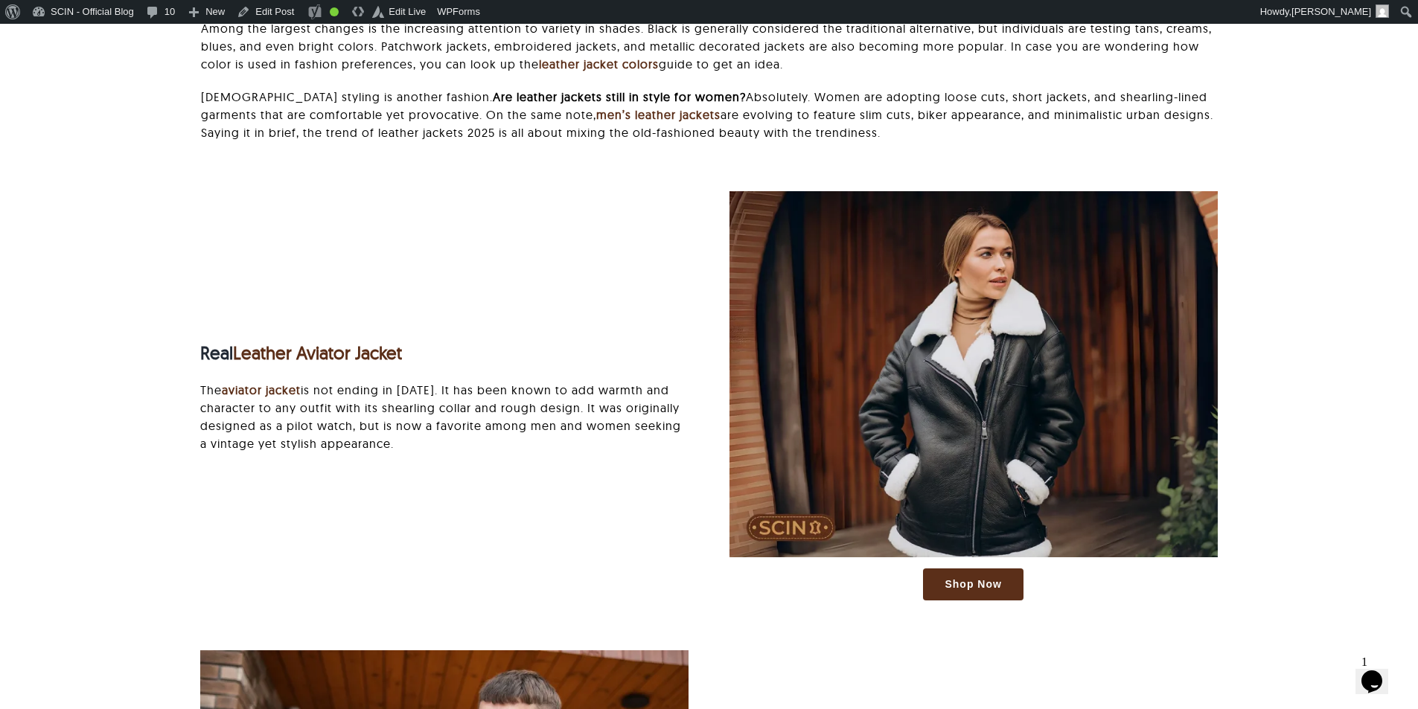
drag, startPoint x: 524, startPoint y: 233, endPoint x: 952, endPoint y: 91, distance: 451.0
click at [410, 246] on div "Shop Now Real Leather Aviator Jacket The aviator jacket is not ending in [DATE]…" at bounding box center [709, 403] width 1058 height 424
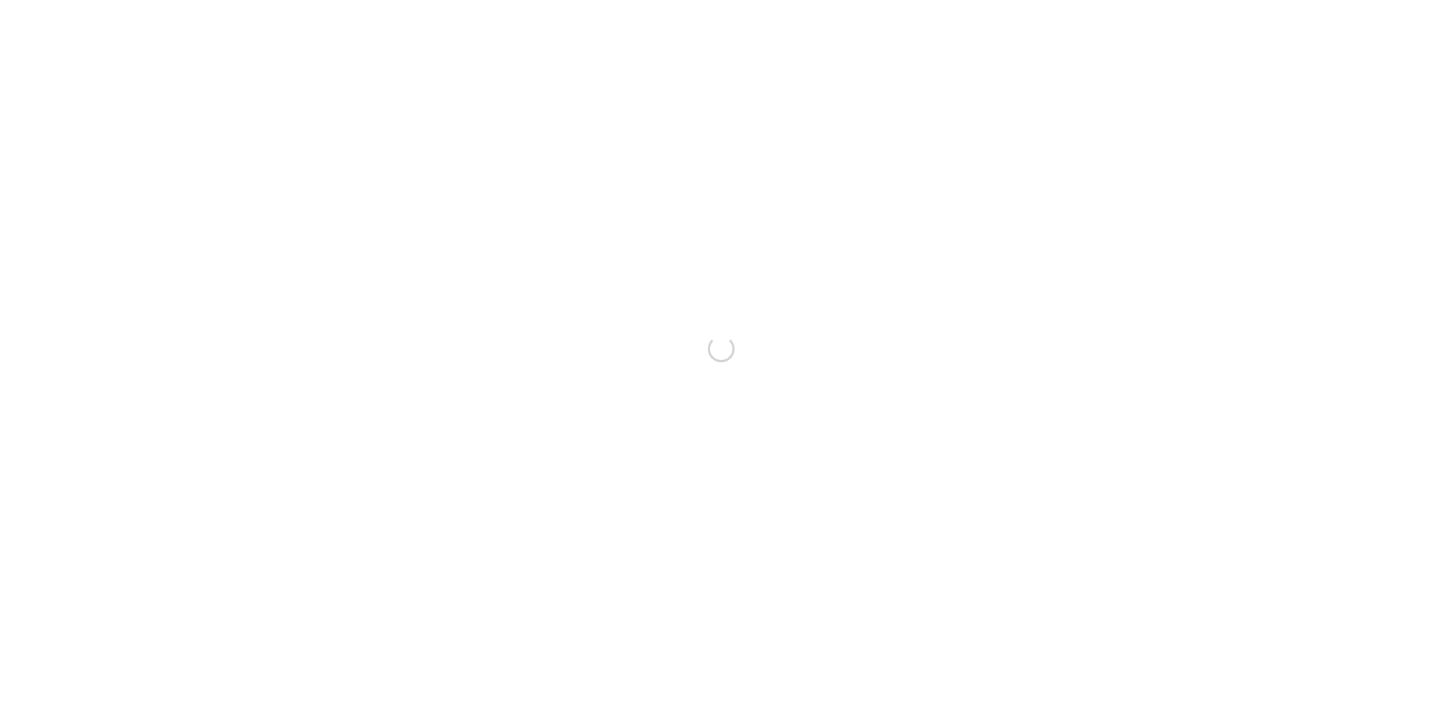
scroll to position [0, 0]
click at [6, 12] on icon at bounding box center [6, 12] width 0 height 0
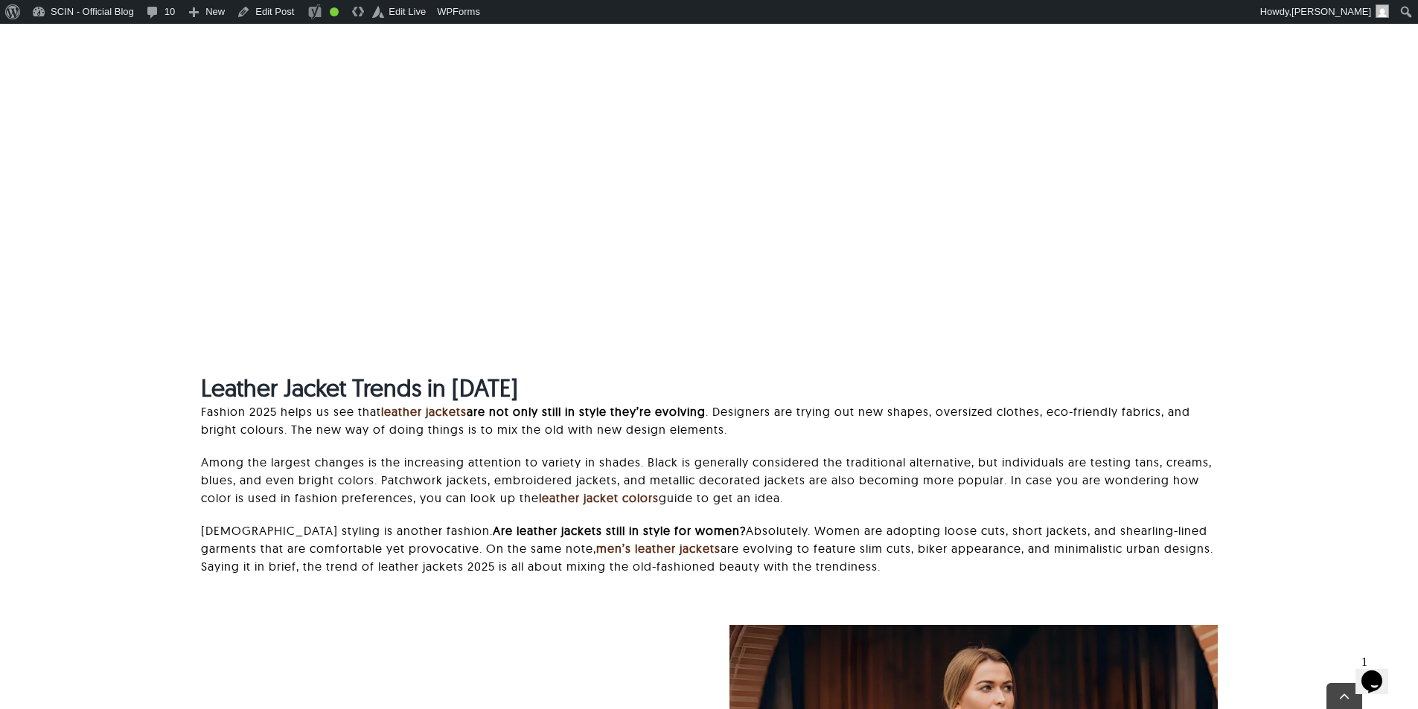
scroll to position [1935, 0]
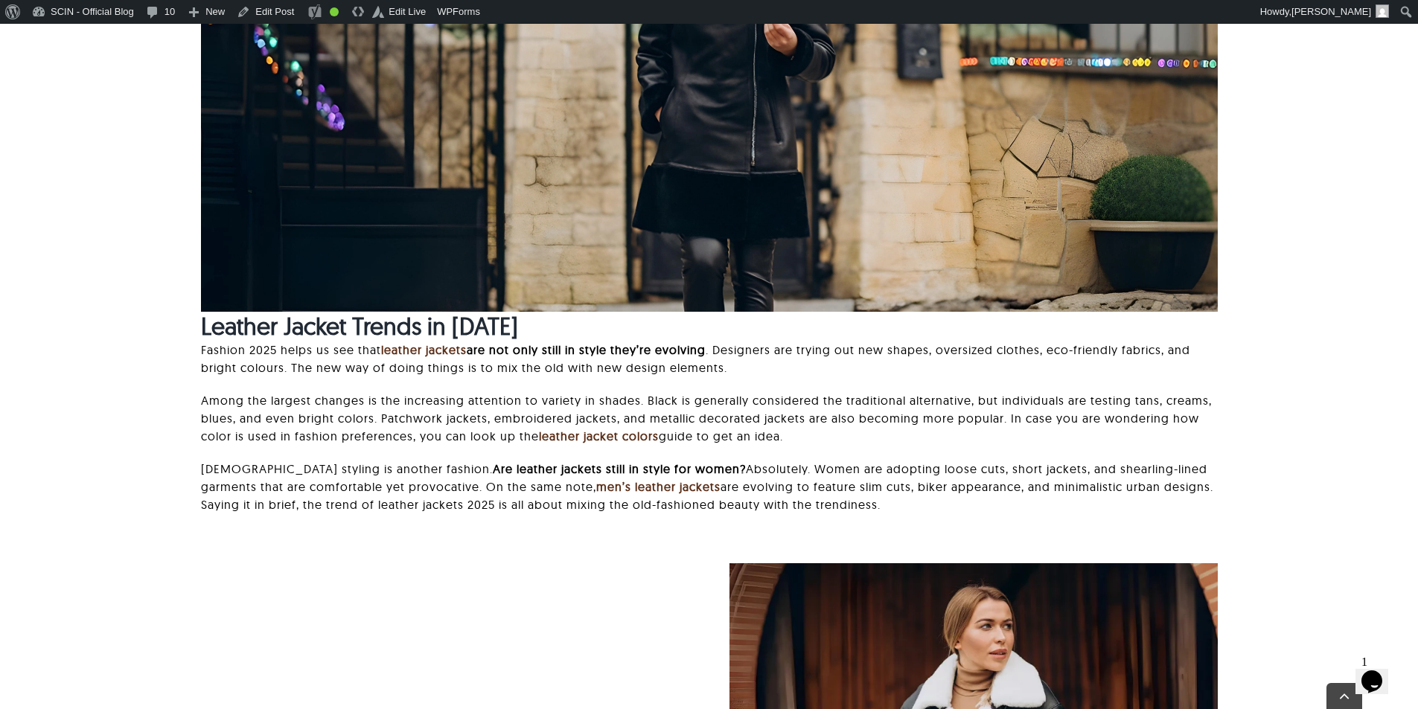
click at [307, 338] on b "Leather Jacket Trends in [DATE]" at bounding box center [359, 326] width 317 height 30
copy div "Leather Jacket Trends in [DATE]"
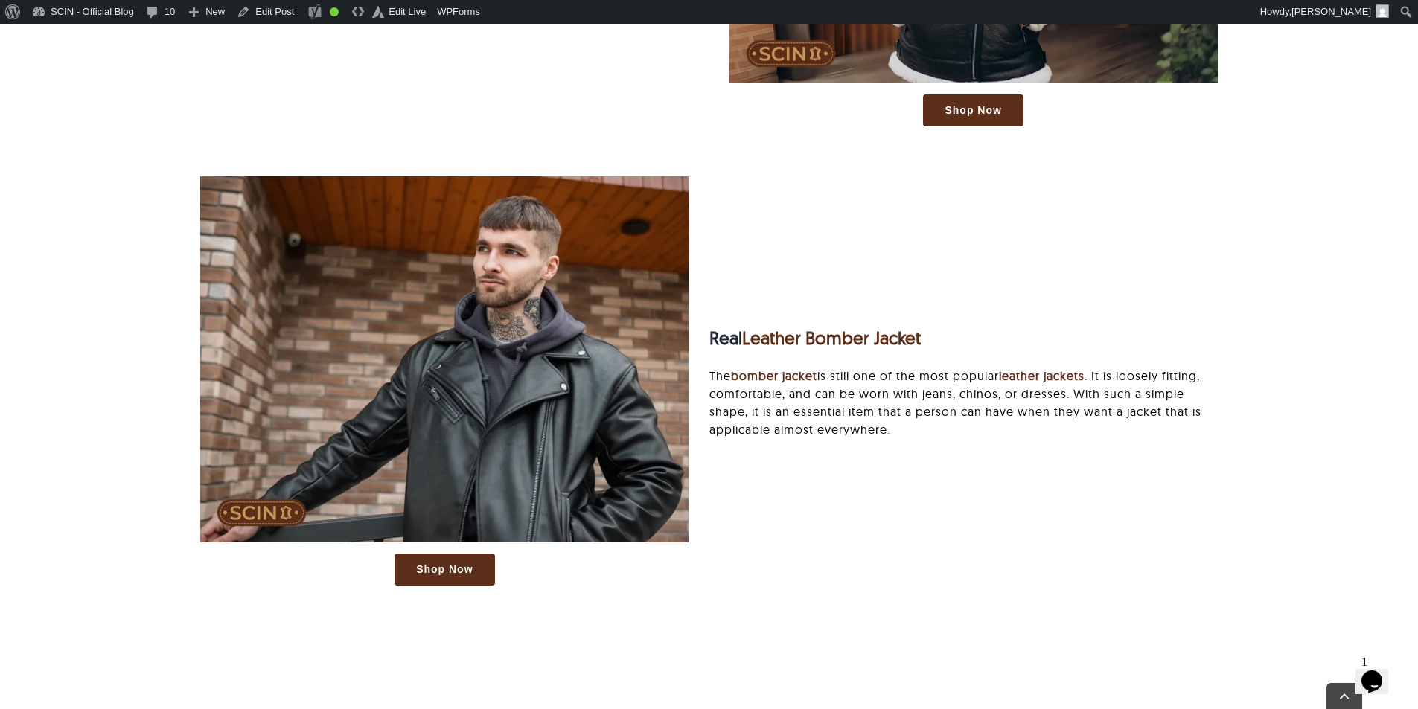
scroll to position [2828, 0]
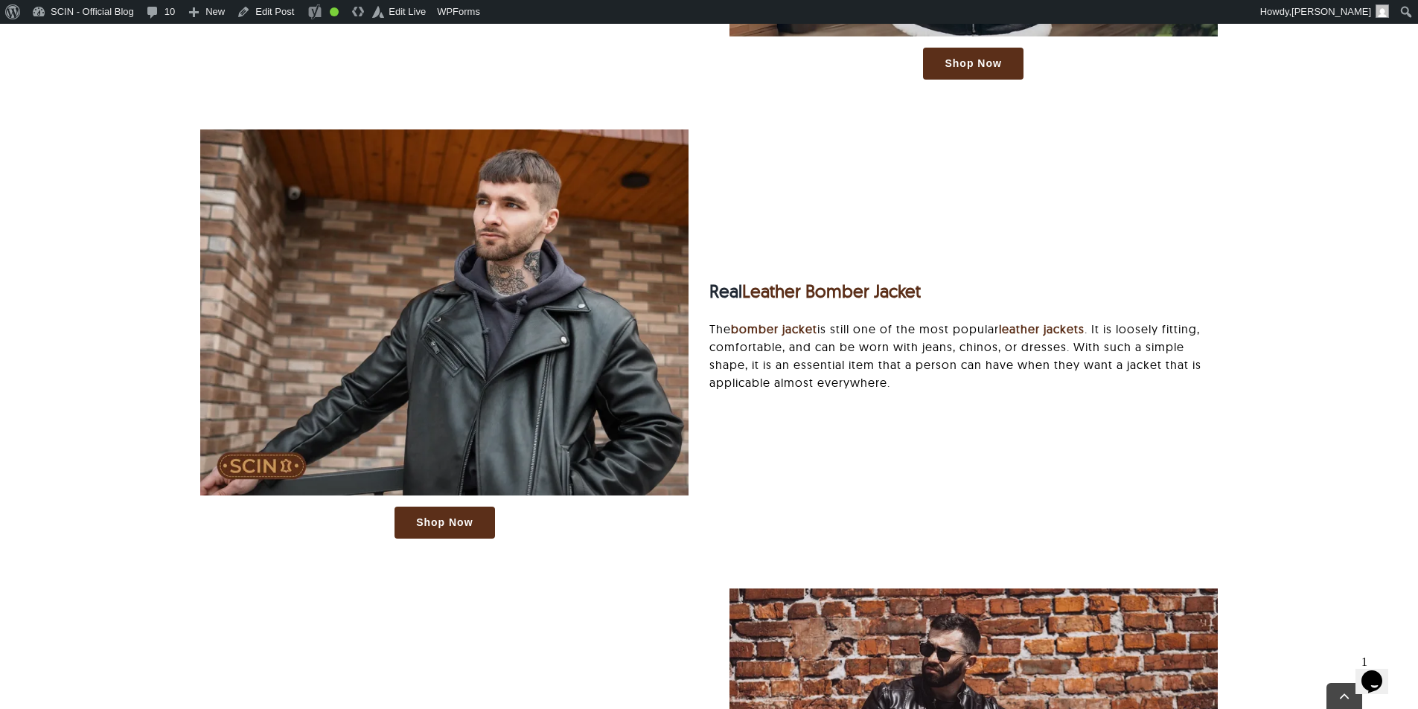
click at [729, 290] on strong "Real" at bounding box center [725, 291] width 33 height 22
click at [971, 289] on h3 "Real Leather Bomber Jacket" at bounding box center [963, 292] width 508 height 22
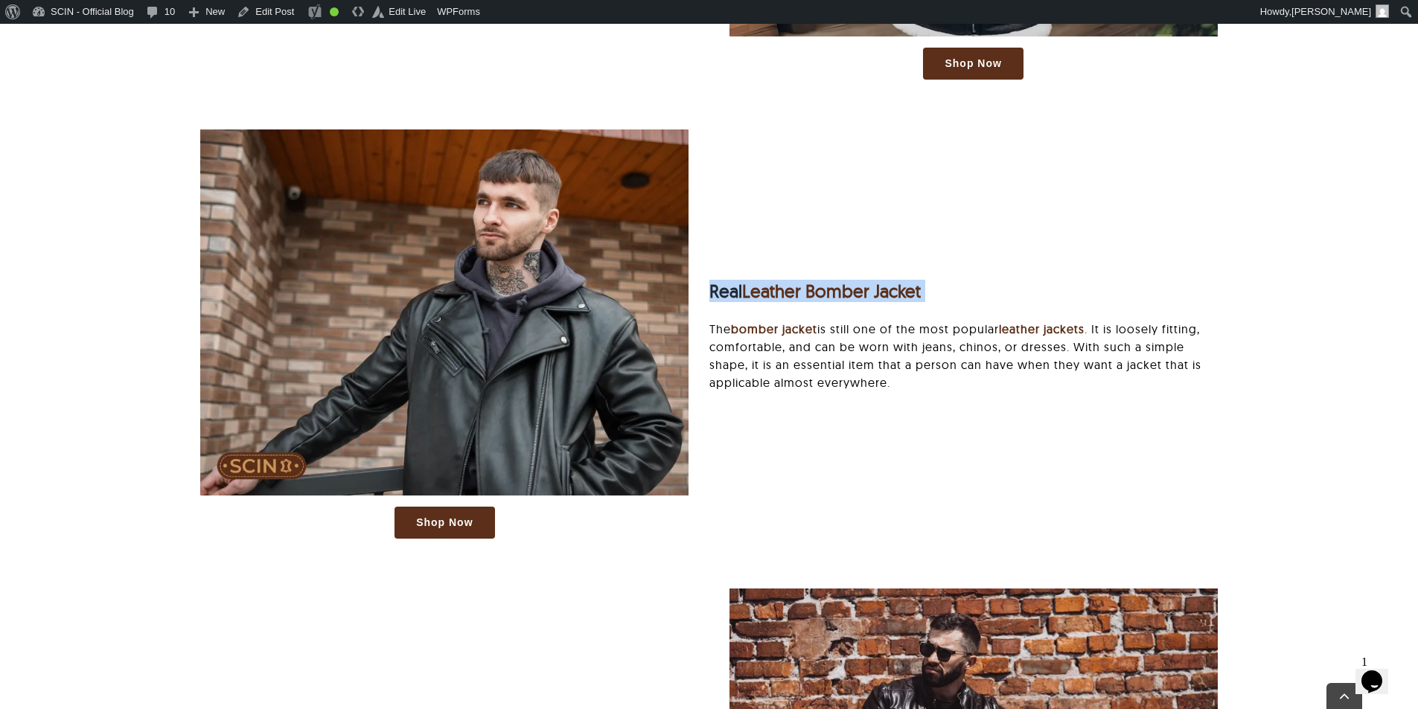
click at [971, 289] on h3 "Real Leather Bomber Jacket" at bounding box center [963, 292] width 508 height 22
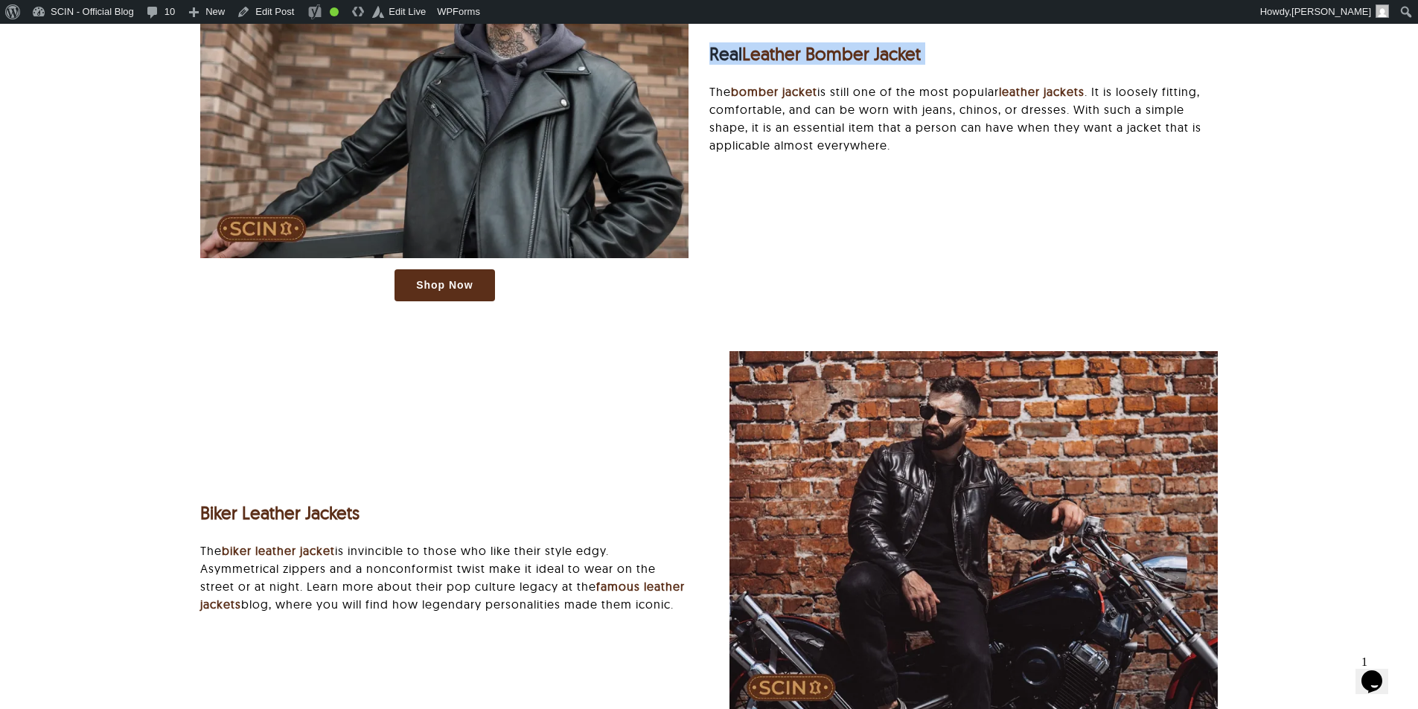
scroll to position [3052, 0]
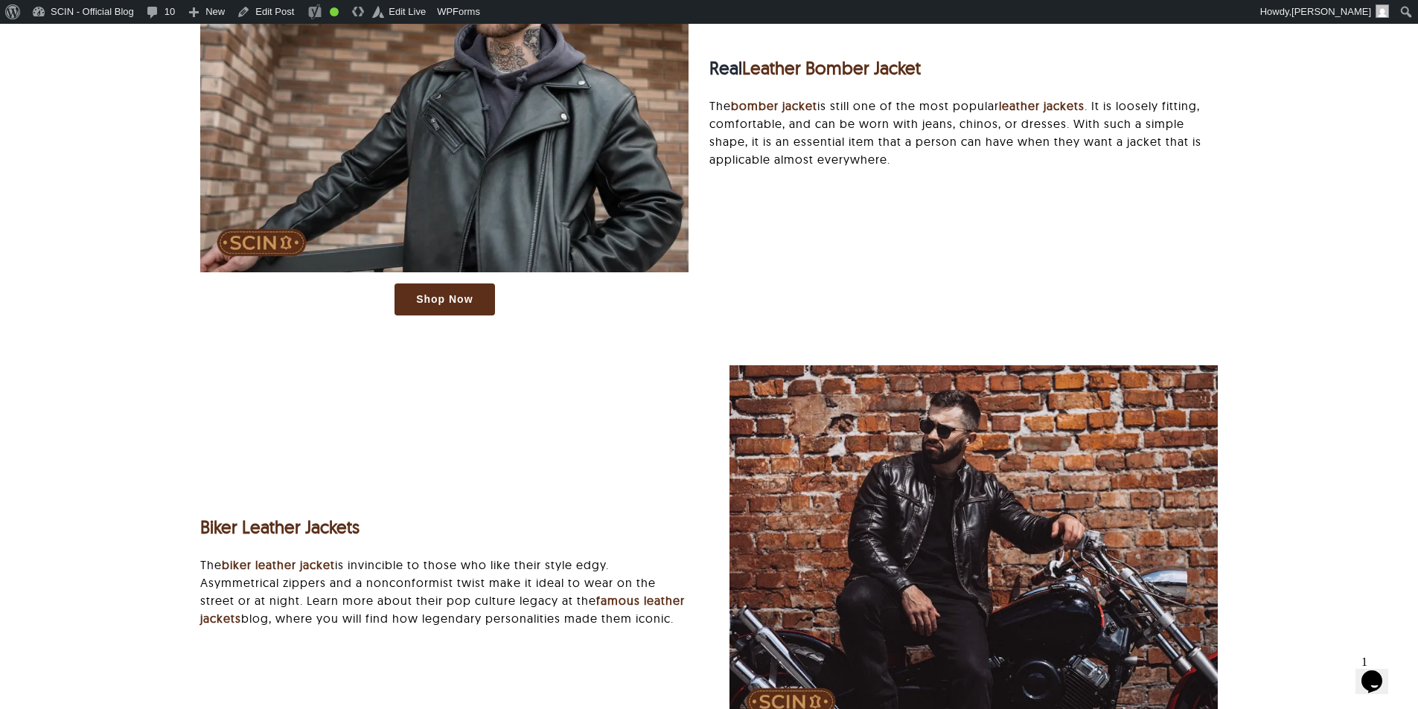
click at [482, 619] on p "The biker leather jacket is invincible to those who like their style edgy. Asym…" at bounding box center [444, 591] width 488 height 71
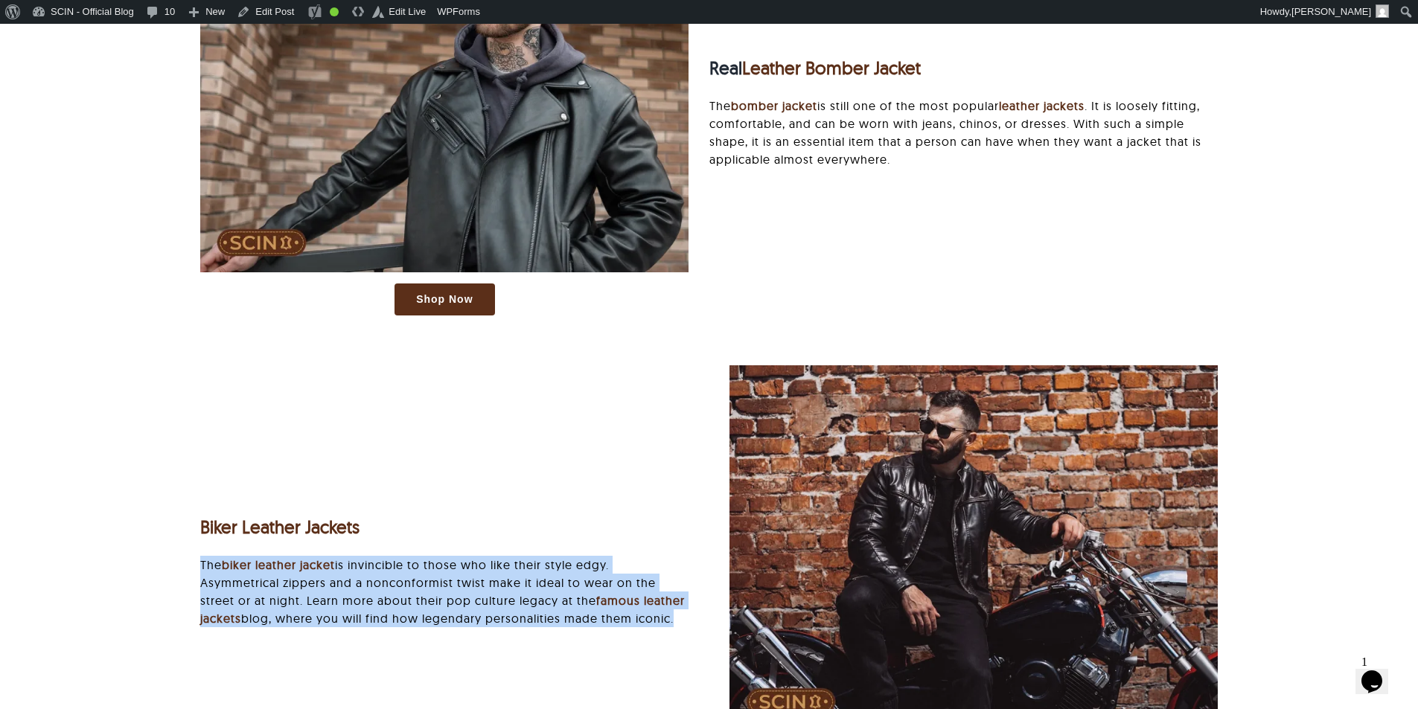
click at [482, 619] on p "The biker leather jacket is invincible to those who like their style edgy. Asym…" at bounding box center [444, 591] width 488 height 71
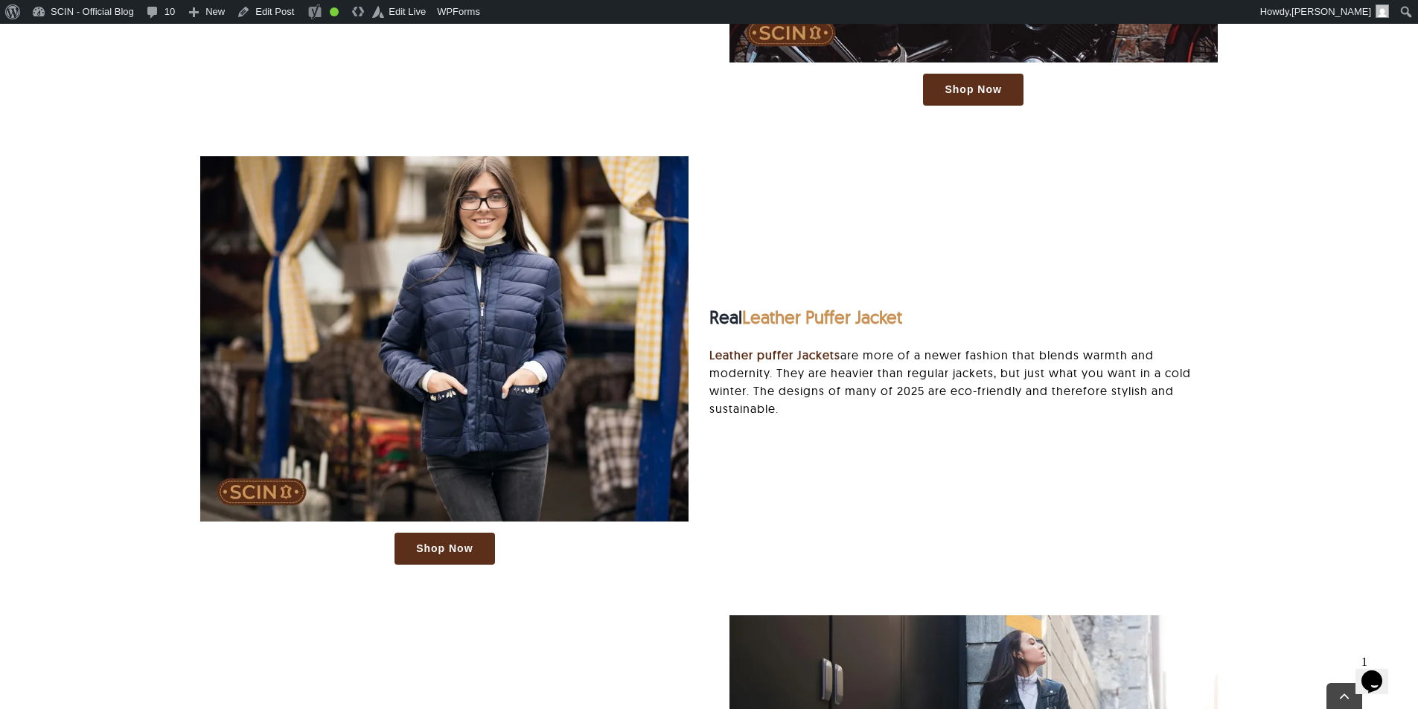
scroll to position [3721, 0]
click at [717, 324] on strong "Real" at bounding box center [725, 316] width 33 height 22
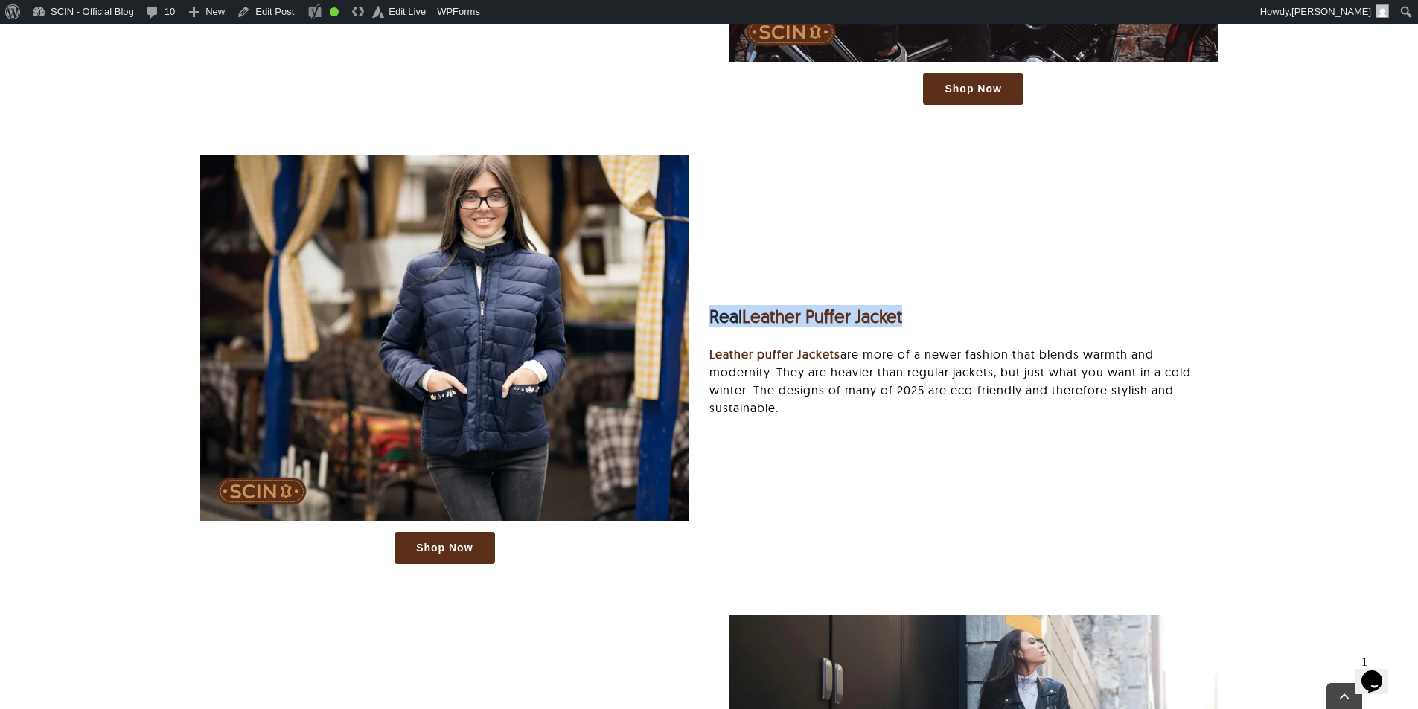
click at [717, 324] on strong "Real" at bounding box center [725, 316] width 33 height 22
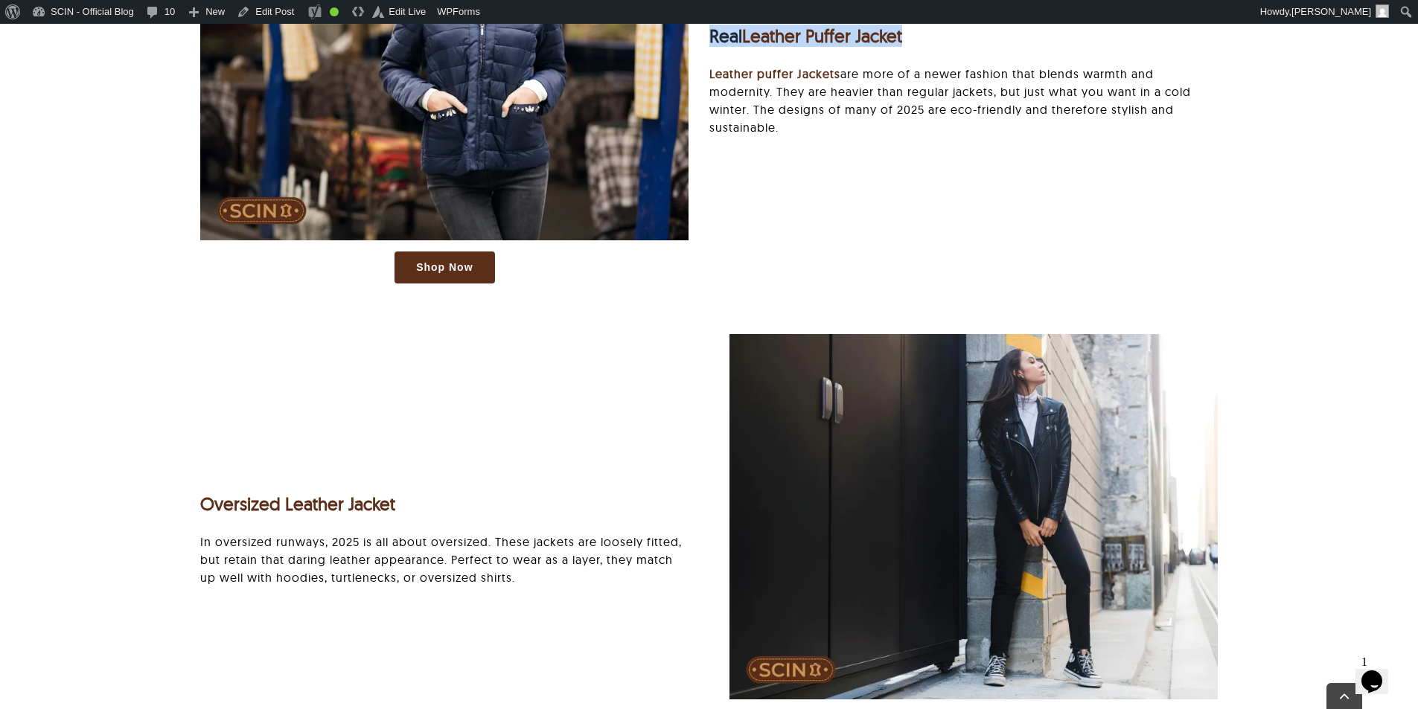
scroll to position [4242, 0]
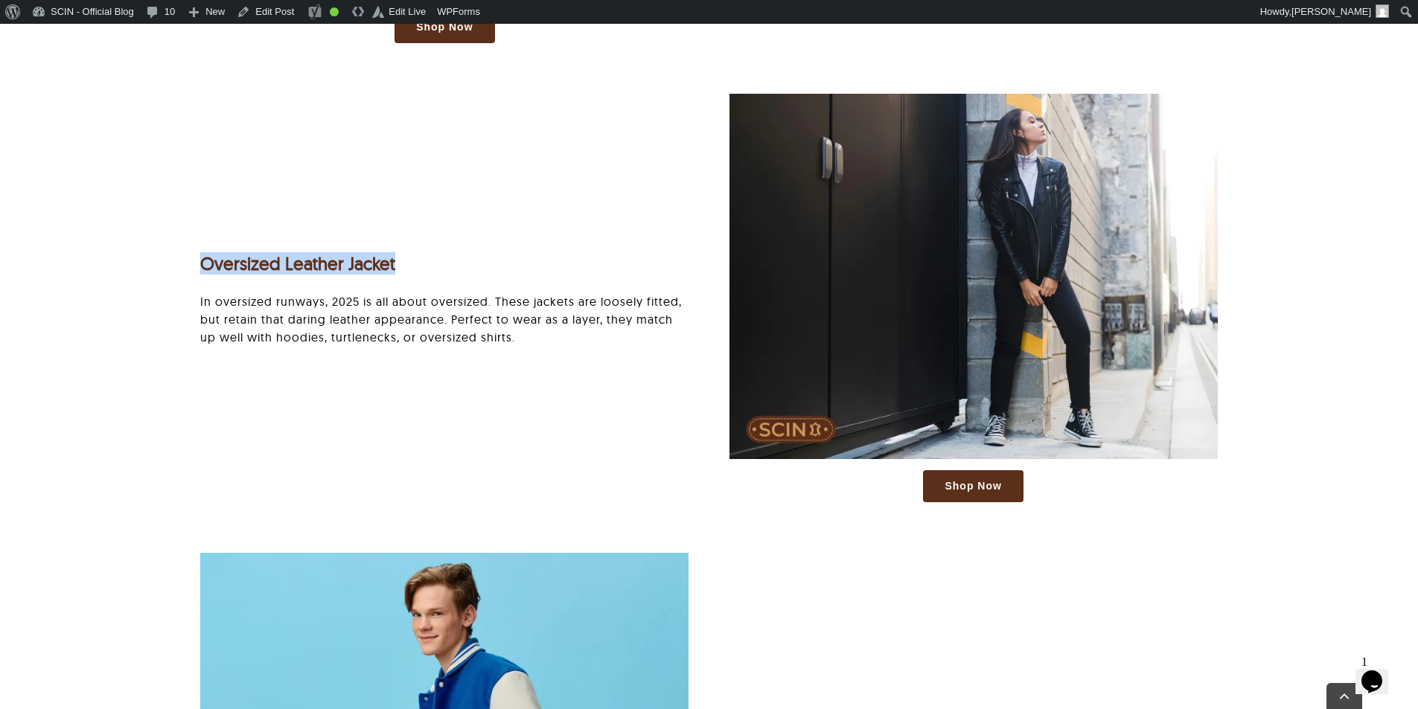
drag, startPoint x: 184, startPoint y: 266, endPoint x: 482, endPoint y: 266, distance: 298.5
click at [482, 266] on div "Shop Now Oversized Leather Jacket In oversized runways, 2025 is all about overs…" at bounding box center [444, 298] width 528 height 126
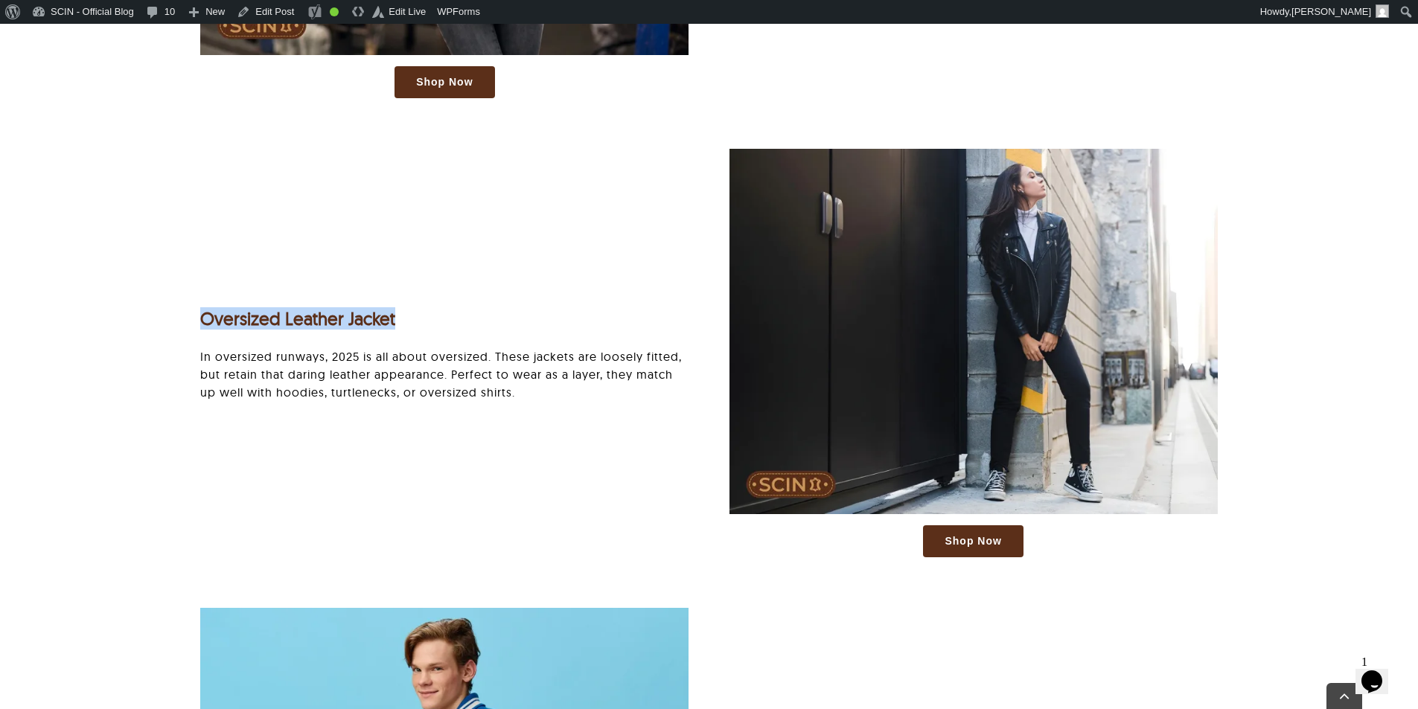
scroll to position [4317, 0]
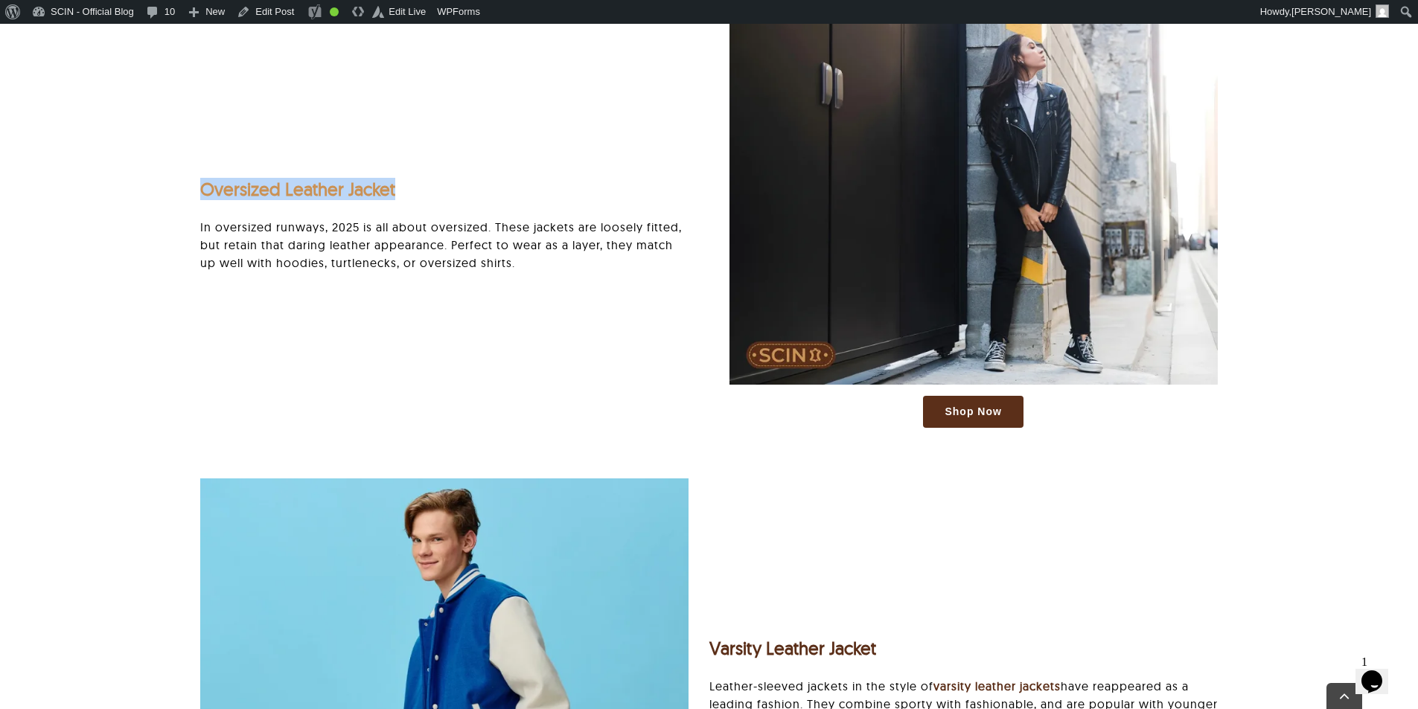
click at [329, 179] on link "Oversized Leather Jacket" at bounding box center [297, 189] width 195 height 22
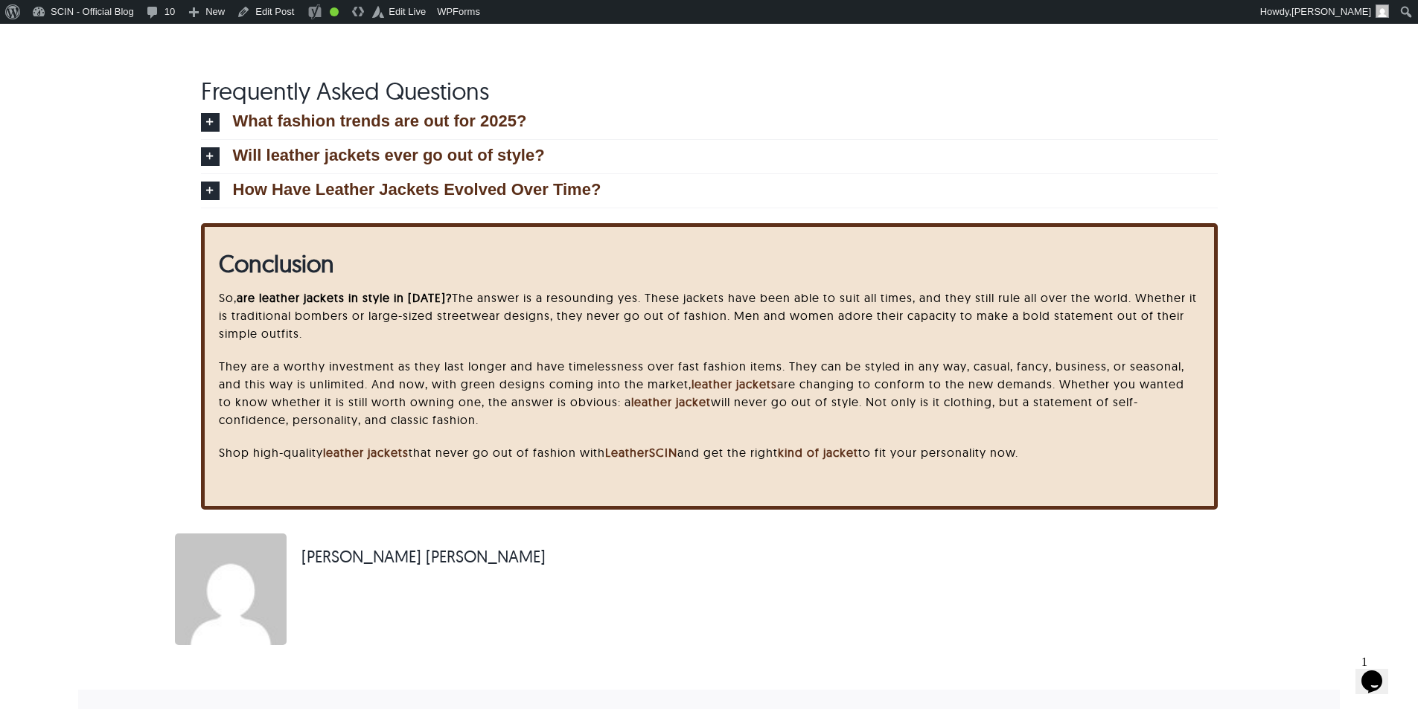
scroll to position [6624, 0]
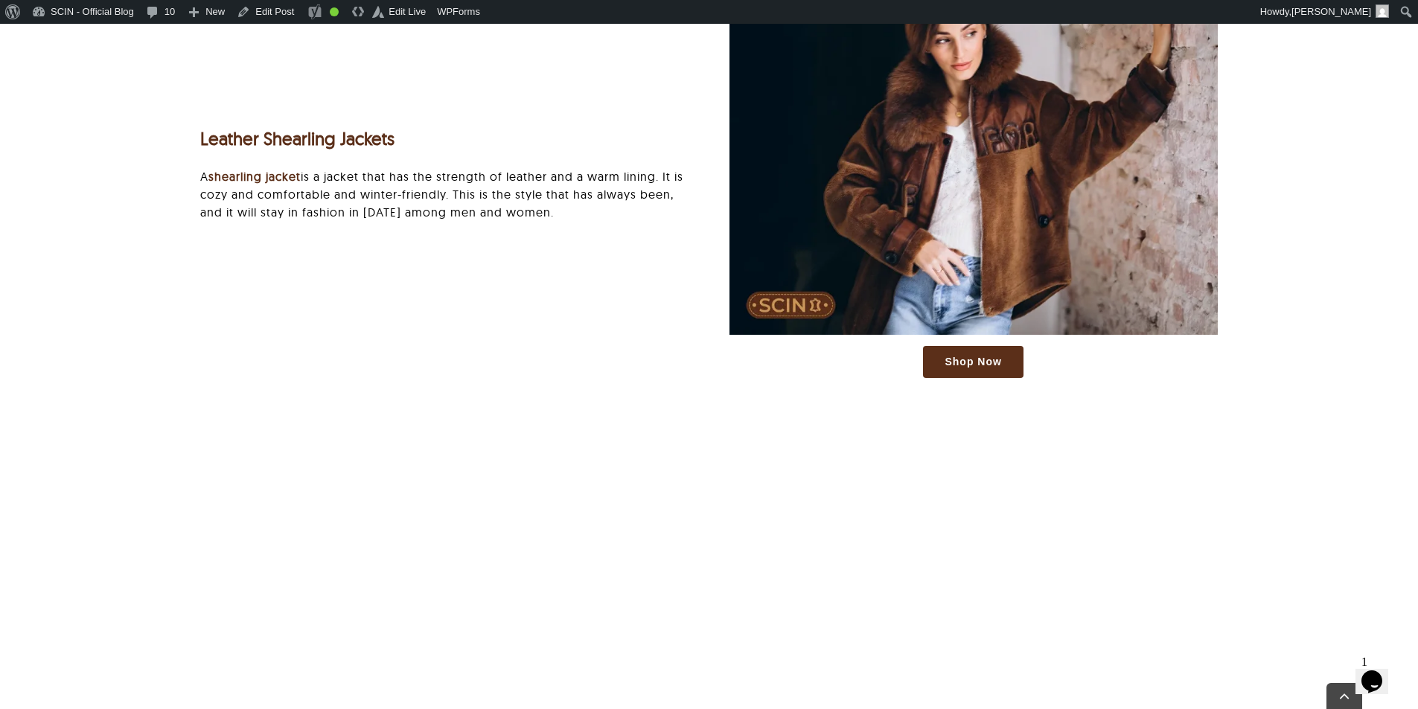
scroll to position [5359, 0]
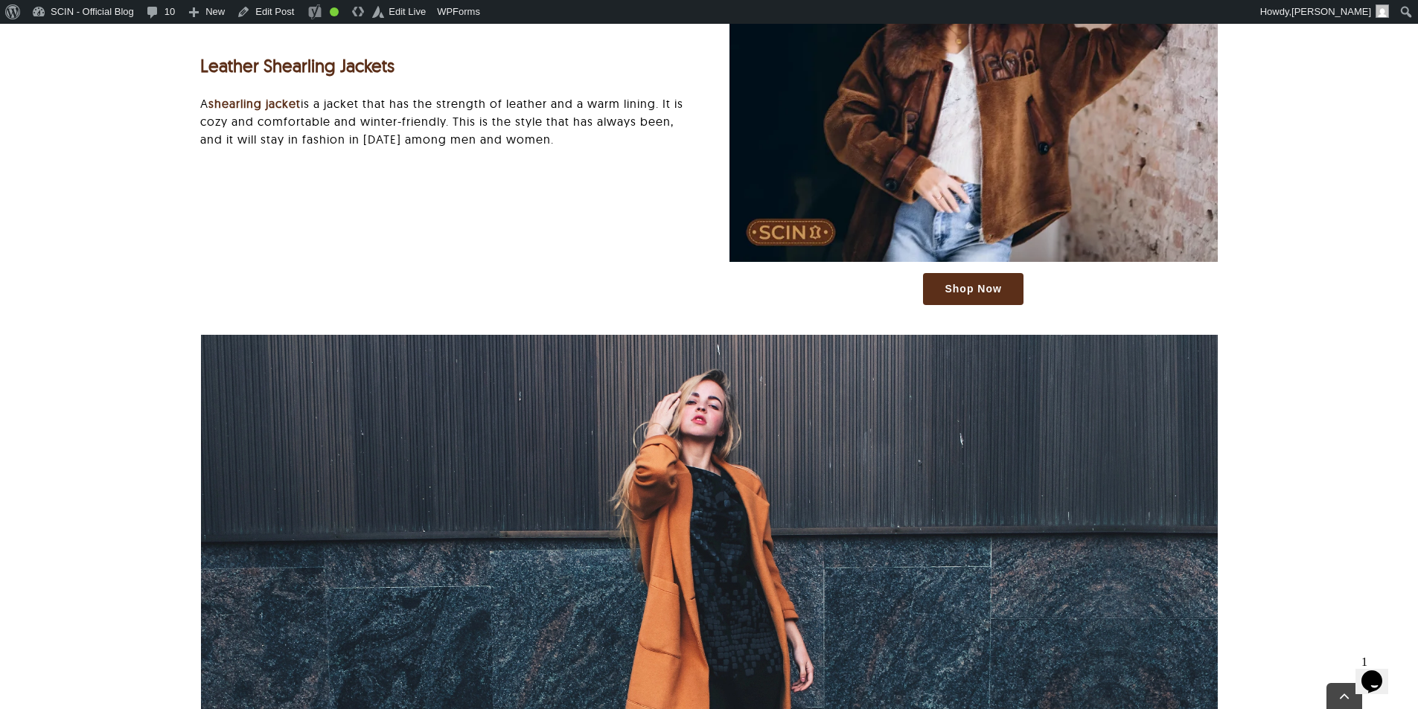
click at [604, 208] on div "Shop Now Leather Shearling Jackets A shearling jacket is a jacket that has the …" at bounding box center [709, 108] width 1058 height 424
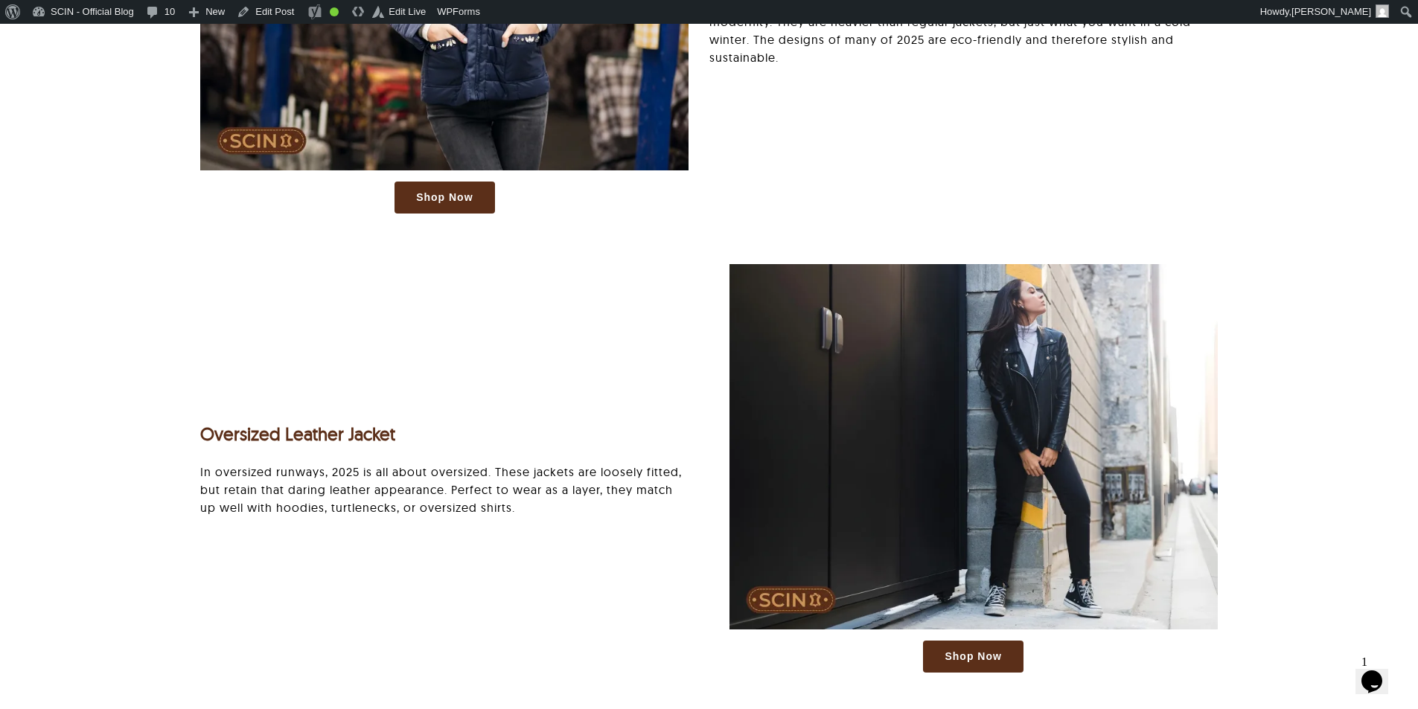
scroll to position [3870, 0]
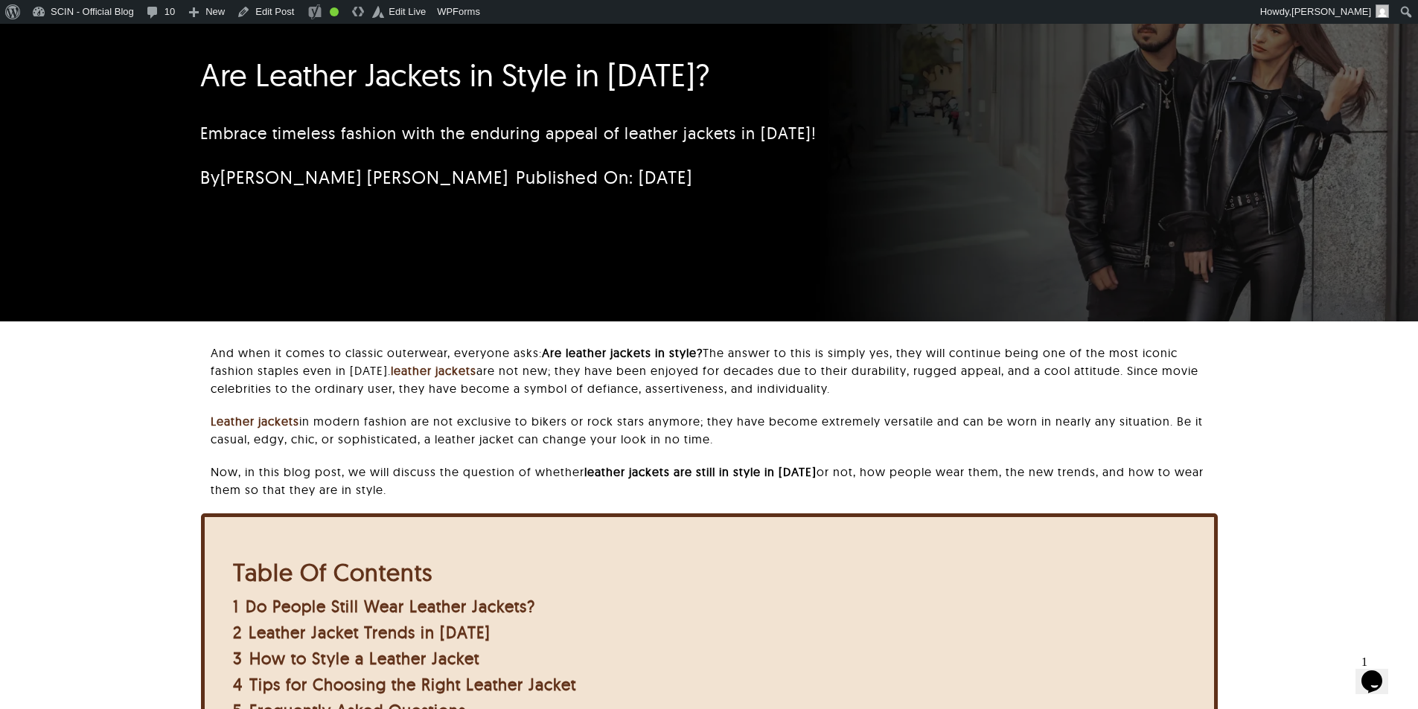
click at [1003, 357] on p "And when it comes to classic outerwear, everyone asks: Are leather jackets in s…" at bounding box center [714, 371] width 1006 height 54
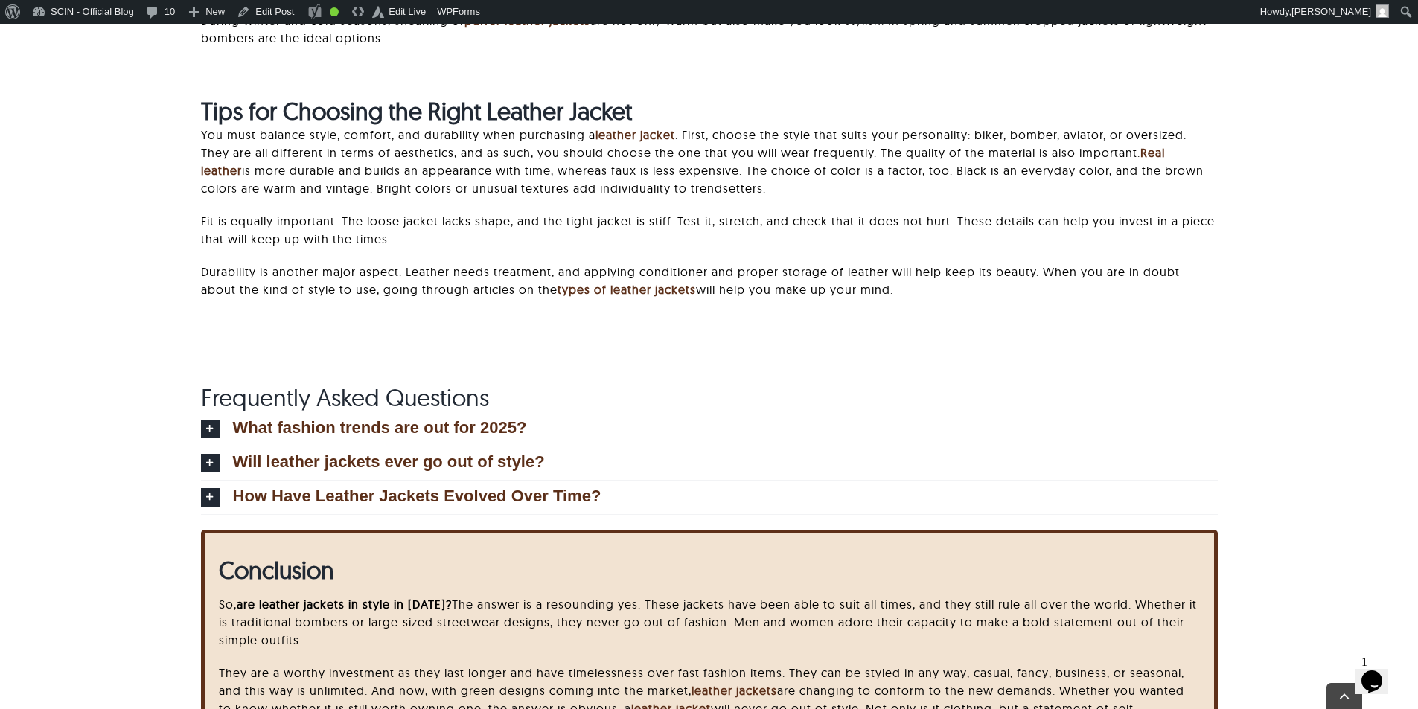
scroll to position [6773, 0]
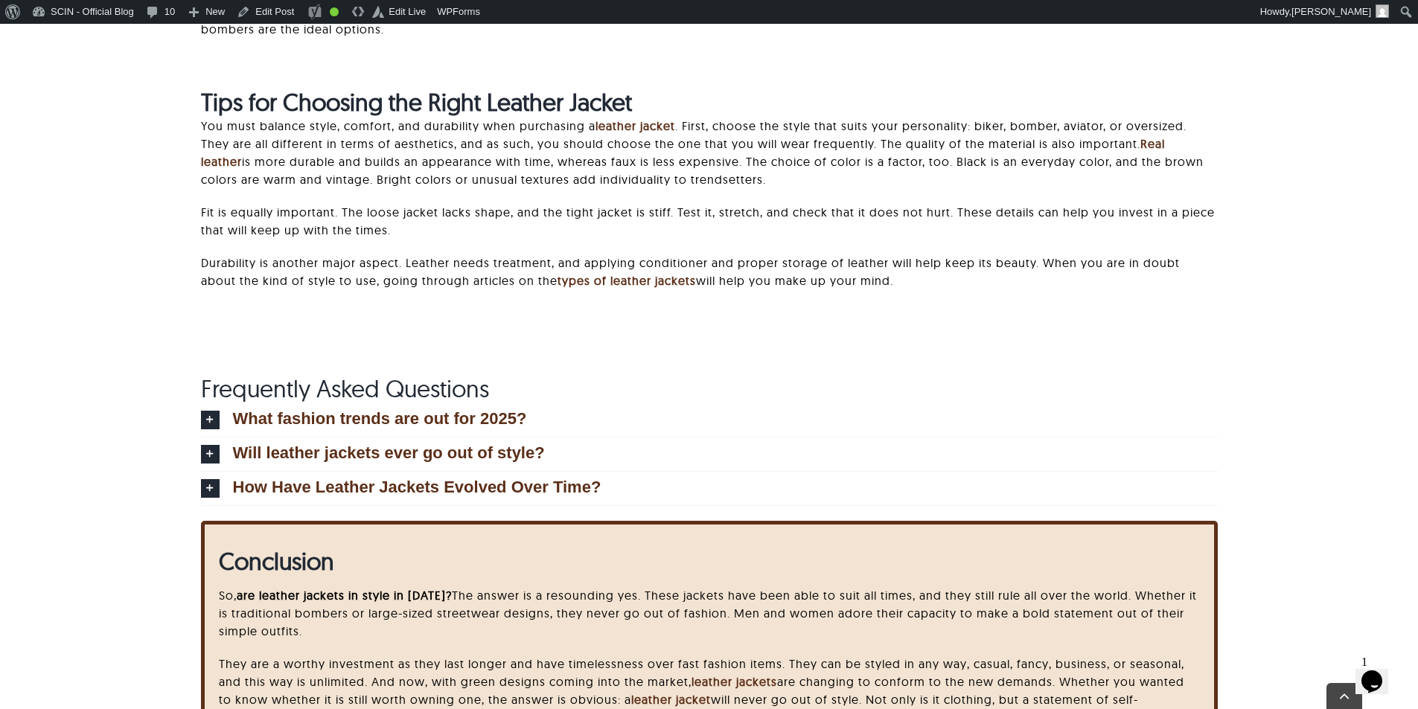
click at [398, 390] on span "Frequently Asked Questions" at bounding box center [345, 389] width 288 height 30
click at [409, 425] on span "What fashion trends are out for 2025?" at bounding box center [380, 419] width 294 height 16
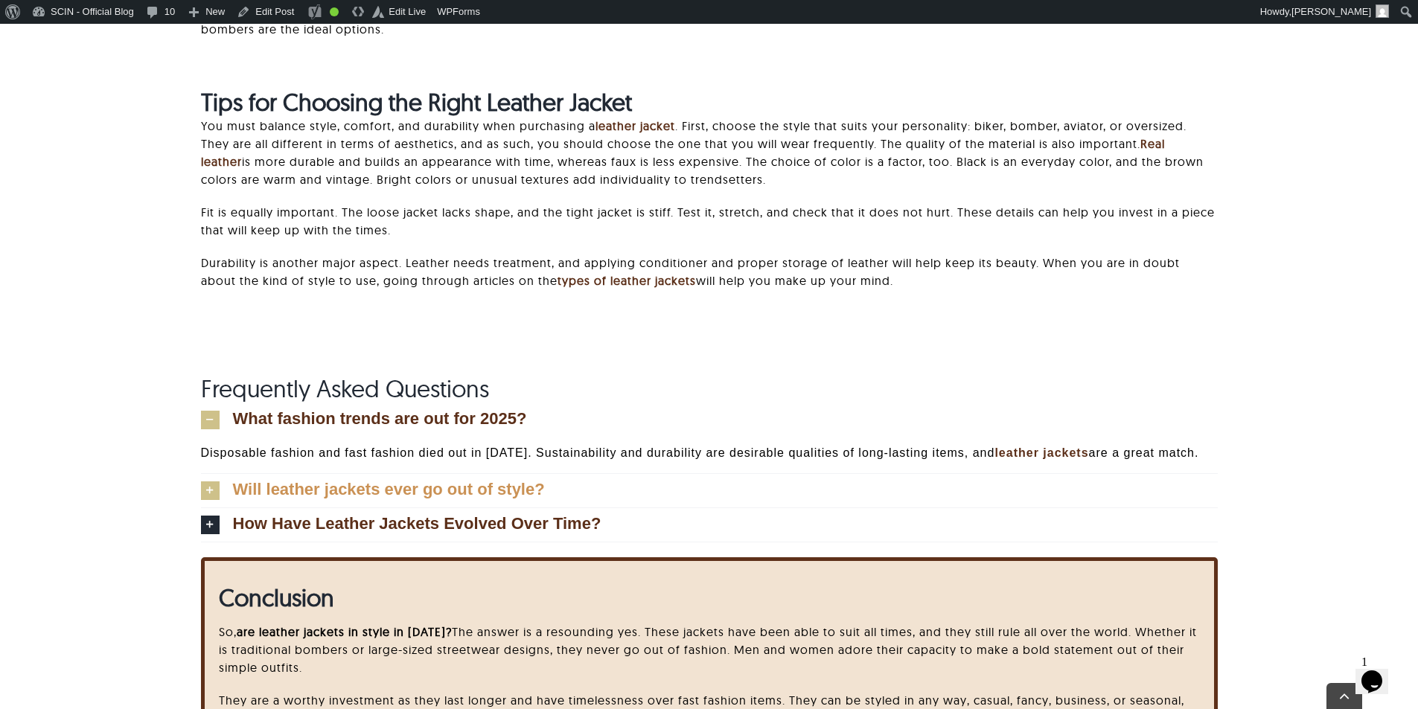
click at [429, 482] on span "Will leather jackets ever go out of style?" at bounding box center [389, 490] width 312 height 16
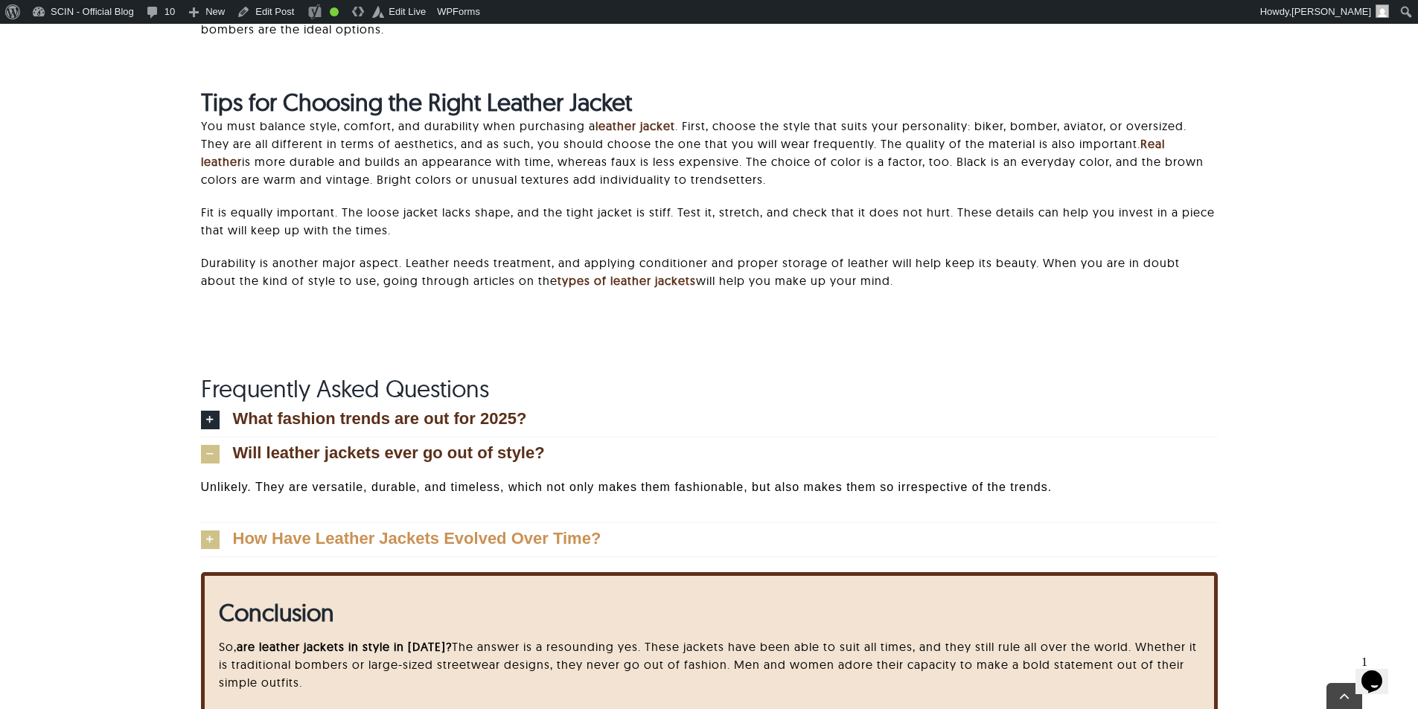
click at [449, 542] on span "How Have Leather Jackets Evolved Over Time?" at bounding box center [417, 539] width 368 height 16
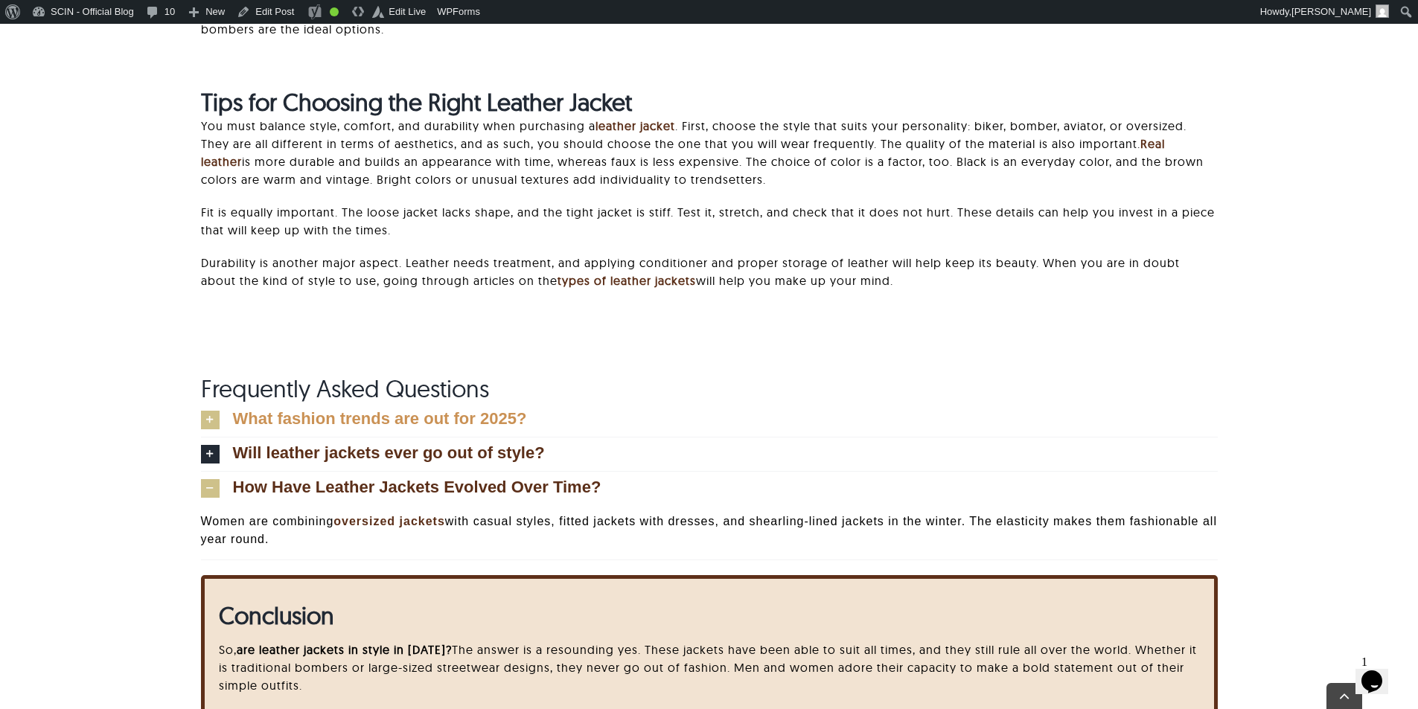
click at [442, 417] on span "What fashion trends are out for 2025?" at bounding box center [380, 419] width 294 height 16
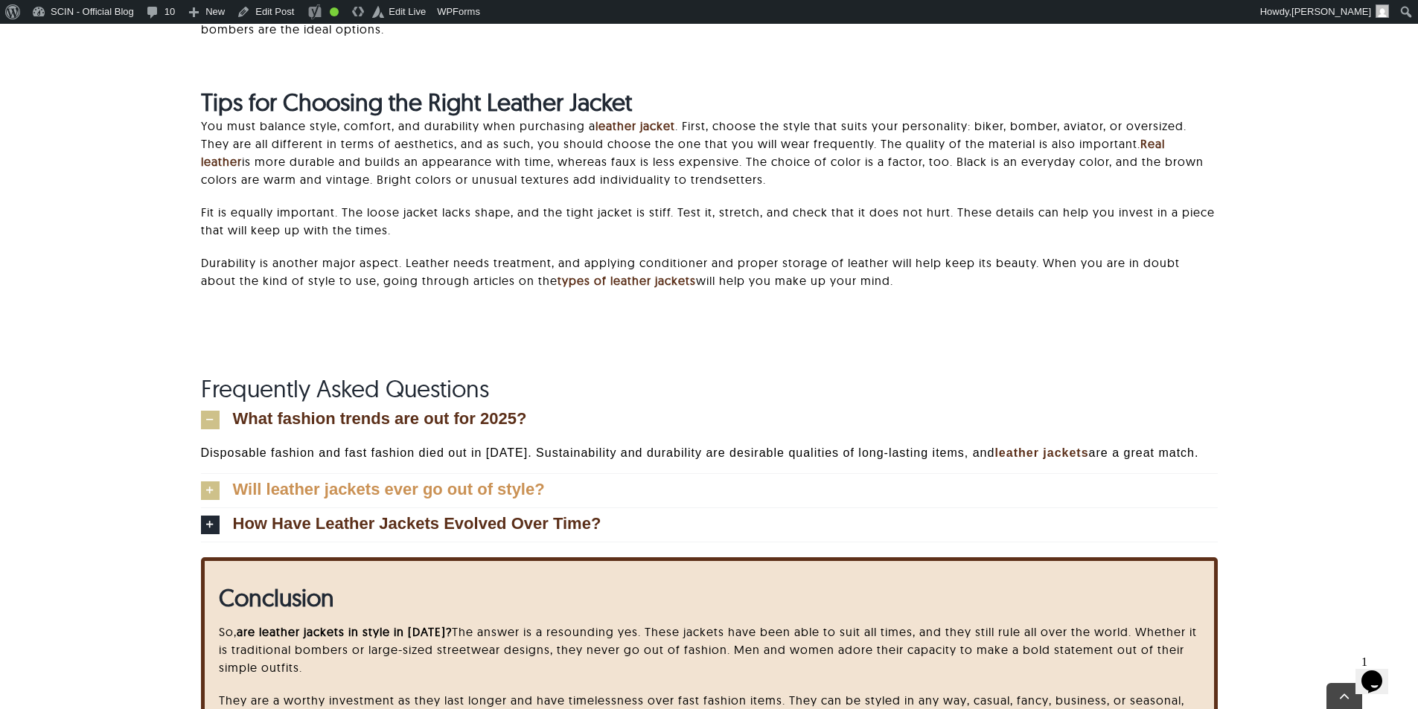
click at [400, 484] on span "Will leather jackets ever go out of style?" at bounding box center [389, 490] width 312 height 16
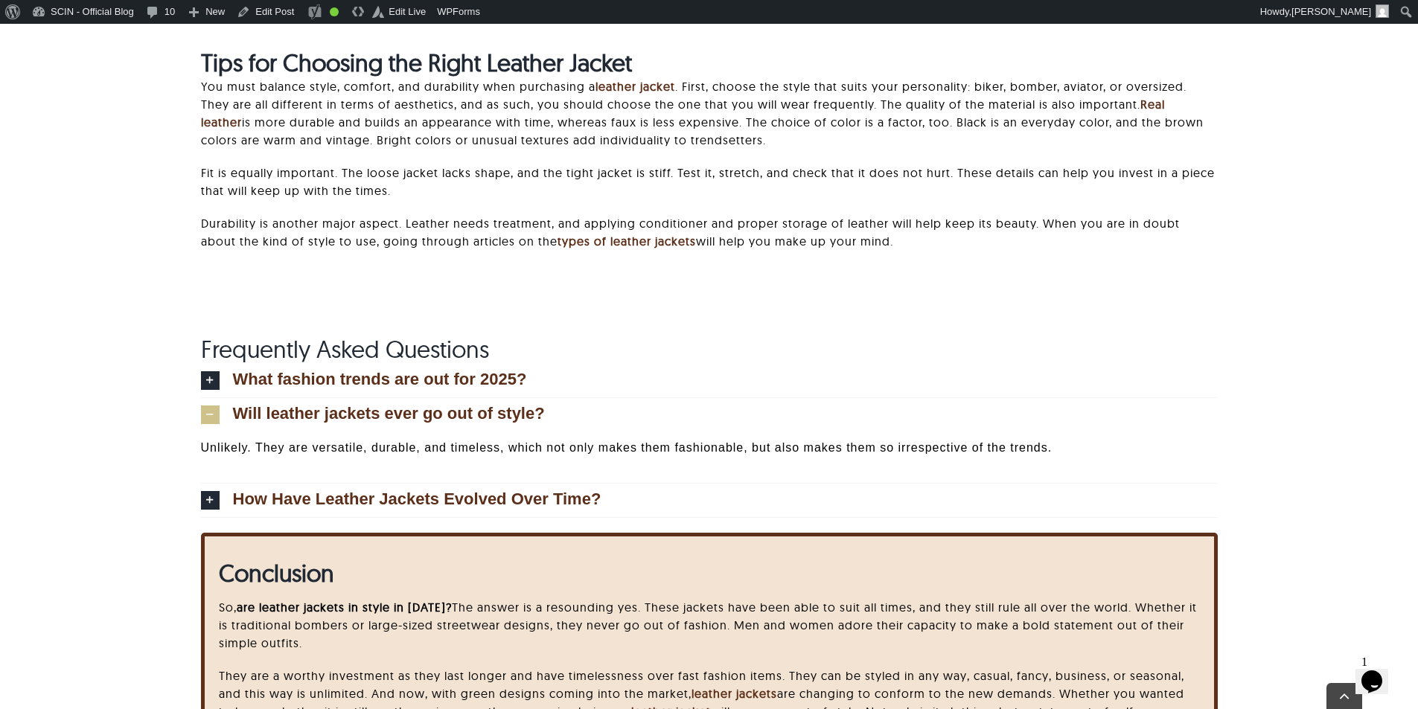
scroll to position [6922, 0]
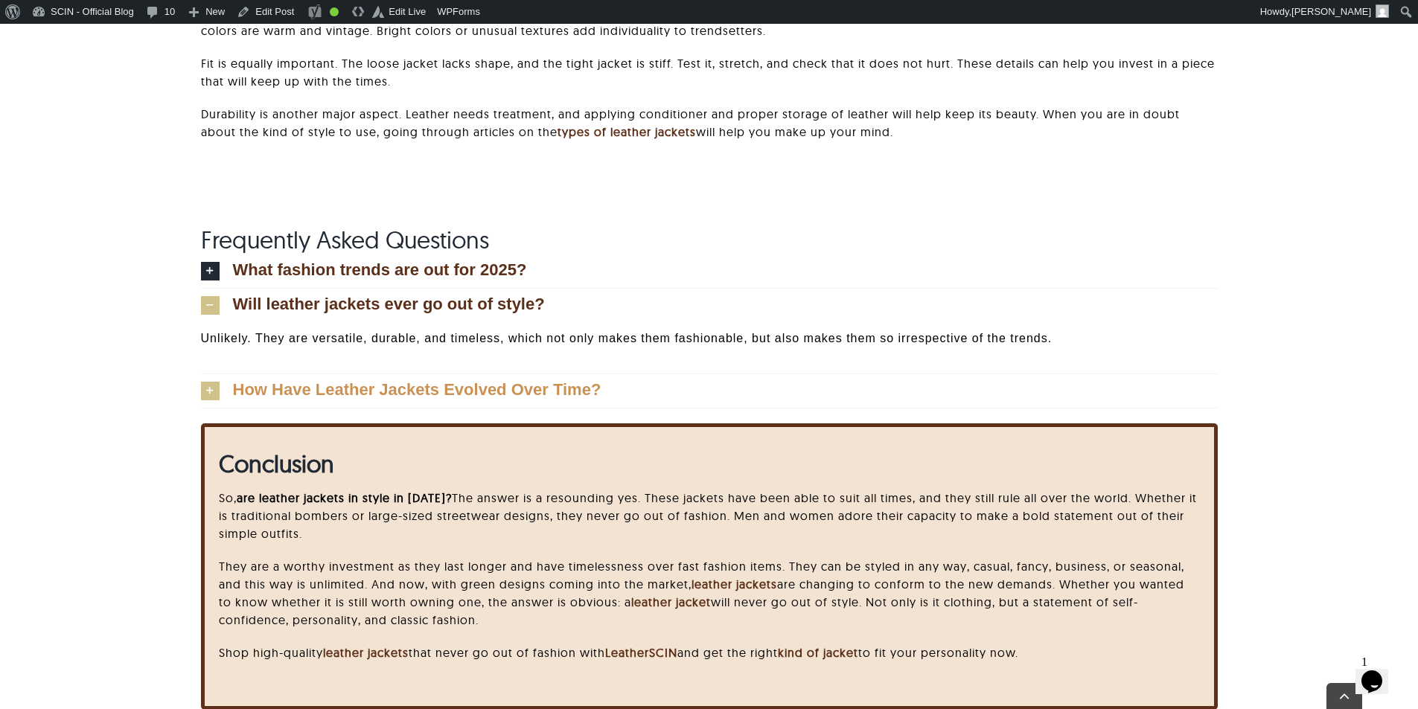
click at [462, 399] on link "How Have Leather Jackets Evolved Over Time?" at bounding box center [709, 390] width 1017 height 33
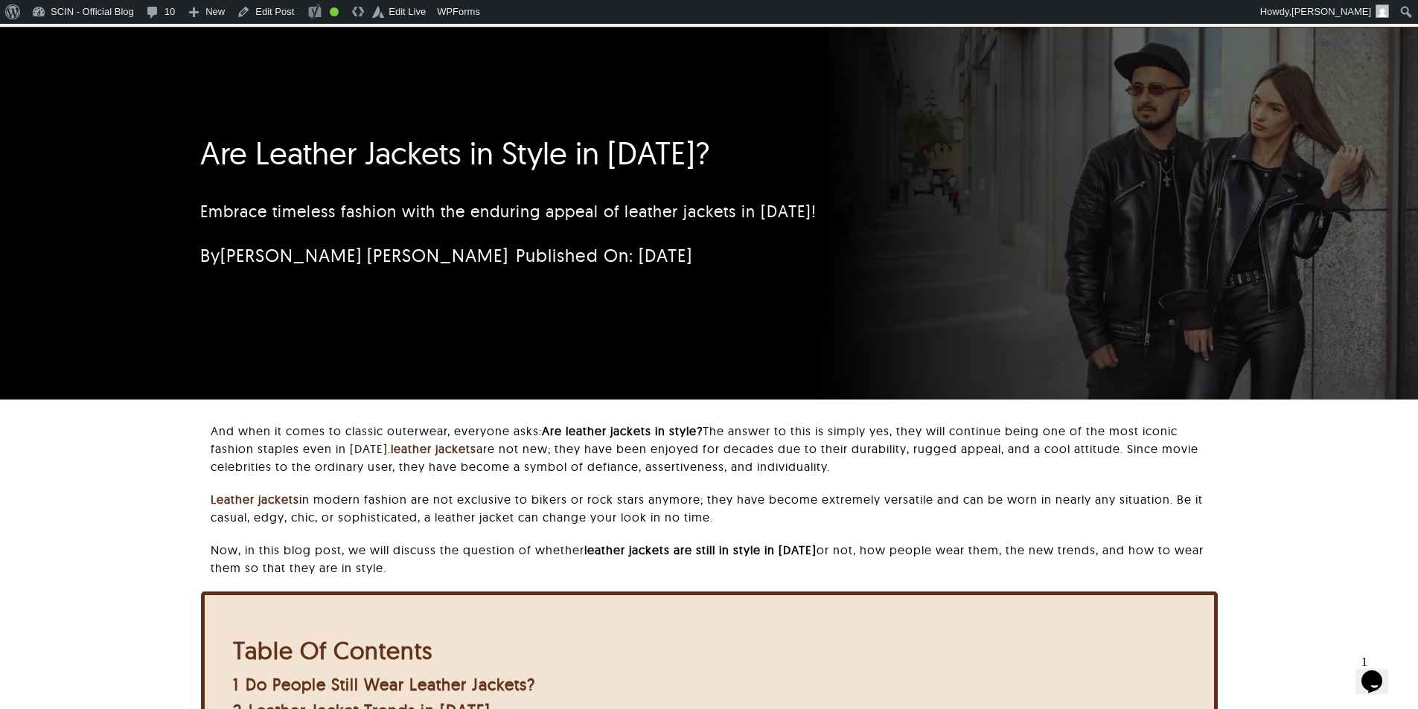
scroll to position [0, 0]
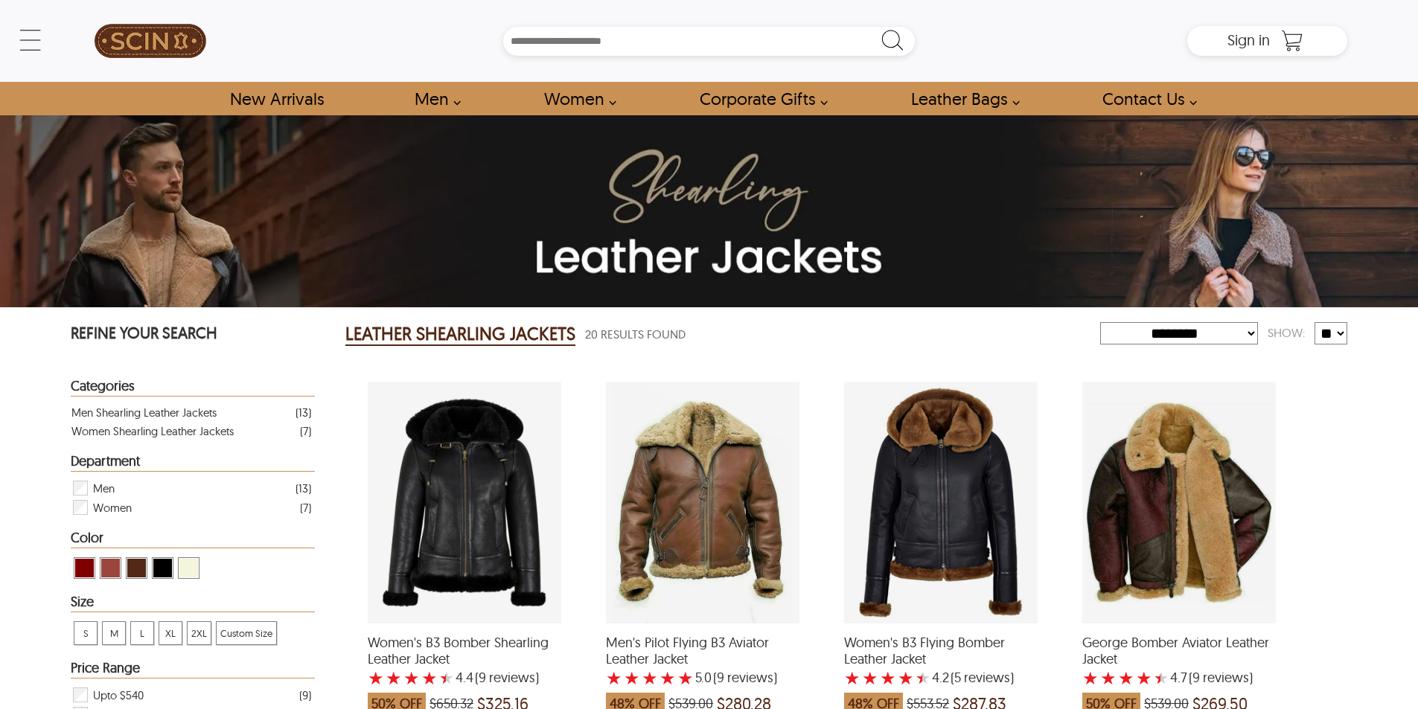
select select "********"
